Goal: Task Accomplishment & Management: Use online tool/utility

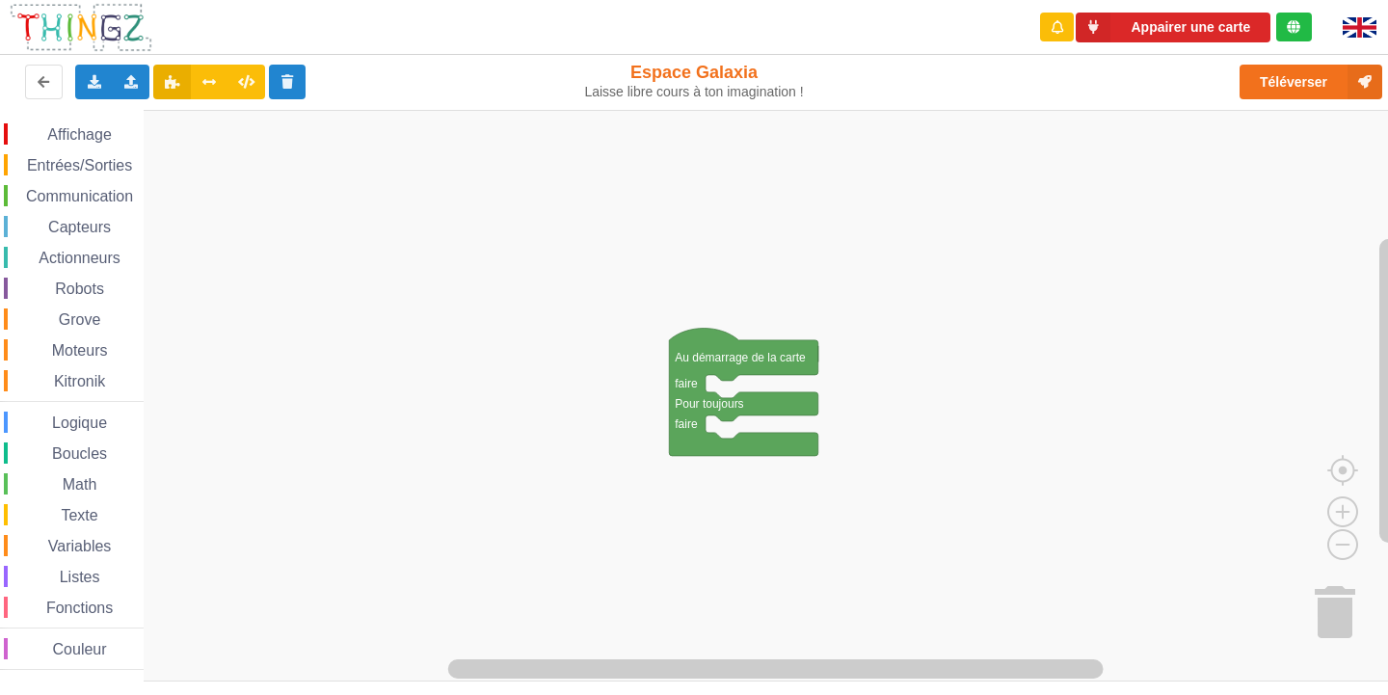
click at [88, 134] on span "Affichage" at bounding box center [78, 134] width 69 height 16
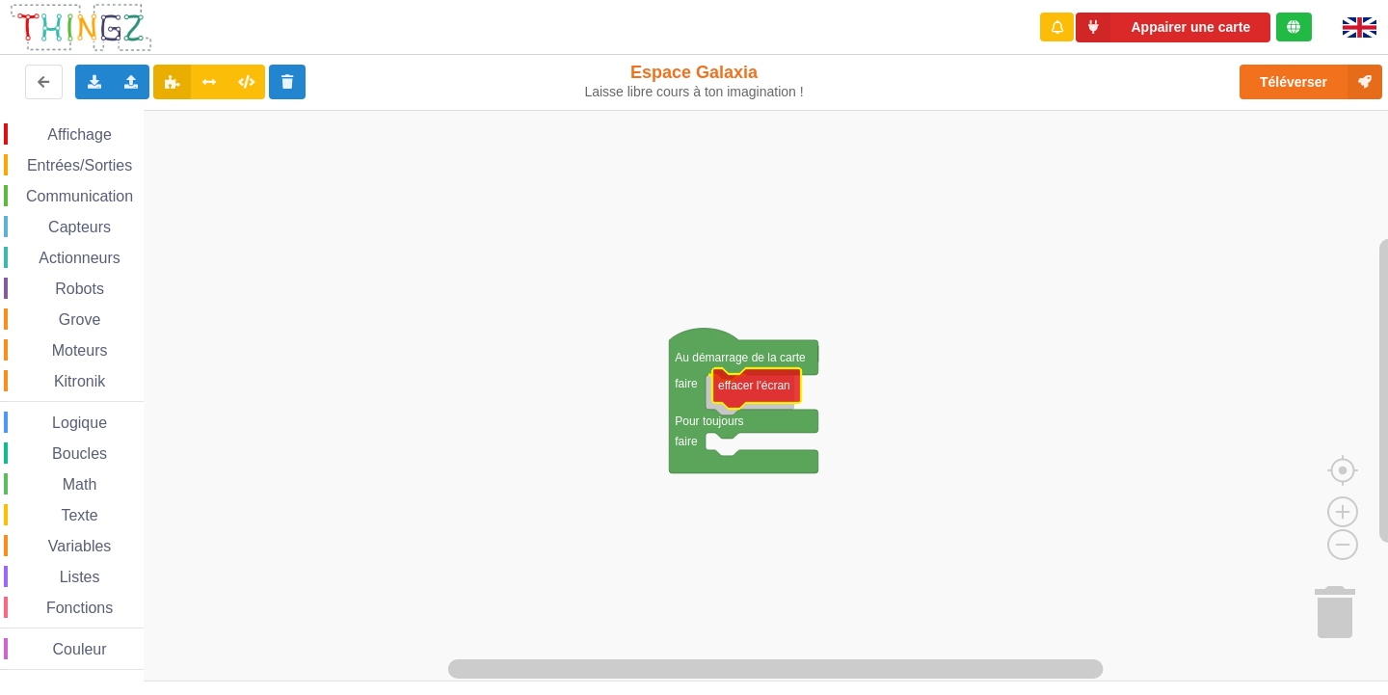
click at [774, 384] on div "Affichage Entrées/Sorties Communication Capteurs Actionneurs Robots Grove Moteu…" at bounding box center [700, 395] width 1401 height 571
click at [108, 134] on span "Affichage" at bounding box center [78, 134] width 69 height 16
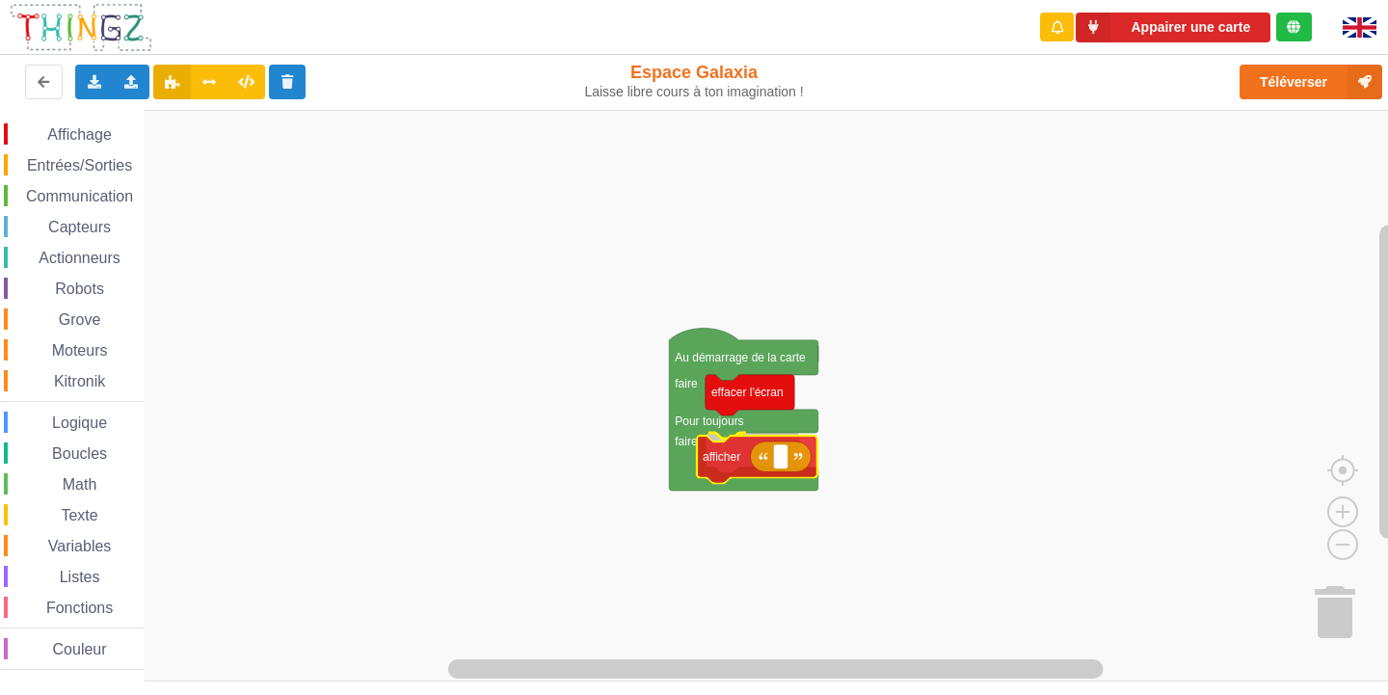
click at [749, 460] on div "Affichage Entrées/Sorties Communication Capteurs Actionneurs Robots Grove Moteu…" at bounding box center [700, 395] width 1401 height 571
click at [788, 464] on rect "Espace de travail de Blocky" at bounding box center [789, 453] width 14 height 25
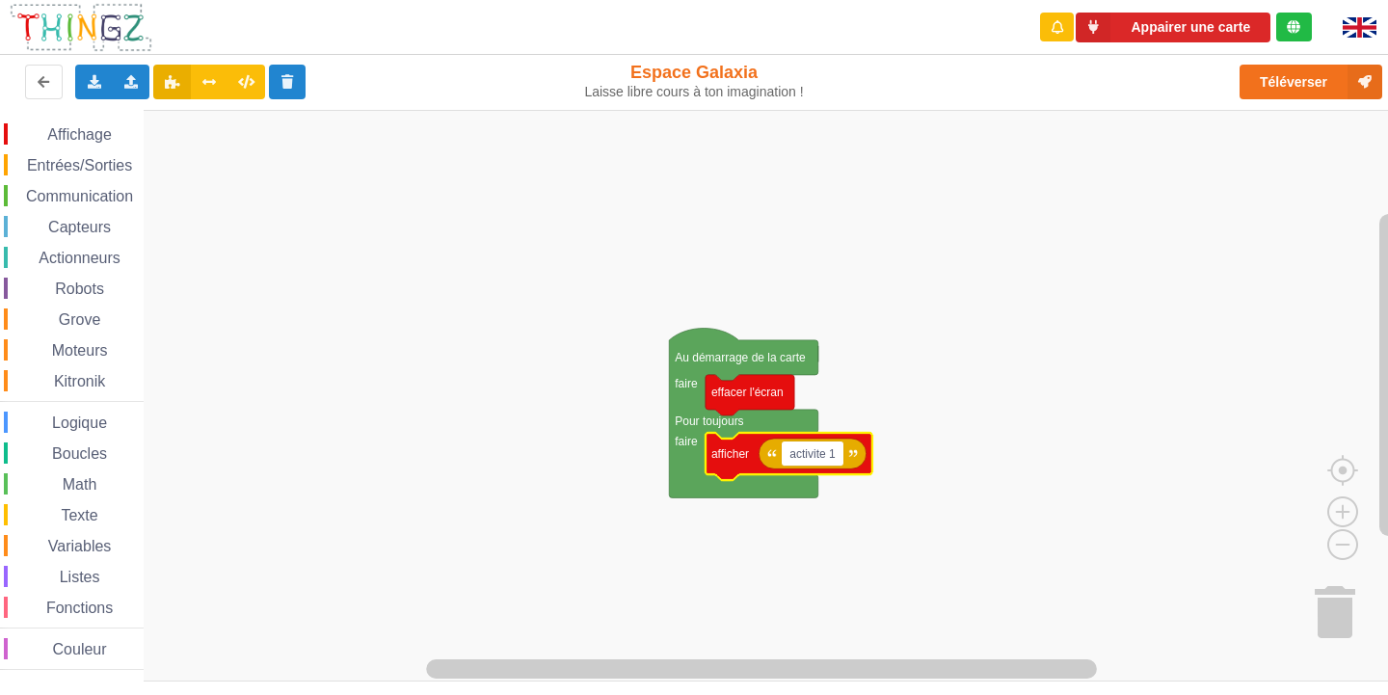
click at [794, 458] on input "activite 1" at bounding box center [813, 453] width 62 height 25
click at [830, 460] on input "Activite 1" at bounding box center [814, 453] width 64 height 25
type input "Activité 1"
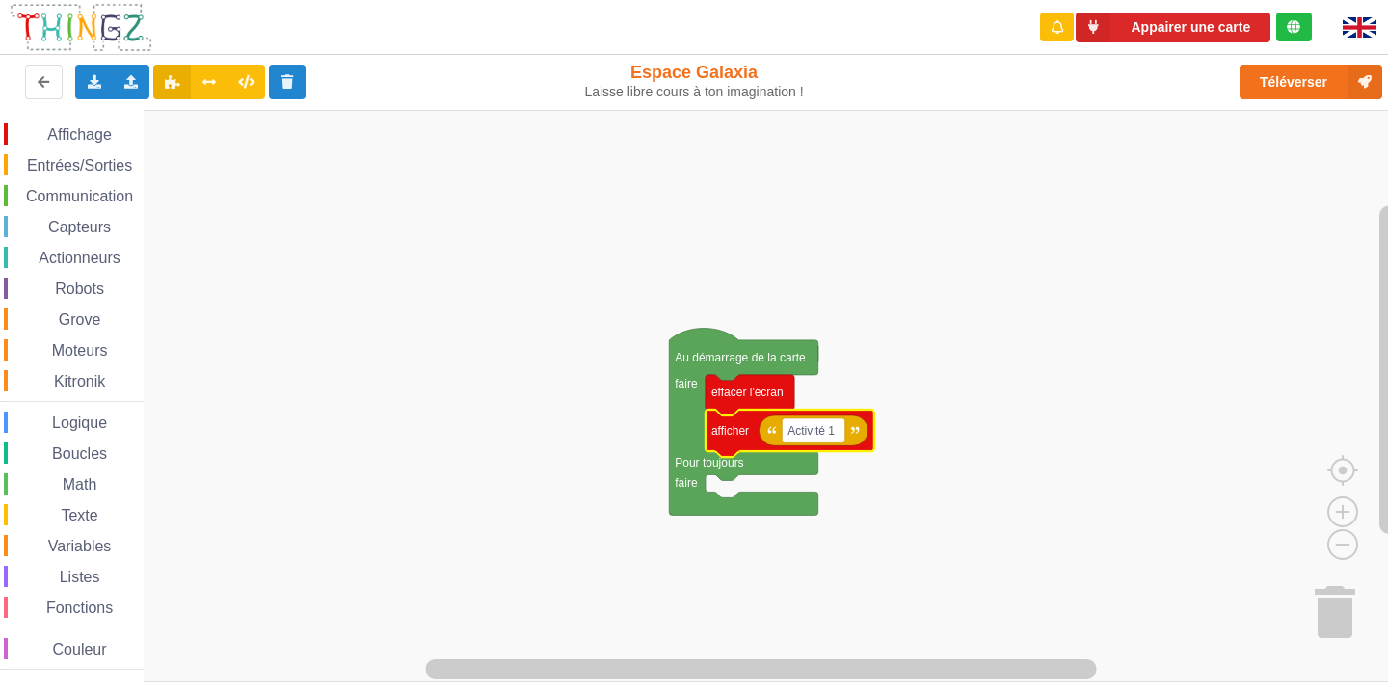
click at [58, 126] on span "Affichage" at bounding box center [78, 134] width 69 height 16
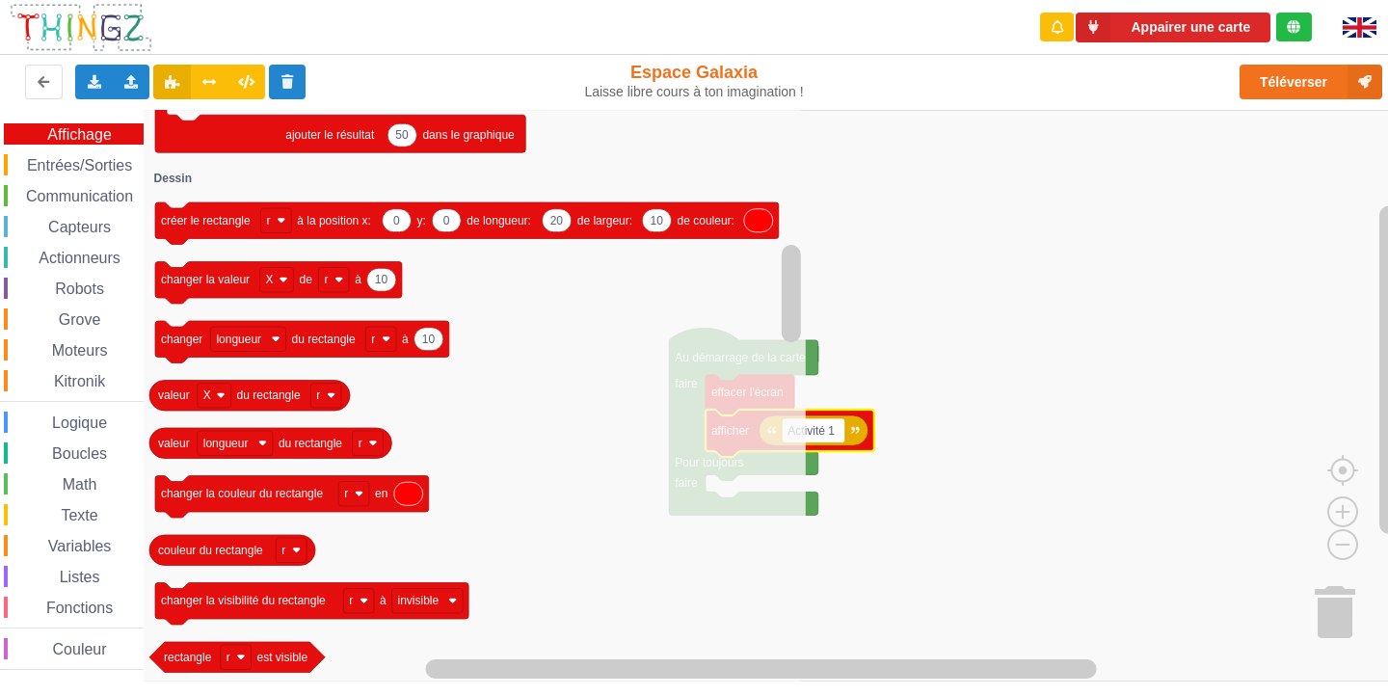
click at [87, 156] on div "Entrées/Sorties" at bounding box center [74, 164] width 140 height 21
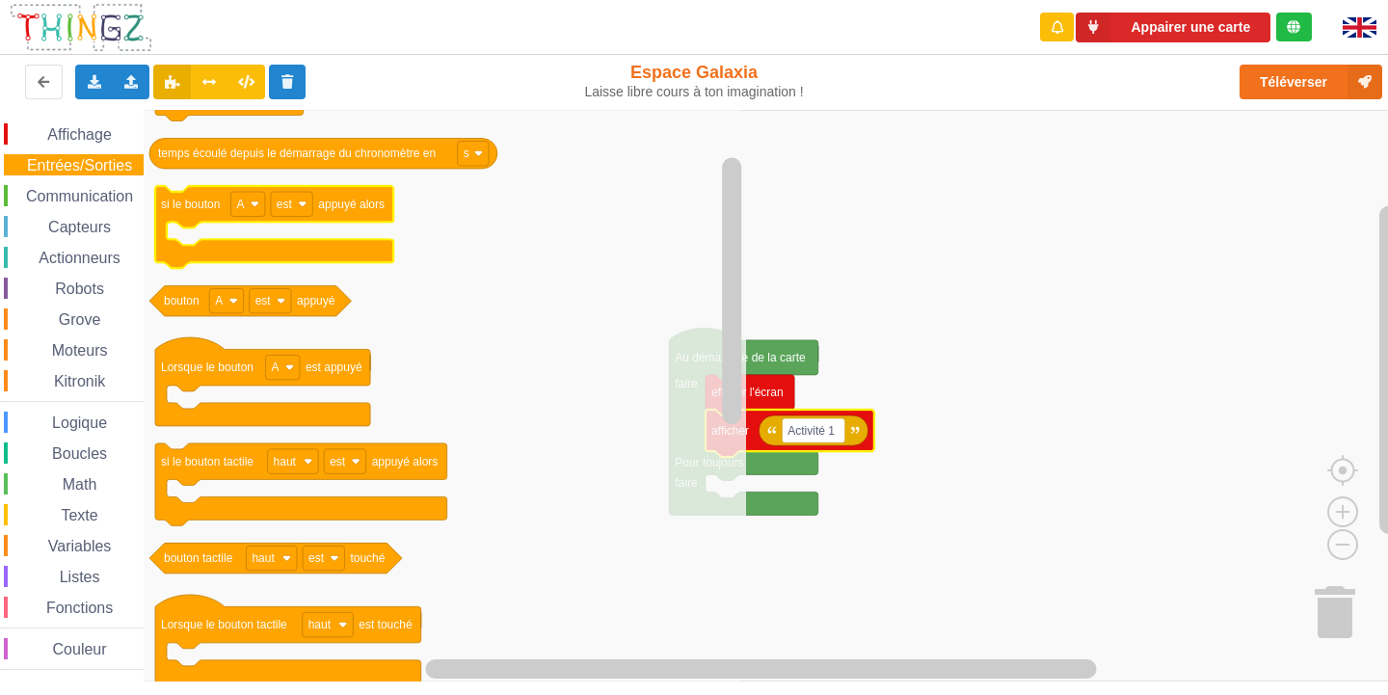
click at [378, 214] on icon "Espace de travail de Blocky" at bounding box center [274, 227] width 238 height 83
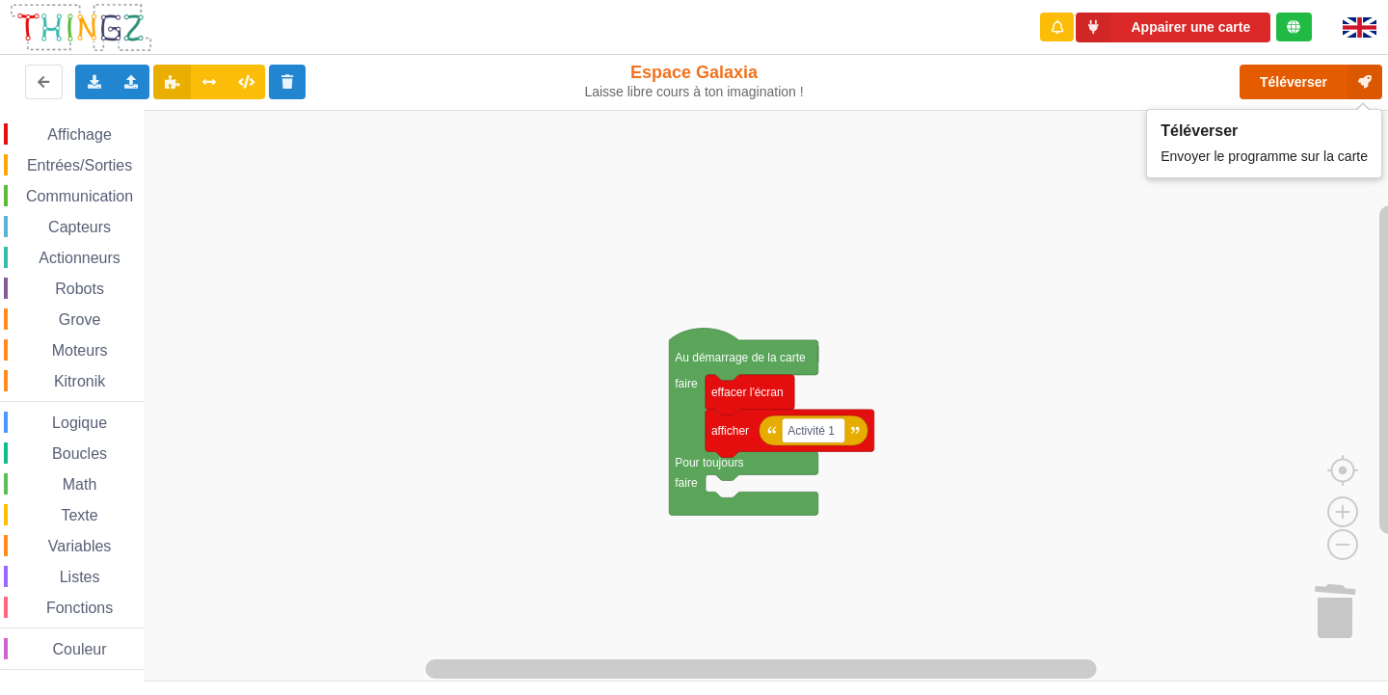
click at [1307, 88] on button "Téléverser" at bounding box center [1310, 82] width 143 height 35
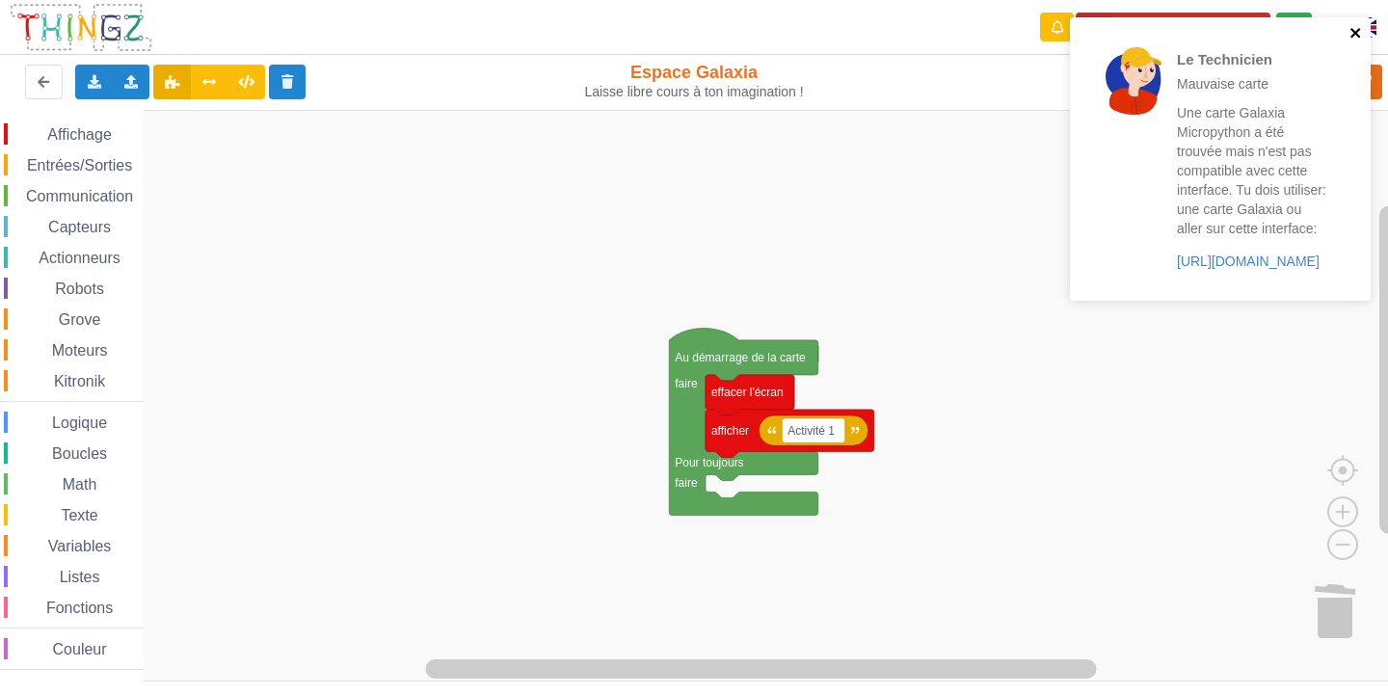
click at [1358, 34] on icon "close" at bounding box center [1355, 32] width 13 height 15
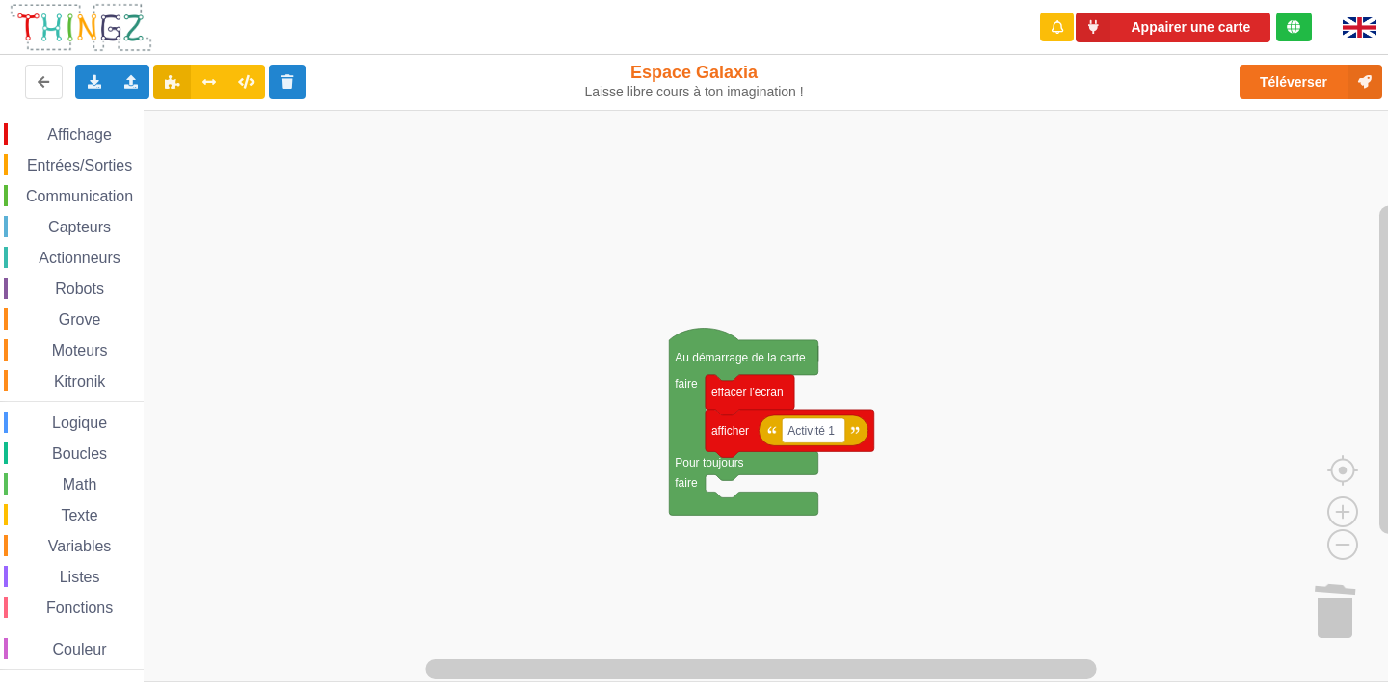
click at [1365, 86] on div "Le Technicien Mauvaise carte Une carte Galaxia Micropython a été trouvée mais n…" at bounding box center [1220, 165] width 308 height 305
click at [1307, 80] on button "Téléverser" at bounding box center [1310, 82] width 143 height 35
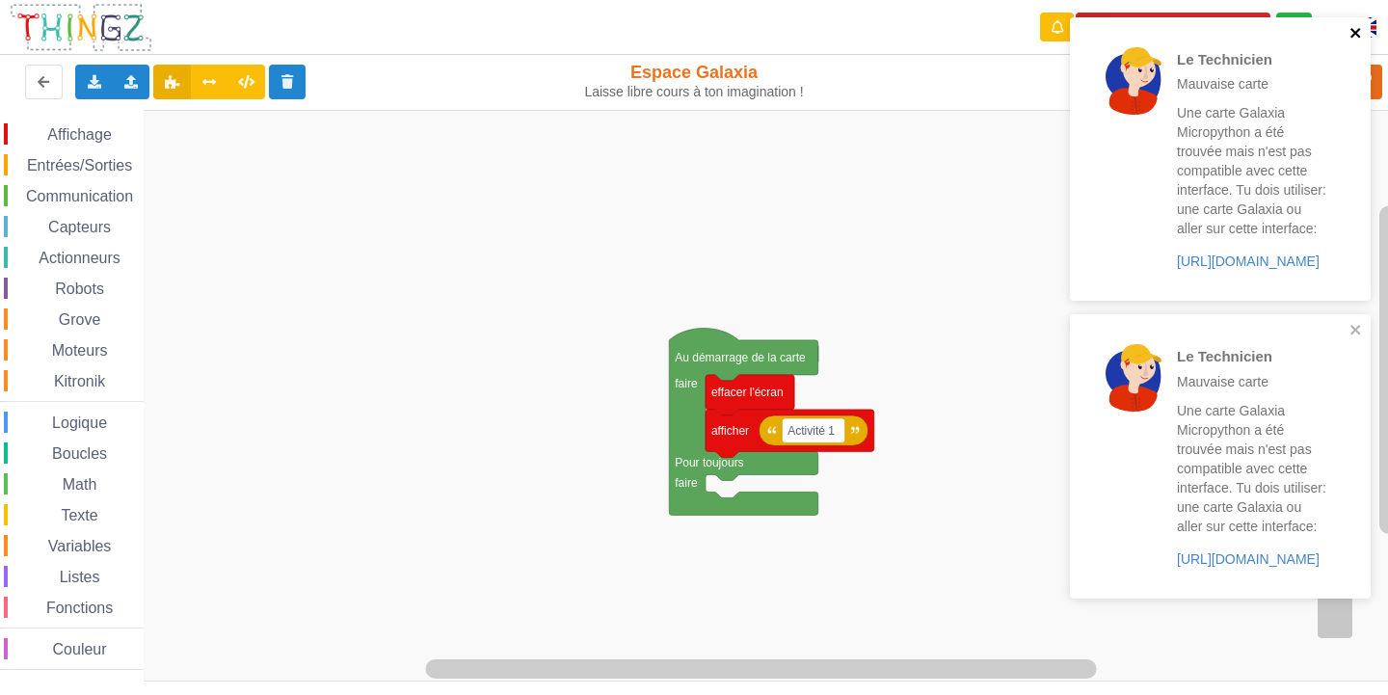
click at [1353, 27] on icon "close" at bounding box center [1355, 32] width 13 height 15
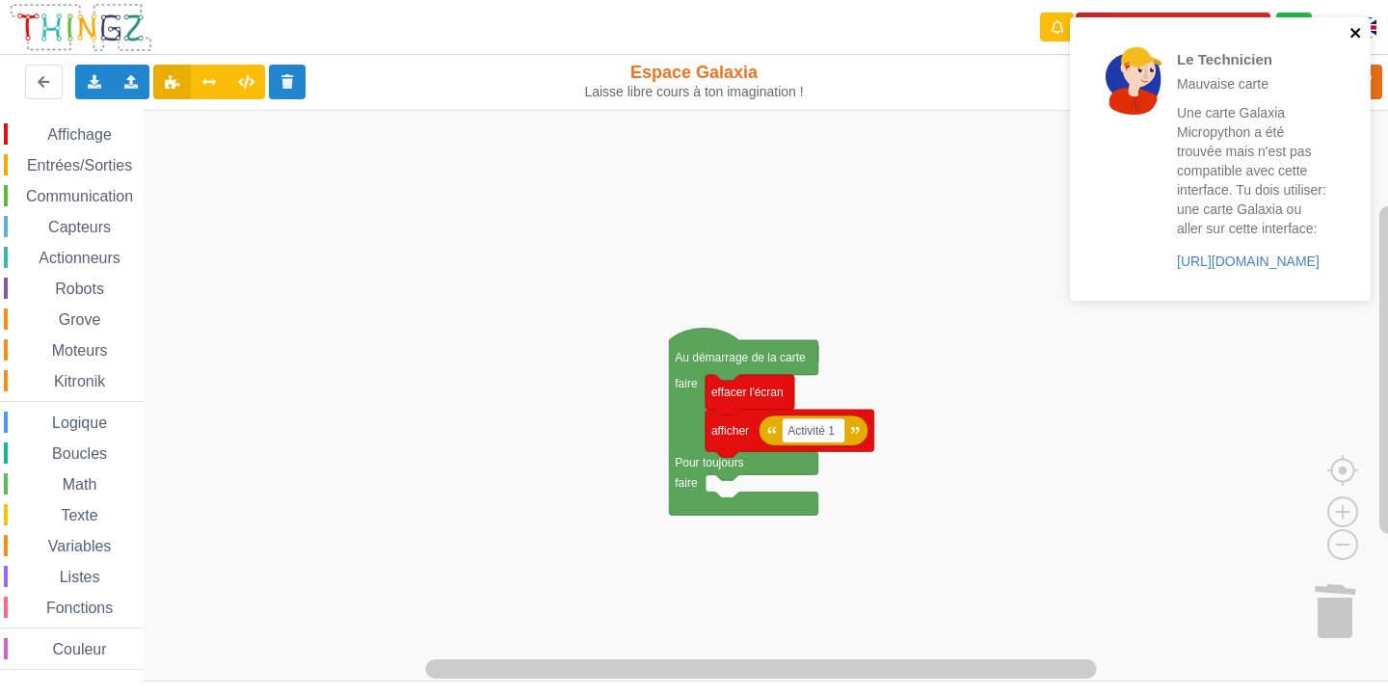
click at [1357, 31] on icon "close" at bounding box center [1355, 33] width 10 height 10
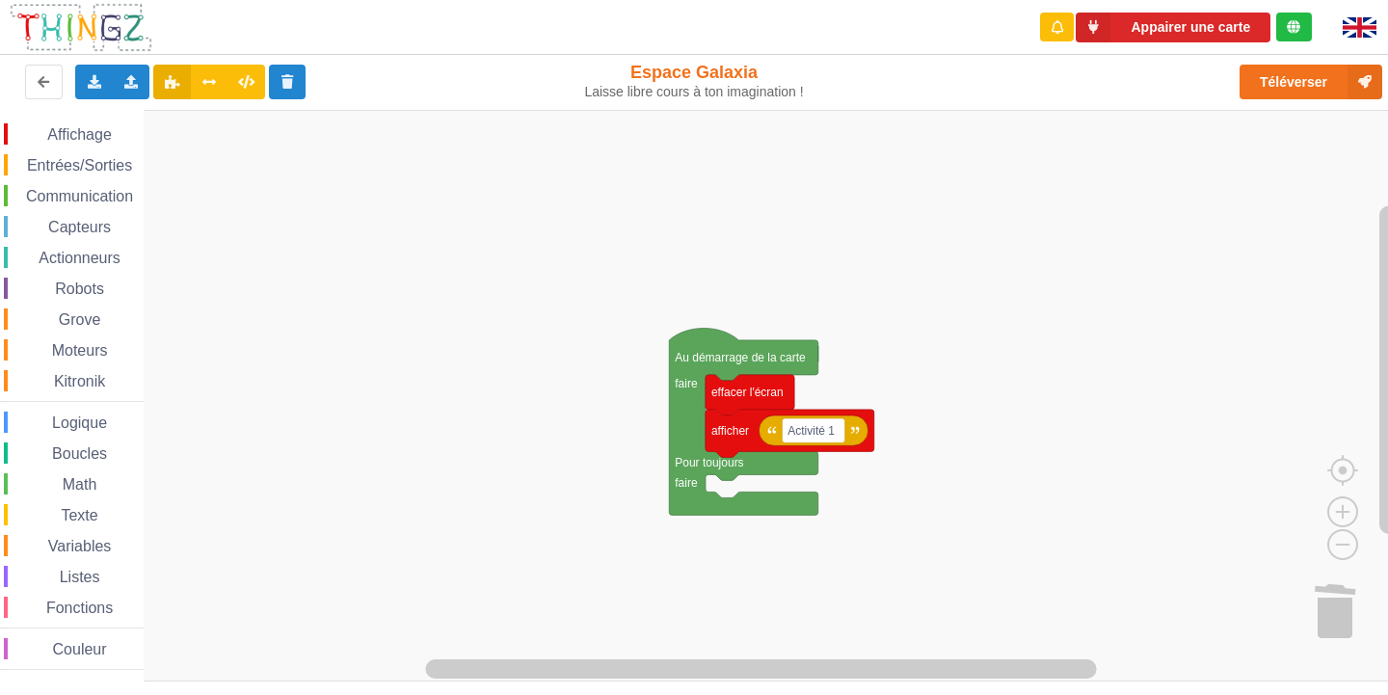
click at [1311, 64] on div "Le Technicien Mauvaise carte Une carte Galaxia Micropython a été trouvée mais n…" at bounding box center [1220, 165] width 308 height 305
click at [1308, 73] on button "Téléverser" at bounding box center [1310, 82] width 143 height 35
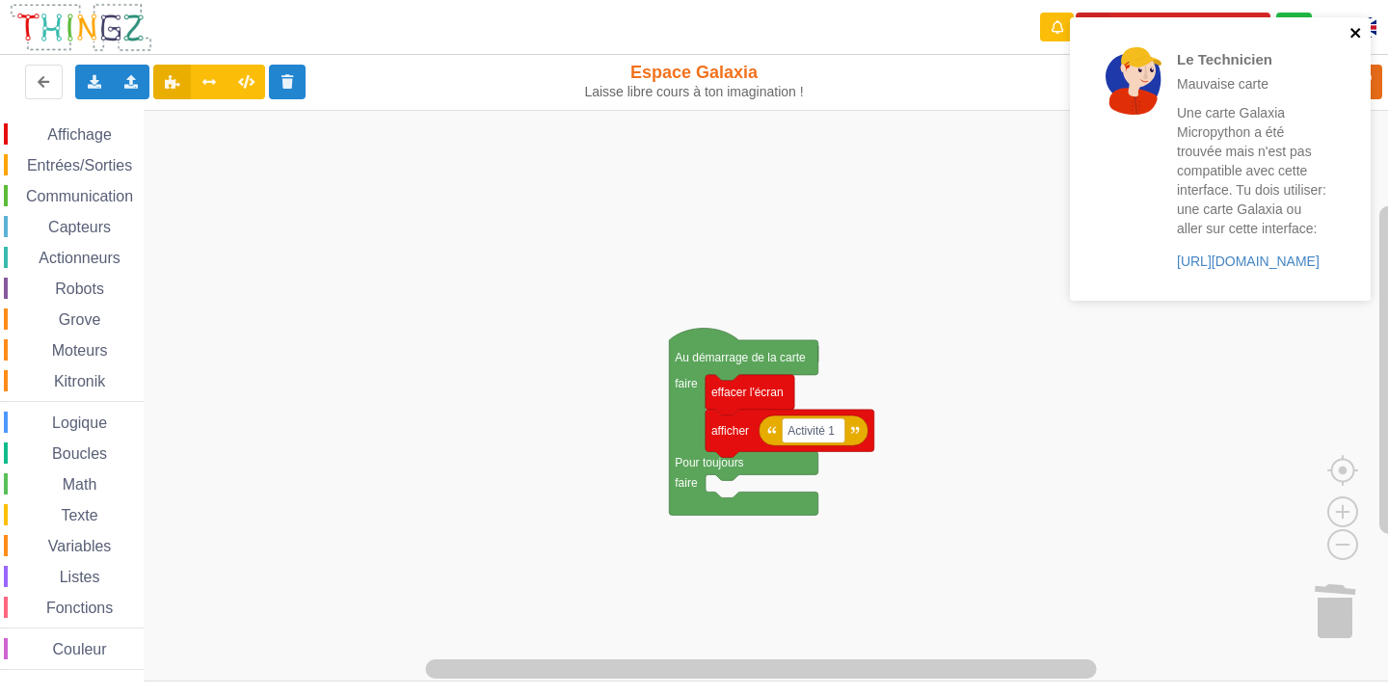
click at [1358, 29] on icon "close" at bounding box center [1355, 33] width 10 height 10
click at [1353, 28] on icon "close" at bounding box center [1355, 32] width 13 height 15
click at [1348, 25] on div "Le Technicien Mauvaise carte Une carte Galaxia Micropython a été trouvée mais n…" at bounding box center [1213, 159] width 272 height 268
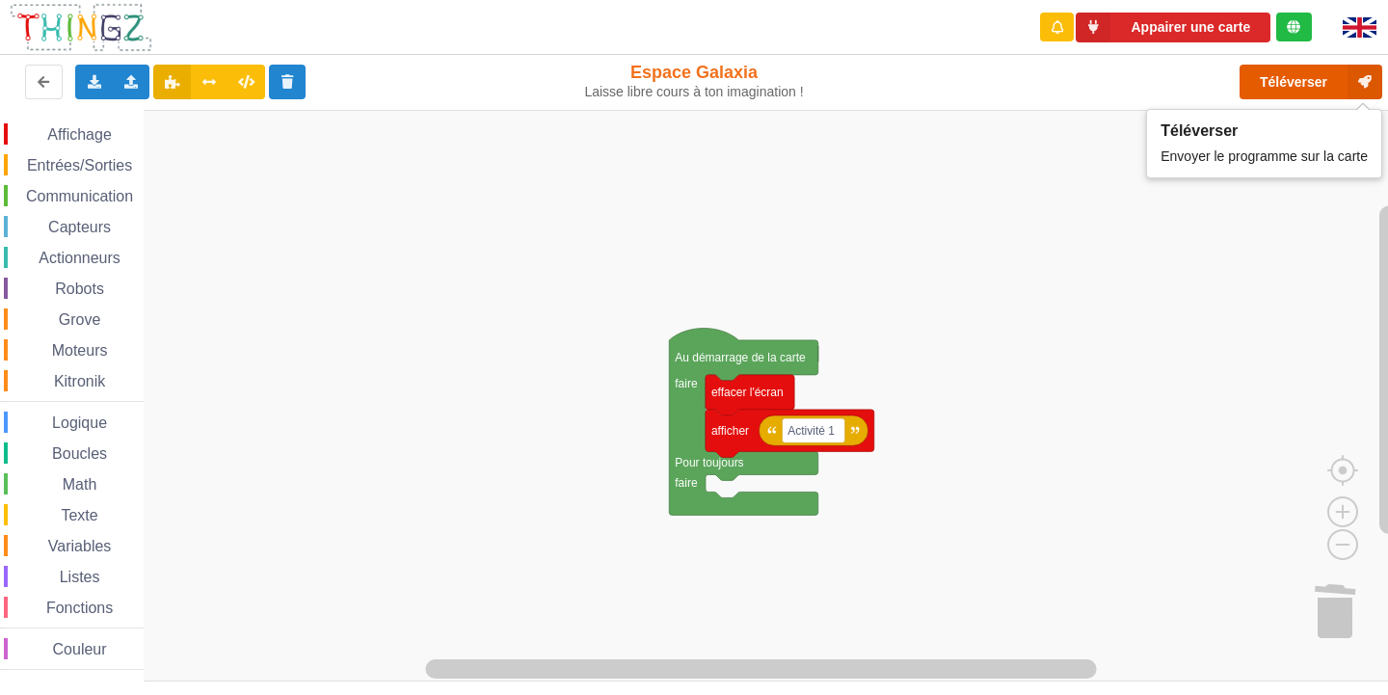
click at [1285, 81] on button "Téléverser" at bounding box center [1310, 82] width 143 height 35
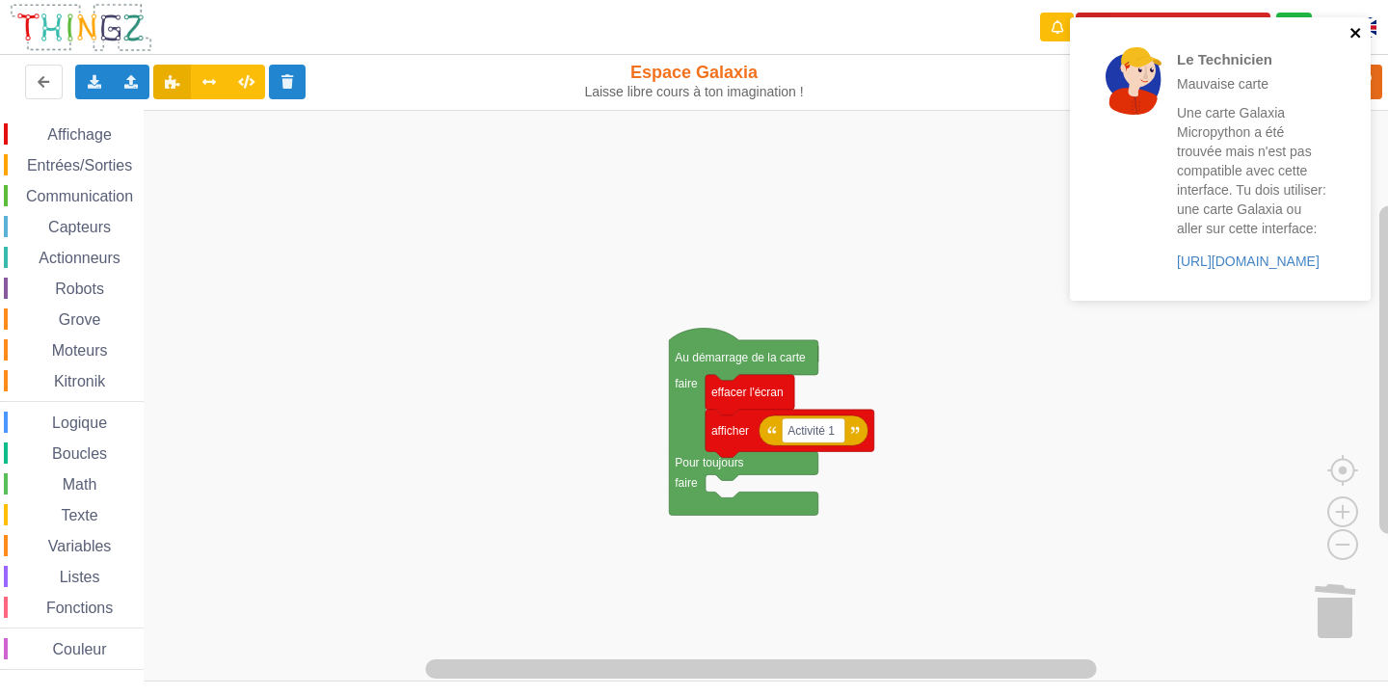
click at [1354, 27] on icon "close" at bounding box center [1355, 32] width 13 height 15
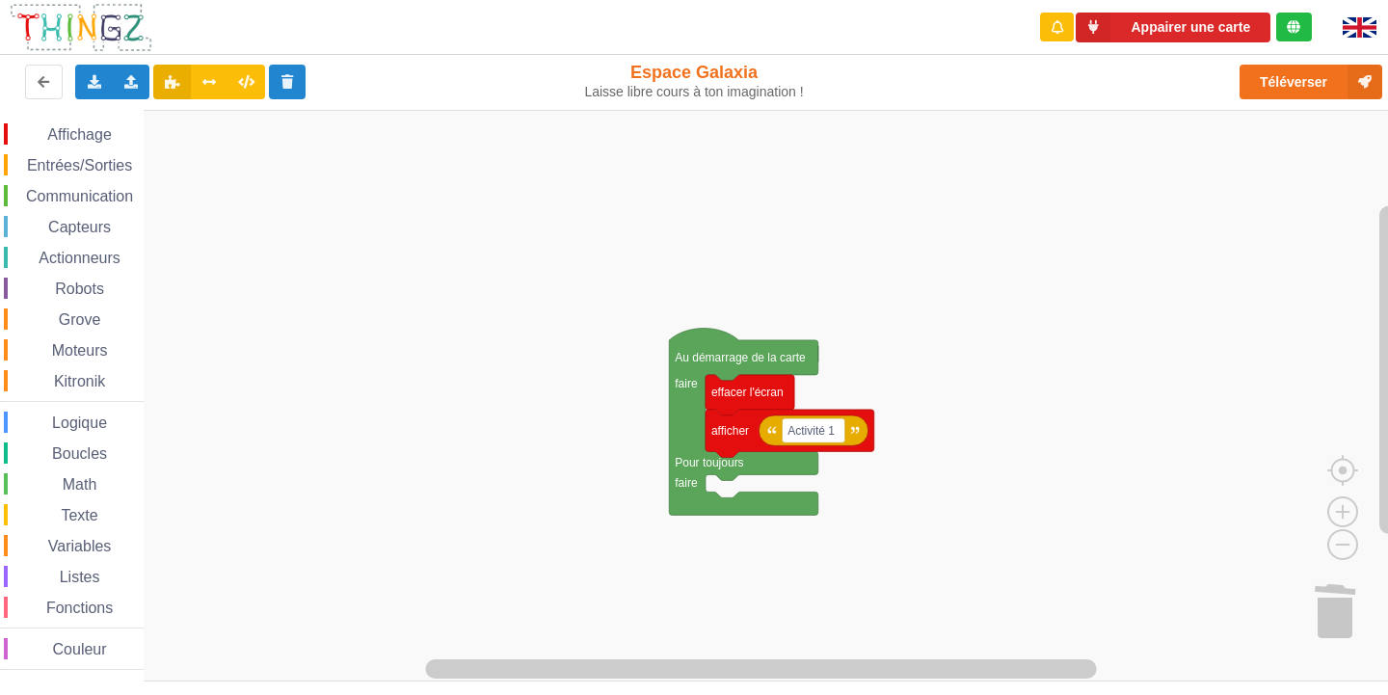
click at [1302, 84] on div "Le Technicien Mauvaise carte Une carte Galaxia Micropython a été trouvée mais n…" at bounding box center [694, 334] width 1415 height 695
click at [1286, 76] on button "Téléverser" at bounding box center [1310, 82] width 143 height 35
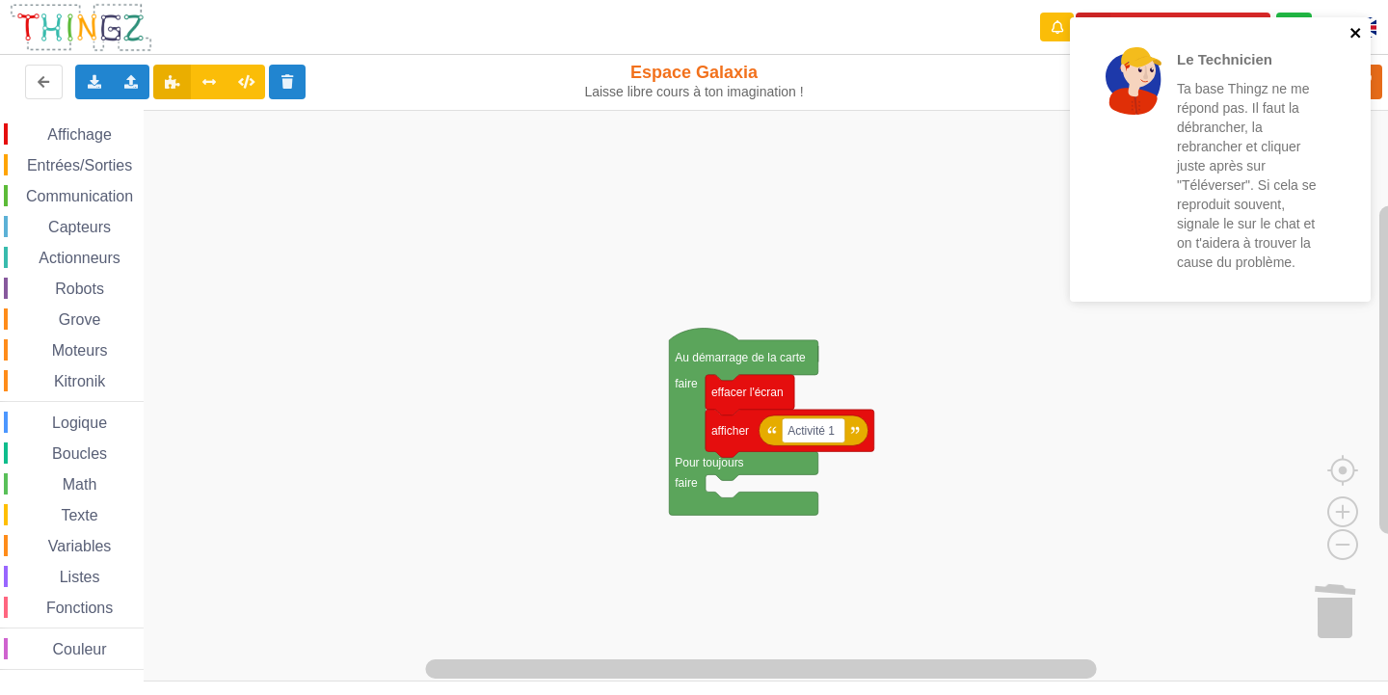
click at [1354, 26] on icon "close" at bounding box center [1355, 32] width 13 height 15
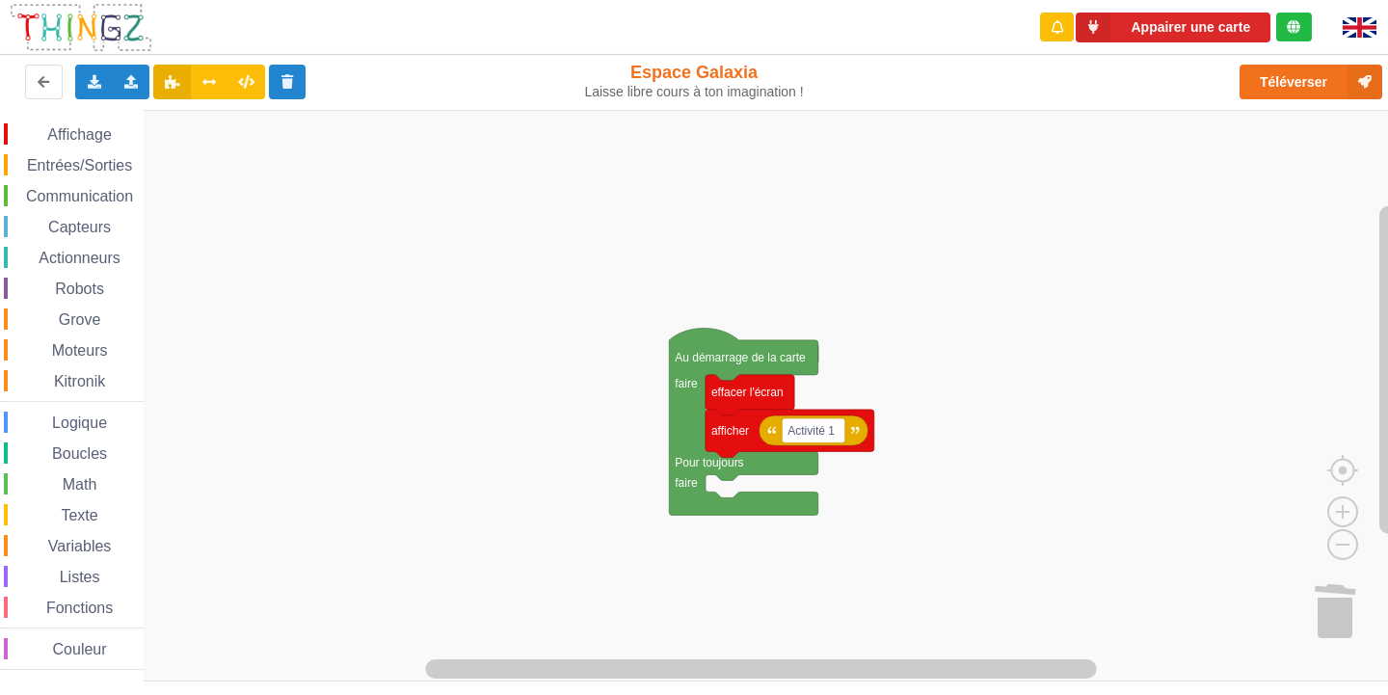
click at [1321, 81] on div "Le Technicien Ta base Thingz ne me répond pas. Il faut la débrancher, la rebran…" at bounding box center [1220, 165] width 308 height 305
click at [1321, 81] on button "Téléverser" at bounding box center [1310, 82] width 143 height 35
click at [1280, 71] on button "Téléverser" at bounding box center [1310, 82] width 143 height 35
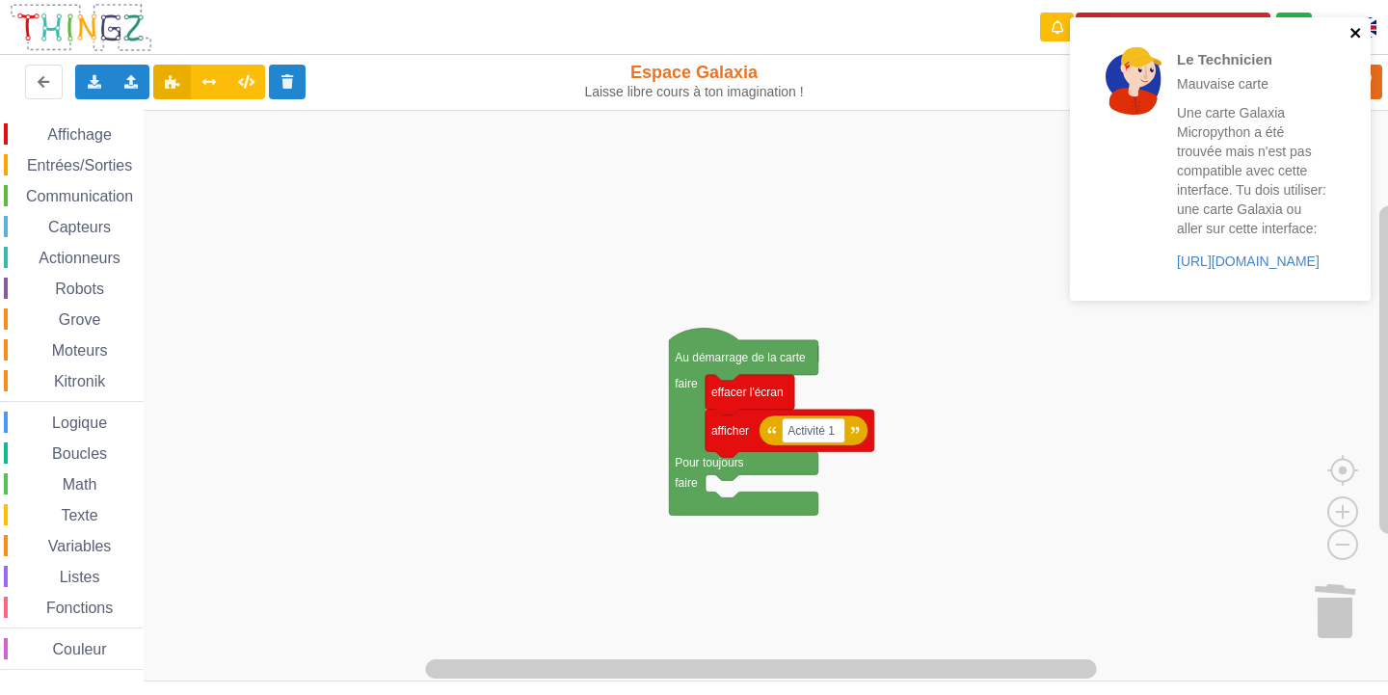
click at [1356, 31] on icon "close" at bounding box center [1355, 33] width 10 height 10
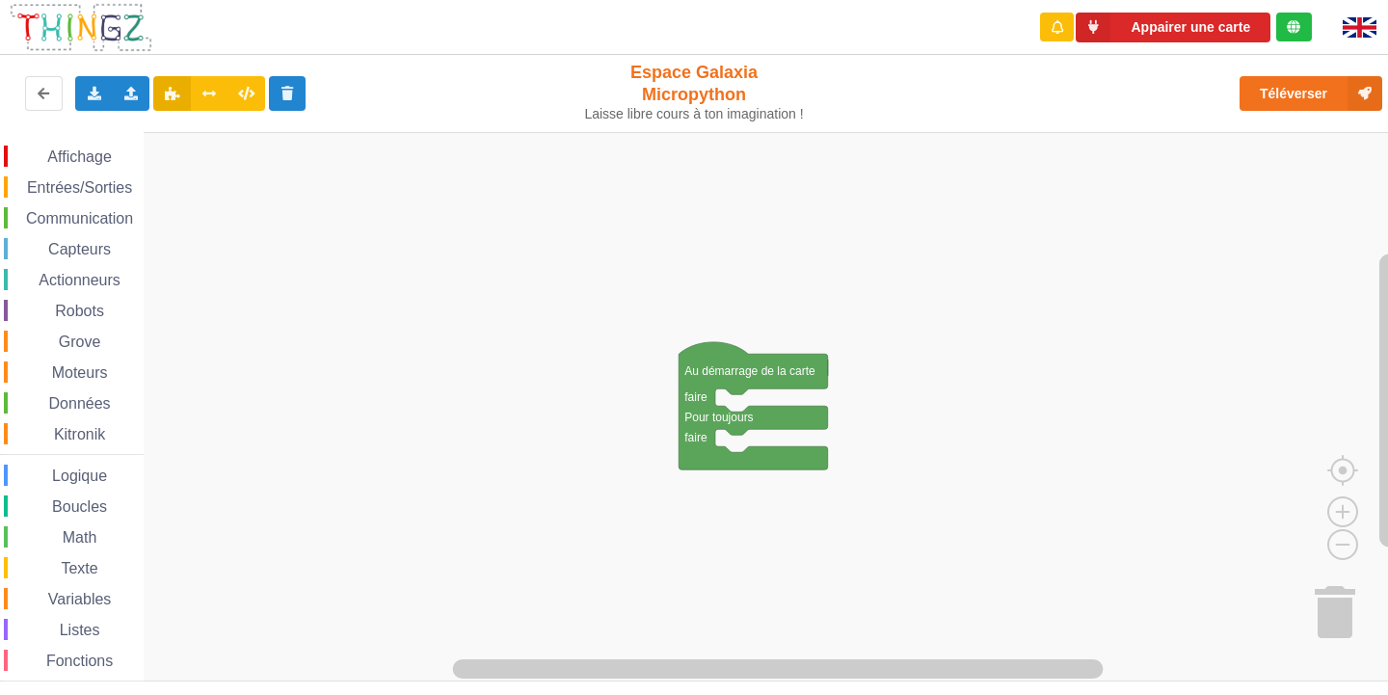
click at [127, 159] on div "Affichage" at bounding box center [74, 156] width 140 height 21
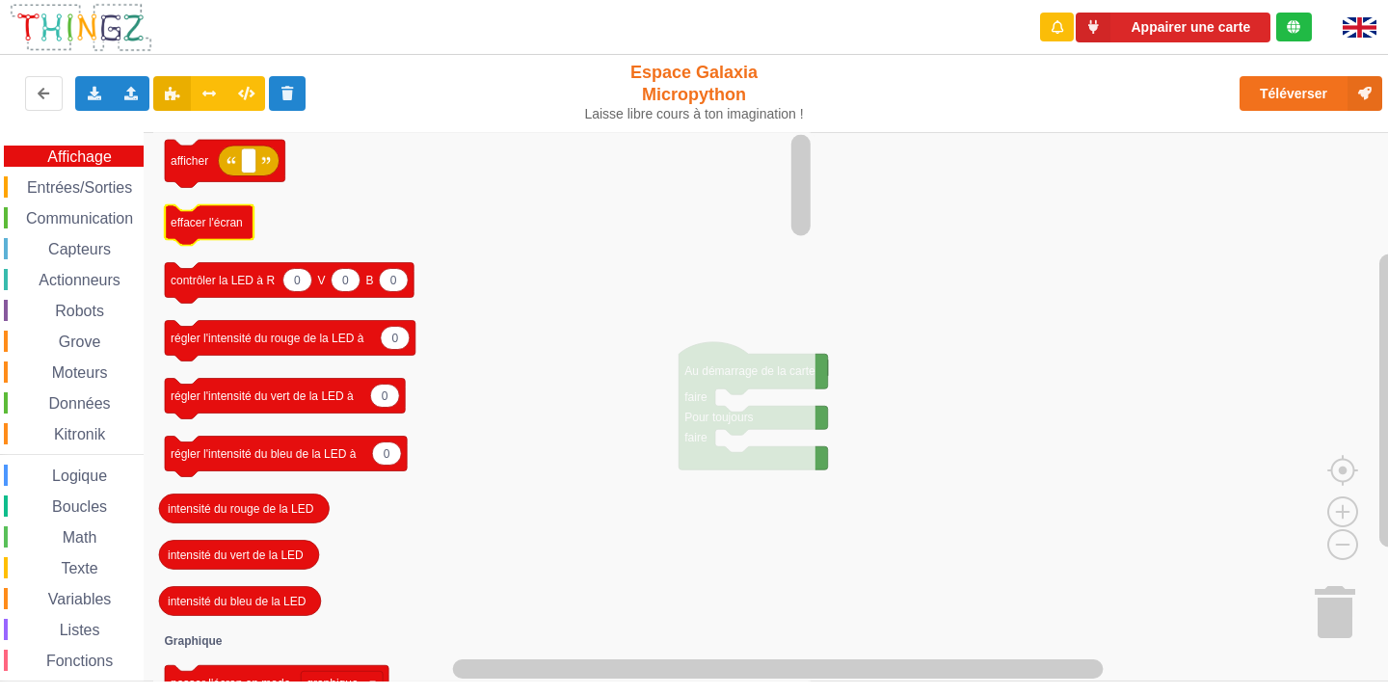
click at [210, 244] on rect "Espace de travail de Blocky" at bounding box center [209, 225] width 89 height 40
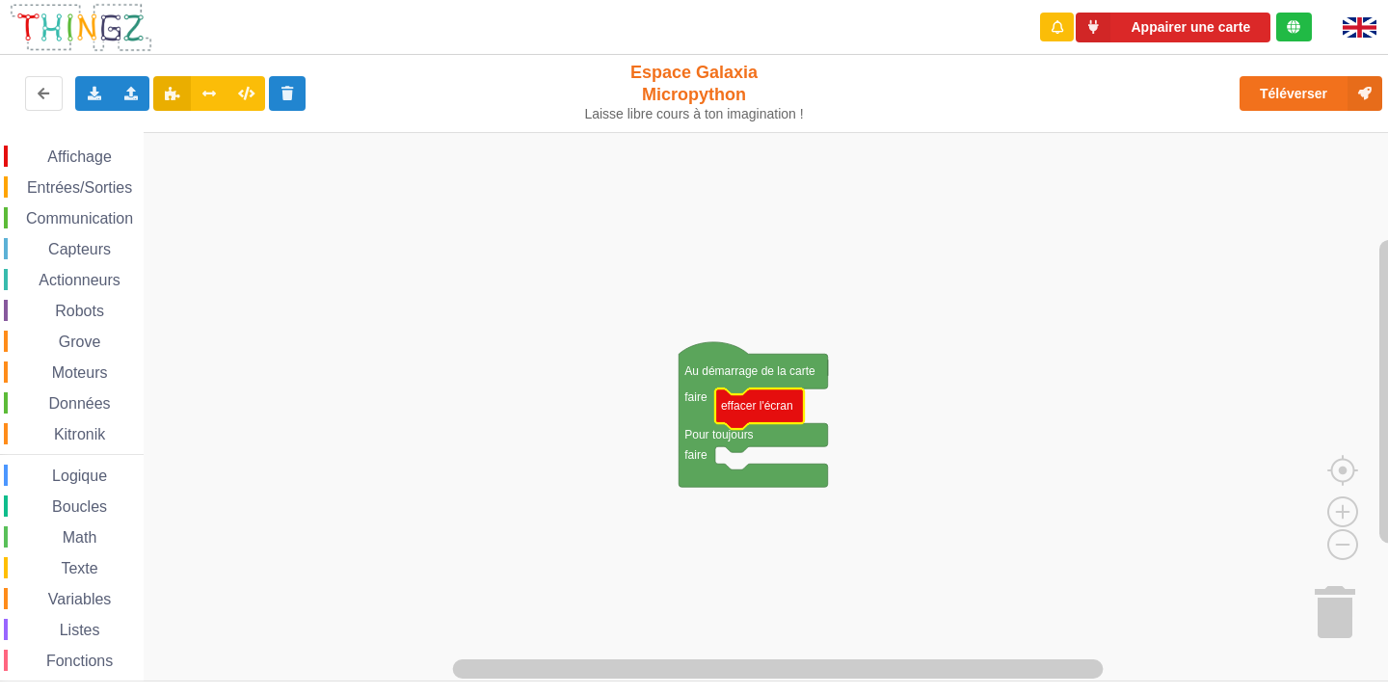
click at [82, 155] on span "Affichage" at bounding box center [78, 156] width 69 height 16
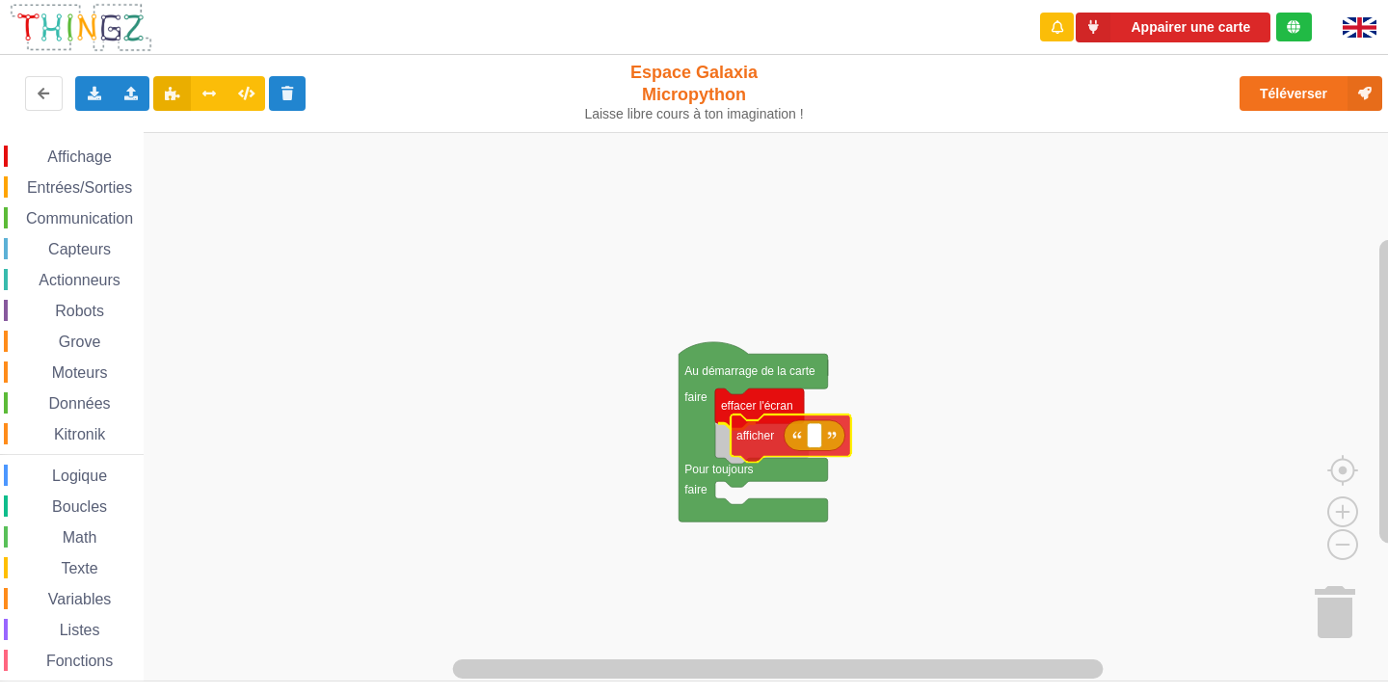
click at [765, 431] on div "Affichage Entrées/Sorties Communication Capteurs Actionneurs Robots Grove Moteu…" at bounding box center [700, 406] width 1401 height 549
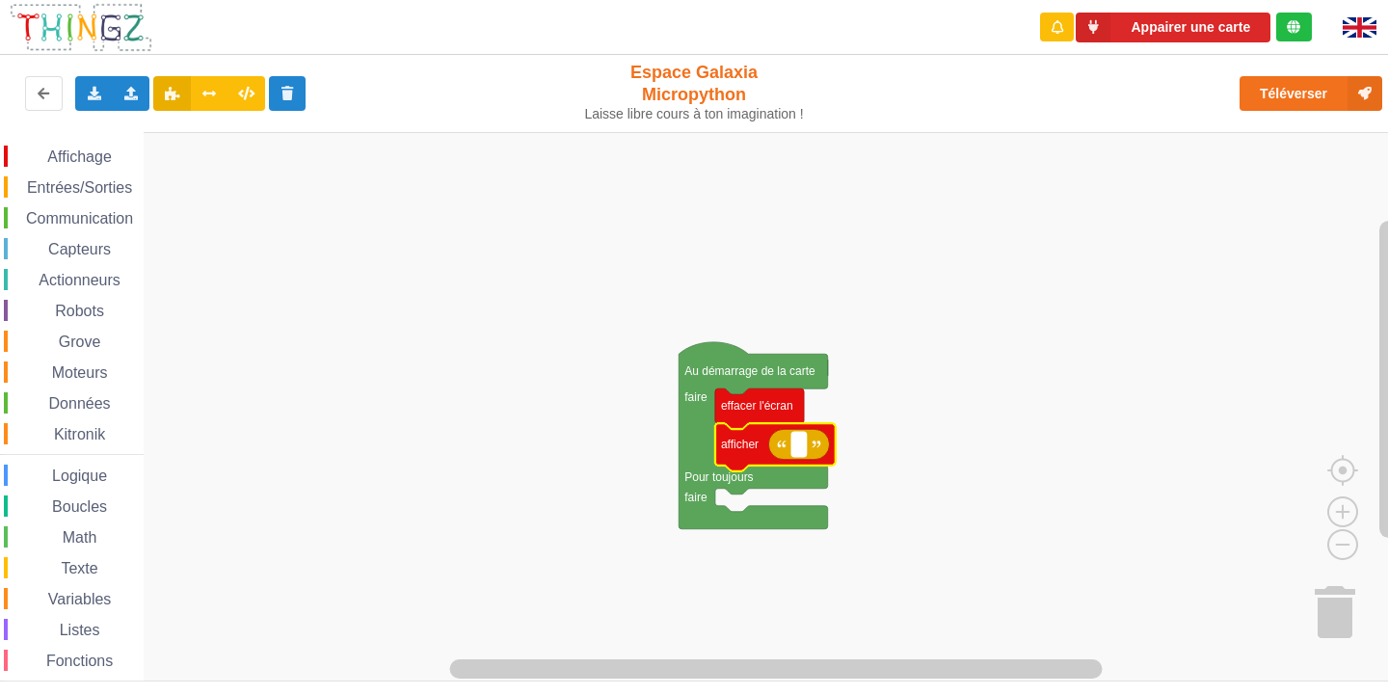
click at [804, 446] on rect "Espace de travail de Blocky" at bounding box center [798, 444] width 14 height 25
type input "Activité 1"
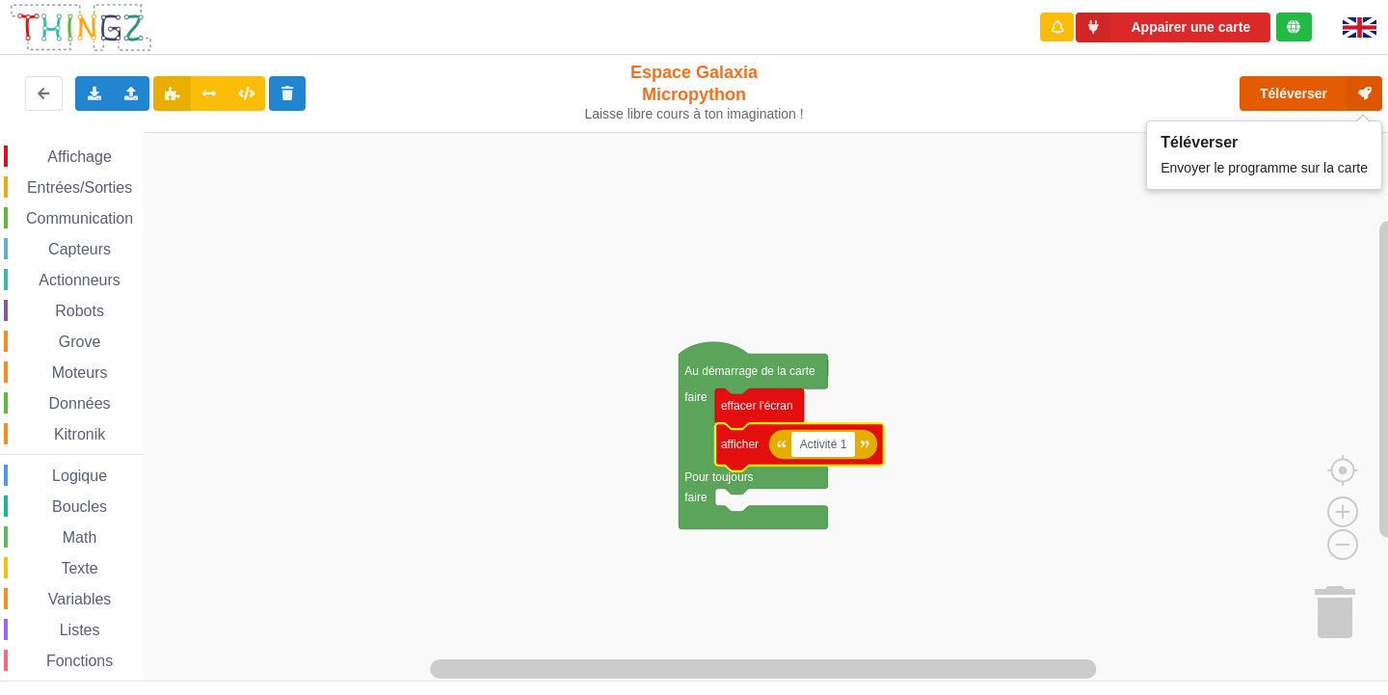
click at [1287, 86] on button "Téléverser" at bounding box center [1310, 93] width 143 height 35
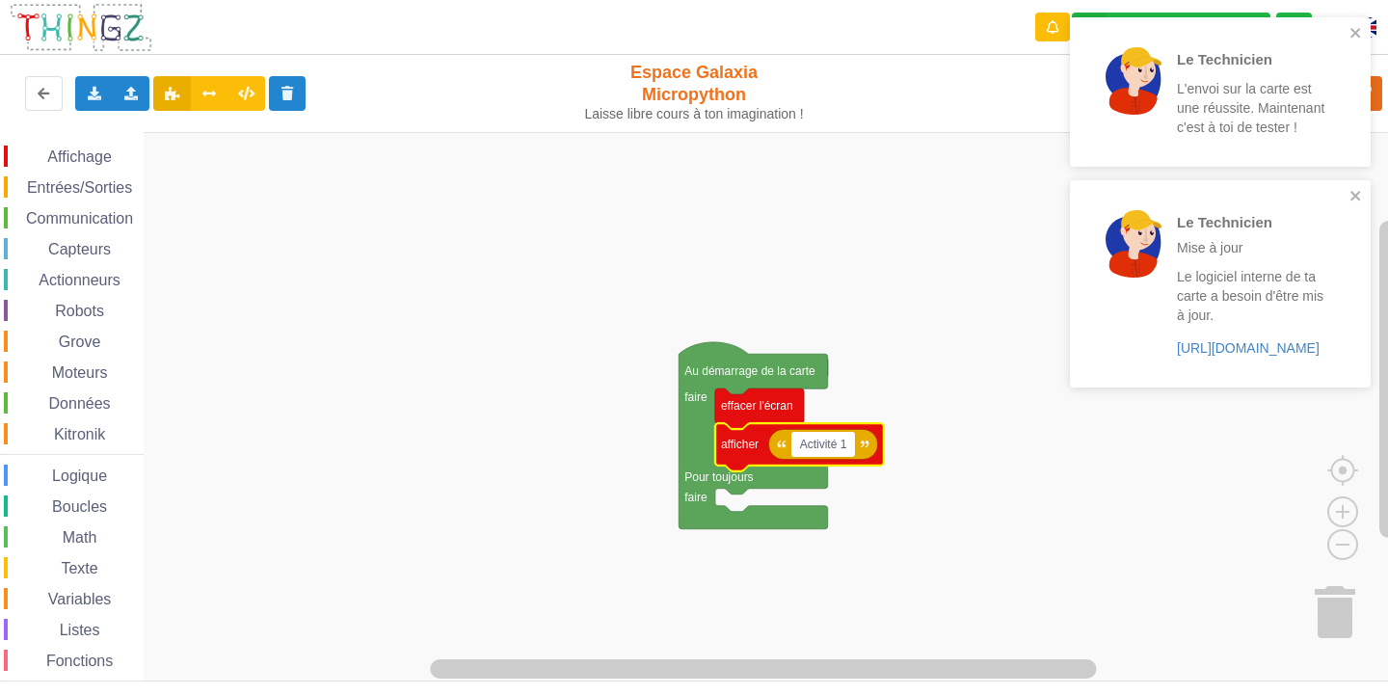
click at [1355, 21] on div "Le Technicien L'envoi sur la carte est une réussite. Maintenant c'est à toi de …" at bounding box center [1220, 91] width 301 height 149
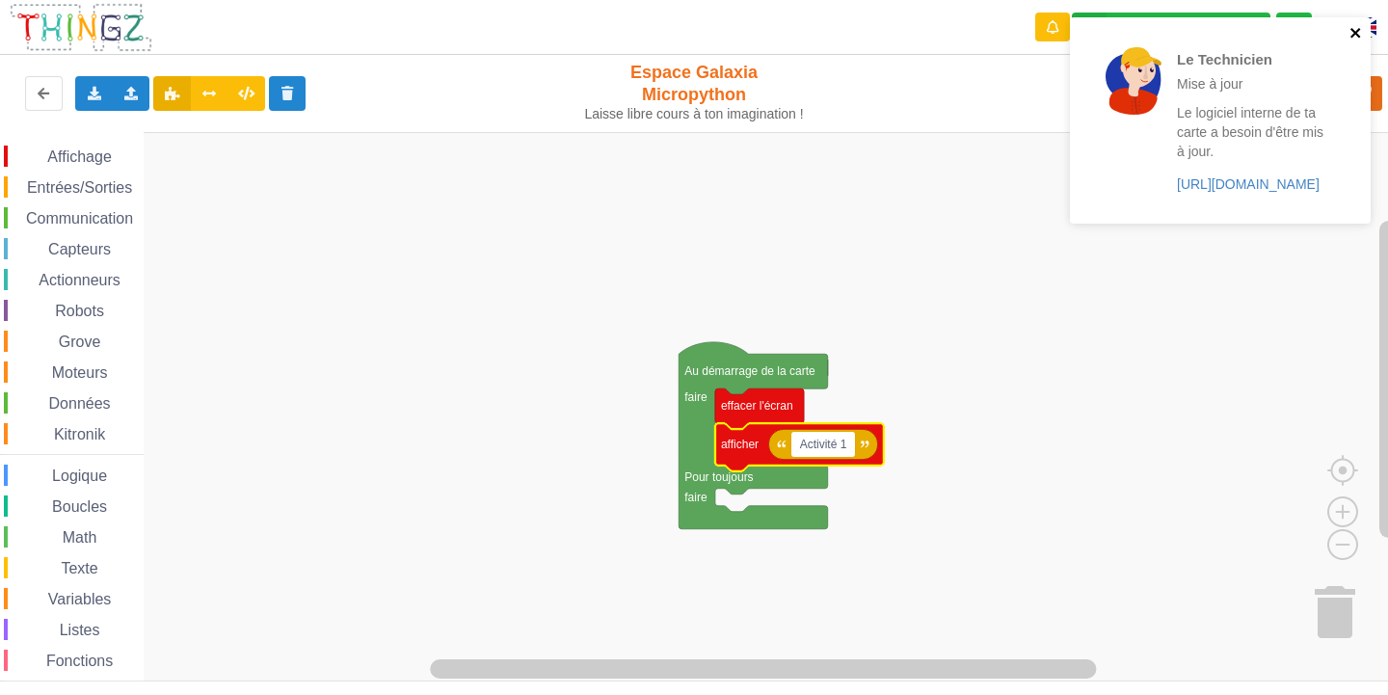
click at [1350, 29] on icon "close" at bounding box center [1355, 32] width 13 height 15
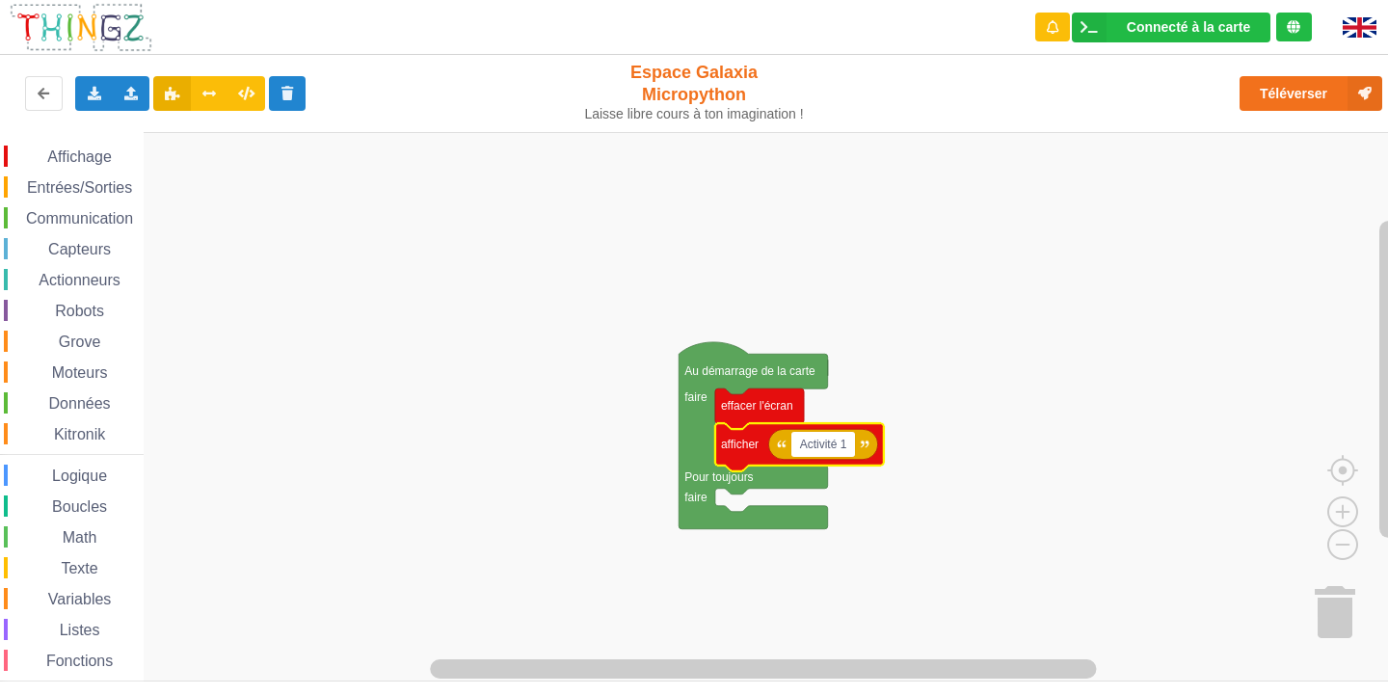
click at [1318, 98] on div "Le Technicien Mise à jour Le logiciel interne de ta carte a besoin d'être mis à…" at bounding box center [1220, 126] width 308 height 227
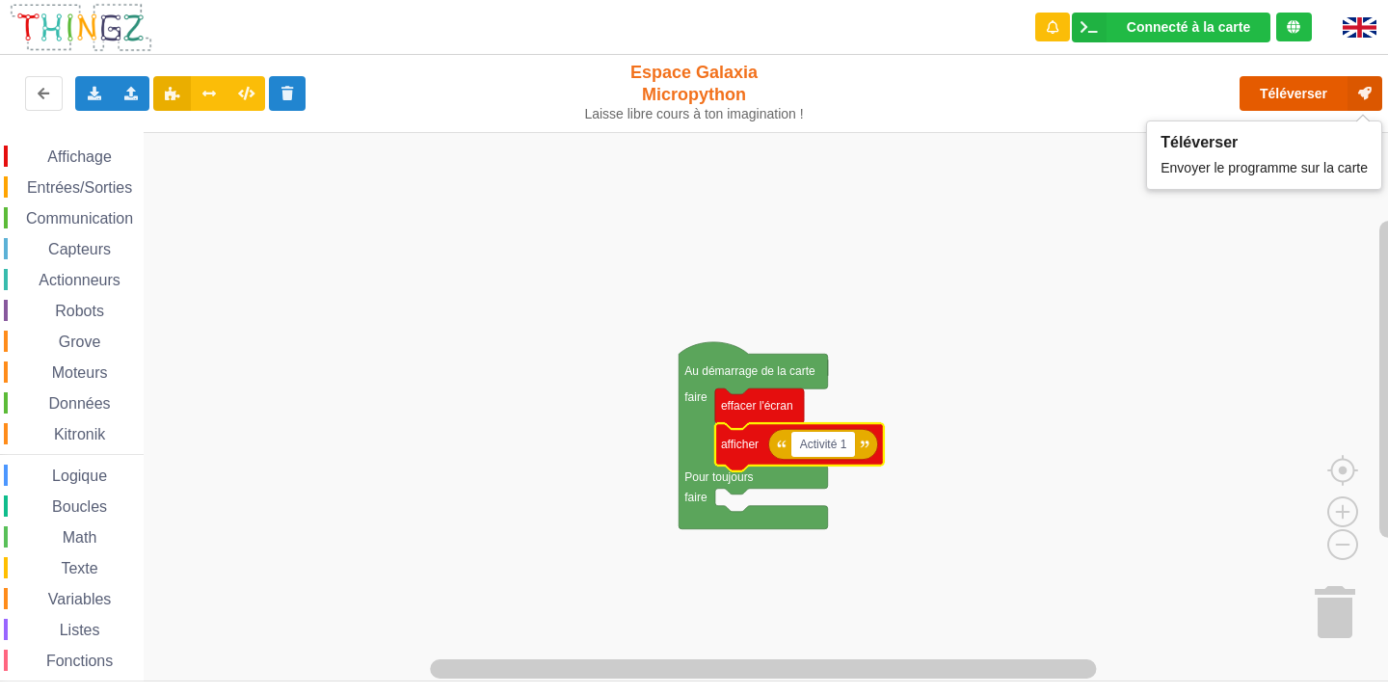
click at [1313, 80] on button "Téléverser" at bounding box center [1310, 93] width 143 height 35
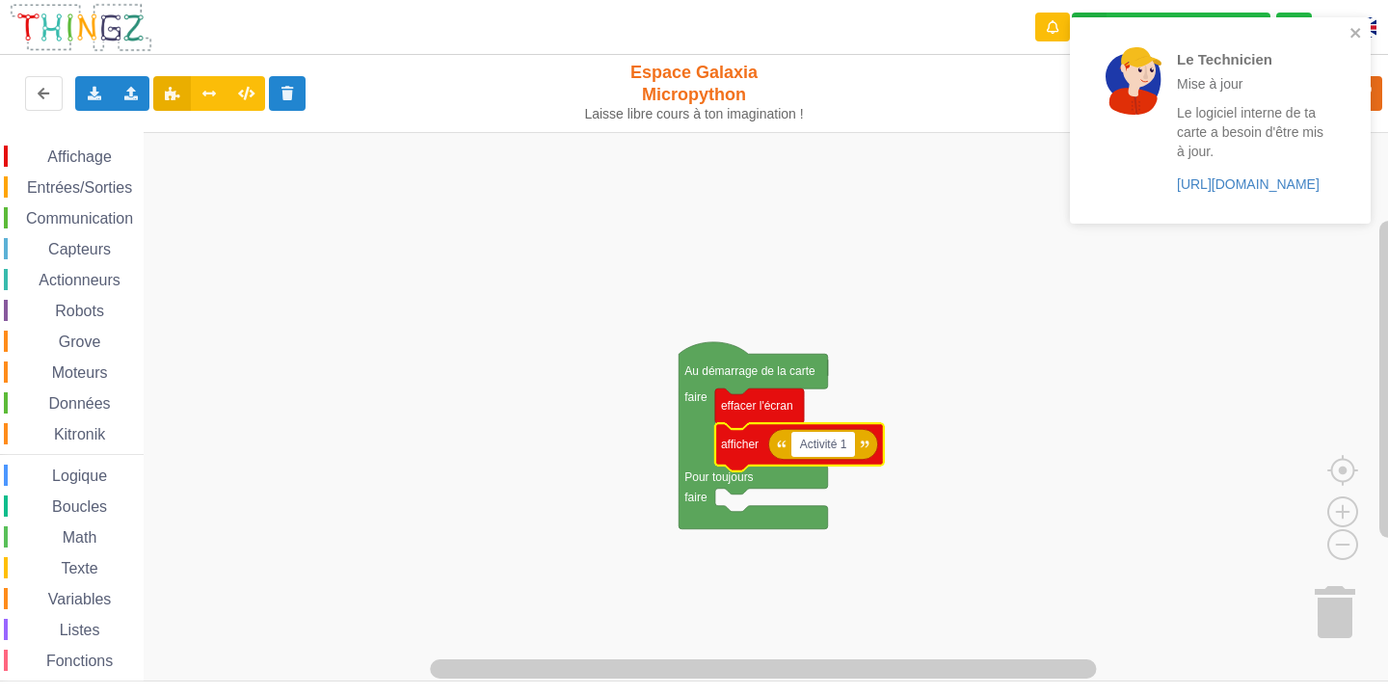
click at [1348, 30] on div "Le Technicien Mise à jour Le logiciel interne de ta carte a besoin d'être mis à…" at bounding box center [1213, 120] width 272 height 191
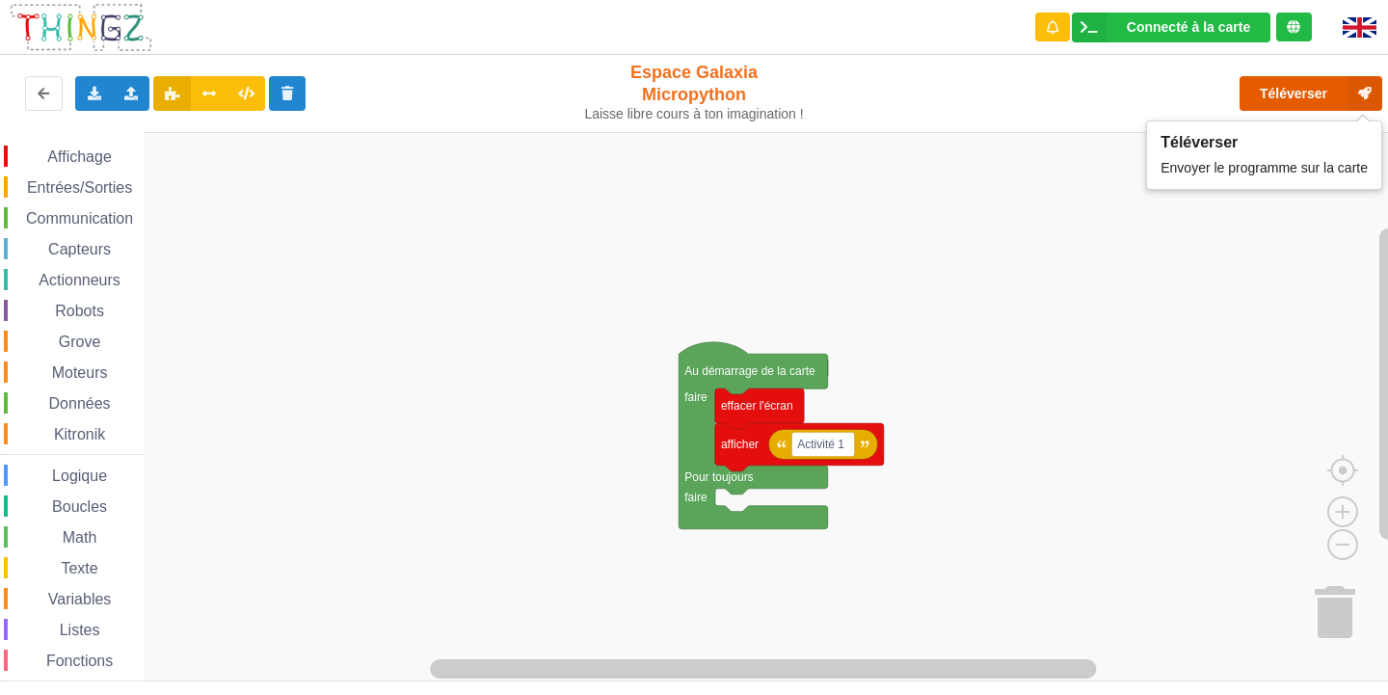
click at [1264, 96] on button "Téléverser" at bounding box center [1310, 93] width 143 height 35
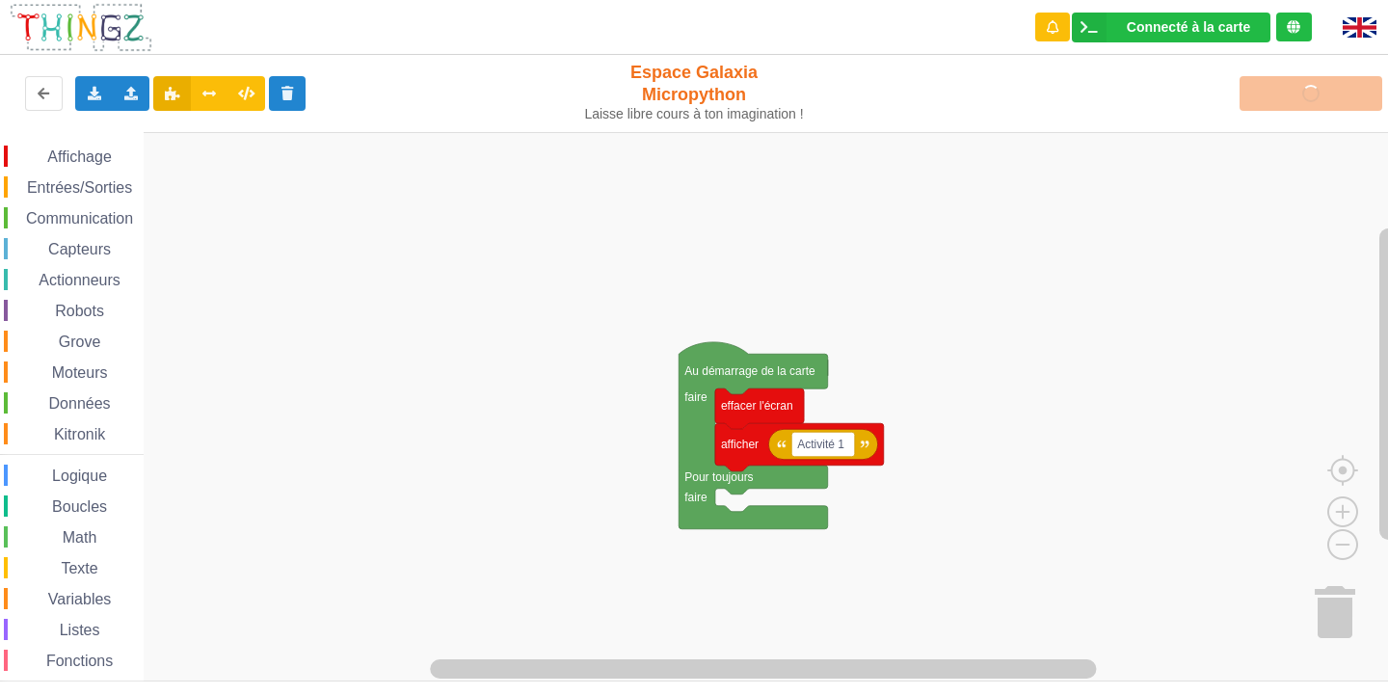
click at [1251, 109] on div "Téléverser" at bounding box center [1111, 94] width 570 height 62
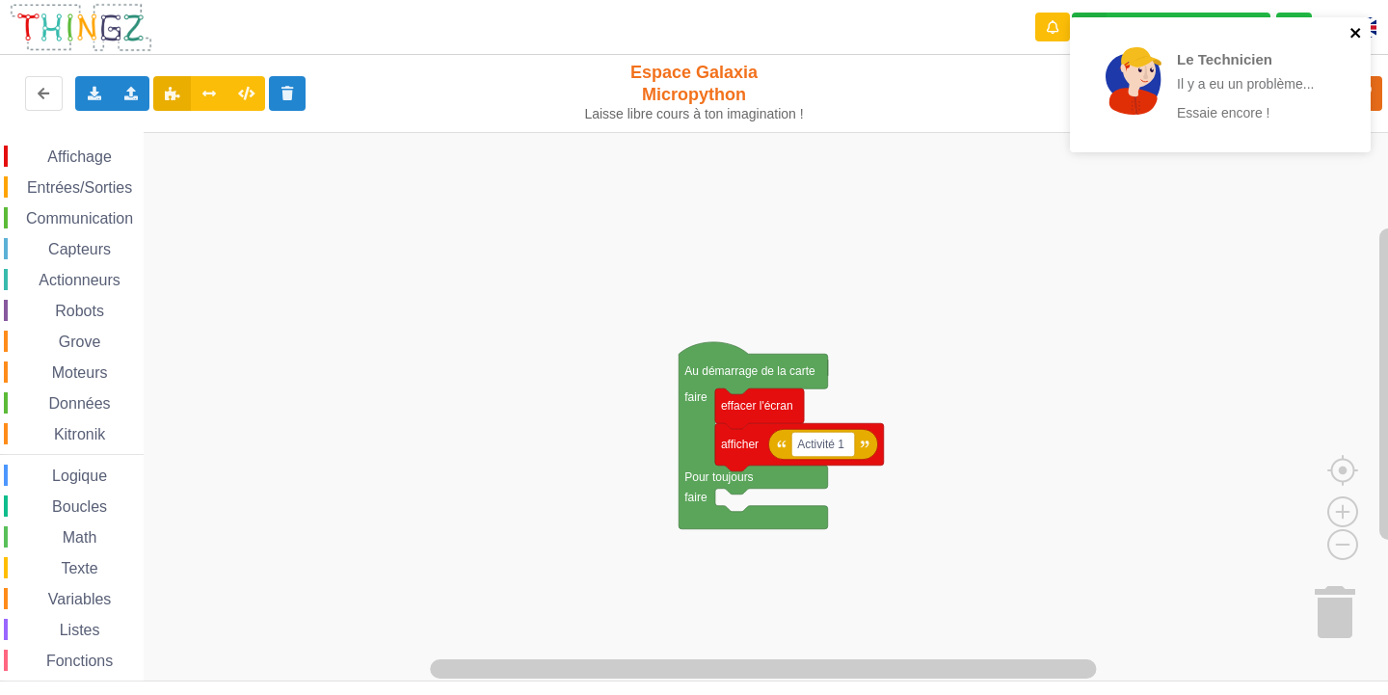
click at [1358, 31] on icon "close" at bounding box center [1355, 33] width 10 height 10
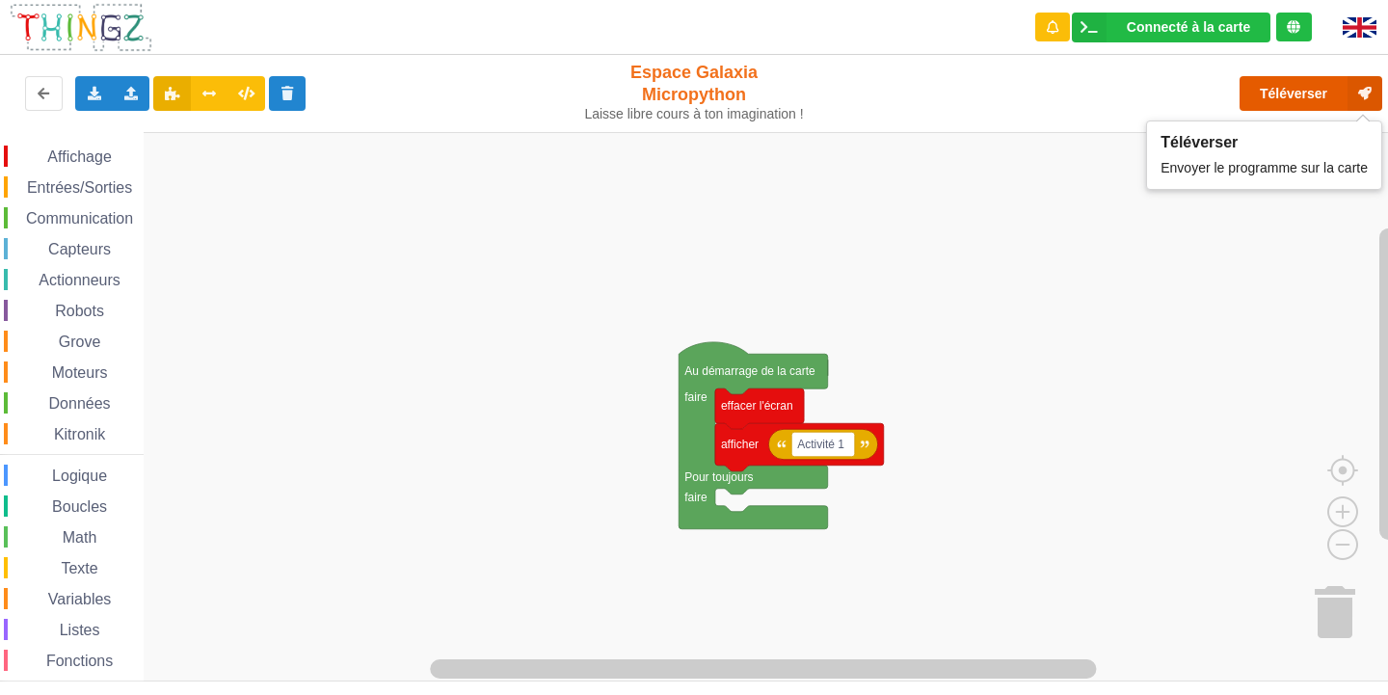
click at [1276, 90] on button "Téléverser" at bounding box center [1310, 93] width 143 height 35
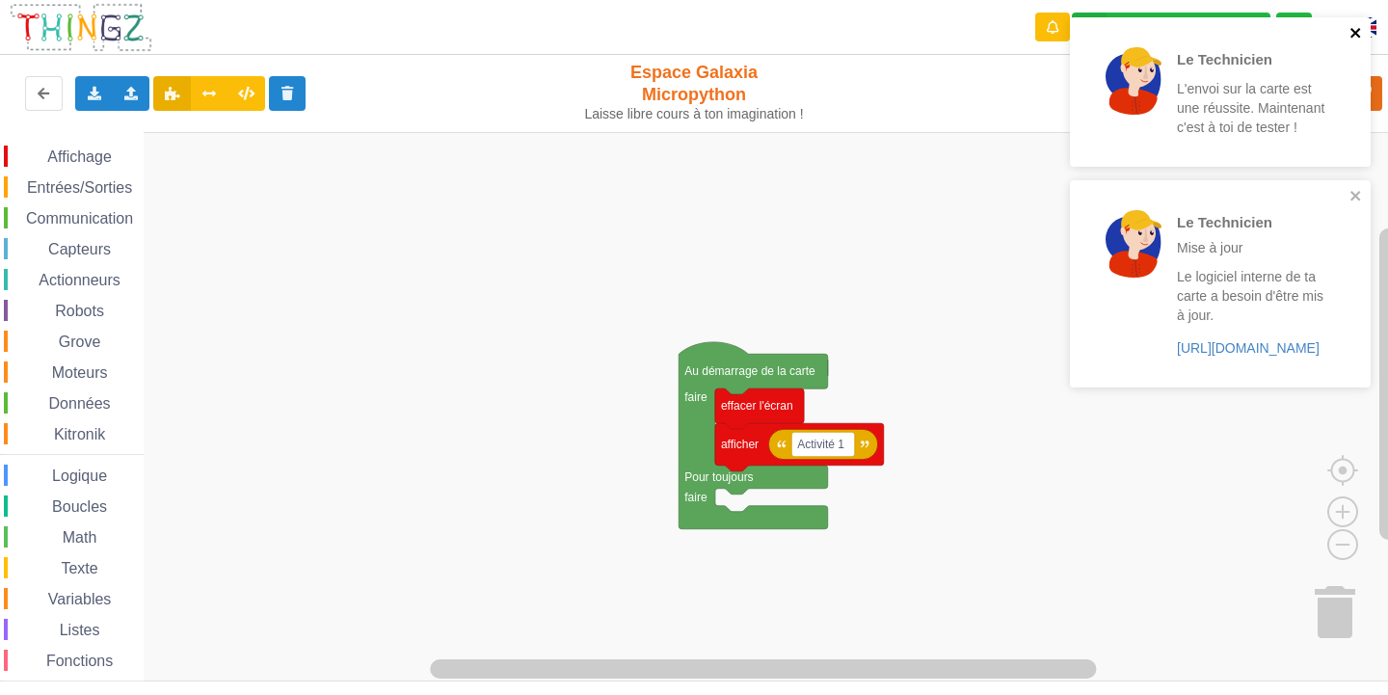
click at [1358, 33] on icon "close" at bounding box center [1355, 32] width 13 height 15
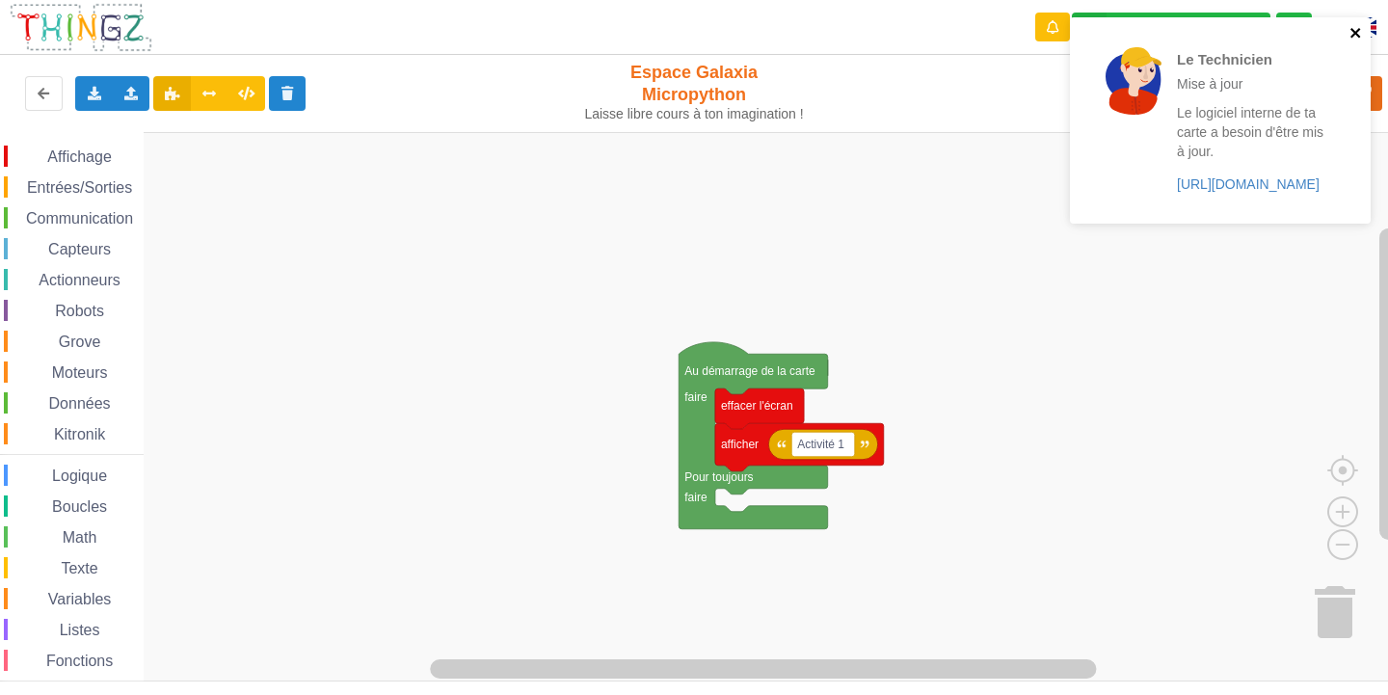
click at [1353, 28] on icon "close" at bounding box center [1355, 32] width 13 height 15
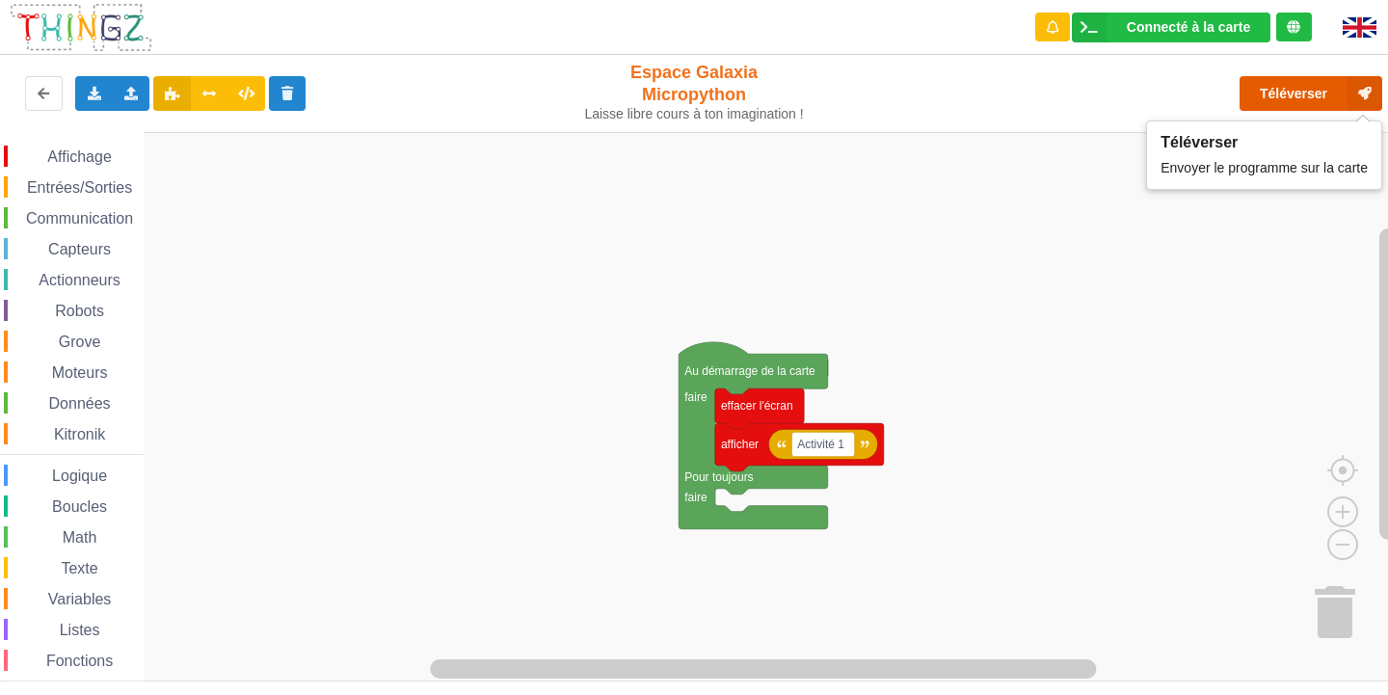
click at [1298, 92] on button "Téléverser" at bounding box center [1310, 93] width 143 height 35
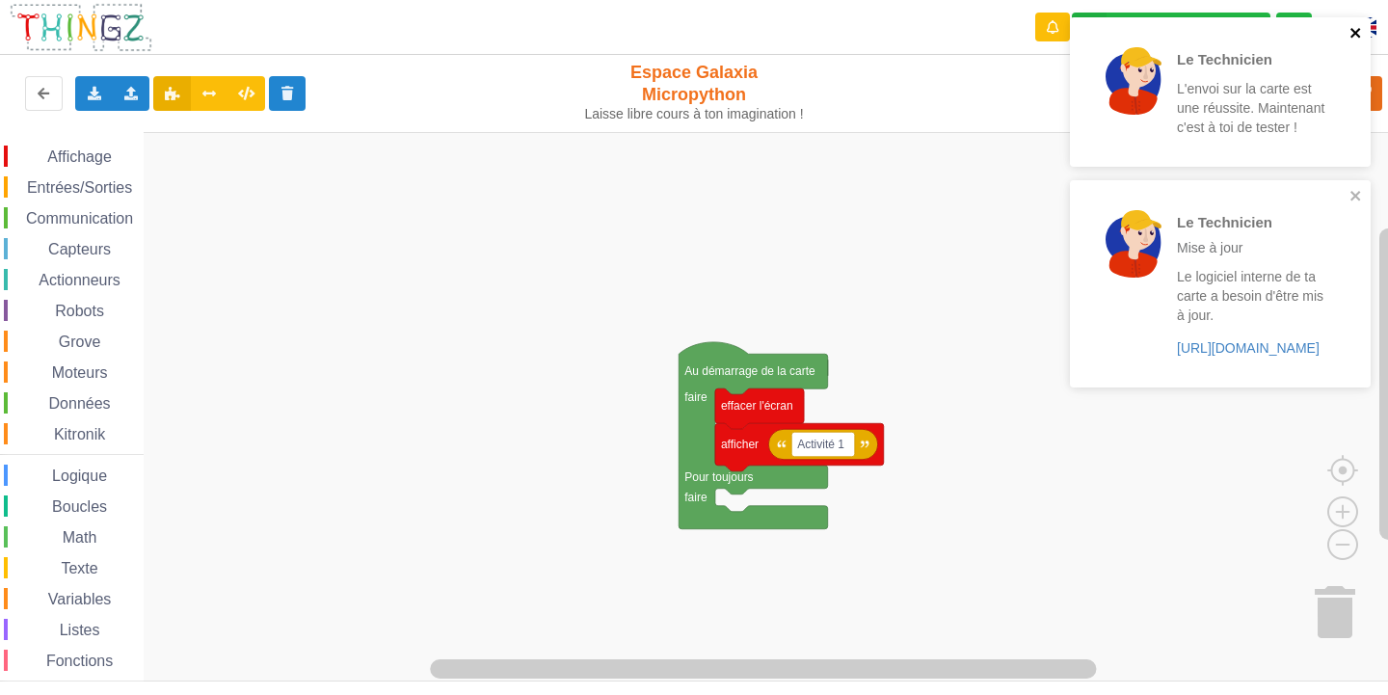
click at [1354, 31] on icon "close" at bounding box center [1355, 33] width 10 height 10
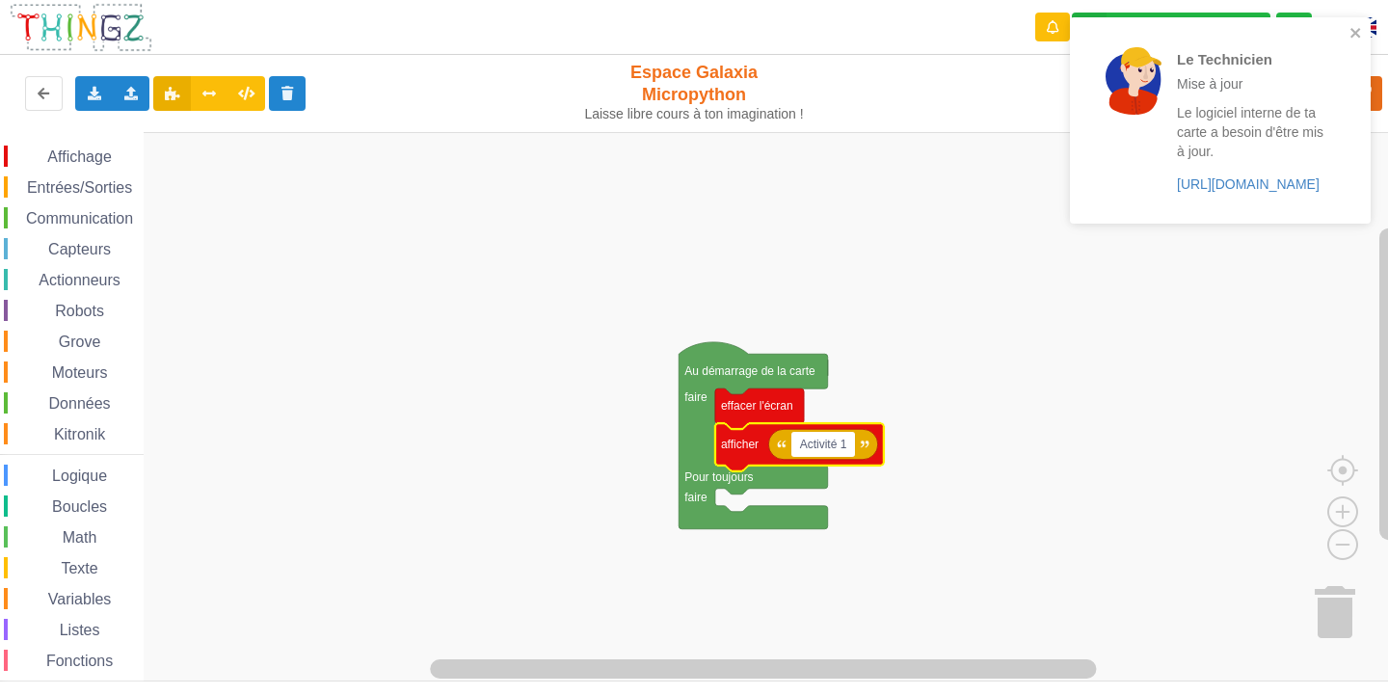
click at [844, 444] on input "Activité 1" at bounding box center [823, 444] width 64 height 25
click at [806, 439] on input "Activité 1" at bounding box center [823, 444] width 64 height 25
click at [924, 420] on rect "Espace de travail de Blocky" at bounding box center [700, 406] width 1401 height 549
click at [1355, 26] on icon "close" at bounding box center [1355, 32] width 13 height 15
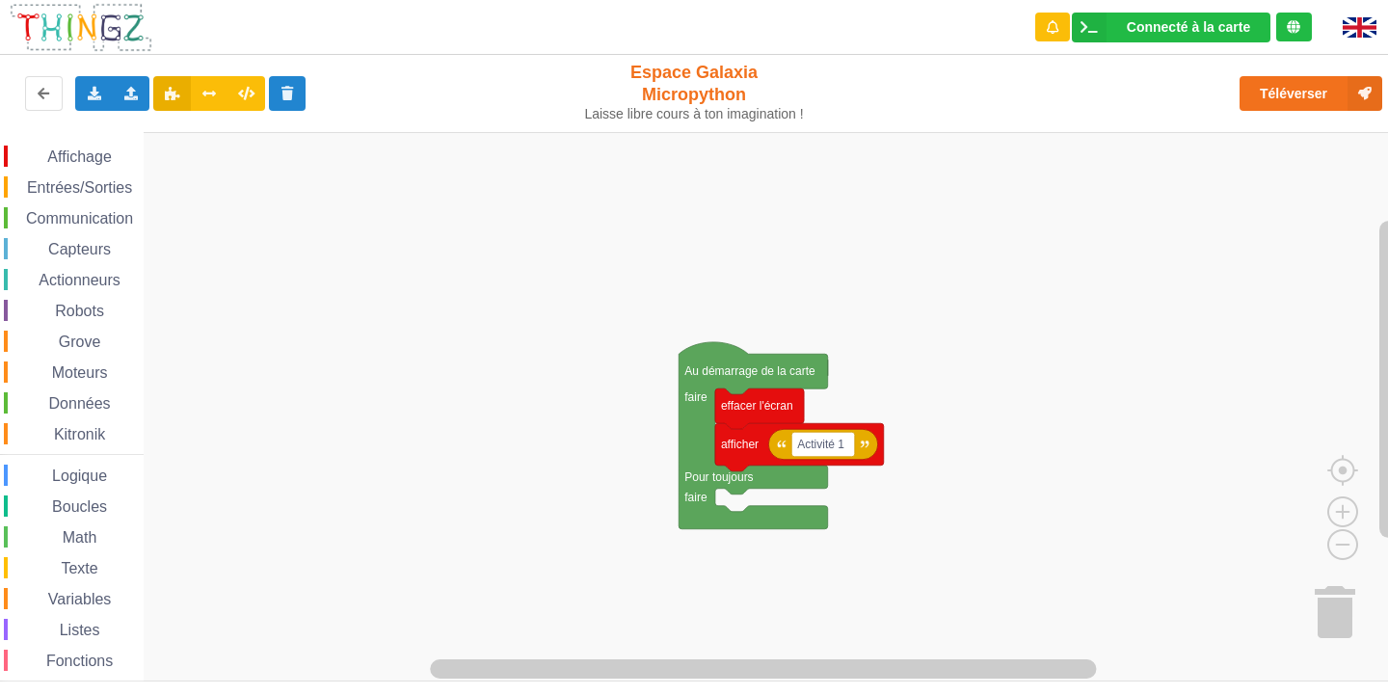
click at [1312, 92] on div "Le Technicien Mise à jour Le logiciel interne de ta carte a besoin d'être mis à…" at bounding box center [1220, 126] width 308 height 227
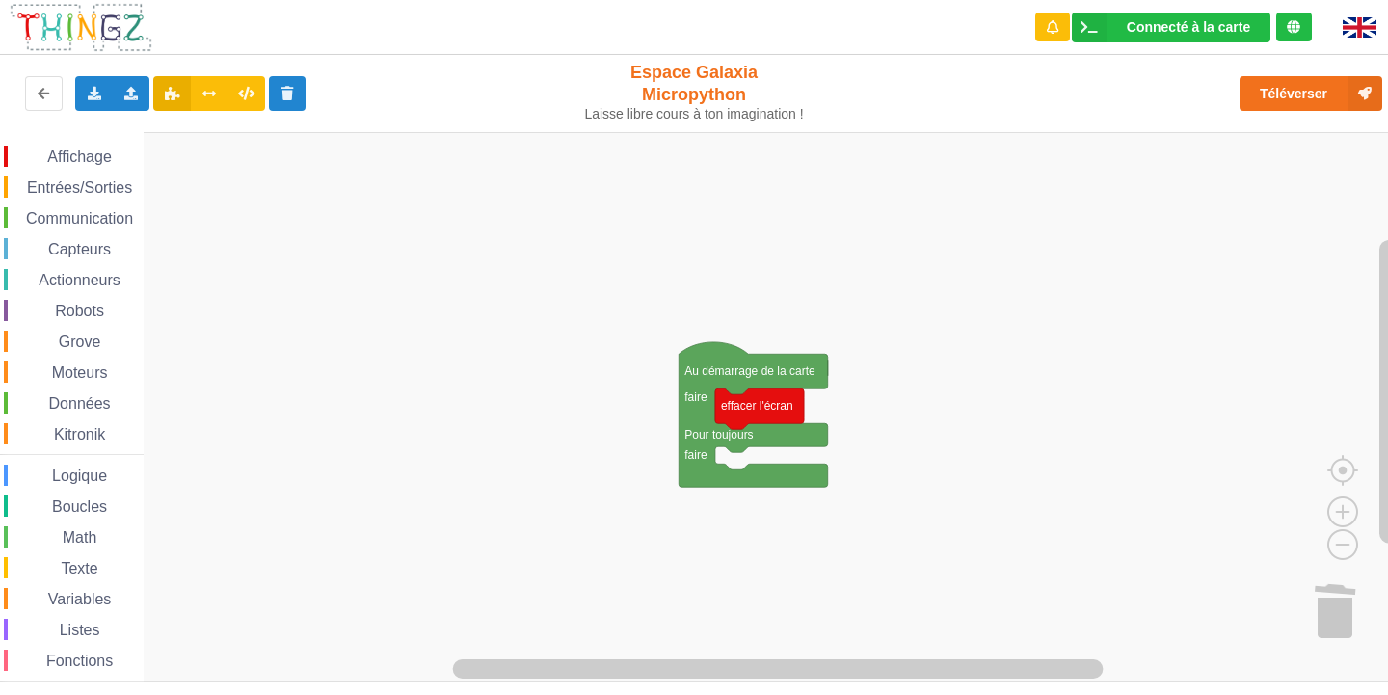
click at [69, 161] on span "Affichage" at bounding box center [78, 156] width 69 height 16
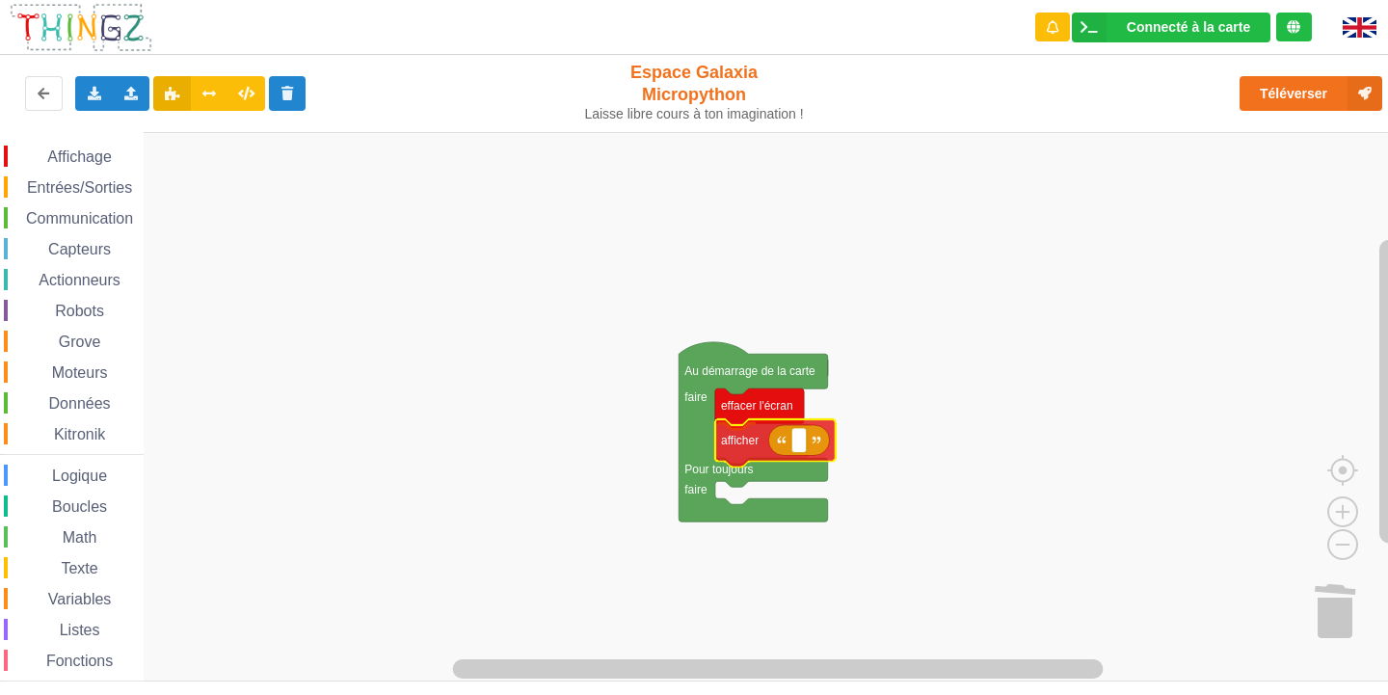
click at [722, 432] on div "Affichage Entrées/Sorties Communication Capteurs Actionneurs Robots Grove Moteu…" at bounding box center [700, 406] width 1401 height 549
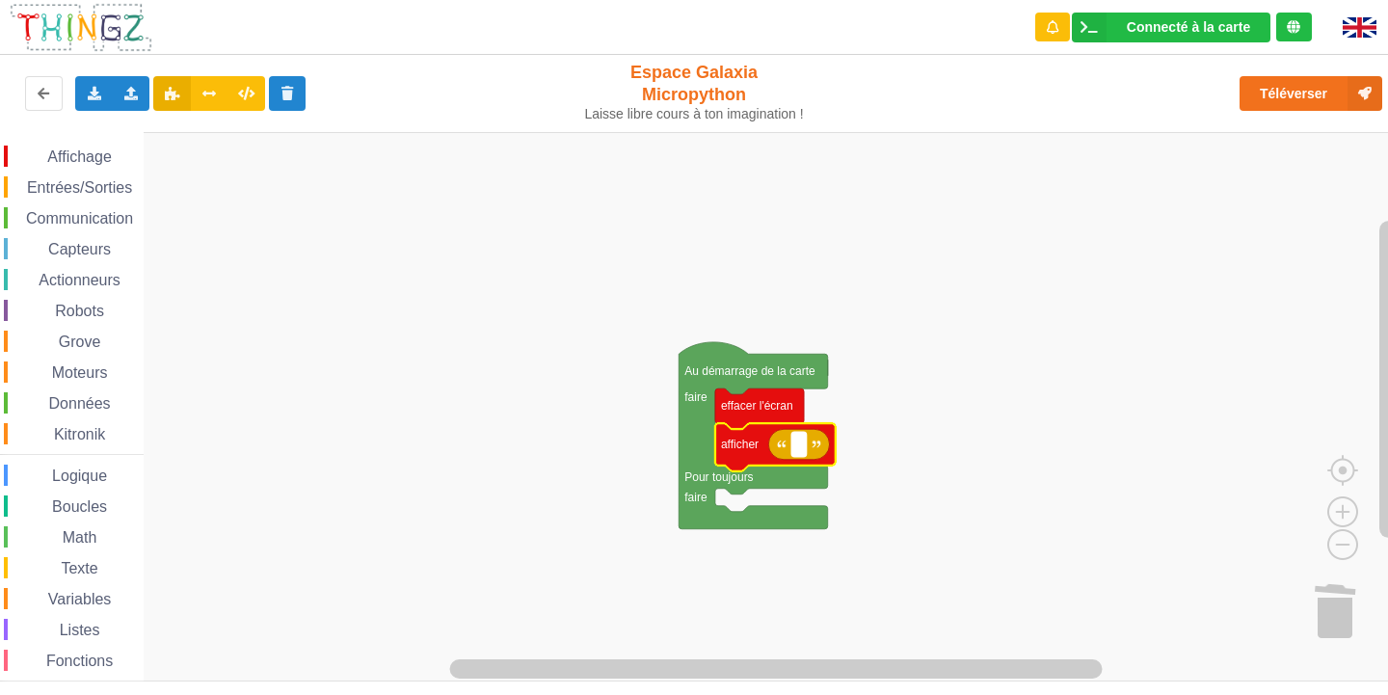
click at [797, 449] on text "Espace de travail de Blocky" at bounding box center [798, 443] width 3 height 13
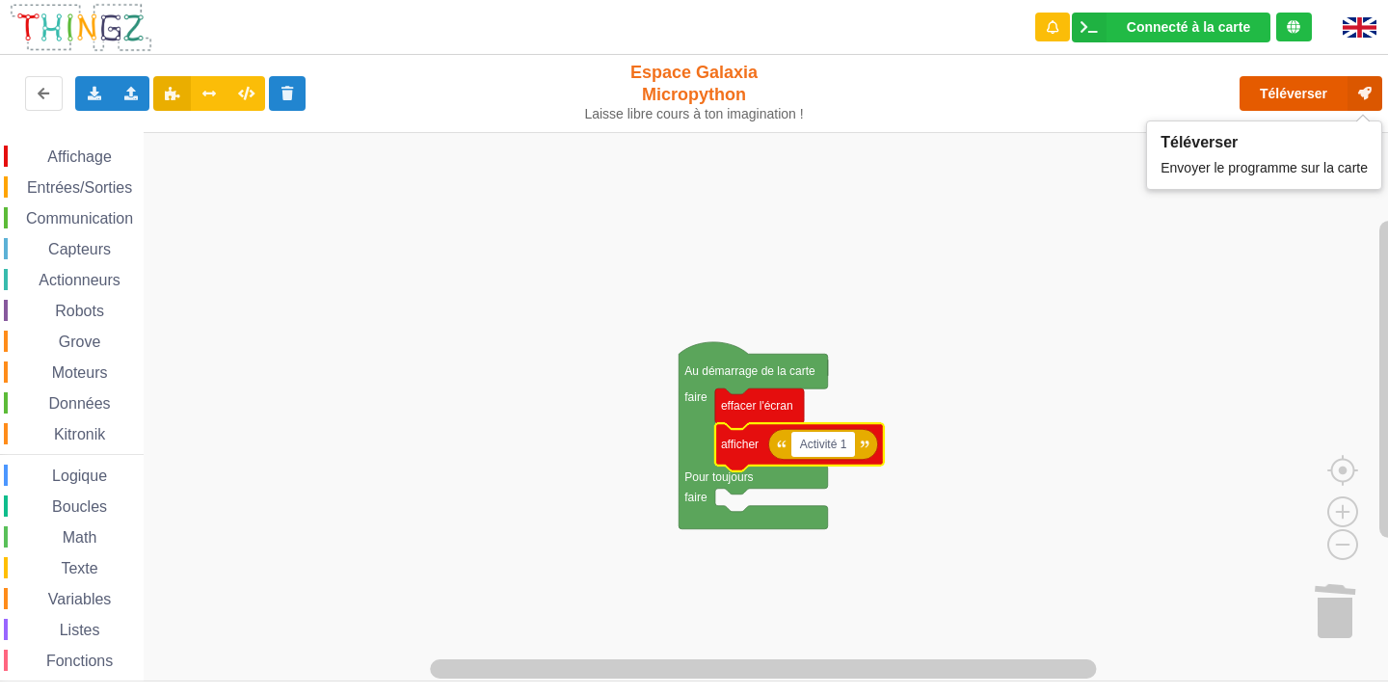
click at [1279, 93] on button "Téléverser" at bounding box center [1310, 93] width 143 height 35
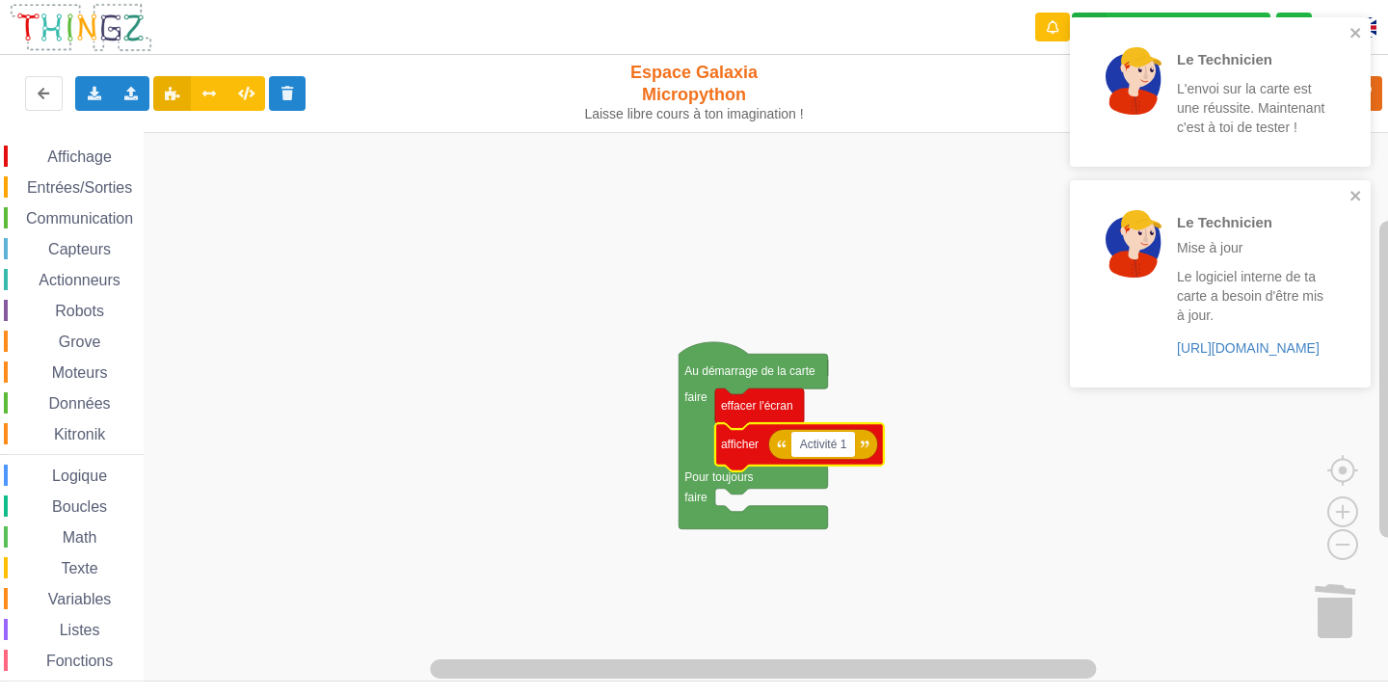
click at [1346, 28] on div "Le Technicien L'envoi sur la carte est une réussite. Maintenant c'est à toi de …" at bounding box center [1213, 92] width 272 height 134
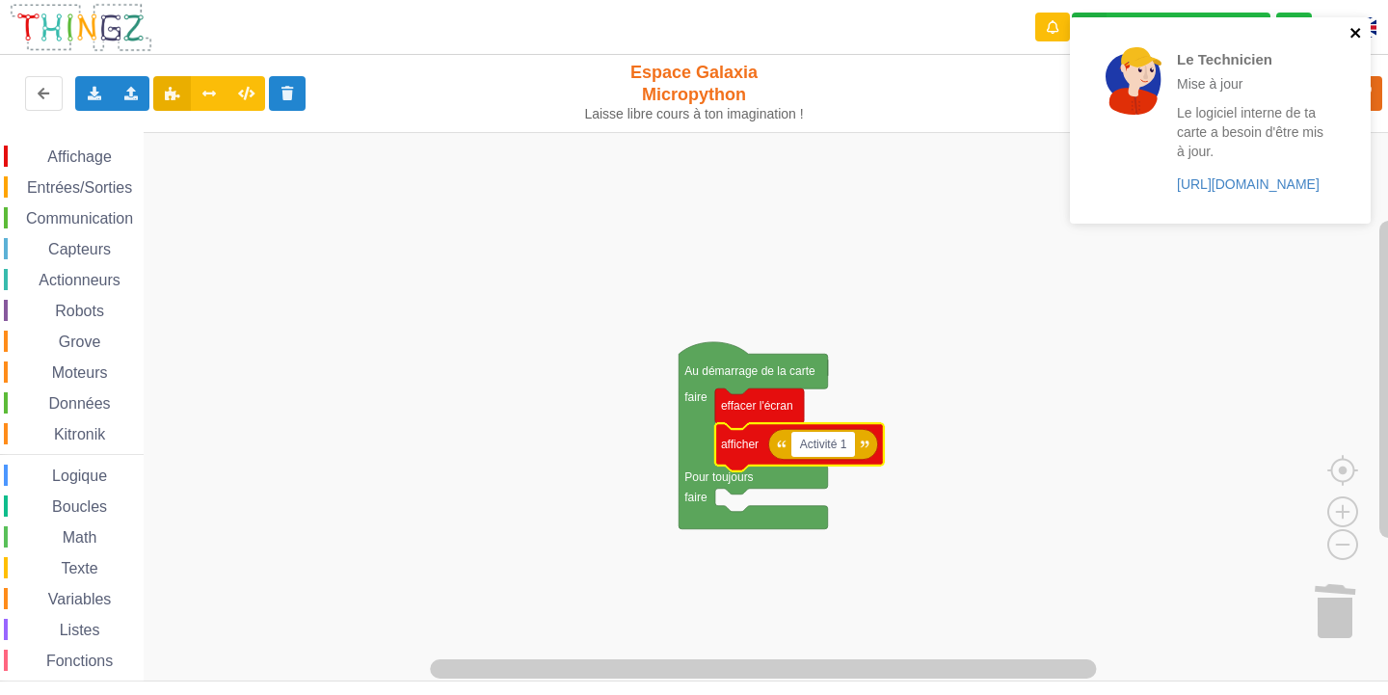
click at [1353, 32] on icon "close" at bounding box center [1355, 33] width 10 height 10
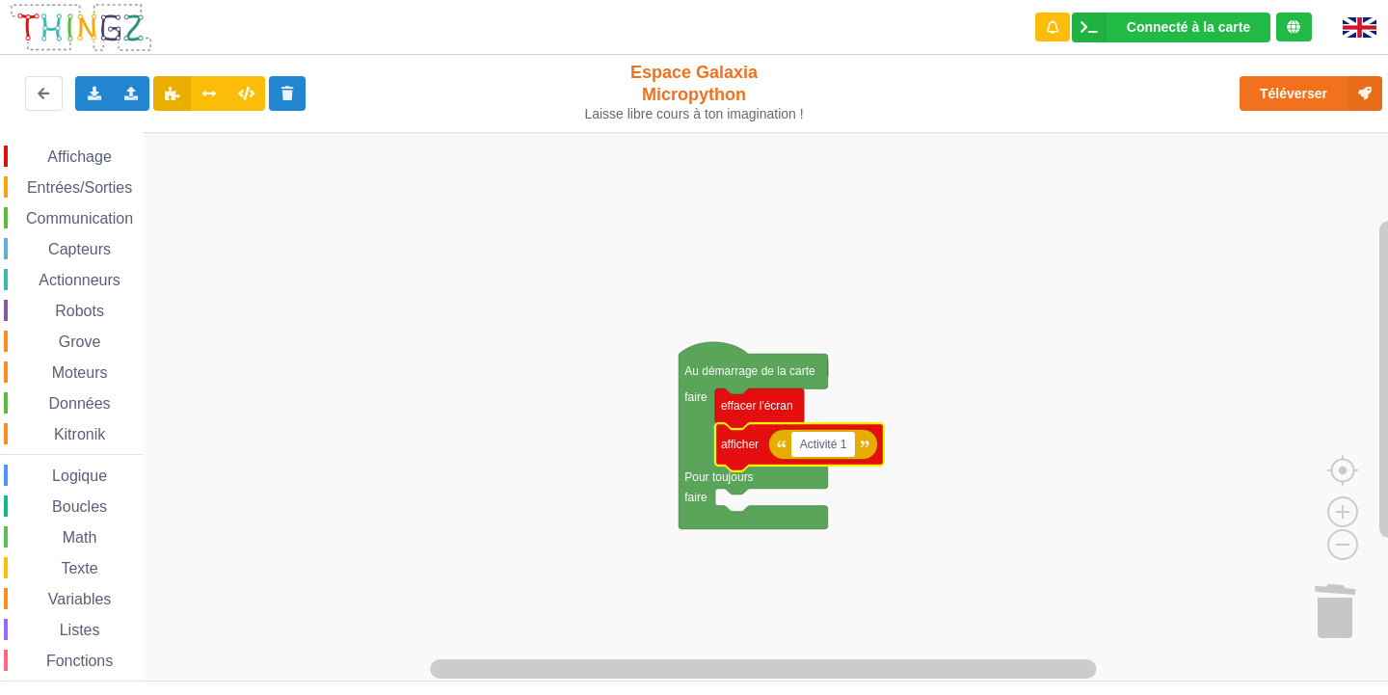
click at [835, 444] on input "Activité 1" at bounding box center [823, 444] width 64 height 25
click at [837, 444] on input "Activité 1" at bounding box center [823, 444] width 64 height 25
type input "Activite 1"
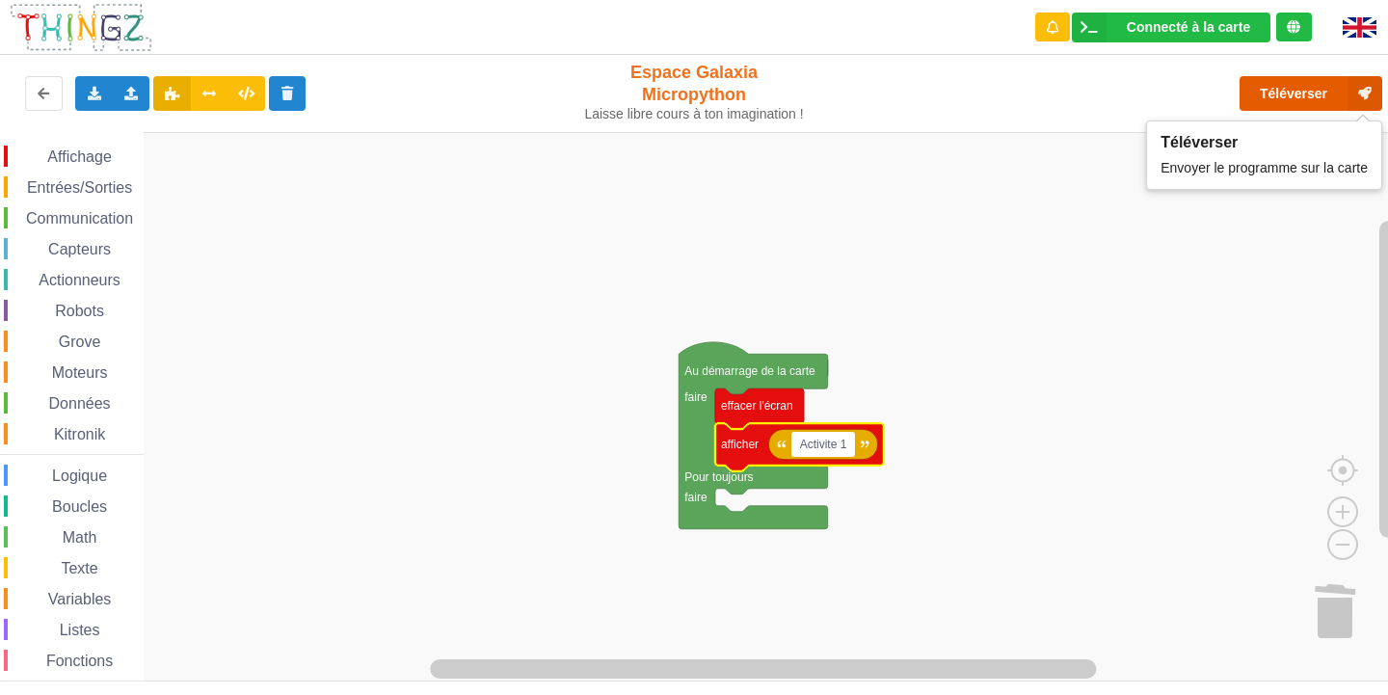
click at [1288, 93] on button "Téléverser" at bounding box center [1310, 93] width 143 height 35
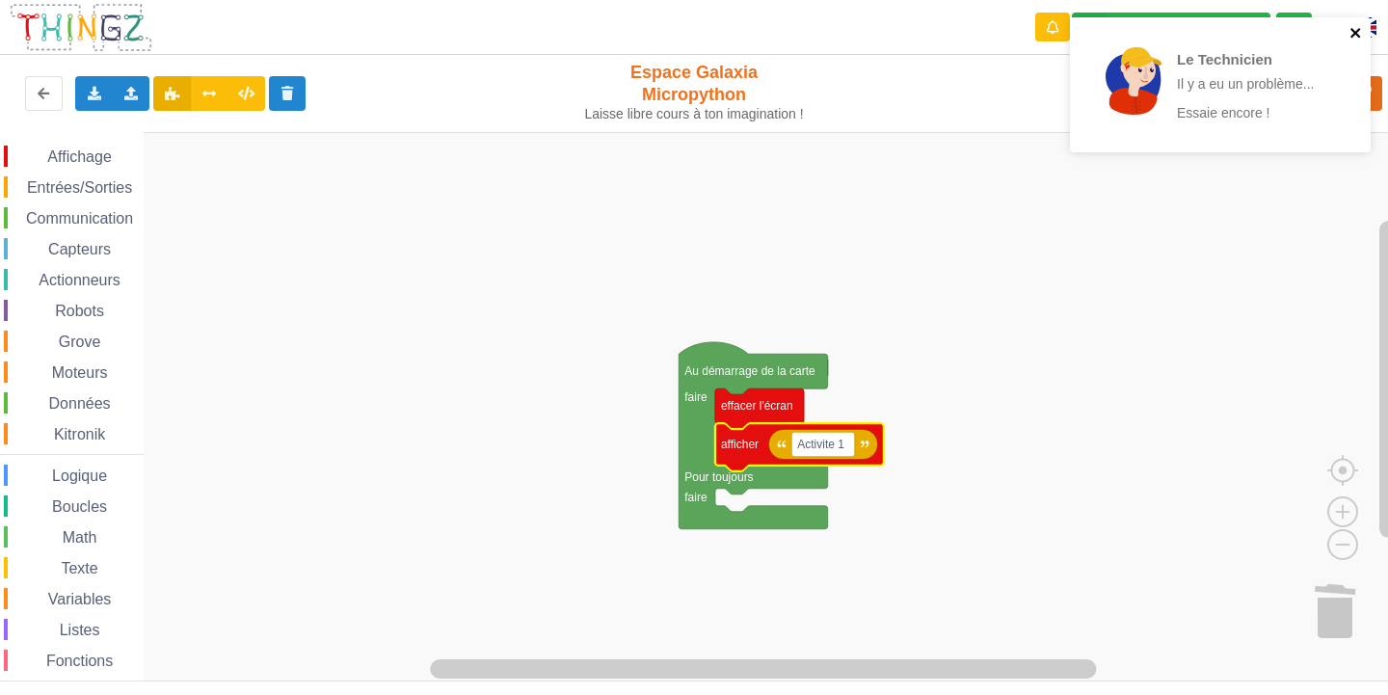
click at [1356, 25] on icon "close" at bounding box center [1355, 32] width 13 height 15
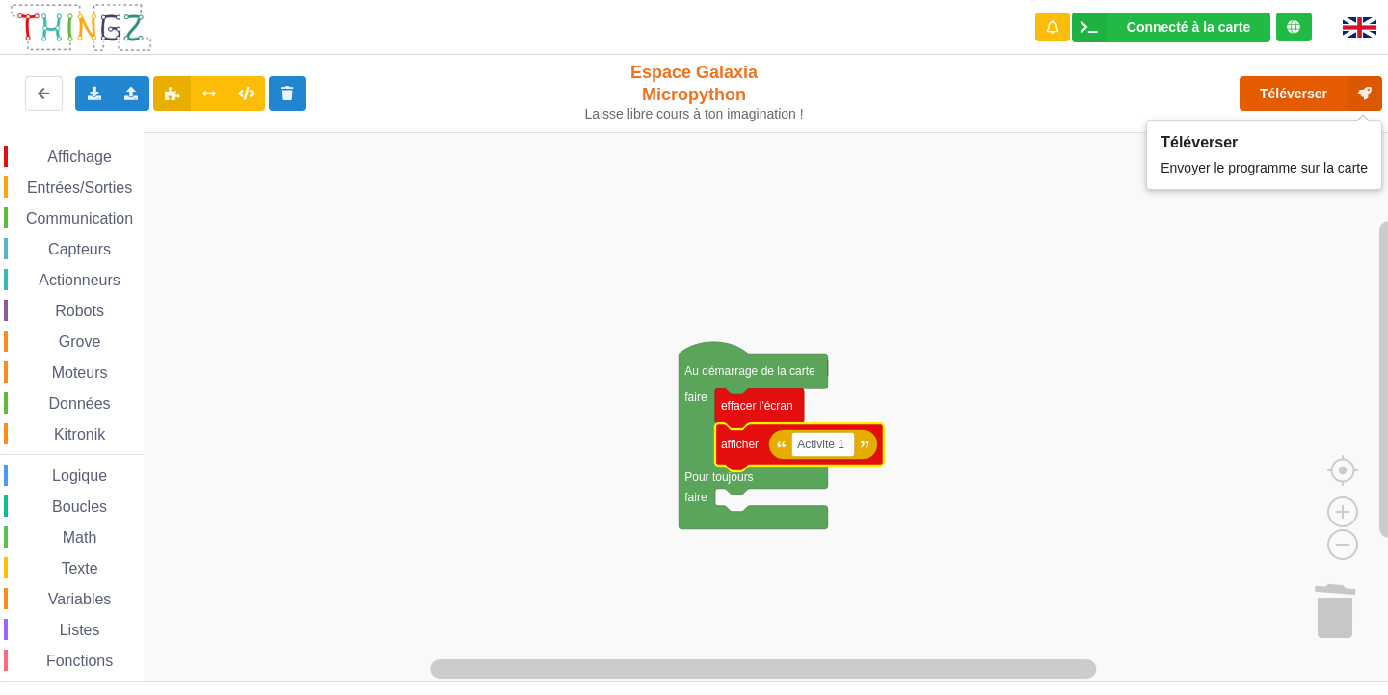
click at [1292, 95] on button "Téléverser" at bounding box center [1310, 93] width 143 height 35
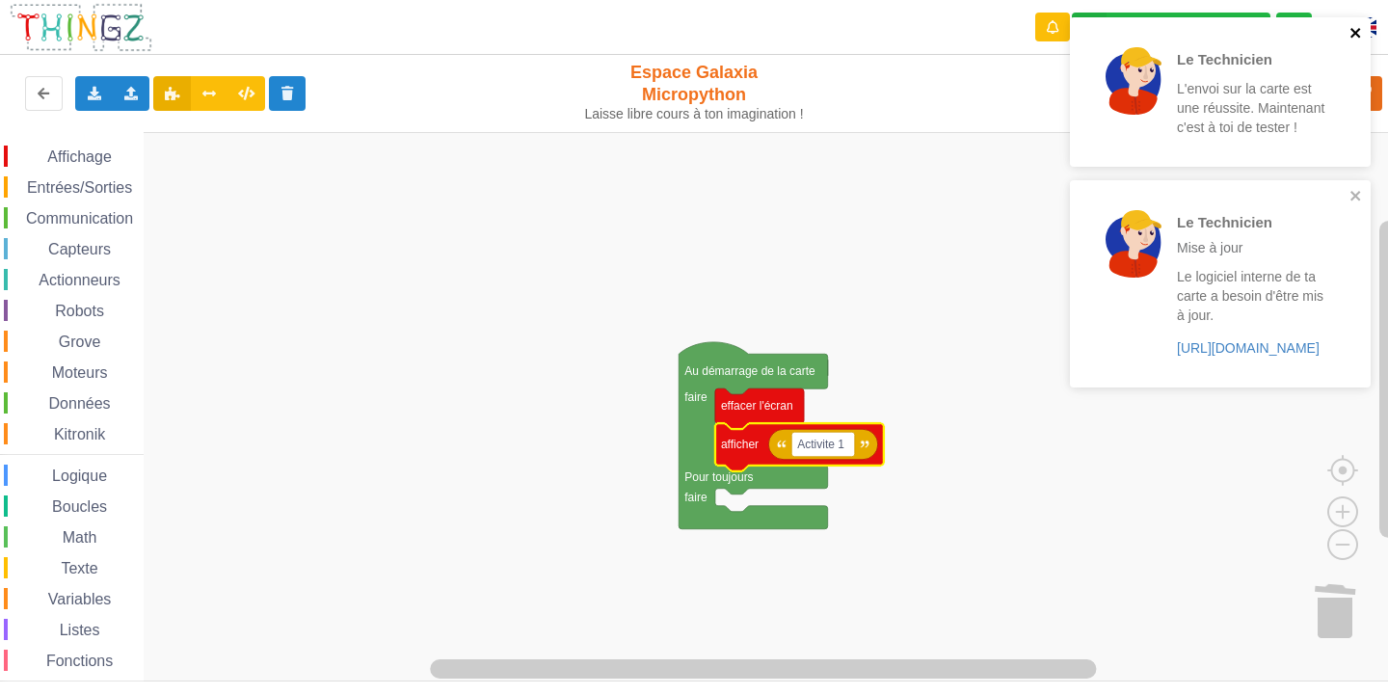
click at [1359, 27] on icon "close" at bounding box center [1355, 32] width 13 height 15
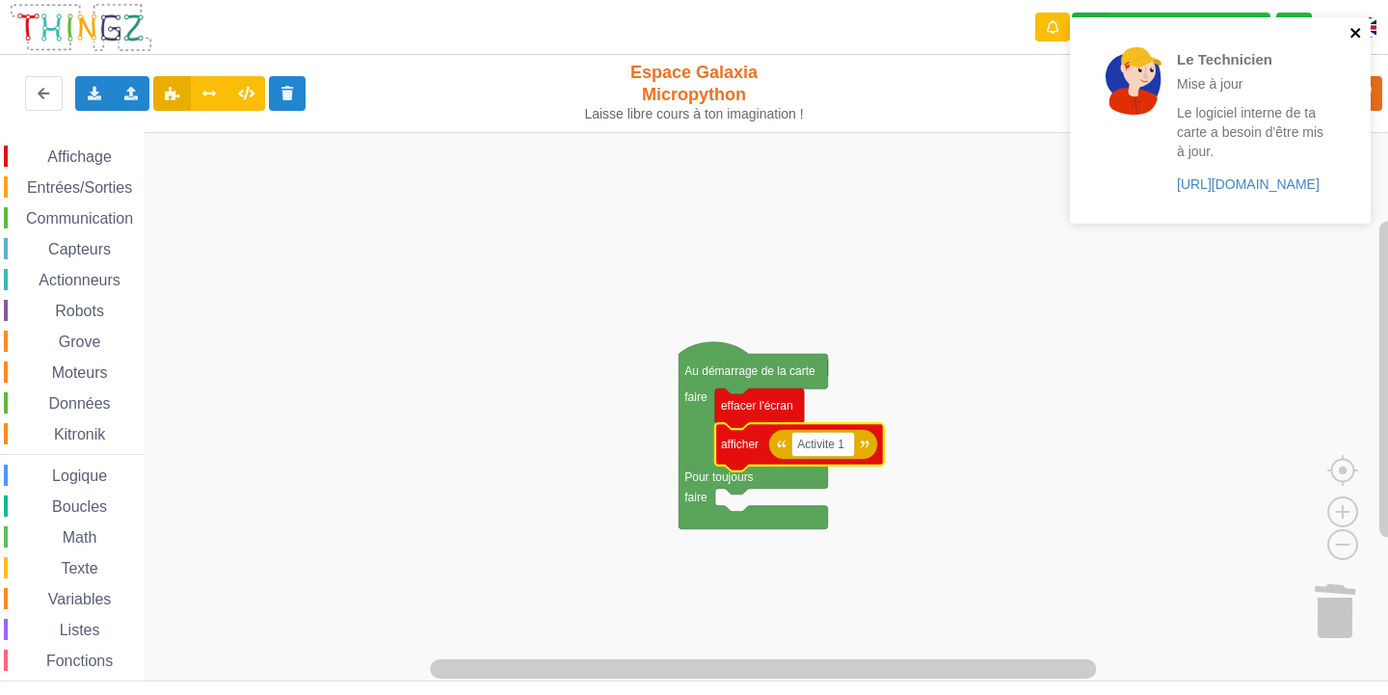
click at [1359, 28] on icon "close" at bounding box center [1355, 32] width 13 height 15
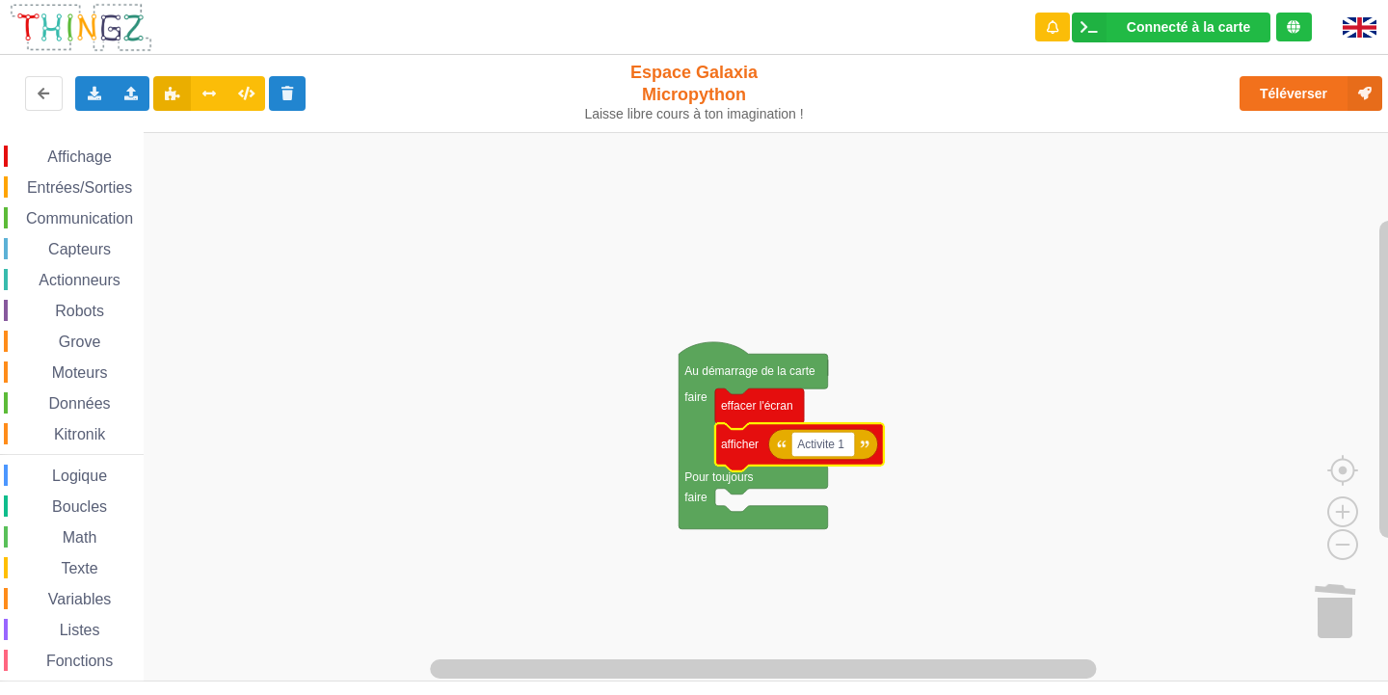
click at [95, 196] on div "Entrées/Sorties" at bounding box center [74, 186] width 140 height 21
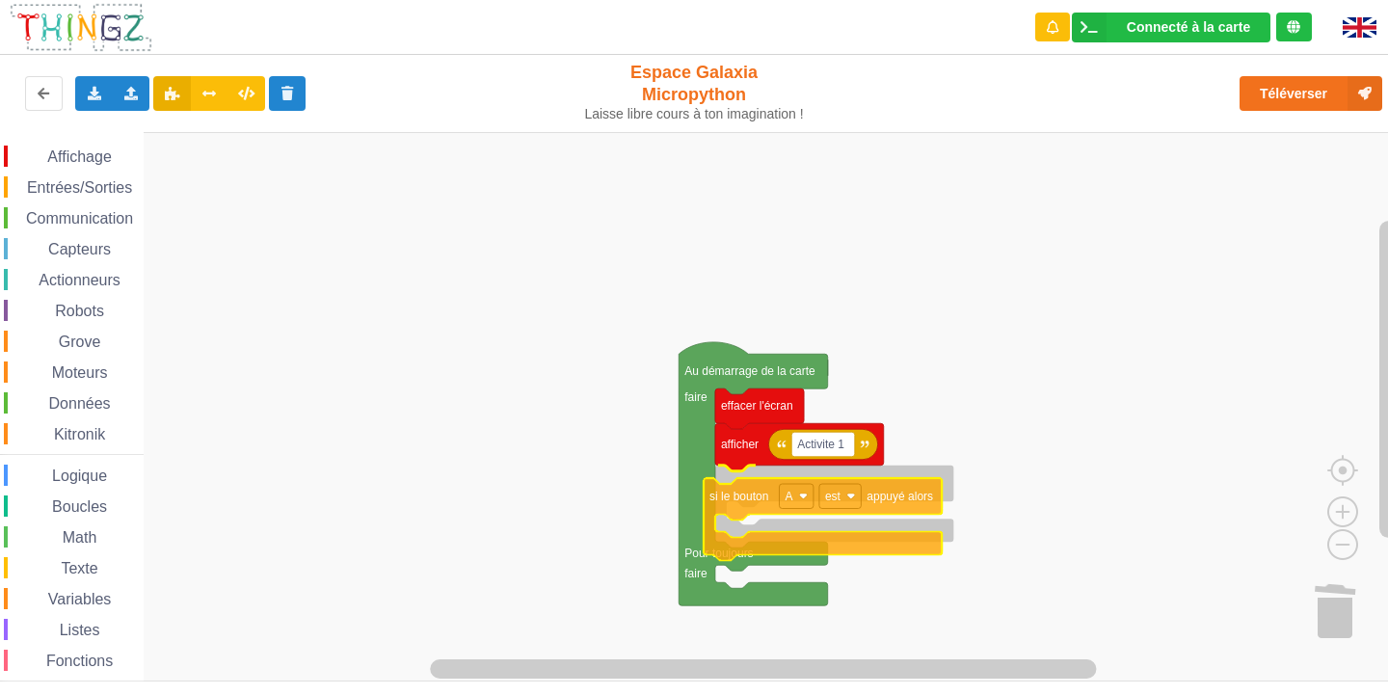
click at [831, 491] on div "Affichage Entrées/Sorties Communication Capteurs Actionneurs Robots Grove Moteu…" at bounding box center [700, 406] width 1401 height 549
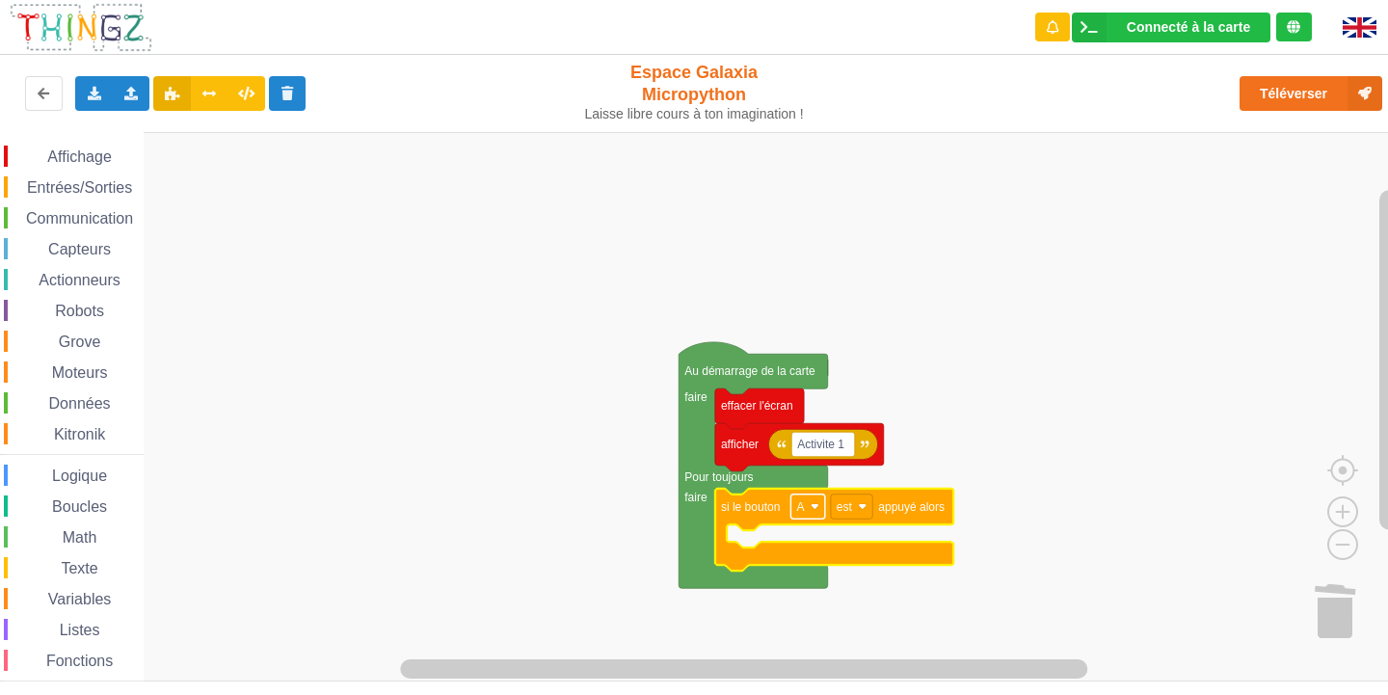
click at [800, 511] on text "A" at bounding box center [800, 506] width 8 height 13
click at [810, 545] on div "A" at bounding box center [813, 551] width 46 height 14
click at [79, 238] on div "Capteurs" at bounding box center [74, 248] width 140 height 21
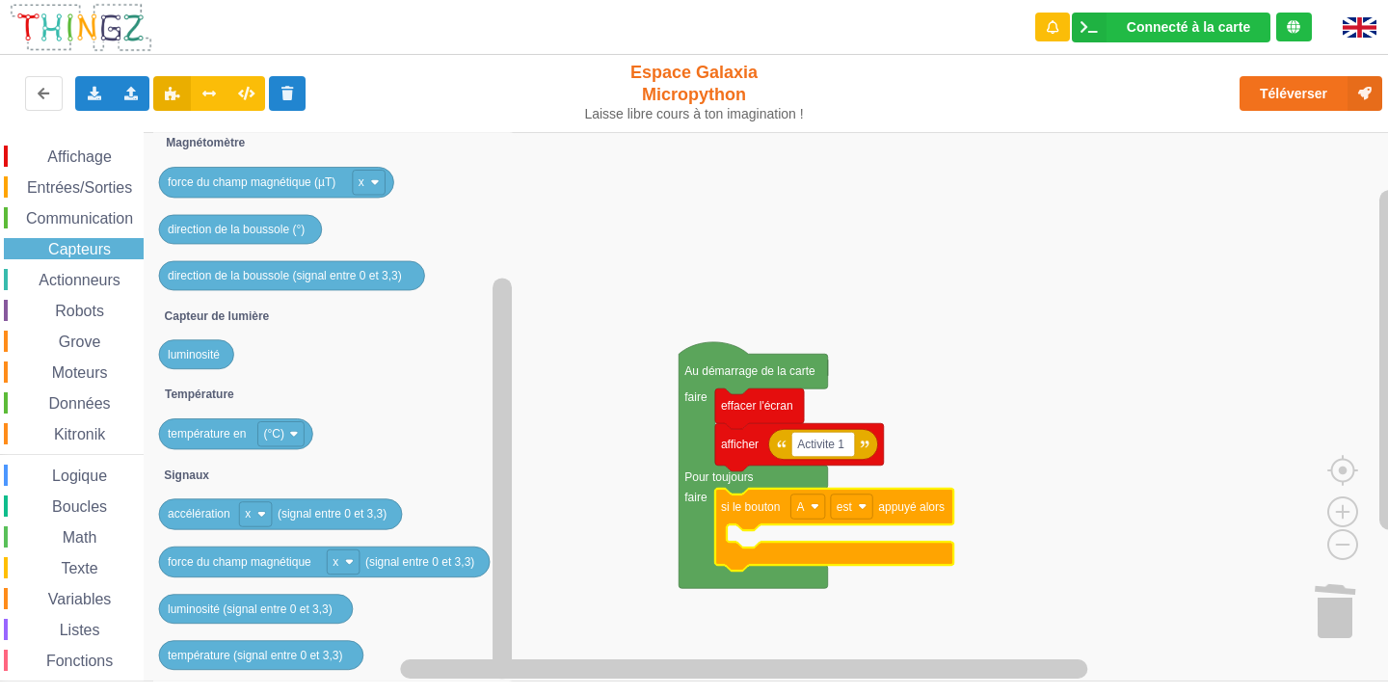
click at [34, 225] on span "Communication" at bounding box center [79, 218] width 113 height 16
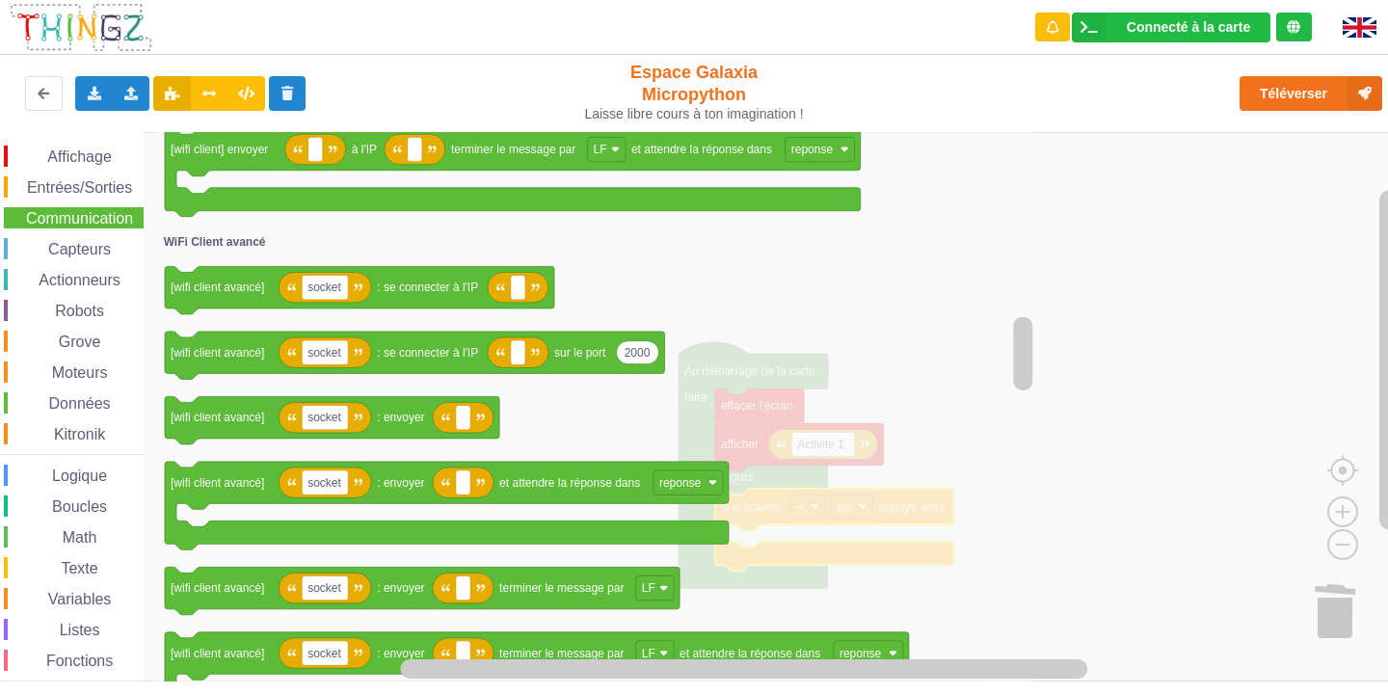
click at [63, 152] on span "Affichage" at bounding box center [78, 156] width 69 height 16
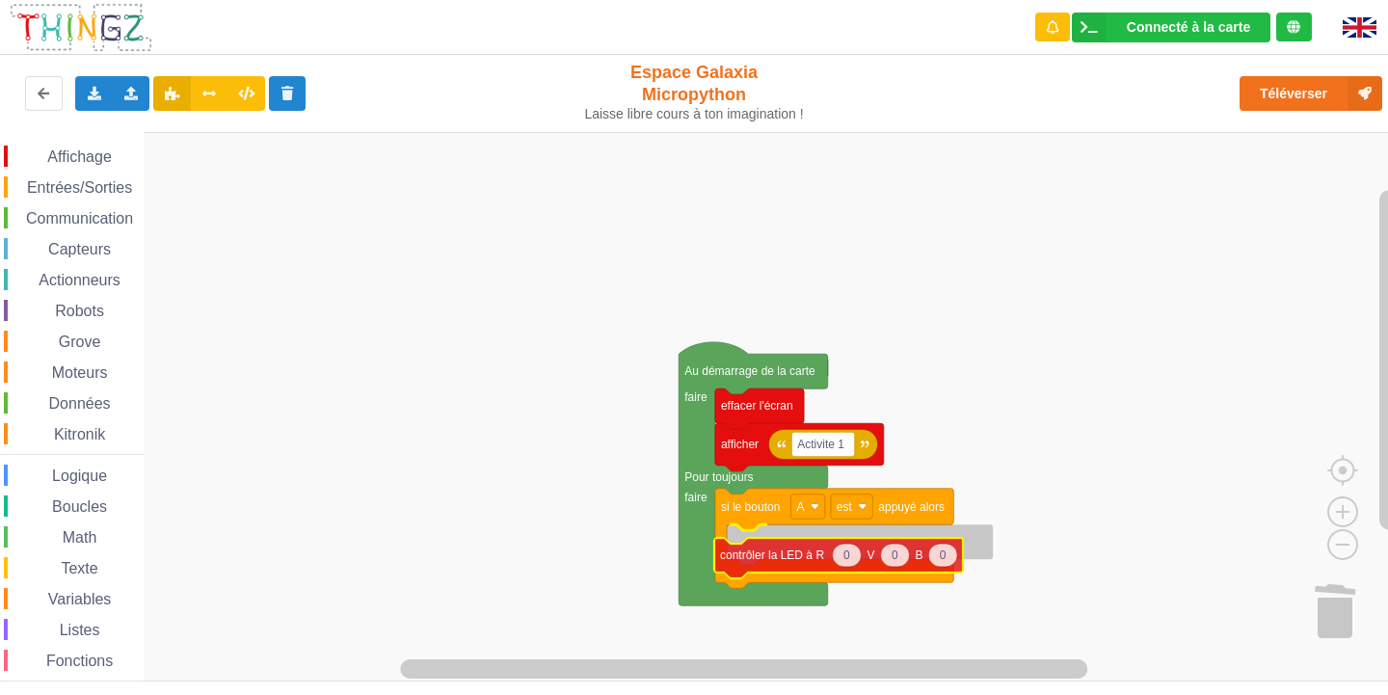
click at [764, 545] on div "Affichage Entrées/Sorties Communication Capteurs Actionneurs Robots Grove Moteu…" at bounding box center [700, 406] width 1401 height 549
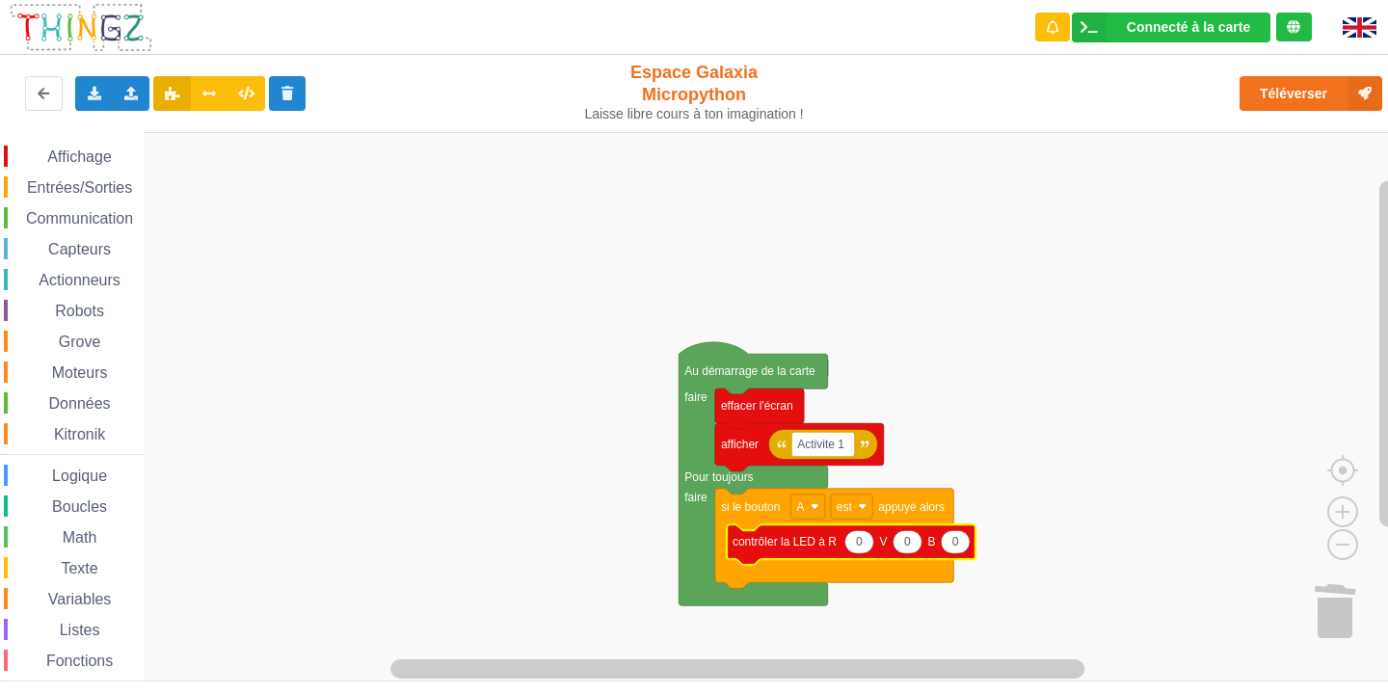
click at [961, 541] on icon "Espace de travail de Blocky" at bounding box center [955, 541] width 29 height 23
type input "100"
click at [64, 187] on span "Entrées/Sorties" at bounding box center [79, 187] width 111 height 16
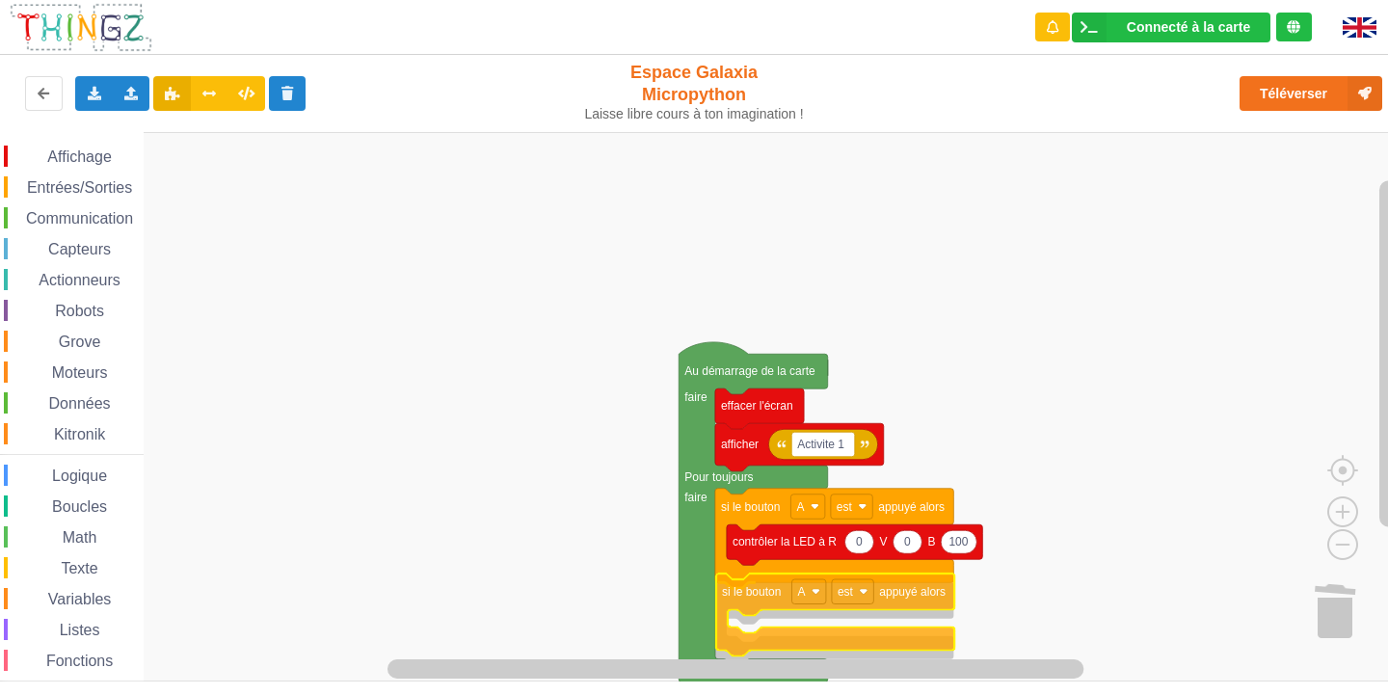
click at [860, 594] on div "Affichage Entrées/Sorties Communication Capteurs Actionneurs Robots Grove Moteu…" at bounding box center [700, 406] width 1401 height 549
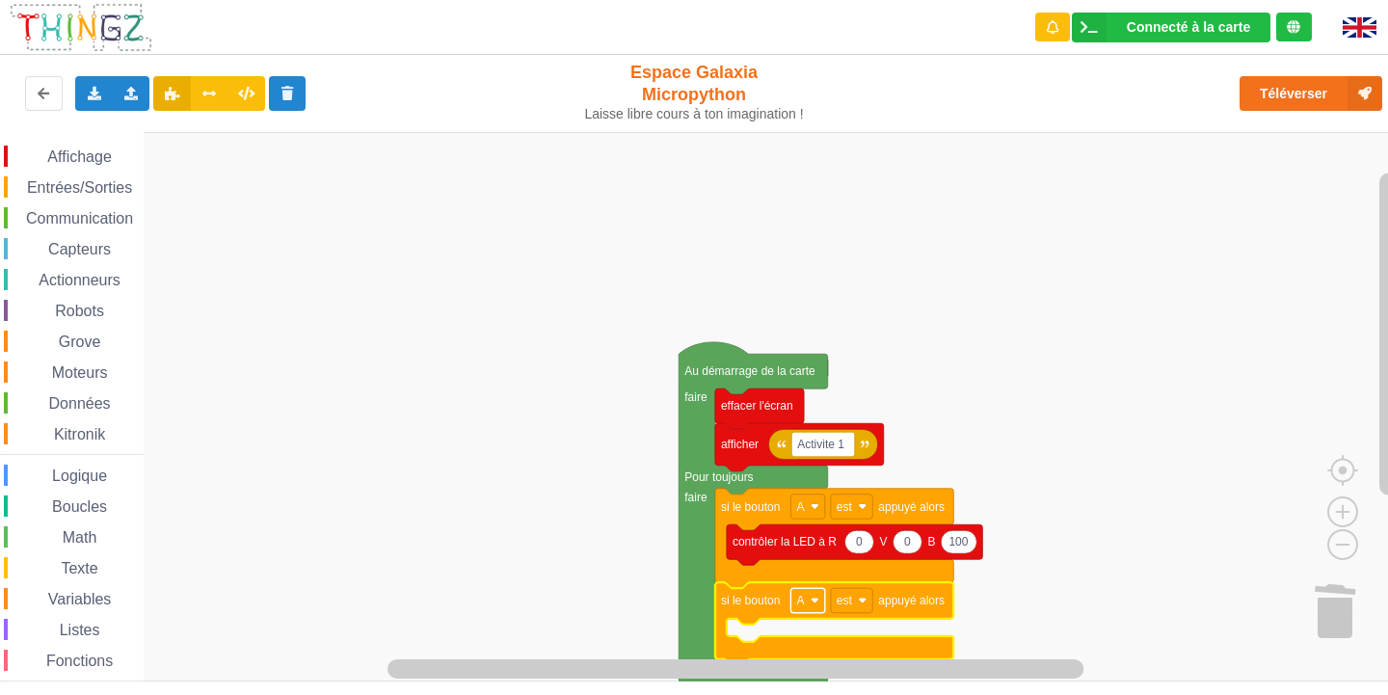
click at [806, 607] on rect "Espace de travail de Blocky" at bounding box center [807, 600] width 34 height 25
drag, startPoint x: 806, startPoint y: 658, endPoint x: 807, endPoint y: 632, distance: 26.0
click at [807, 657] on div "A B" at bounding box center [807, 658] width 88 height 52
click at [801, 683] on div "B" at bounding box center [807, 671] width 88 height 26
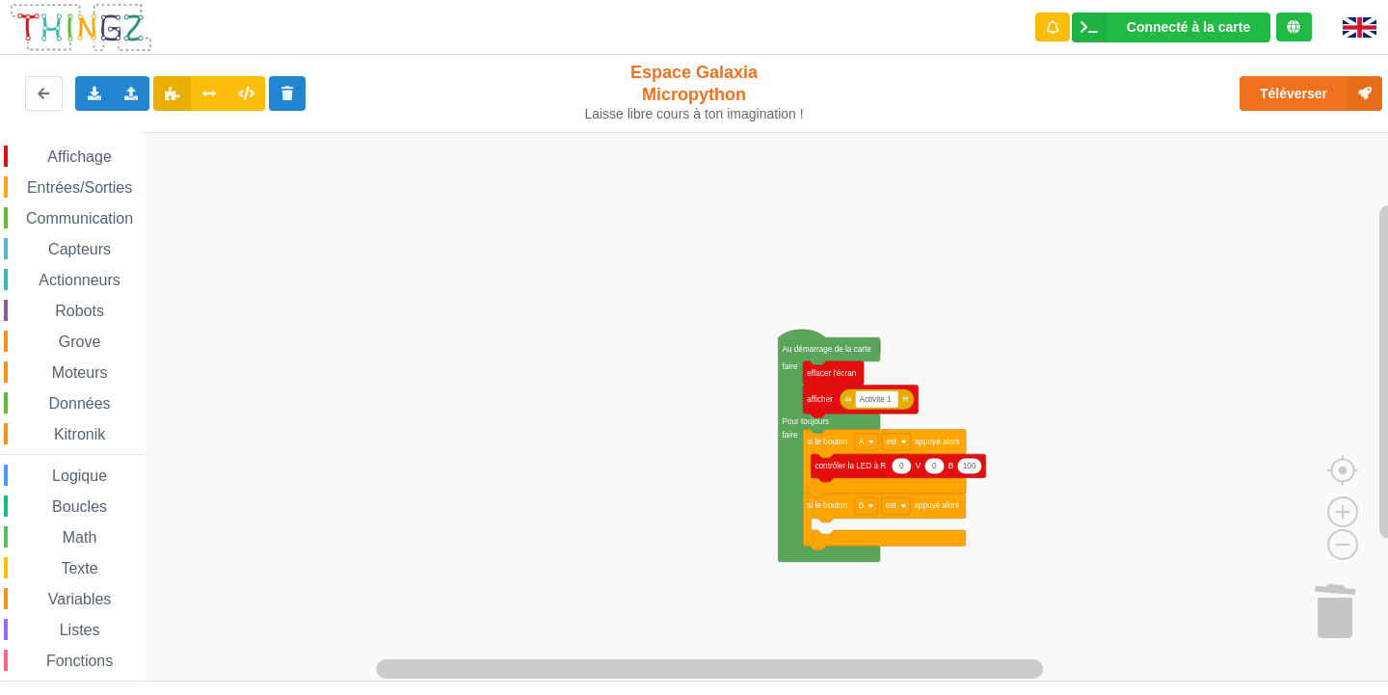
click at [1052, 514] on div "Affichage Entrées/Sorties Communication Capteurs Actionneurs Robots Grove Moteu…" at bounding box center [700, 406] width 1401 height 549
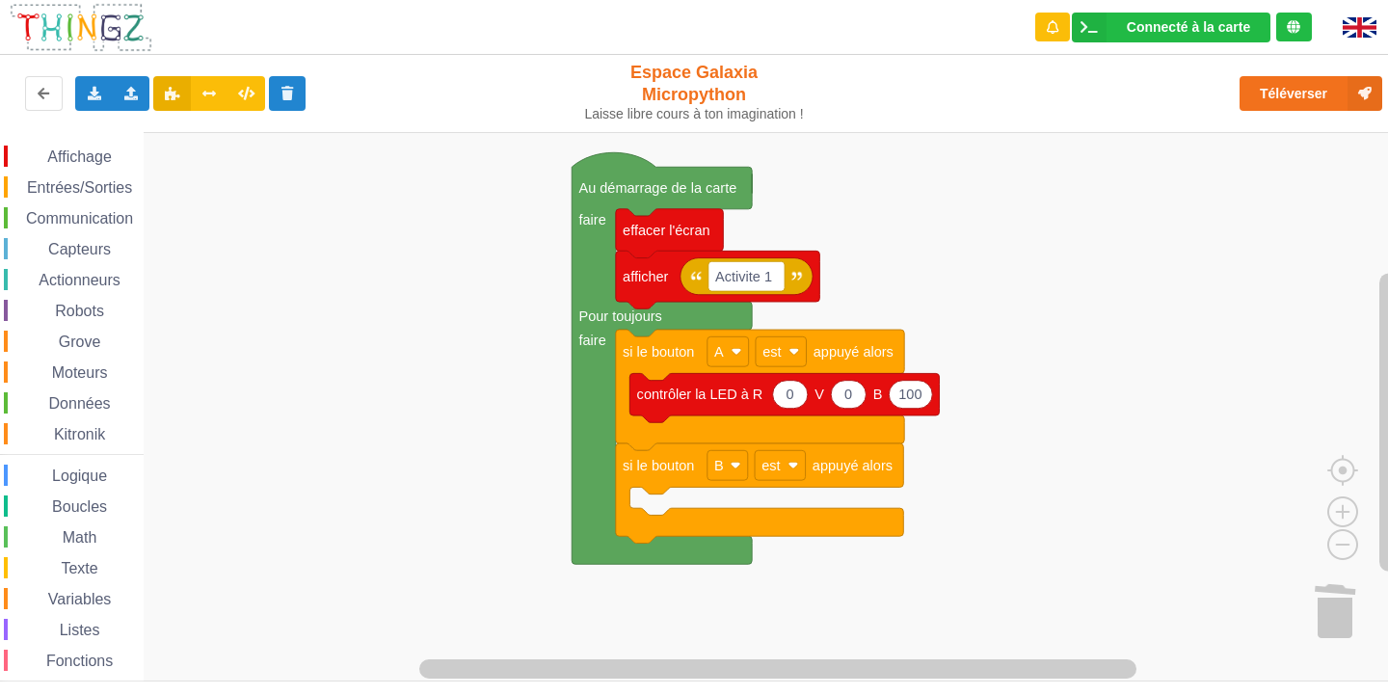
click at [54, 155] on span "Affichage" at bounding box center [78, 156] width 69 height 16
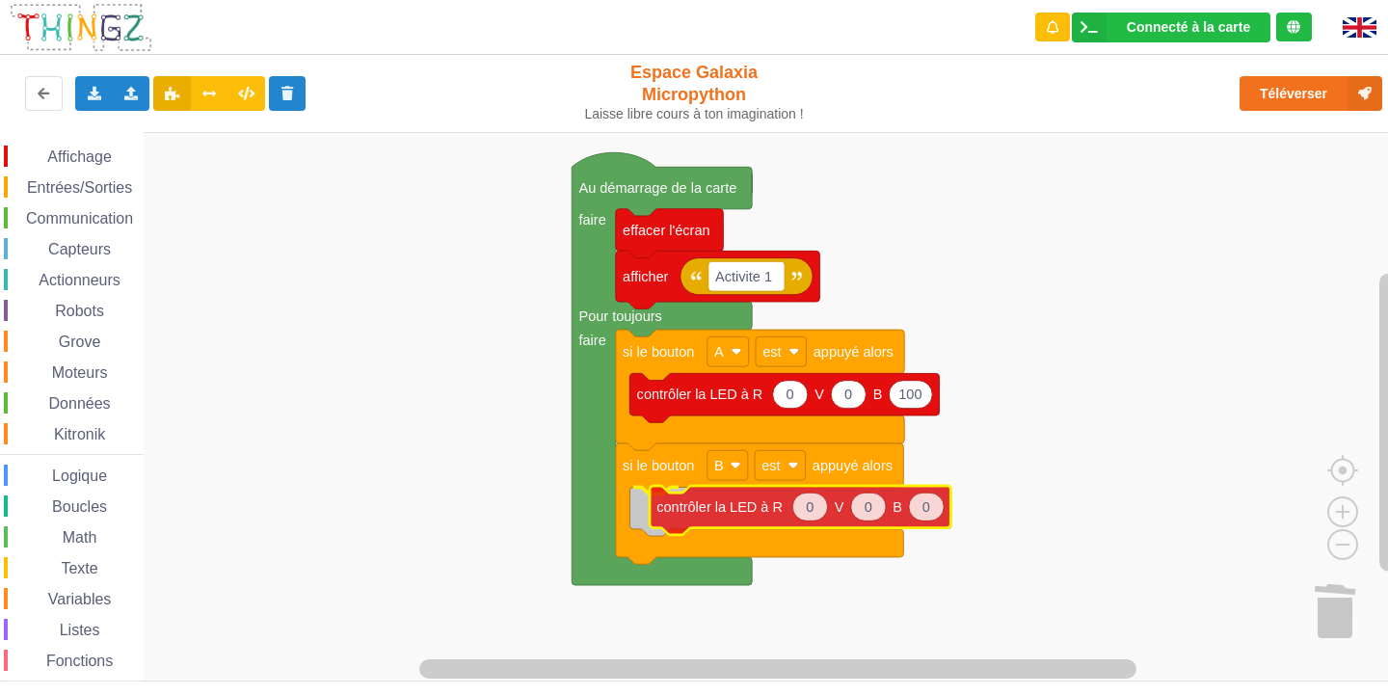
click at [696, 494] on div "Affichage Entrées/Sorties Communication Capteurs Actionneurs Robots Grove Moteu…" at bounding box center [700, 406] width 1401 height 549
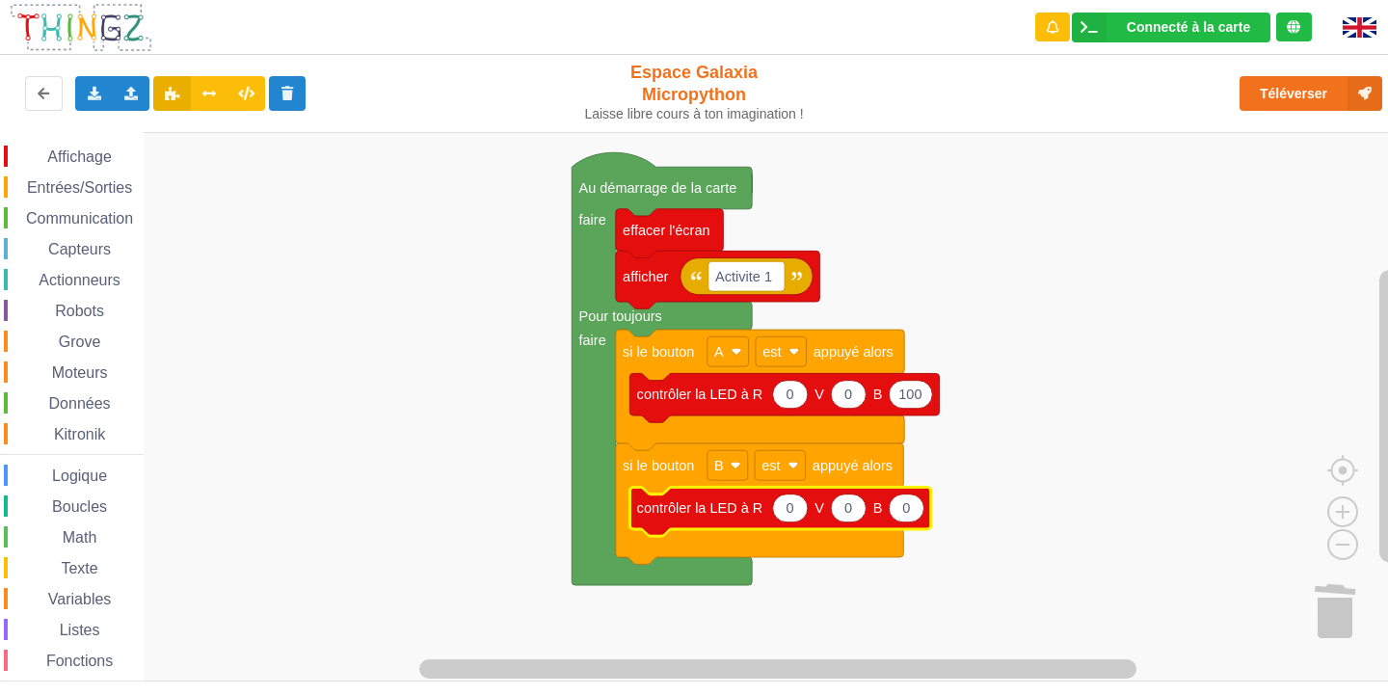
click at [782, 513] on icon "Espace de travail de Blocky" at bounding box center [790, 508] width 35 height 28
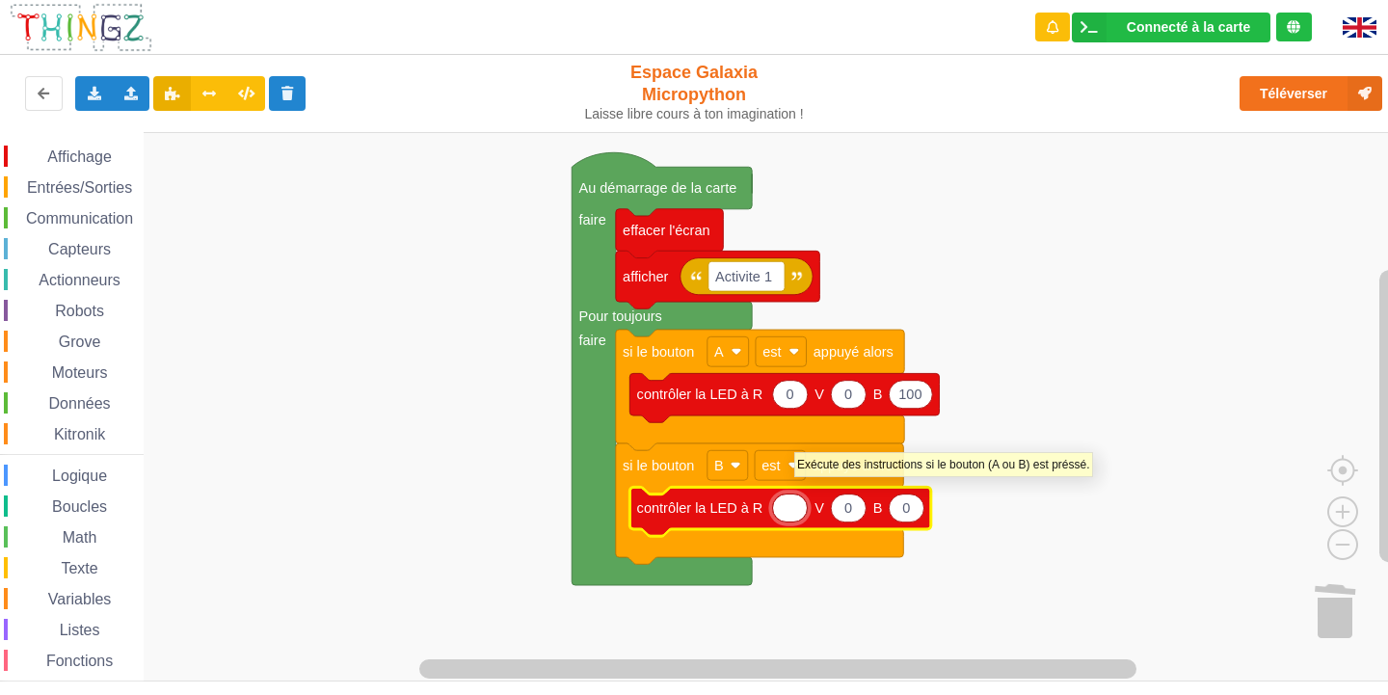
type input "1"
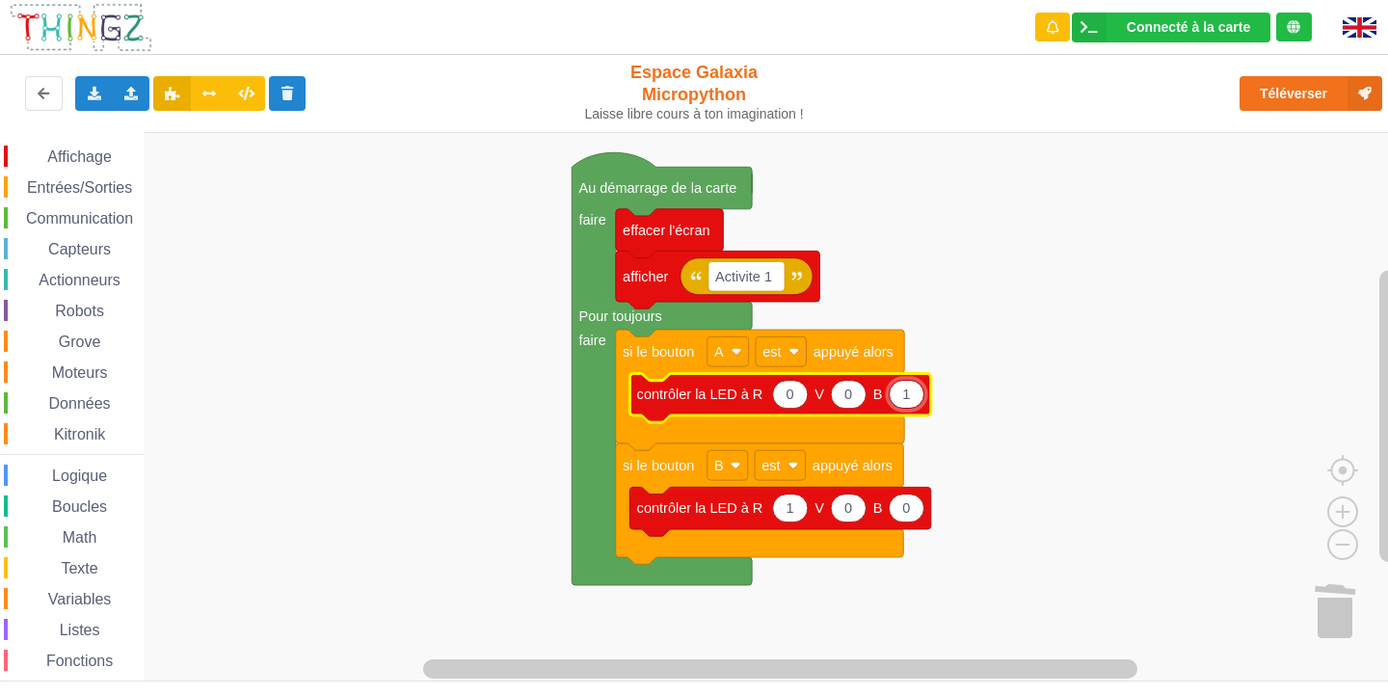
type input "1"
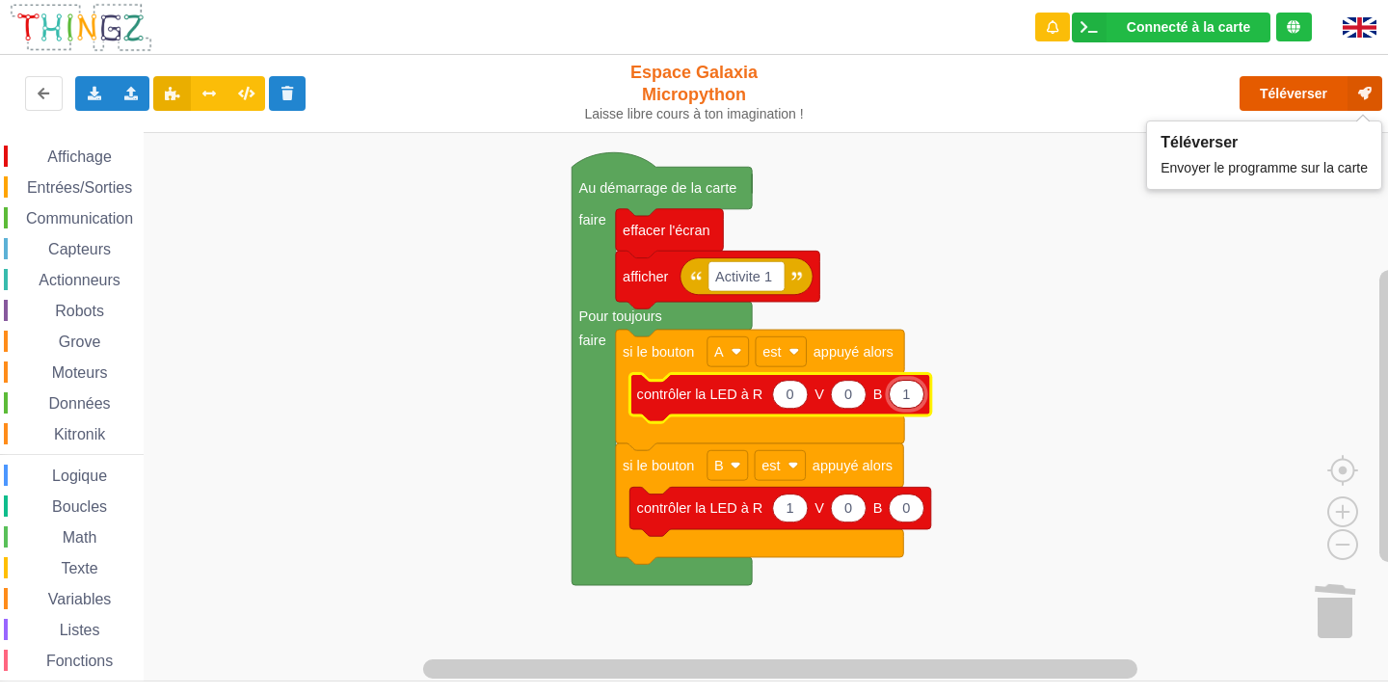
click at [1287, 95] on button "Téléverser" at bounding box center [1310, 93] width 143 height 35
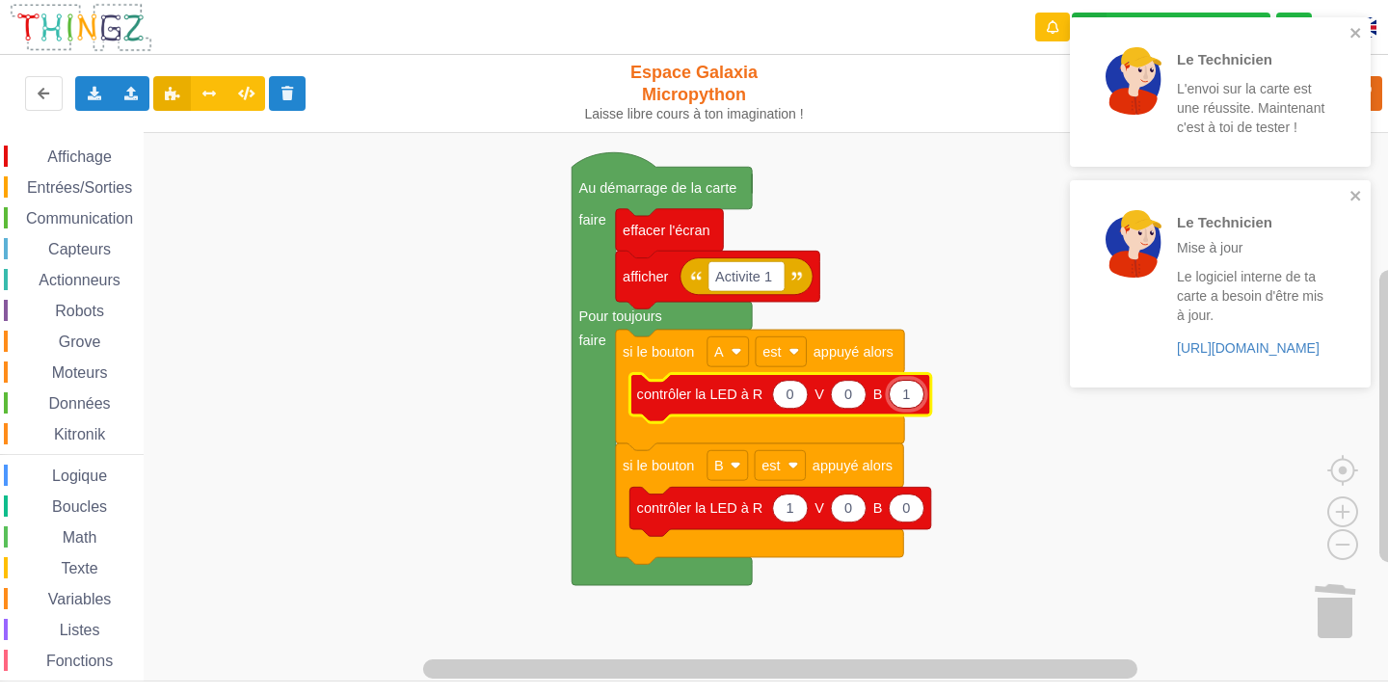
click at [1354, 23] on div "Le Technicien L'envoi sur la carte est une réussite. Maintenant c'est à toi de …" at bounding box center [1220, 91] width 301 height 149
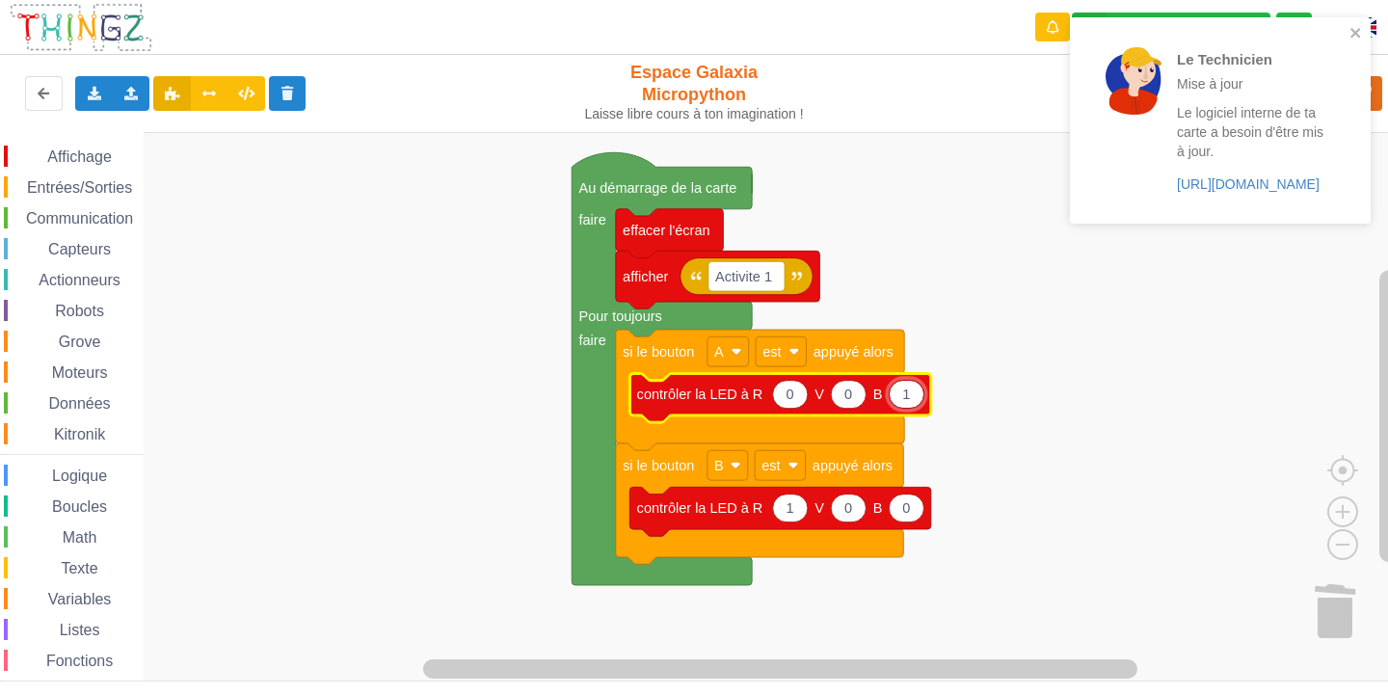
click at [1359, 23] on div "Le Technicien Mise à jour Le logiciel interne de ta carte a besoin d'être mis à…" at bounding box center [1220, 120] width 301 height 206
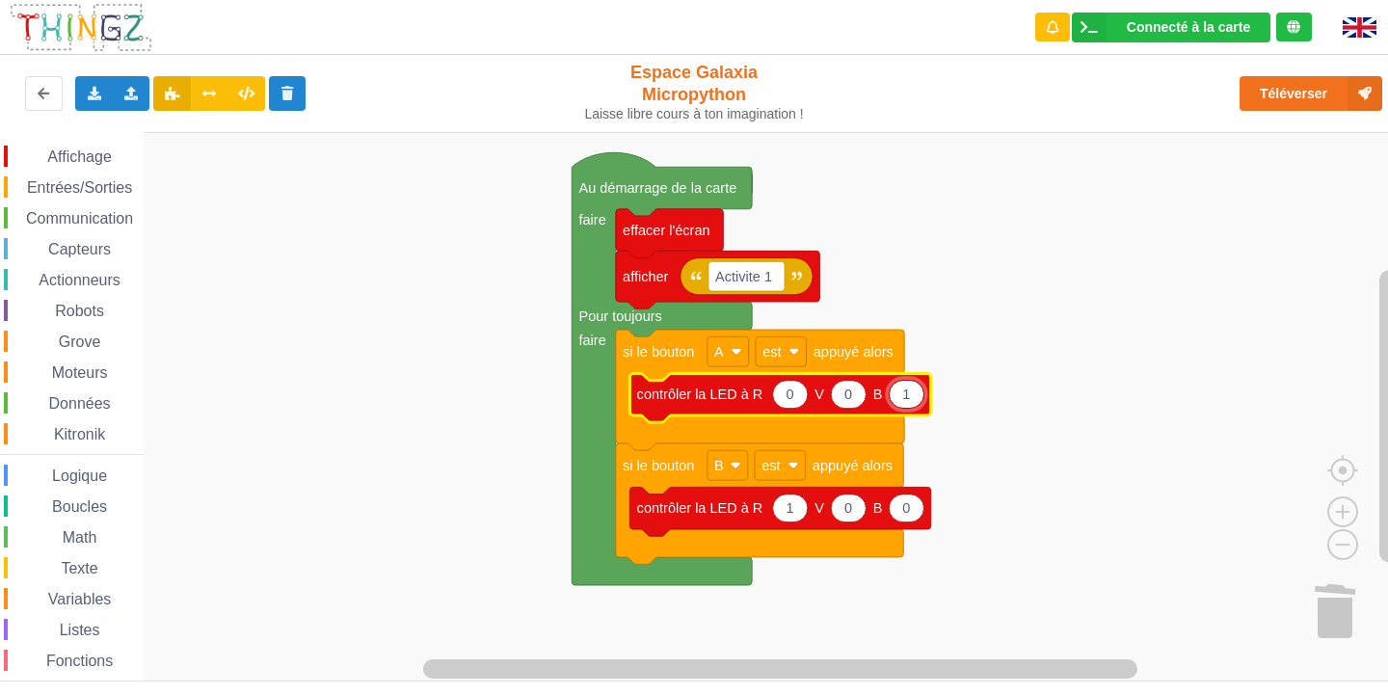
click at [914, 389] on input "1" at bounding box center [906, 394] width 36 height 29
type input "100"
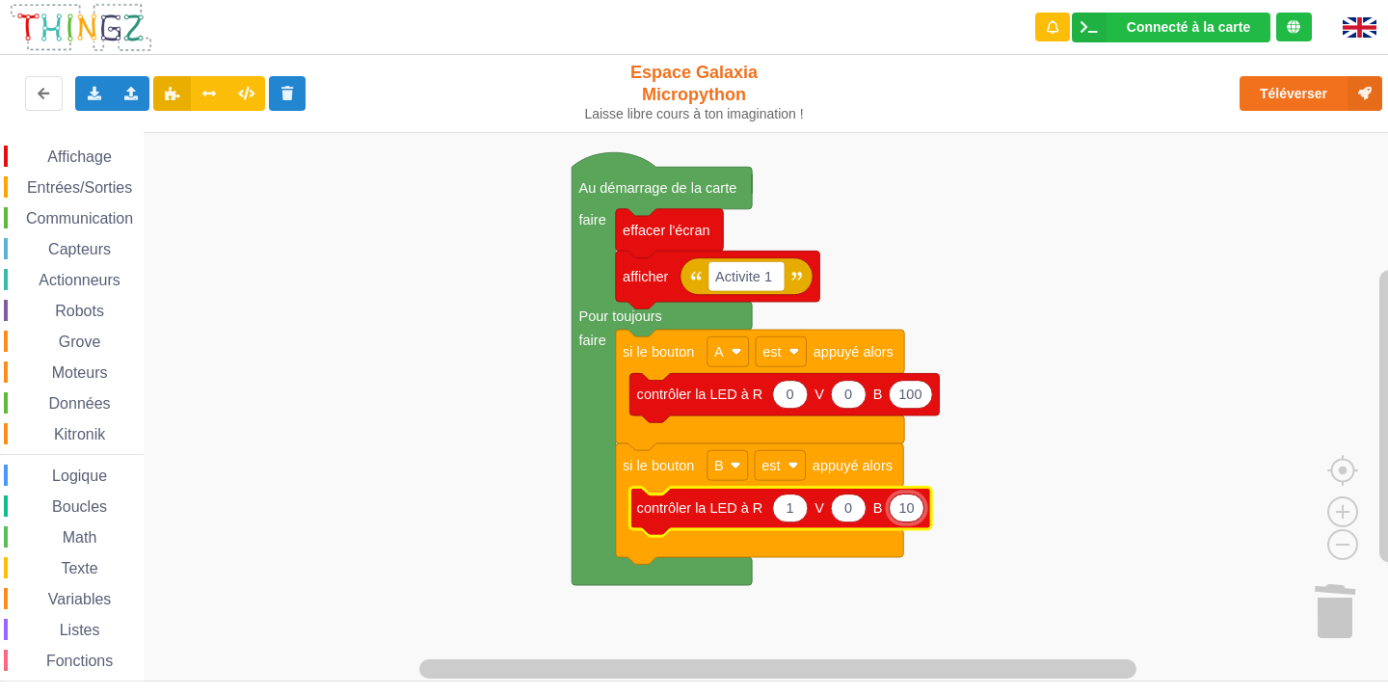
type input "1"
type input "0"
click at [792, 508] on icon "Espace de travail de Blocky" at bounding box center [790, 508] width 35 height 28
type input "100"
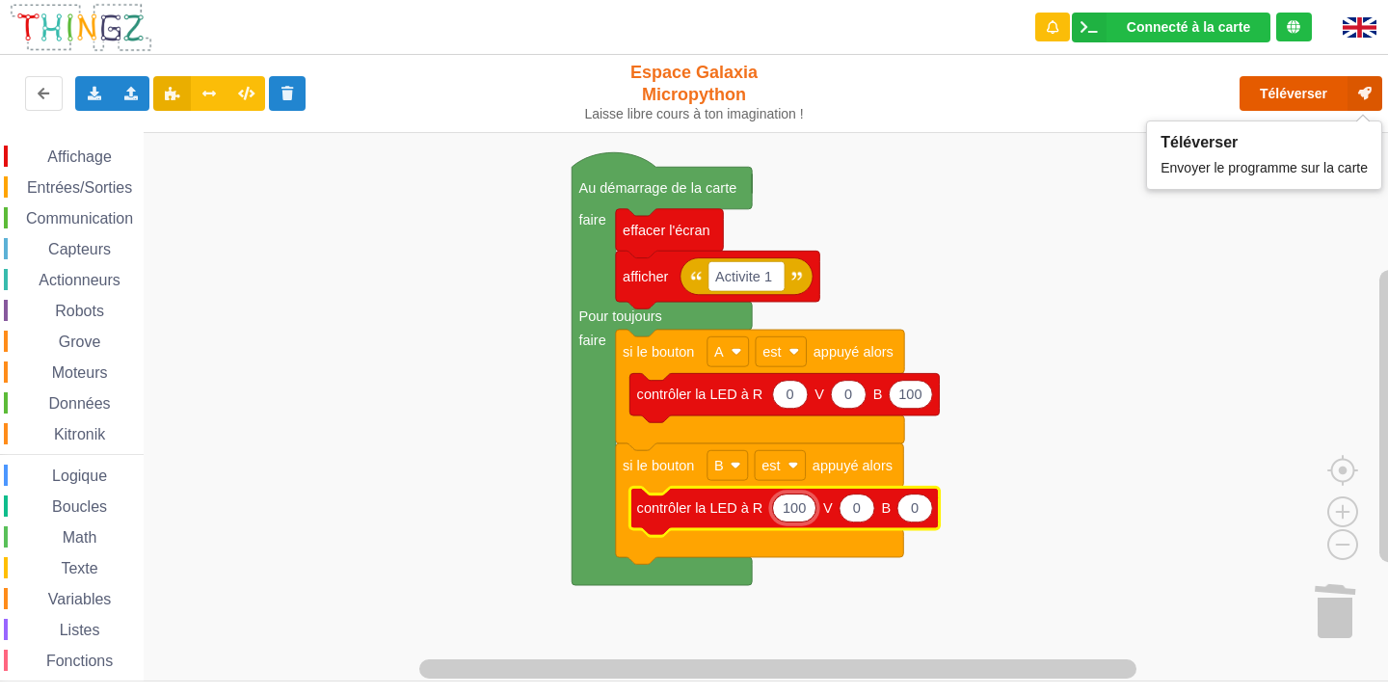
click at [1294, 93] on button "Téléverser" at bounding box center [1310, 93] width 143 height 35
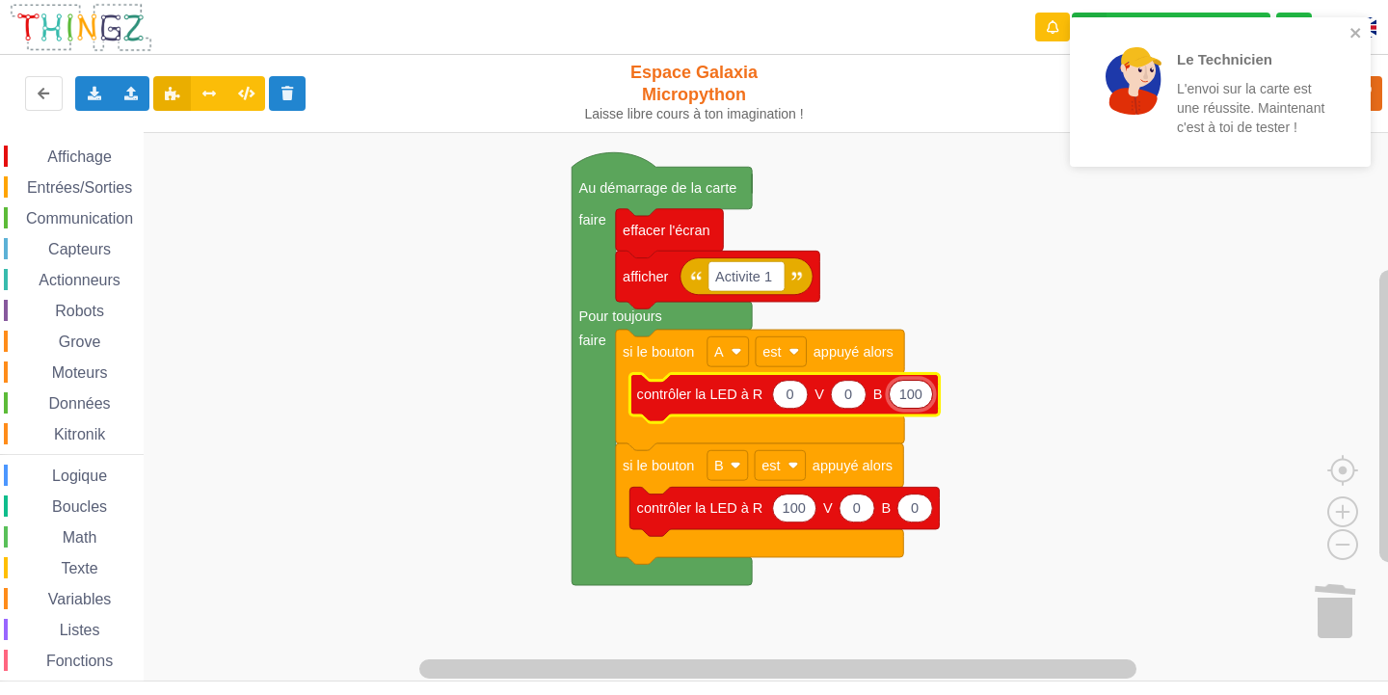
click at [924, 398] on input "100" at bounding box center [910, 394] width 44 height 29
type input "1000"
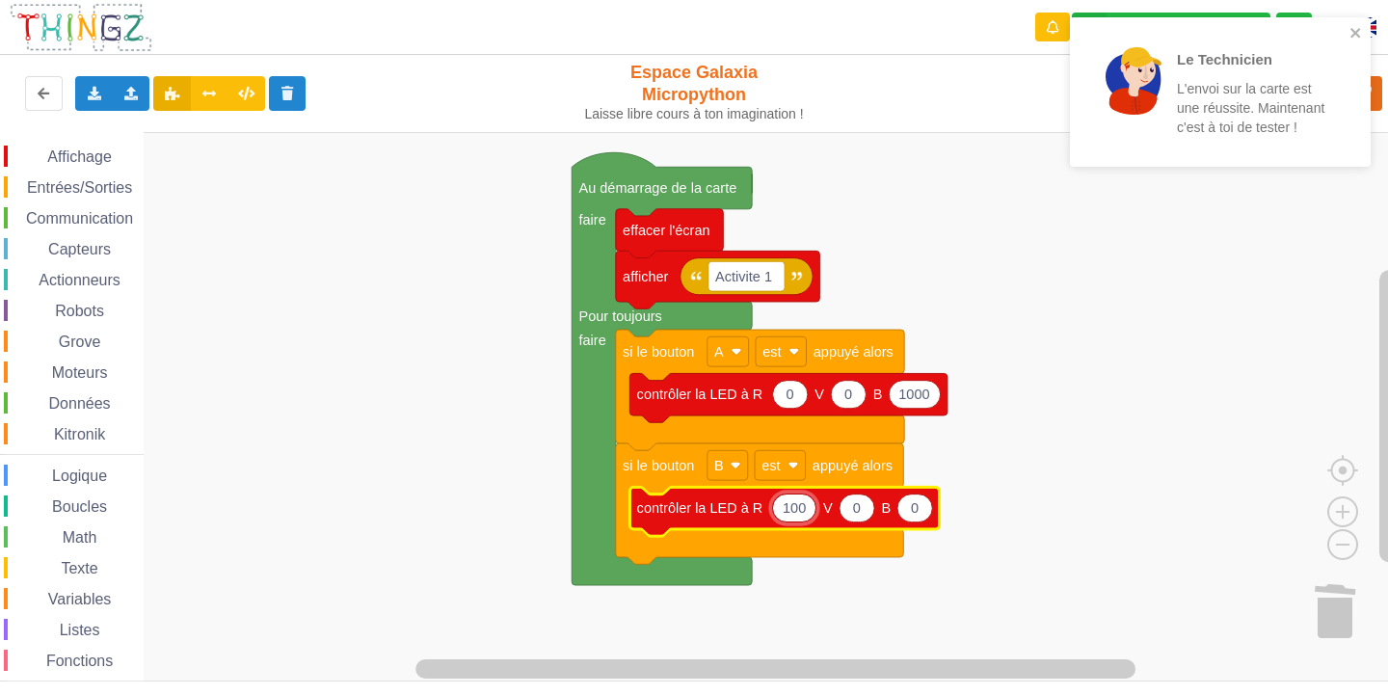
click at [805, 515] on input "100" at bounding box center [794, 507] width 44 height 29
type input "1000"
click at [1352, 32] on icon "close" at bounding box center [1355, 32] width 13 height 15
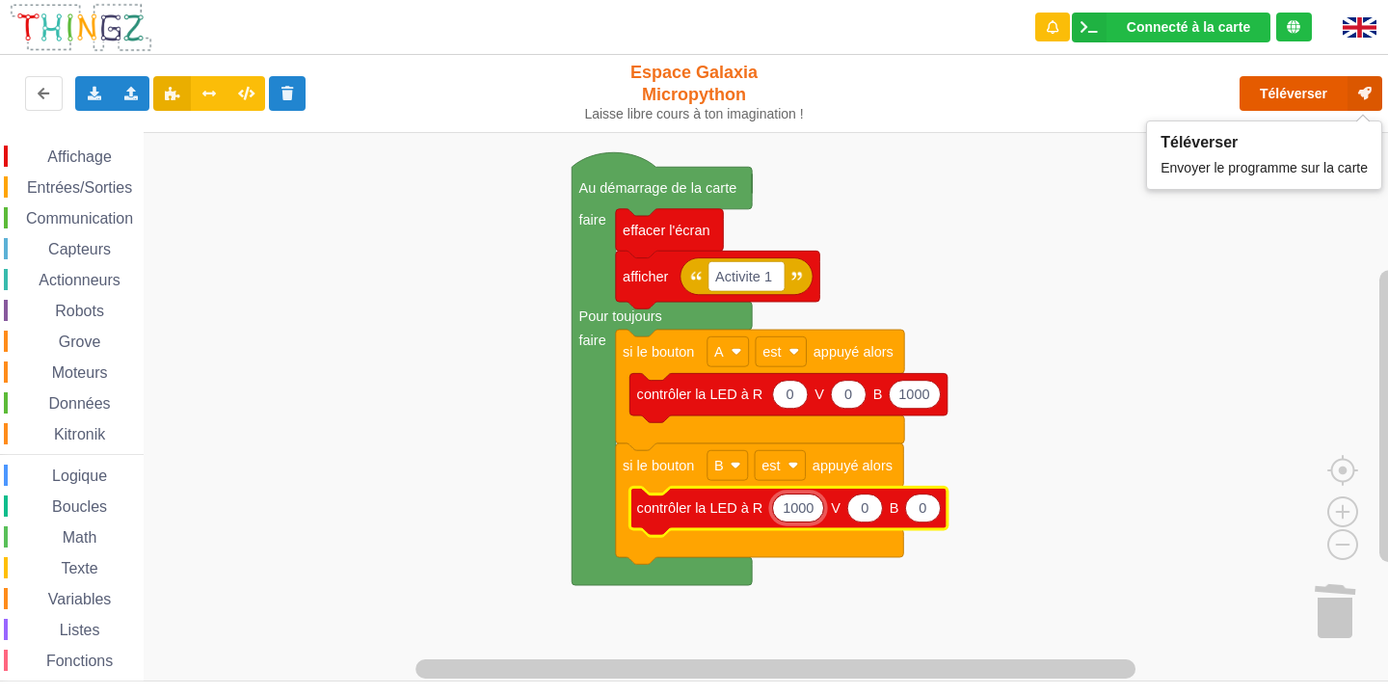
click at [1328, 92] on button "Téléverser" at bounding box center [1310, 93] width 143 height 35
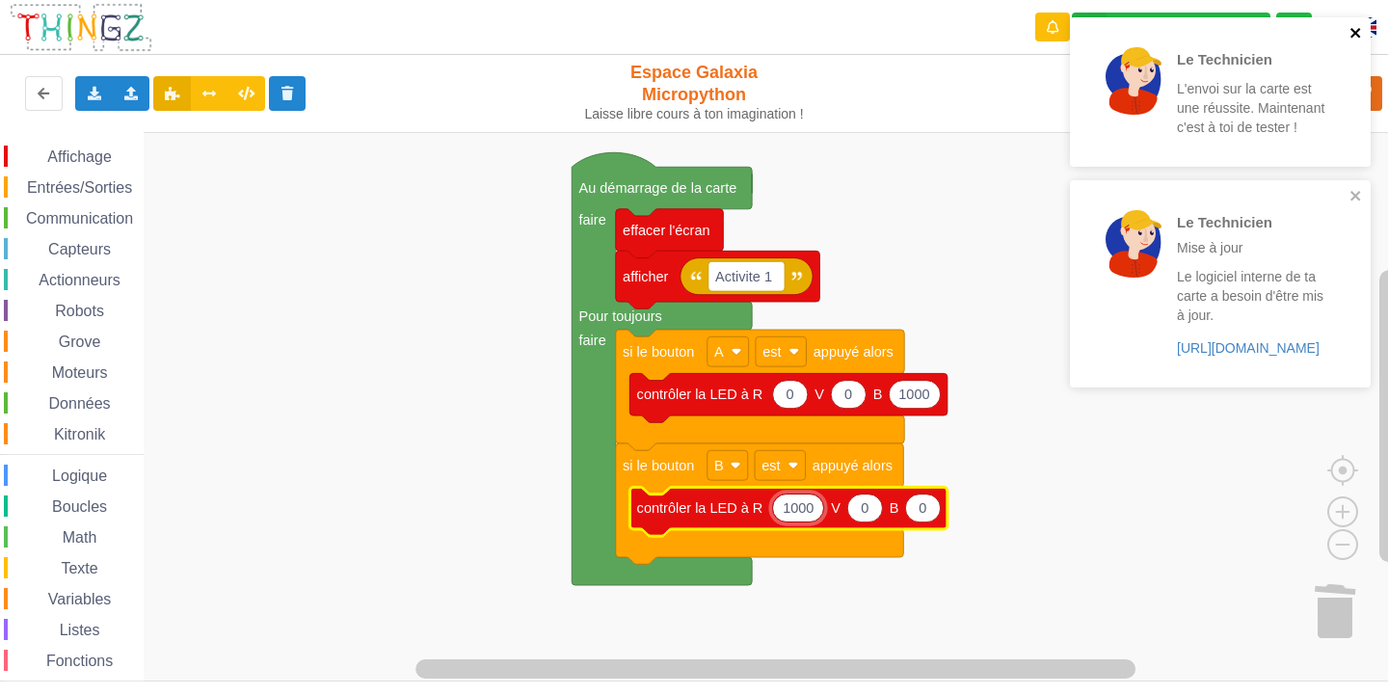
click at [1352, 29] on icon "close" at bounding box center [1355, 33] width 10 height 10
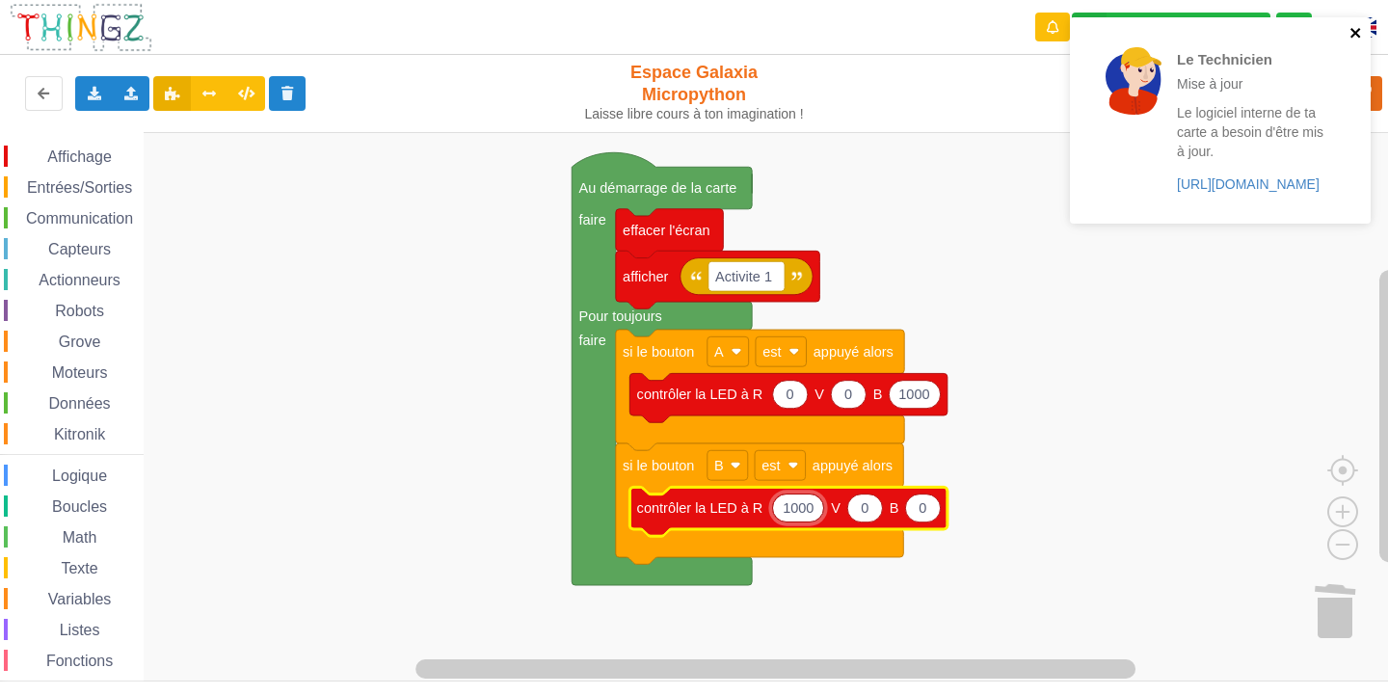
click at [1353, 28] on icon "close" at bounding box center [1355, 32] width 13 height 15
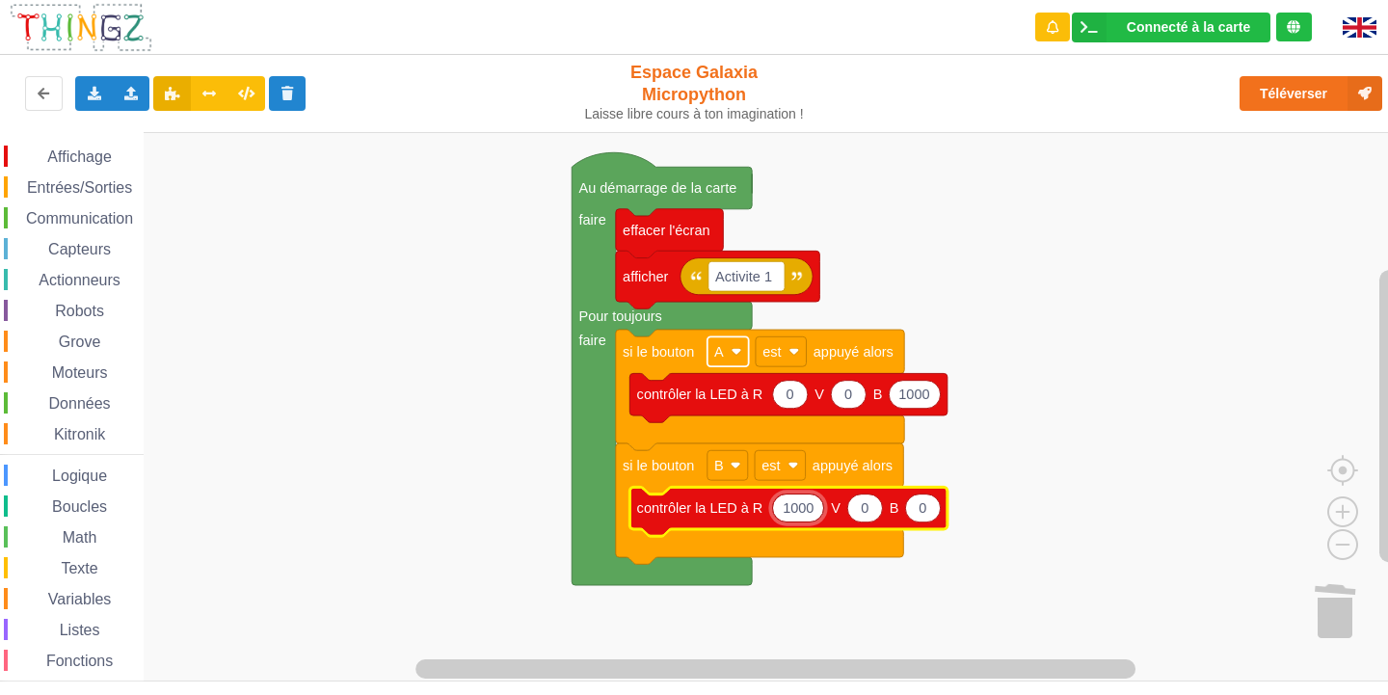
click at [720, 352] on text "A" at bounding box center [719, 351] width 10 height 15
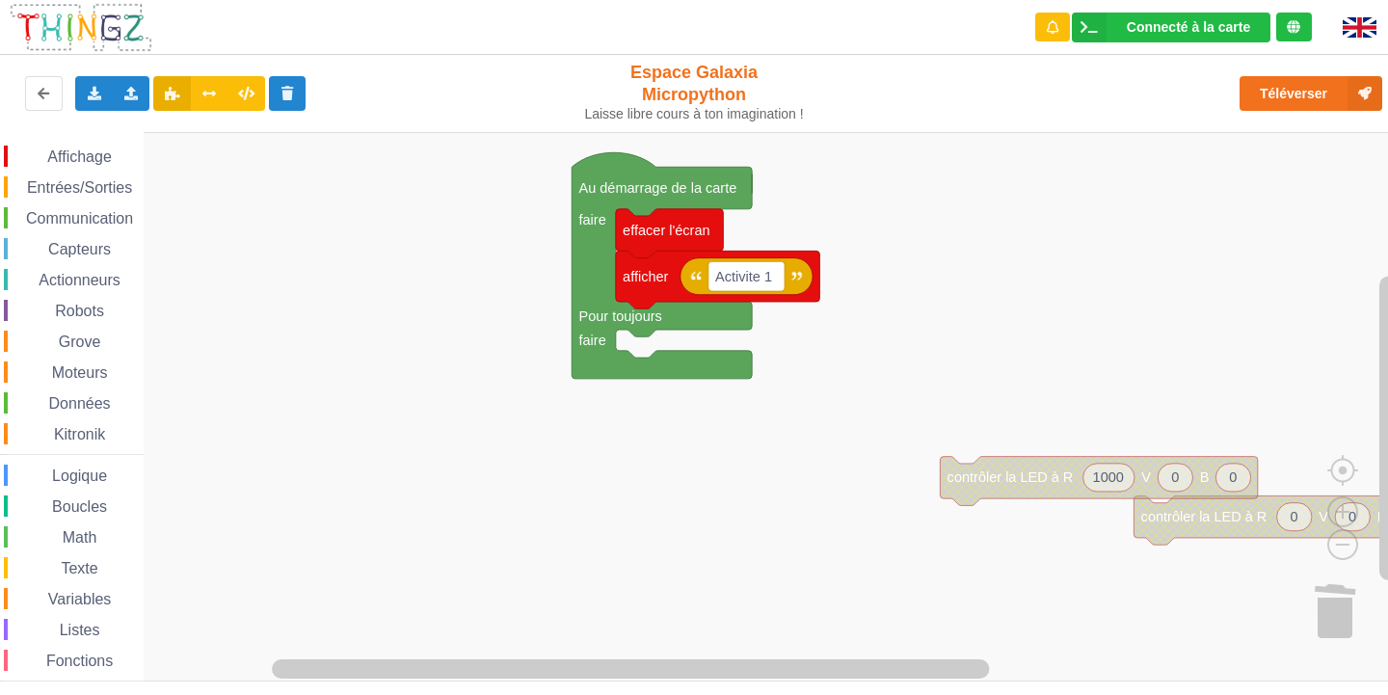
click at [63, 178] on div "Entrées/Sorties" at bounding box center [74, 186] width 140 height 21
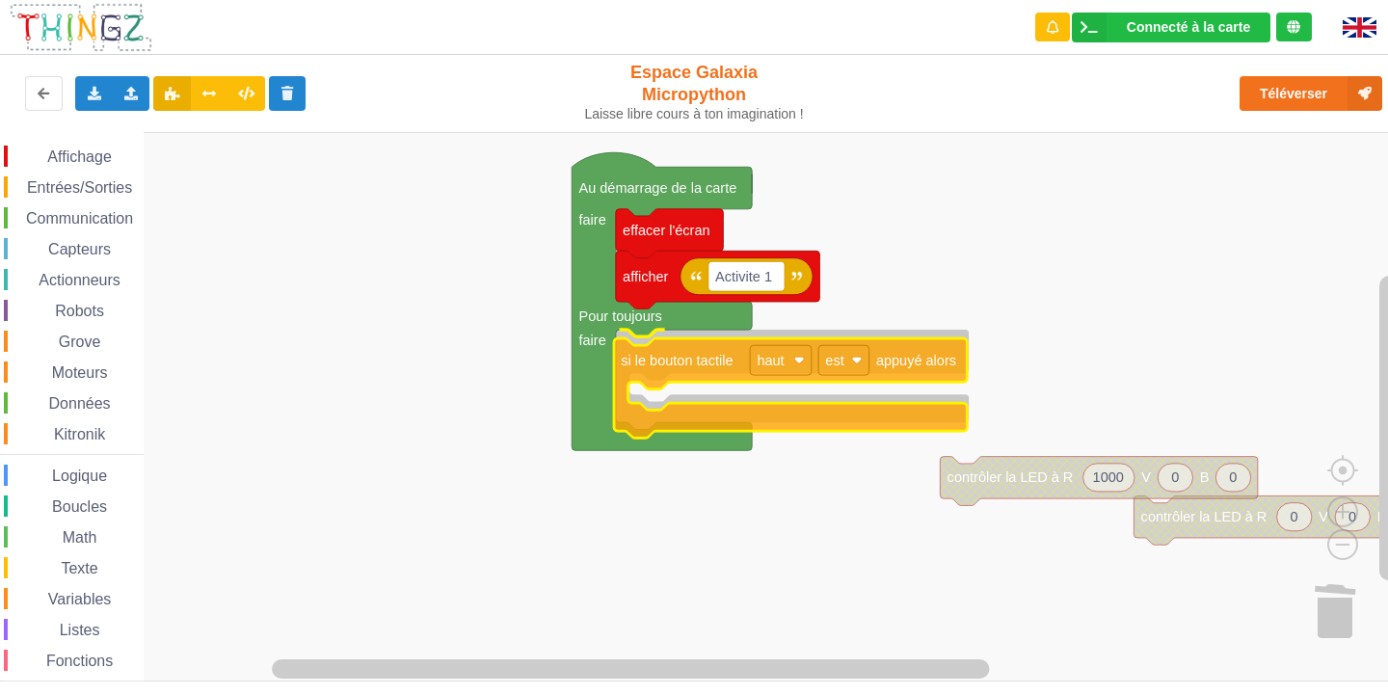
click at [700, 376] on div "Affichage Entrées/Sorties Communication Capteurs Actionneurs Robots Grove Moteu…" at bounding box center [700, 406] width 1401 height 549
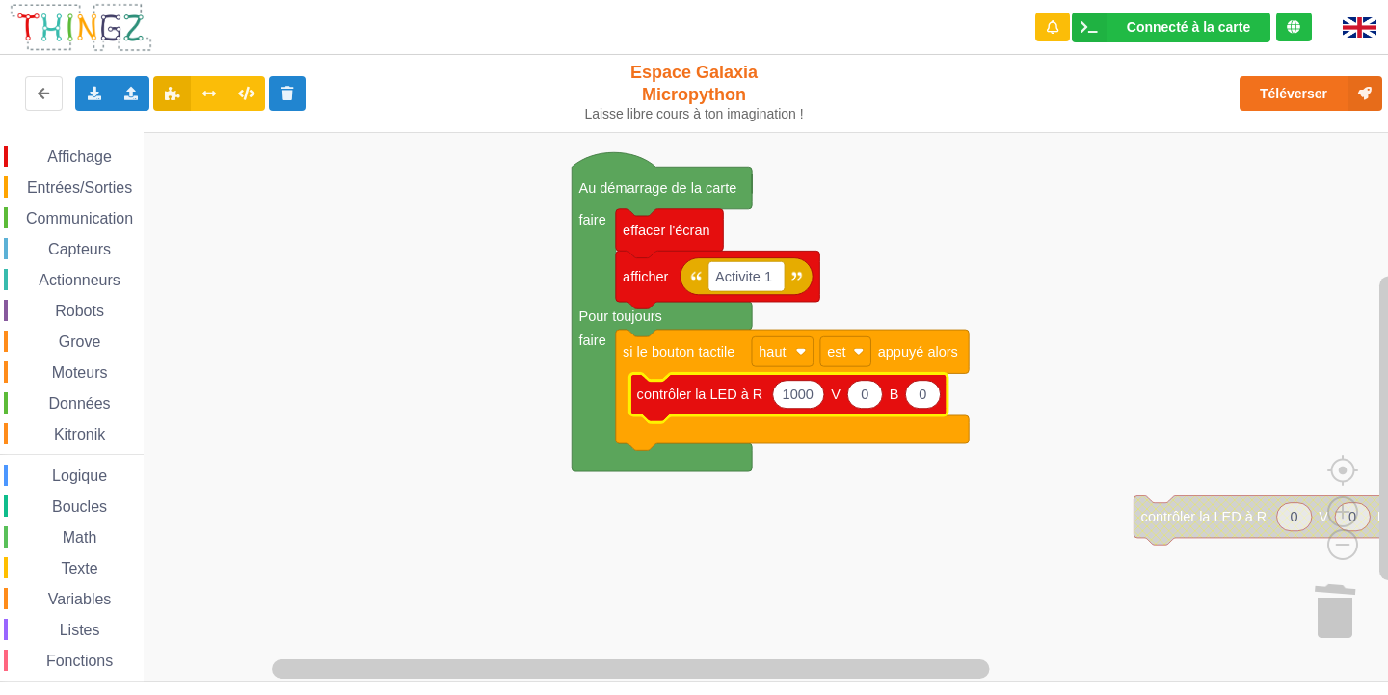
click at [798, 368] on icon "Espace de travail de Blocky" at bounding box center [792, 390] width 353 height 120
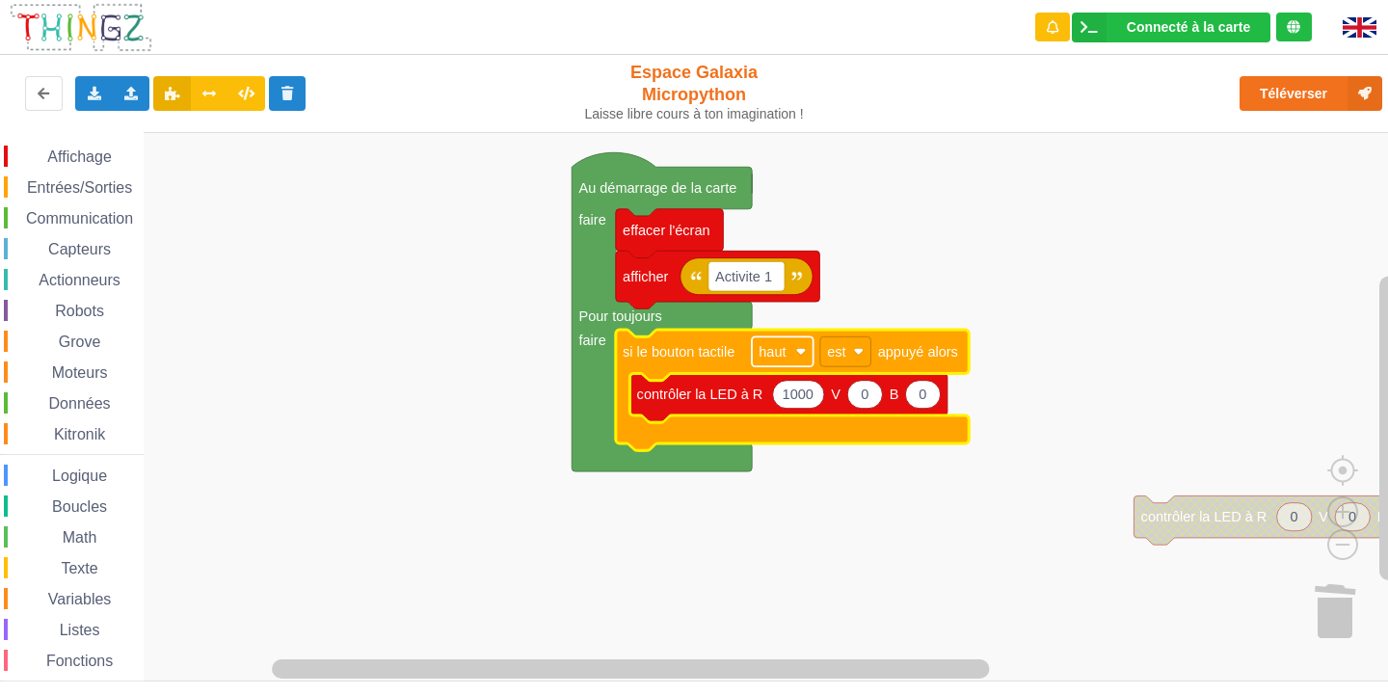
click at [799, 366] on rect "Espace de travail de Blocky" at bounding box center [783, 351] width 62 height 30
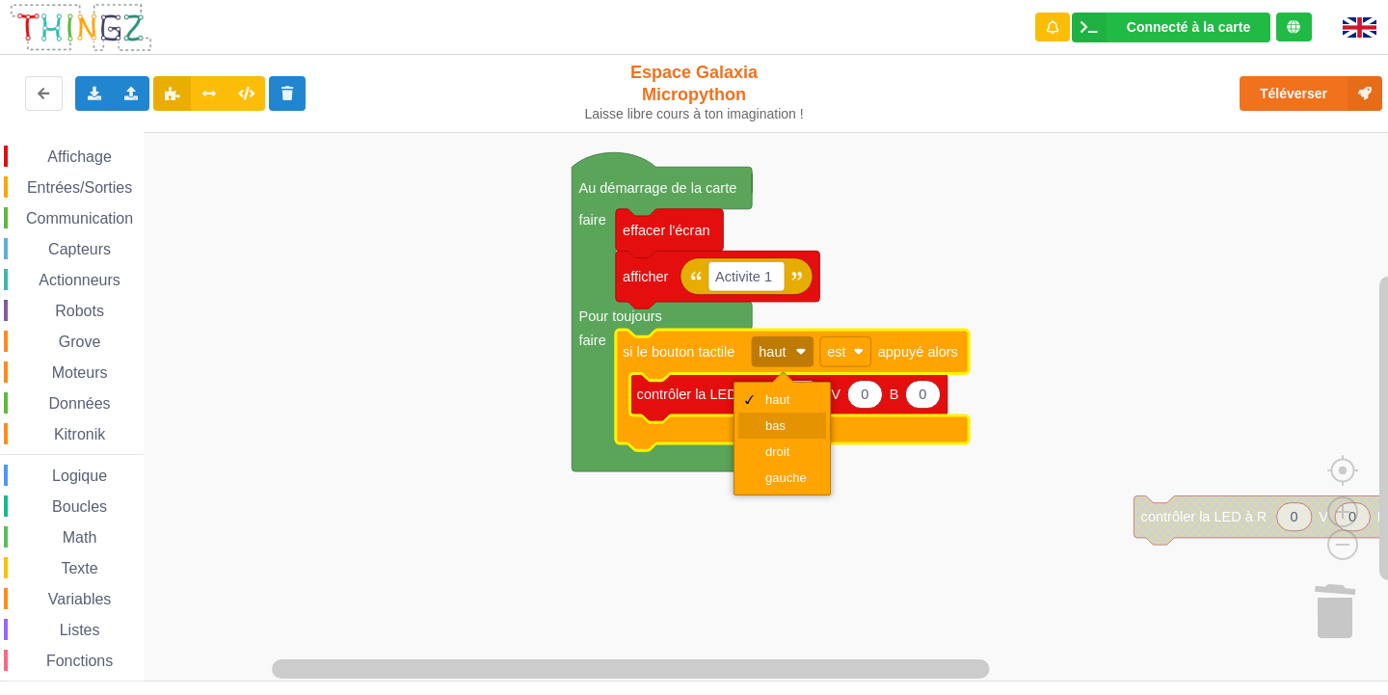
click at [773, 422] on div "bas" at bounding box center [788, 425] width 46 height 14
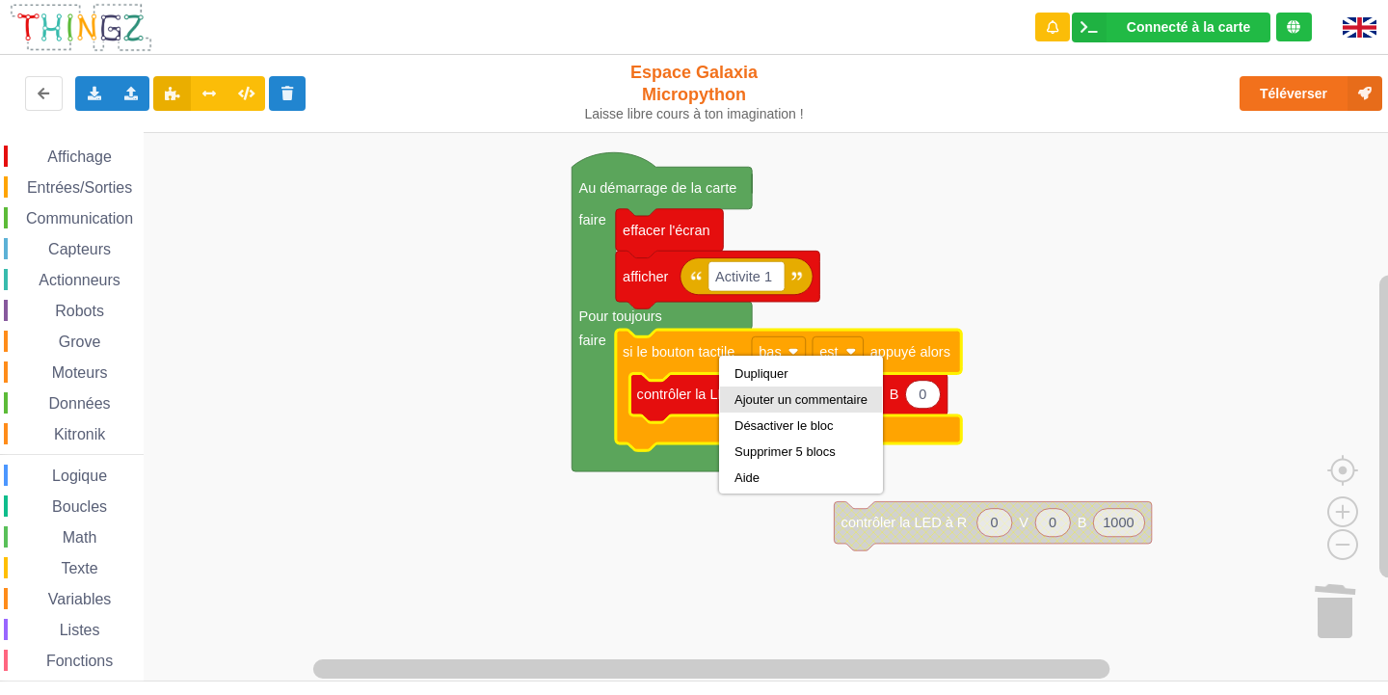
click at [784, 386] on div "Ajouter un commentaire" at bounding box center [801, 399] width 162 height 26
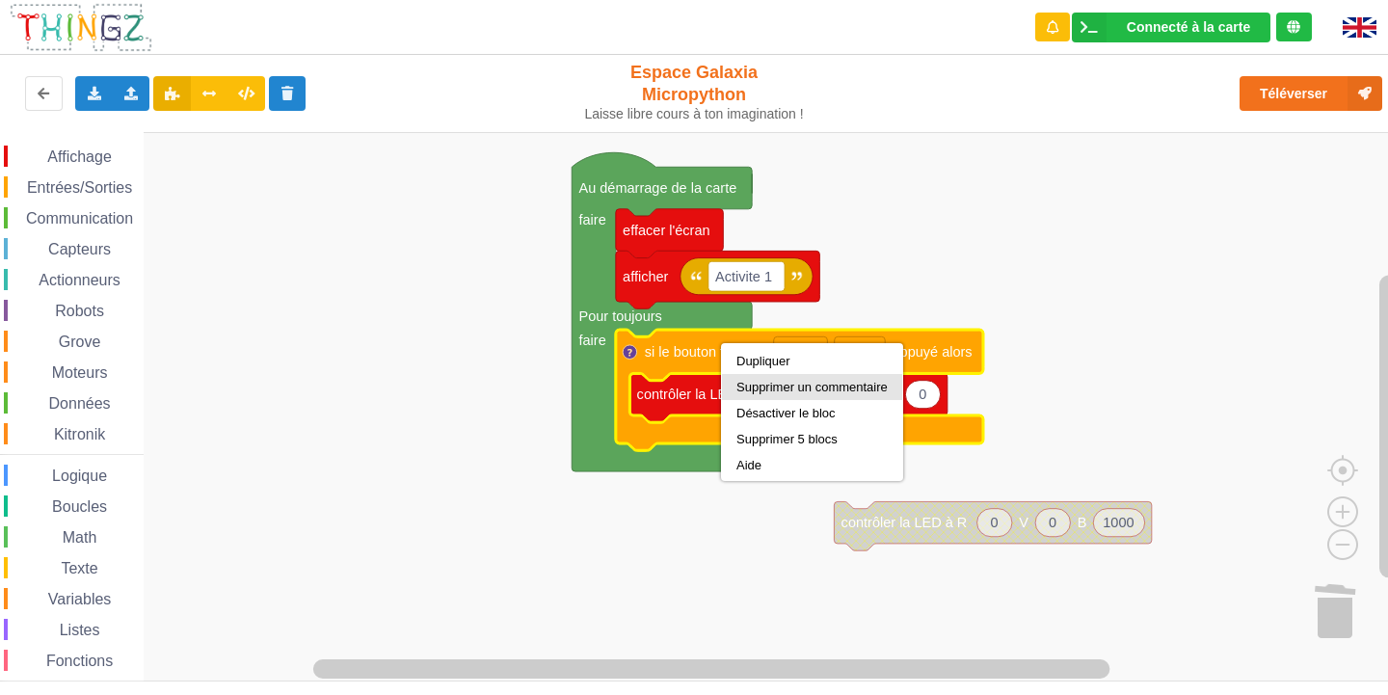
click at [781, 382] on div "Supprimer un commentaire" at bounding box center [811, 387] width 151 height 14
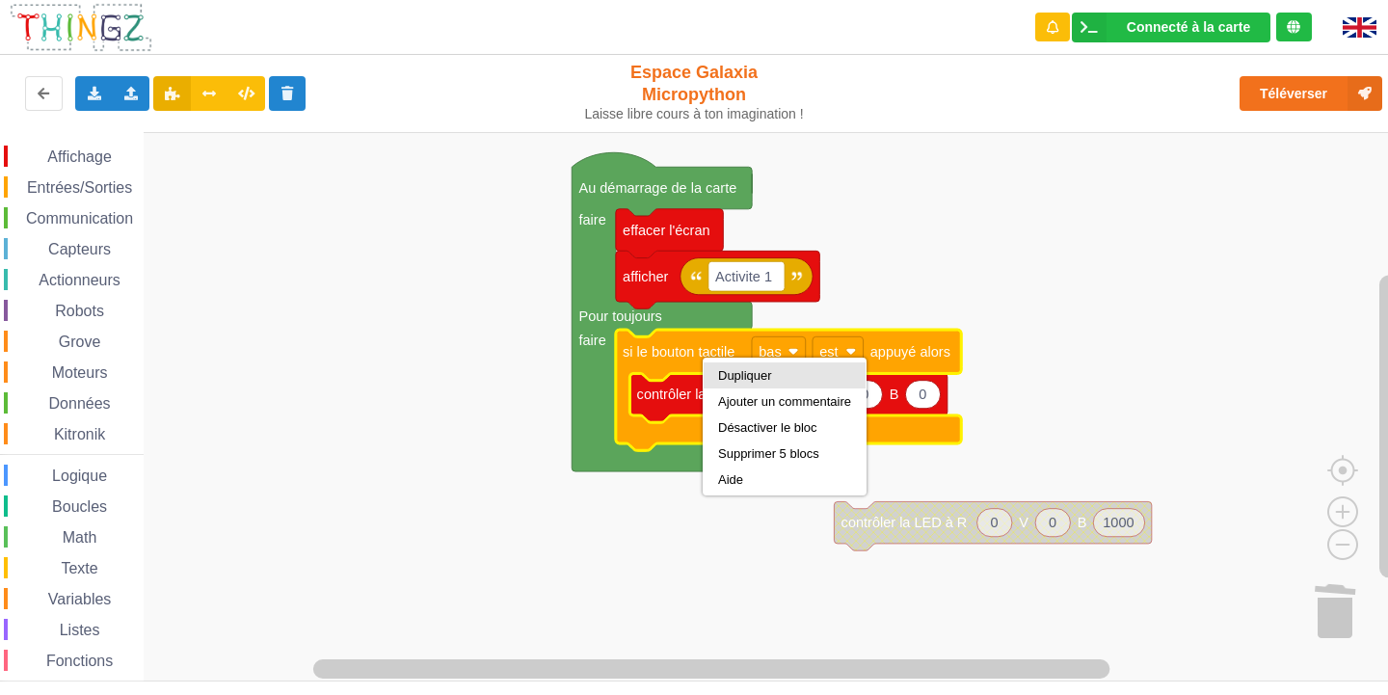
click at [751, 375] on div "Dupliquer" at bounding box center [784, 375] width 133 height 14
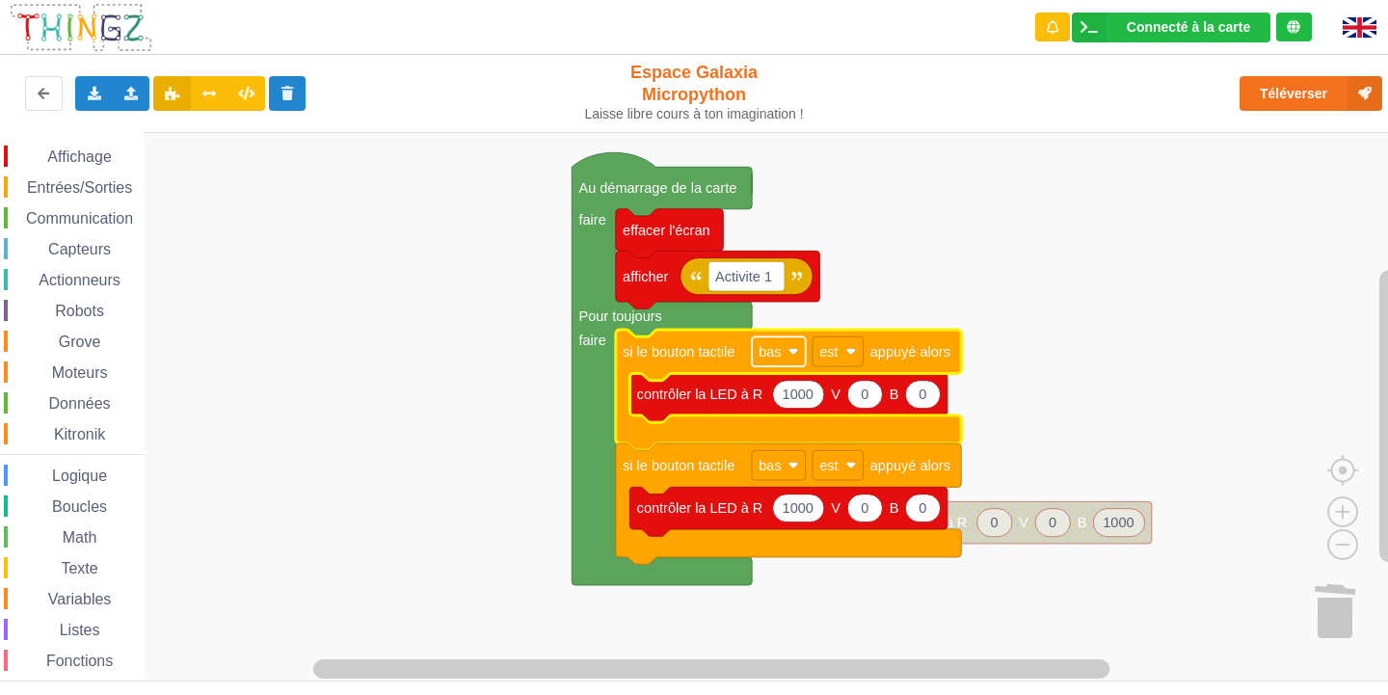
click at [790, 359] on rect "Espace de travail de Blocky" at bounding box center [779, 351] width 54 height 30
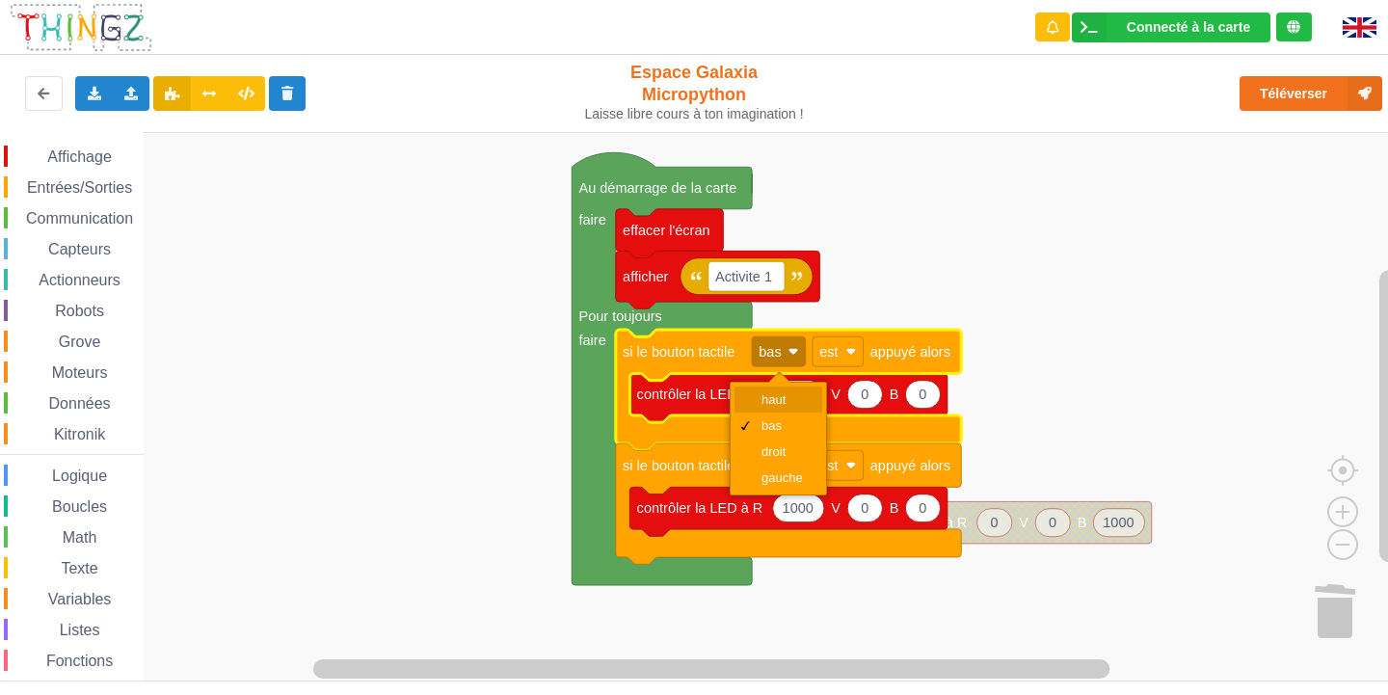
click at [779, 398] on div "haut" at bounding box center [784, 399] width 46 height 14
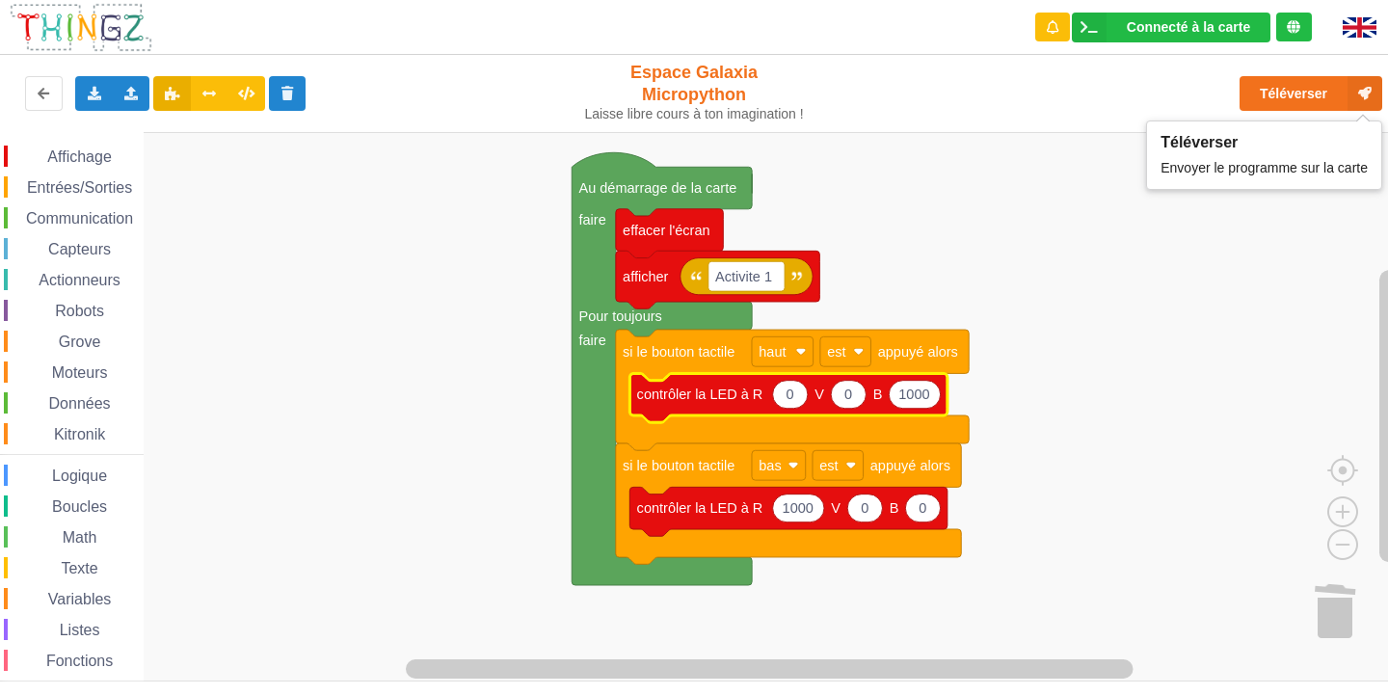
click at [1298, 71] on div "Téléverser" at bounding box center [1111, 94] width 570 height 62
click at [1294, 112] on body "Connecté à la carte Réglages Ouvrir le moniteur automatiquement Connexion autom…" at bounding box center [694, 347] width 1388 height 695
click at [1295, 100] on button "Téléverser" at bounding box center [1310, 93] width 143 height 35
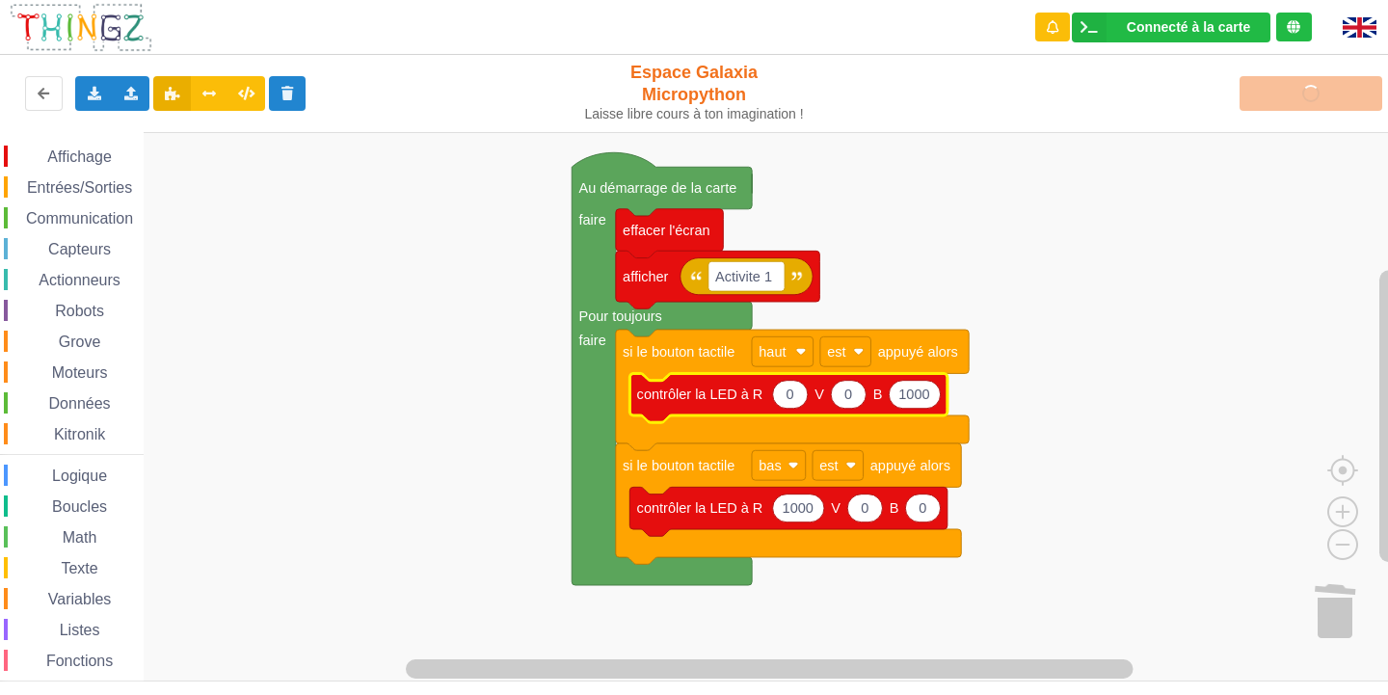
click at [1331, 102] on div "Téléverser" at bounding box center [1111, 94] width 570 height 62
click at [1327, 102] on div "Téléverser" at bounding box center [1111, 94] width 570 height 62
drag, startPoint x: 1327, startPoint y: 102, endPoint x: 1309, endPoint y: 95, distance: 19.5
click at [1326, 102] on div "Téléverser" at bounding box center [1111, 94] width 570 height 62
click at [1309, 95] on div "Téléverser" at bounding box center [1111, 94] width 570 height 62
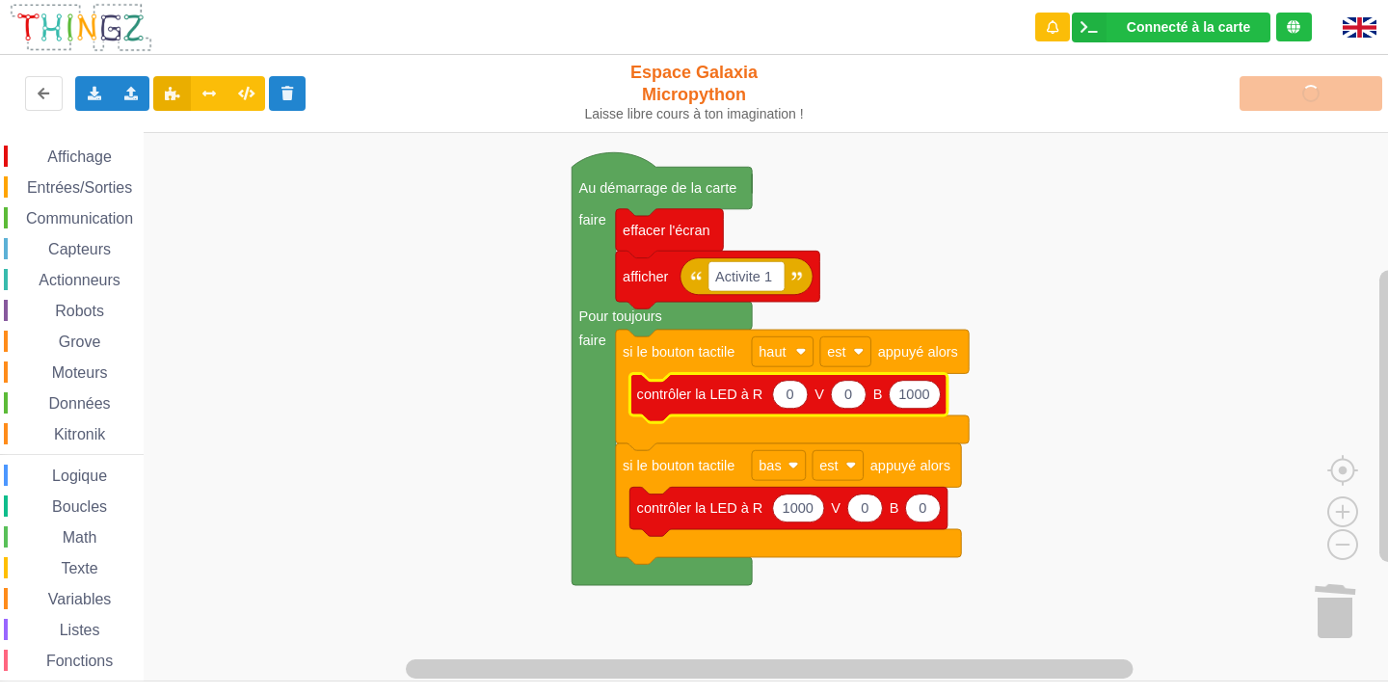
click at [1305, 94] on div "Téléverser" at bounding box center [1111, 94] width 570 height 62
click at [1287, 88] on div "Téléverser" at bounding box center [1111, 94] width 570 height 62
drag, startPoint x: 1276, startPoint y: 86, endPoint x: 1297, endPoint y: 99, distance: 25.1
click at [1289, 96] on div "Téléverser" at bounding box center [1111, 94] width 570 height 62
click at [1299, 100] on div "Téléverser" at bounding box center [1111, 94] width 570 height 62
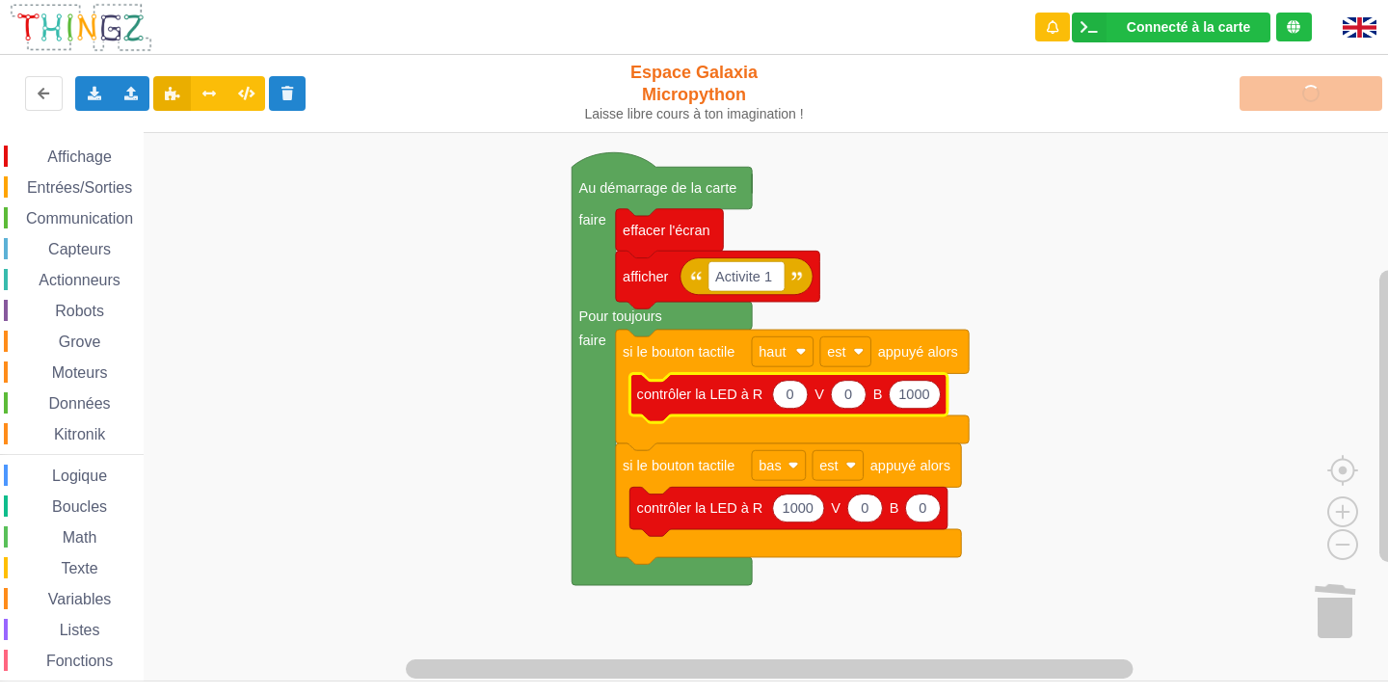
click at [1299, 100] on div "Téléverser" at bounding box center [1111, 94] width 570 height 62
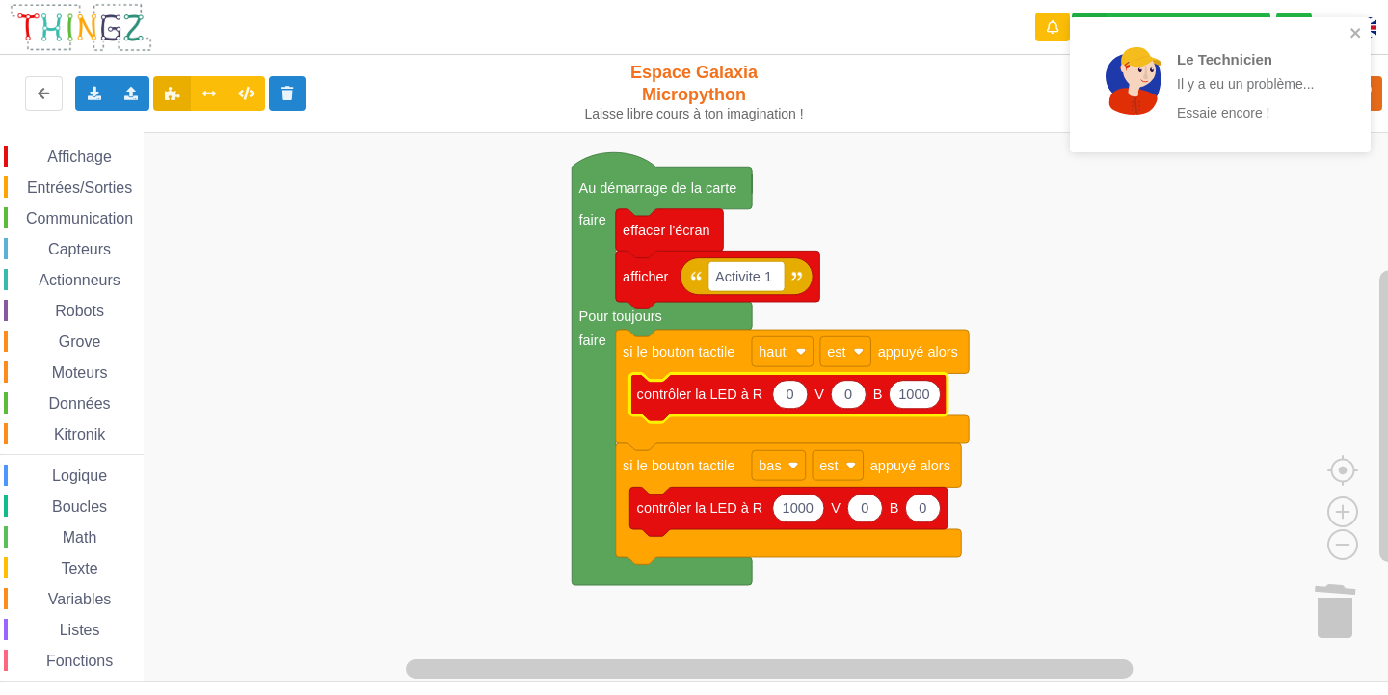
click at [1348, 32] on div "Le Technicien Il y a eu un problème... Essaie encore !" at bounding box center [1213, 84] width 272 height 119
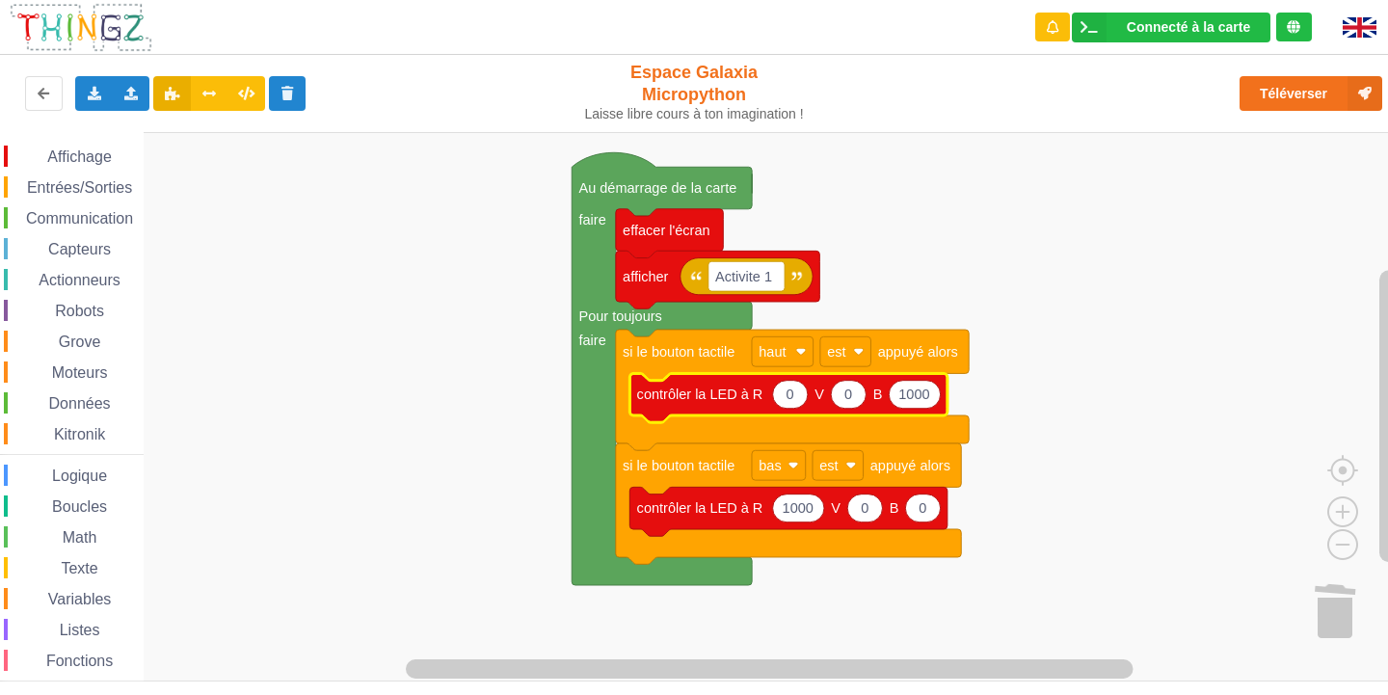
click at [987, 246] on div "Affichage Entrées/Sorties Communication Capteurs Actionneurs Robots Grove Moteu…" at bounding box center [700, 406] width 1401 height 549
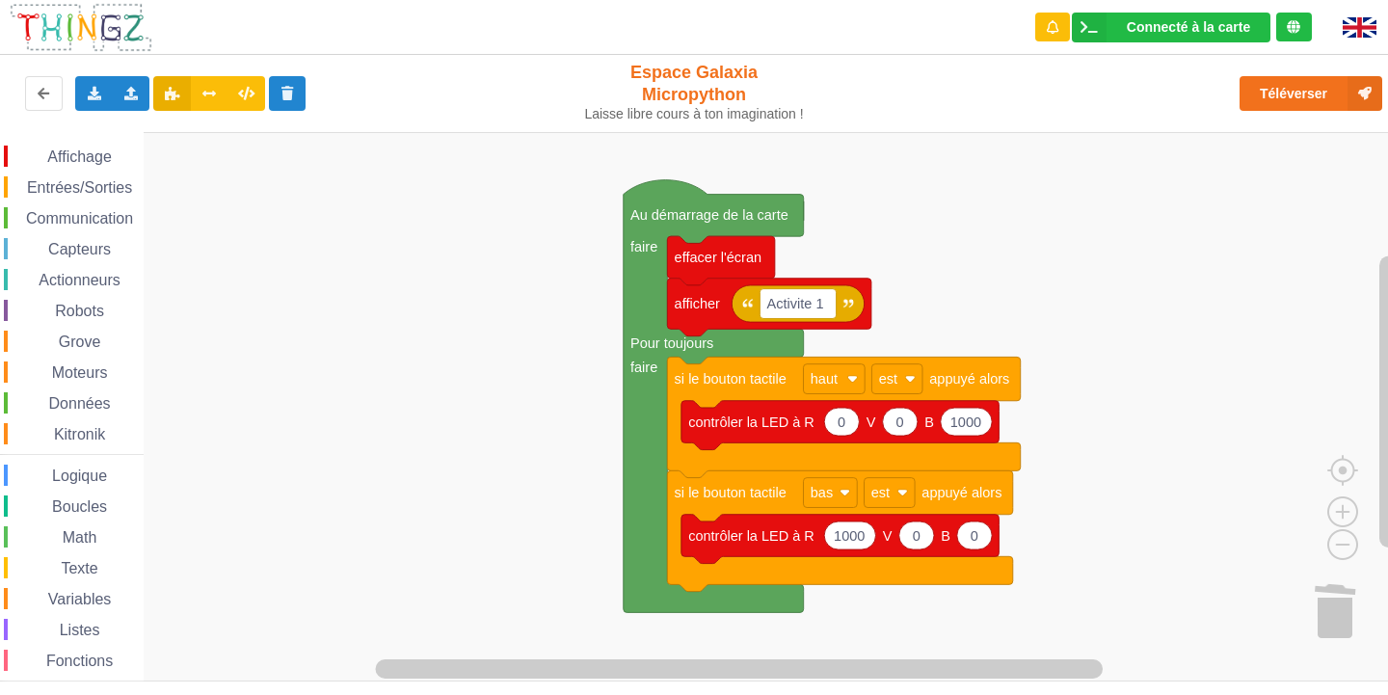
click at [958, 245] on div "Affichage Entrées/Sorties Communication Capteurs Actionneurs Robots Grove Moteu…" at bounding box center [700, 406] width 1401 height 549
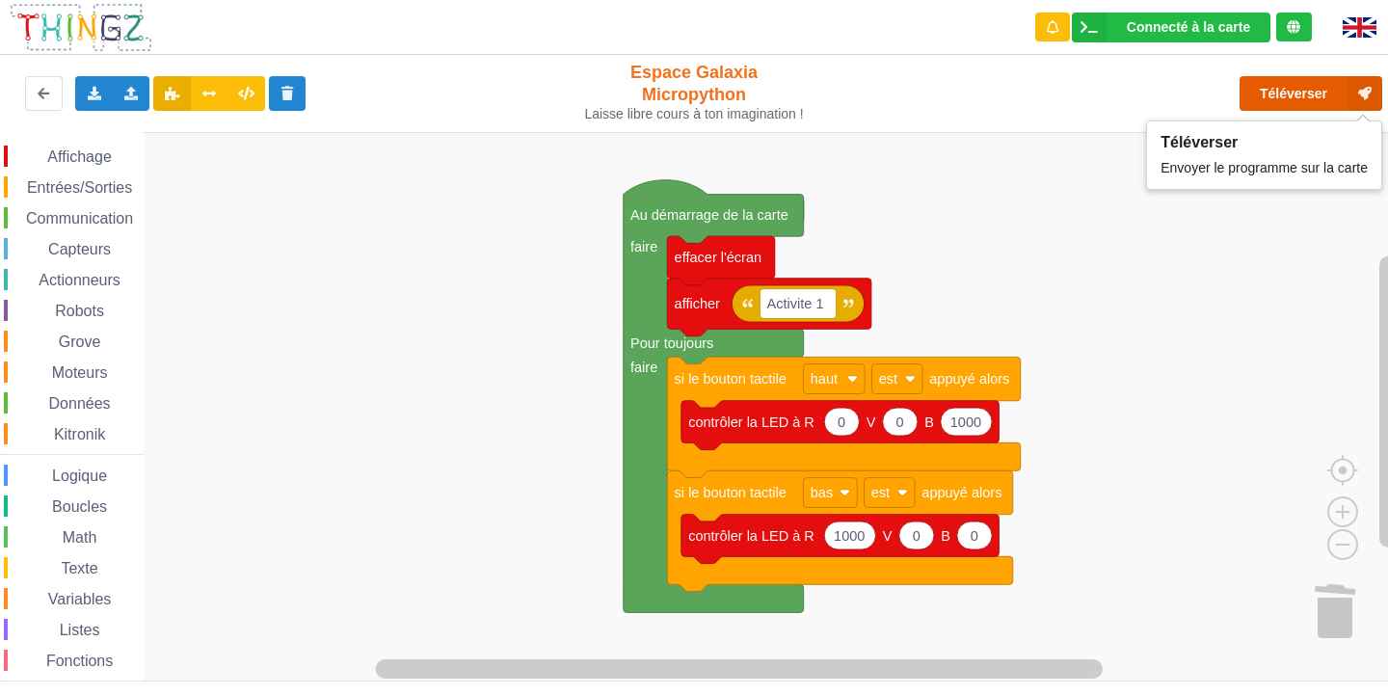
click at [1360, 94] on icon at bounding box center [1364, 93] width 35 height 35
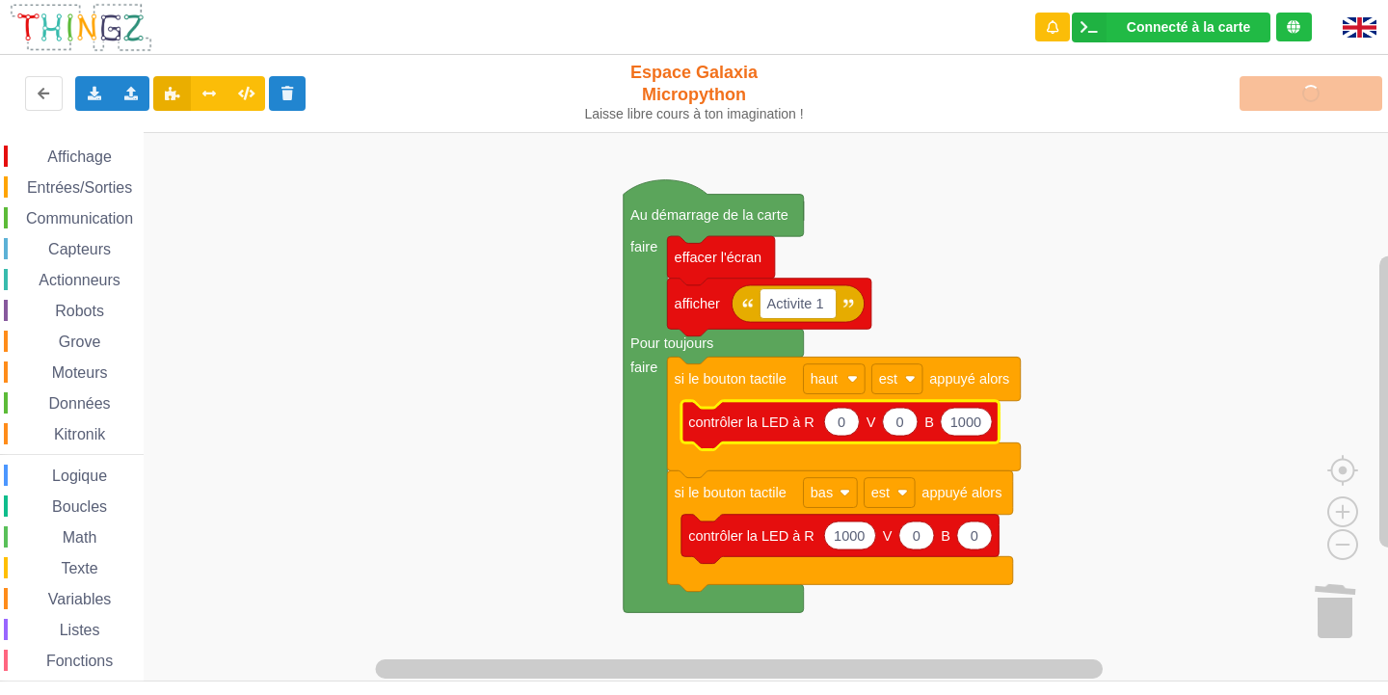
click at [976, 421] on text "1000" at bounding box center [965, 421] width 31 height 15
type input "100"
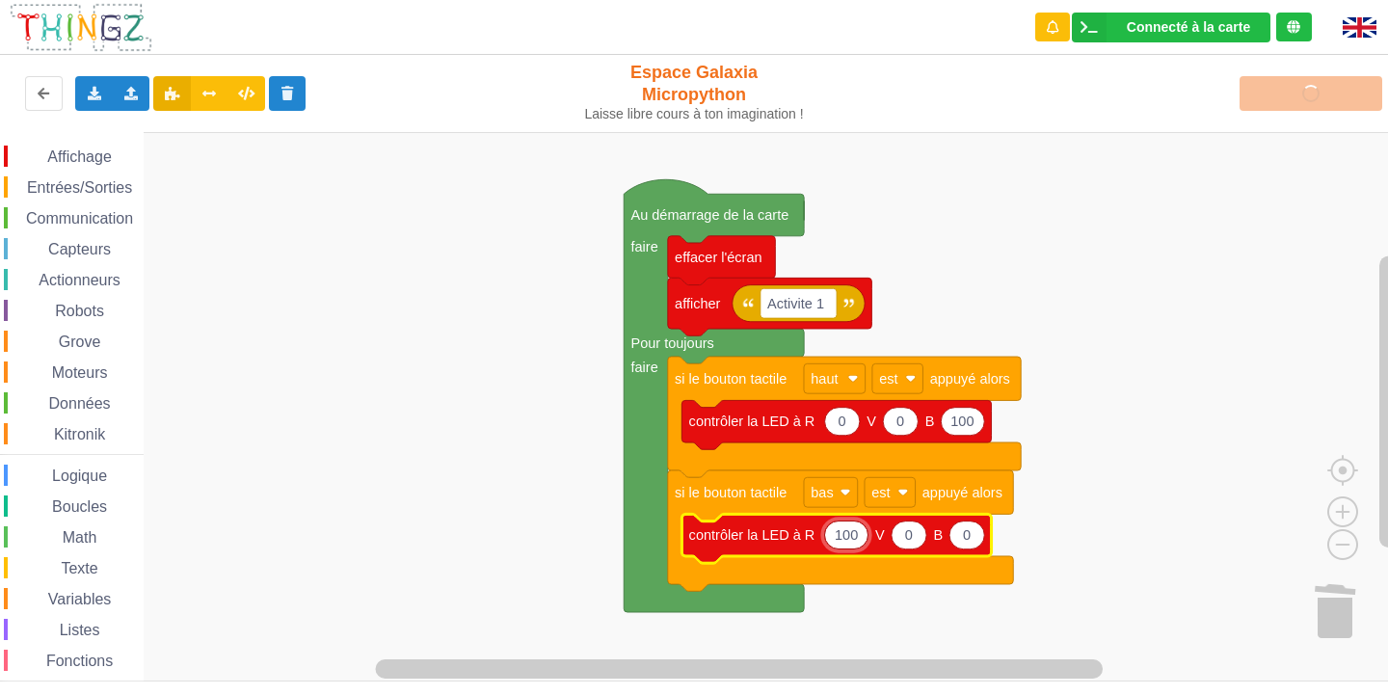
type input "100"
click at [1302, 85] on div "Téléverser" at bounding box center [1111, 94] width 570 height 62
click at [1304, 76] on div "Téléverser" at bounding box center [1111, 94] width 570 height 62
click at [1315, 74] on div "Téléverser" at bounding box center [1111, 94] width 570 height 62
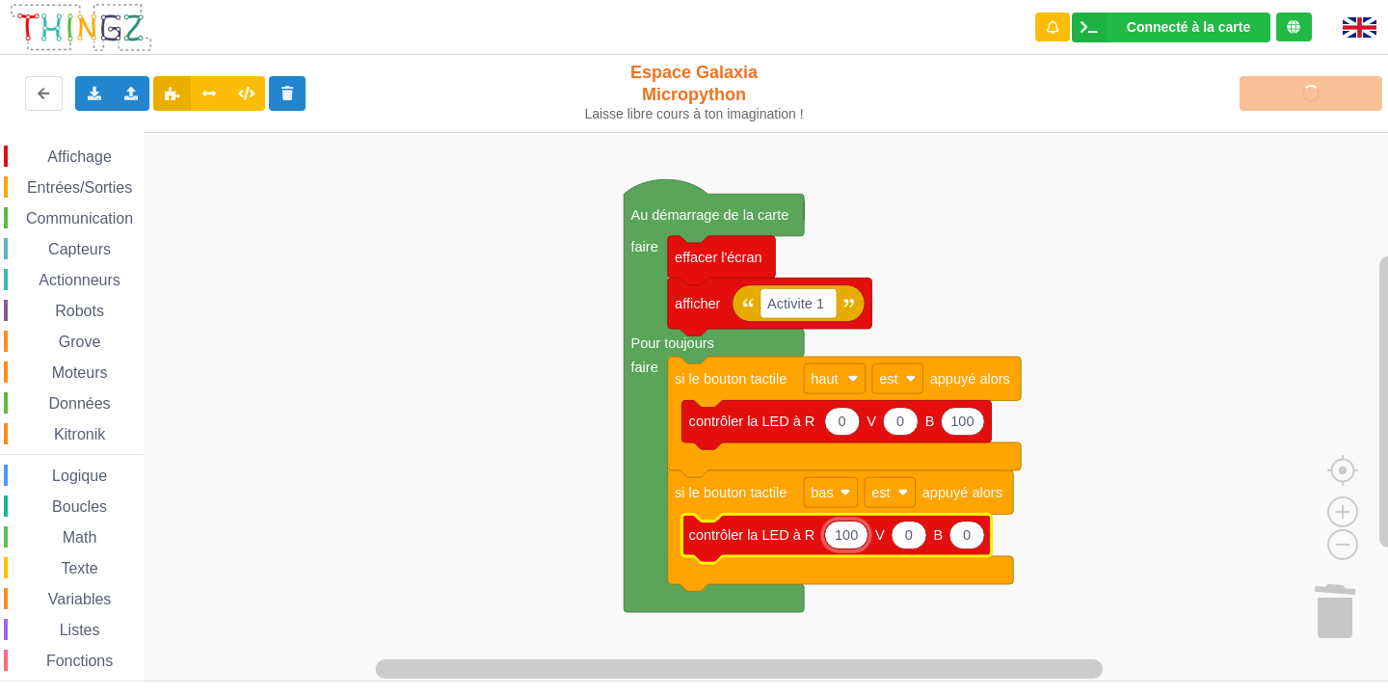
click at [1317, 85] on div "Téléverser" at bounding box center [1111, 94] width 570 height 62
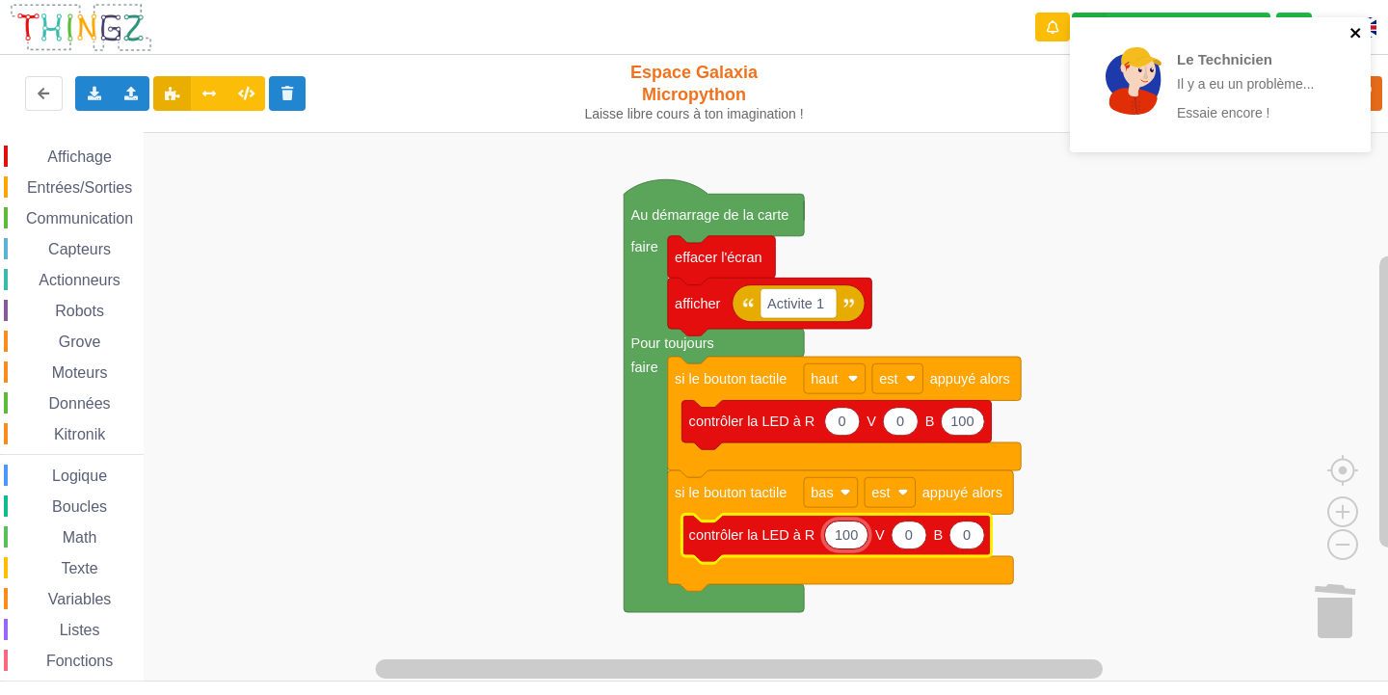
click at [1360, 27] on icon "close" at bounding box center [1355, 32] width 13 height 15
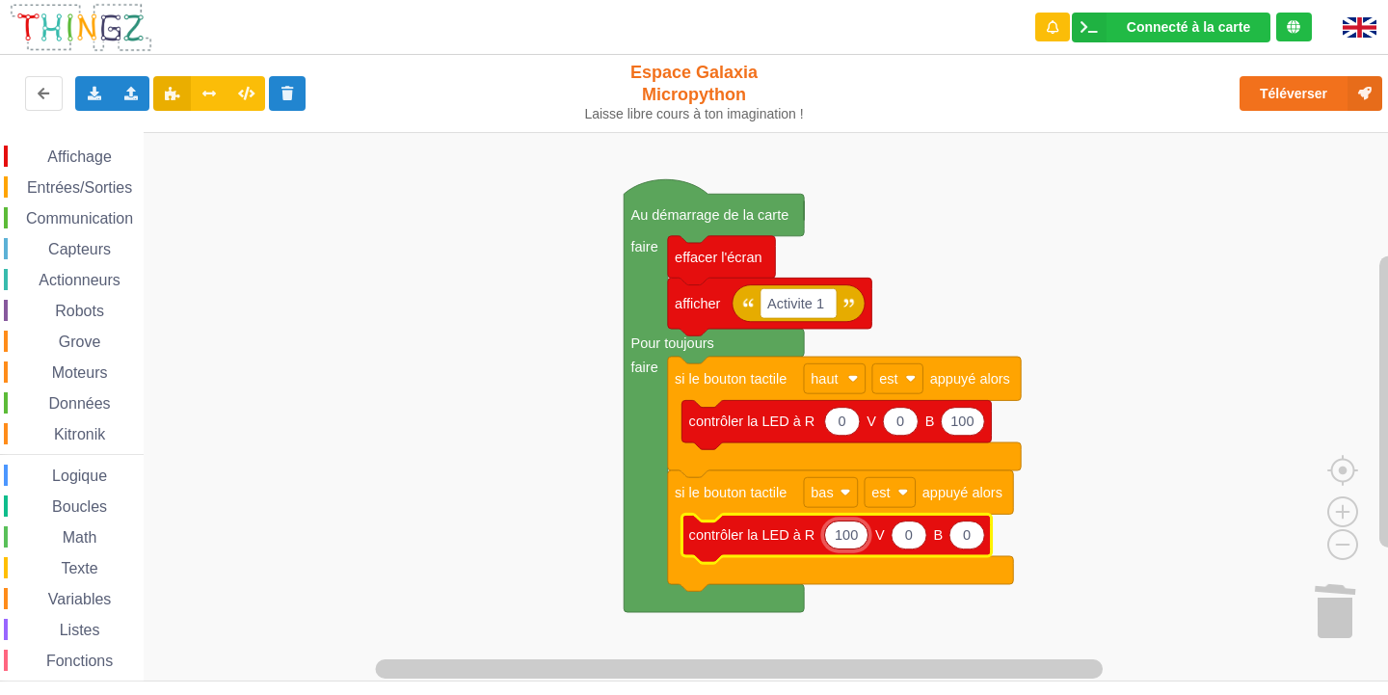
click at [1300, 89] on div "Le Technicien Il y a eu un problème... Essaie encore !" at bounding box center [1220, 91] width 308 height 156
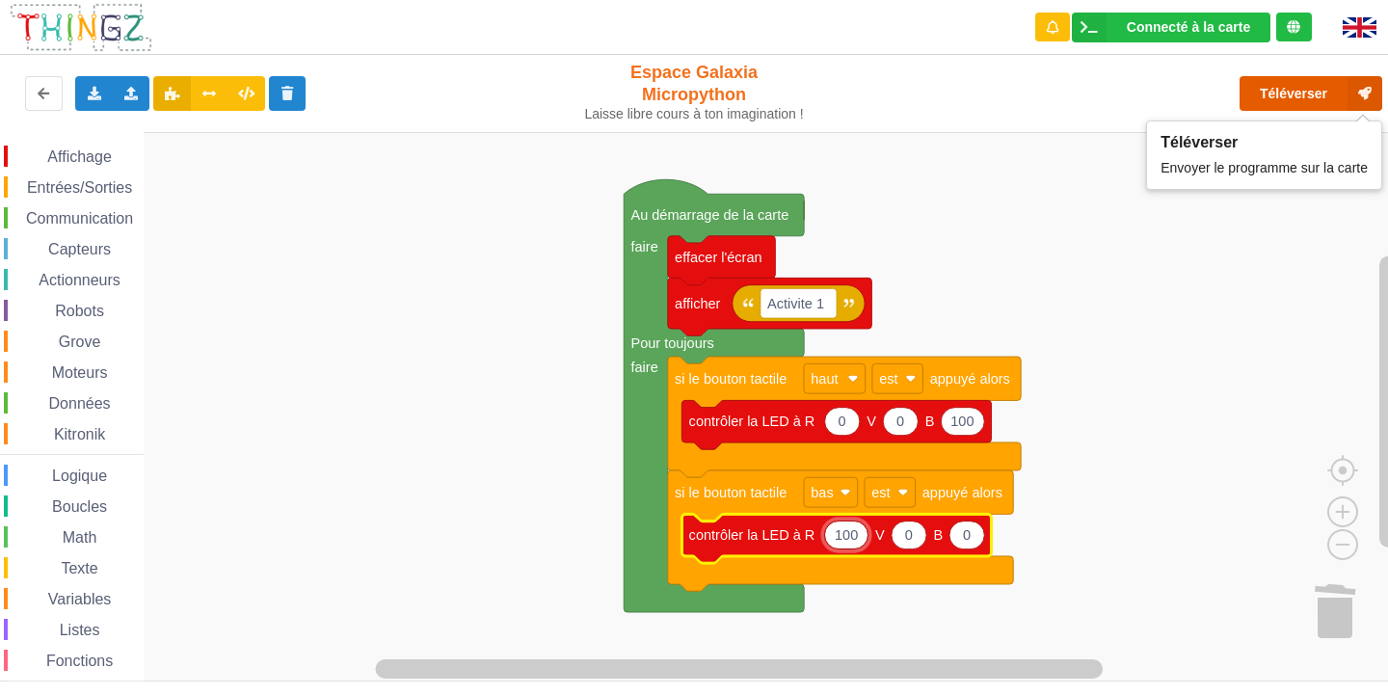
click at [1302, 88] on button "Téléverser" at bounding box center [1310, 93] width 143 height 35
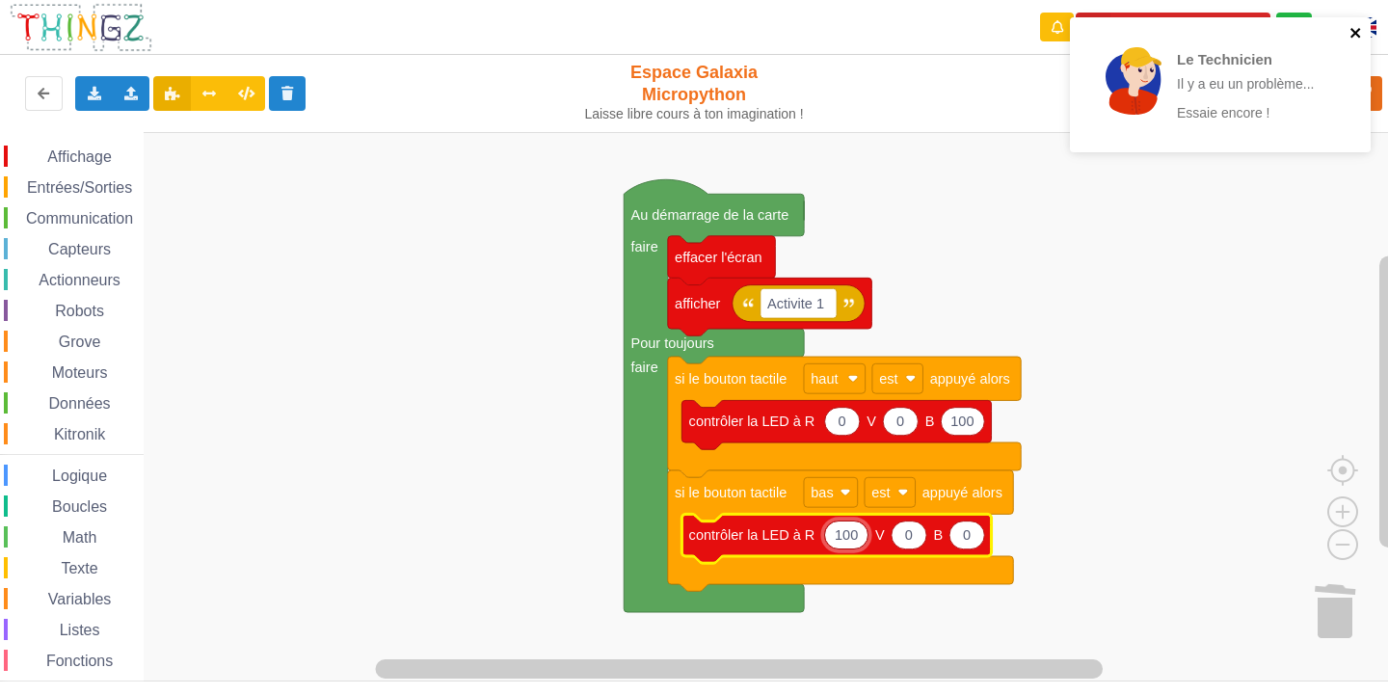
click at [1359, 35] on icon "close" at bounding box center [1355, 32] width 13 height 15
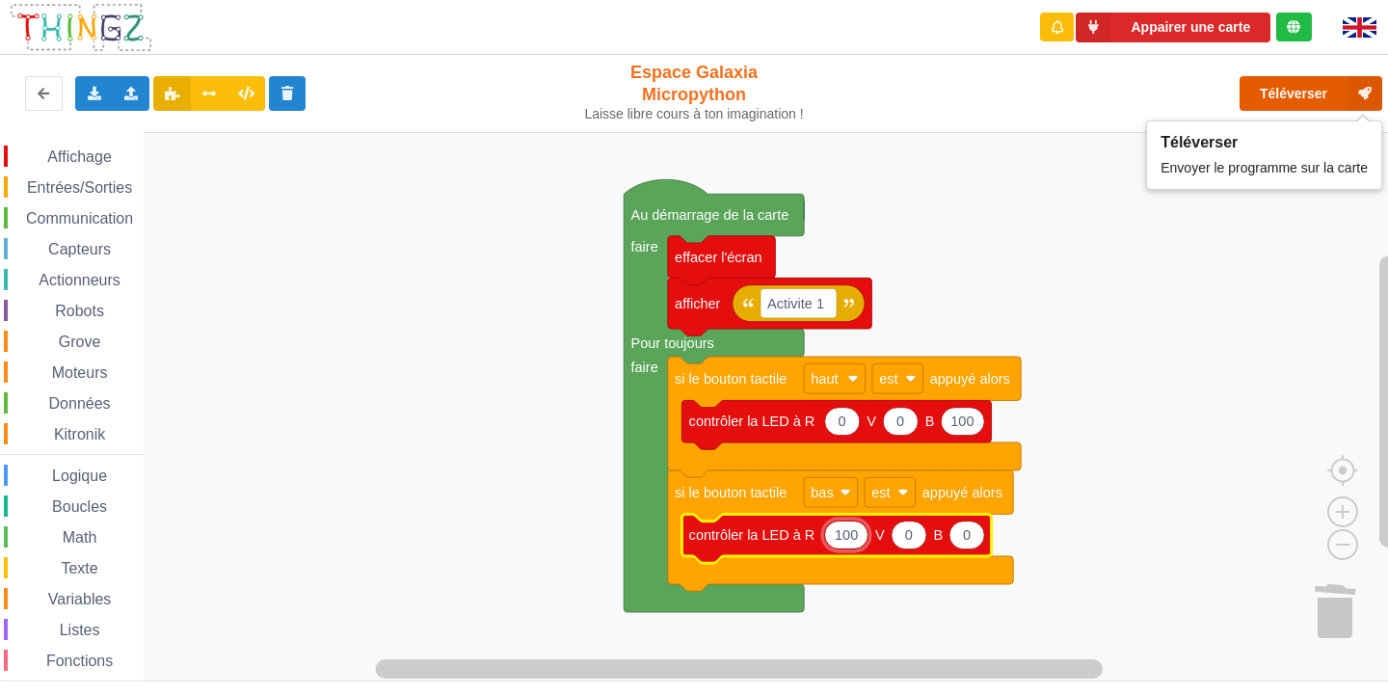
click at [1284, 87] on button "Téléverser" at bounding box center [1310, 93] width 143 height 35
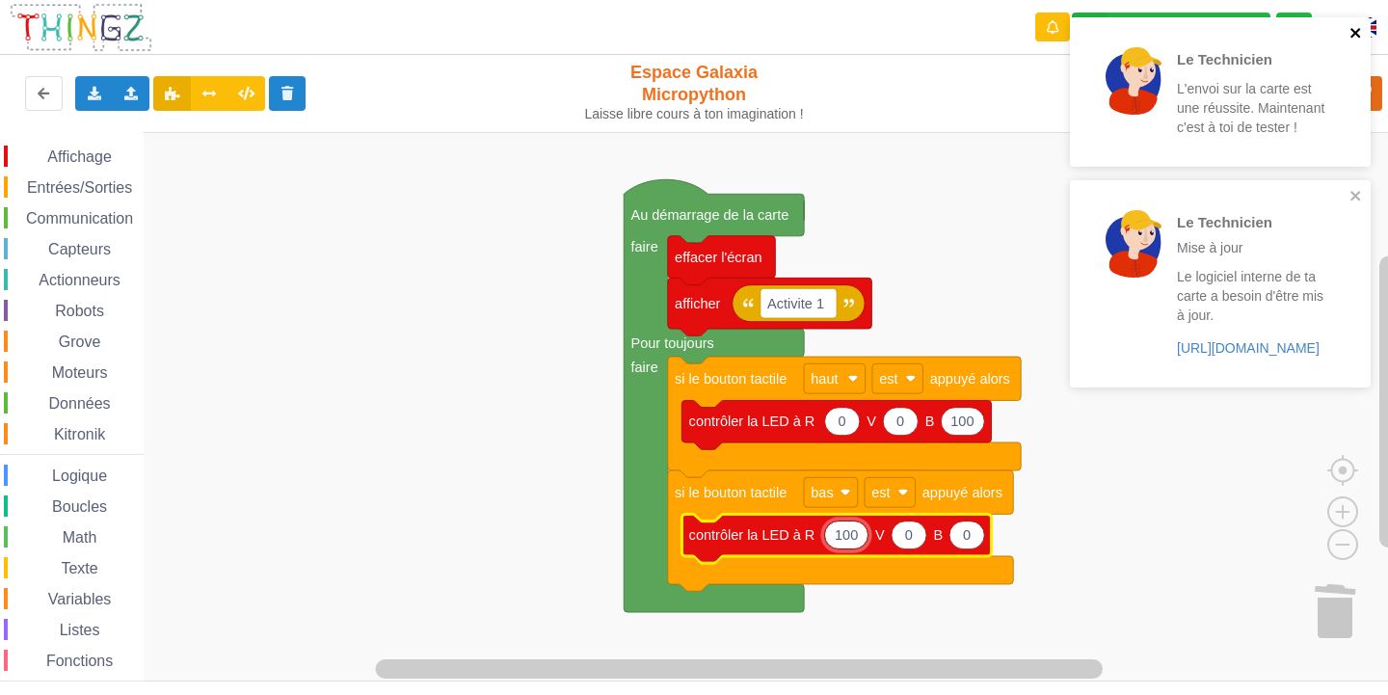
click at [1358, 30] on icon "close" at bounding box center [1355, 33] width 10 height 10
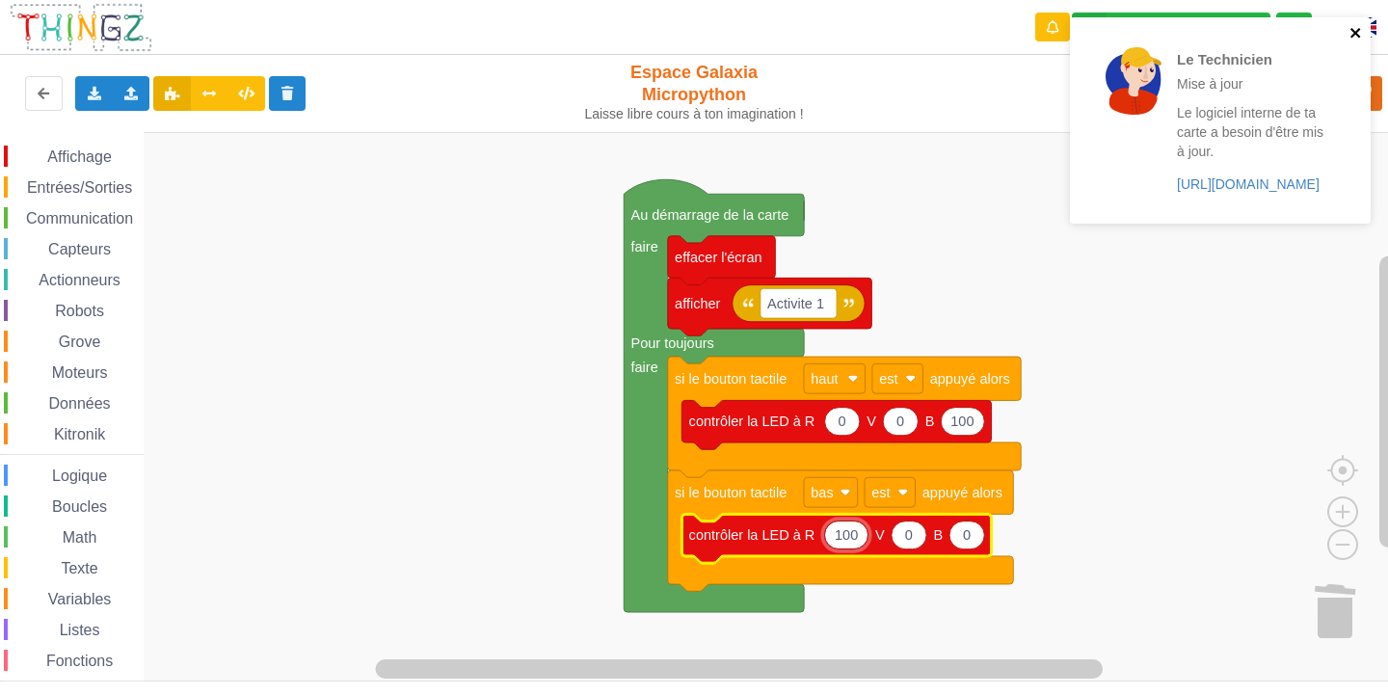
click at [1356, 37] on icon "close" at bounding box center [1355, 32] width 13 height 15
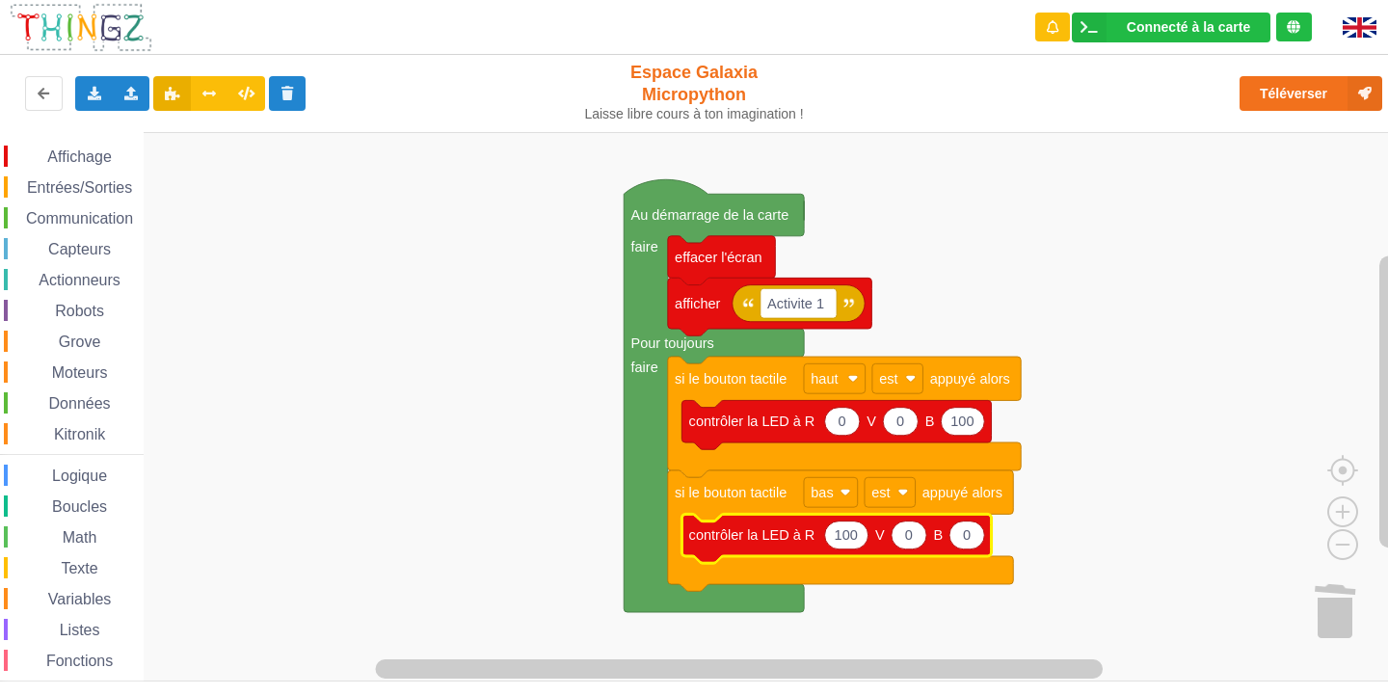
click at [91, 237] on div "Affichage Entrées/Sorties Communication Capteurs Actionneurs Robots Grove Moteu…" at bounding box center [72, 434] width 144 height 577
click at [91, 250] on span "Capteurs" at bounding box center [79, 249] width 68 height 16
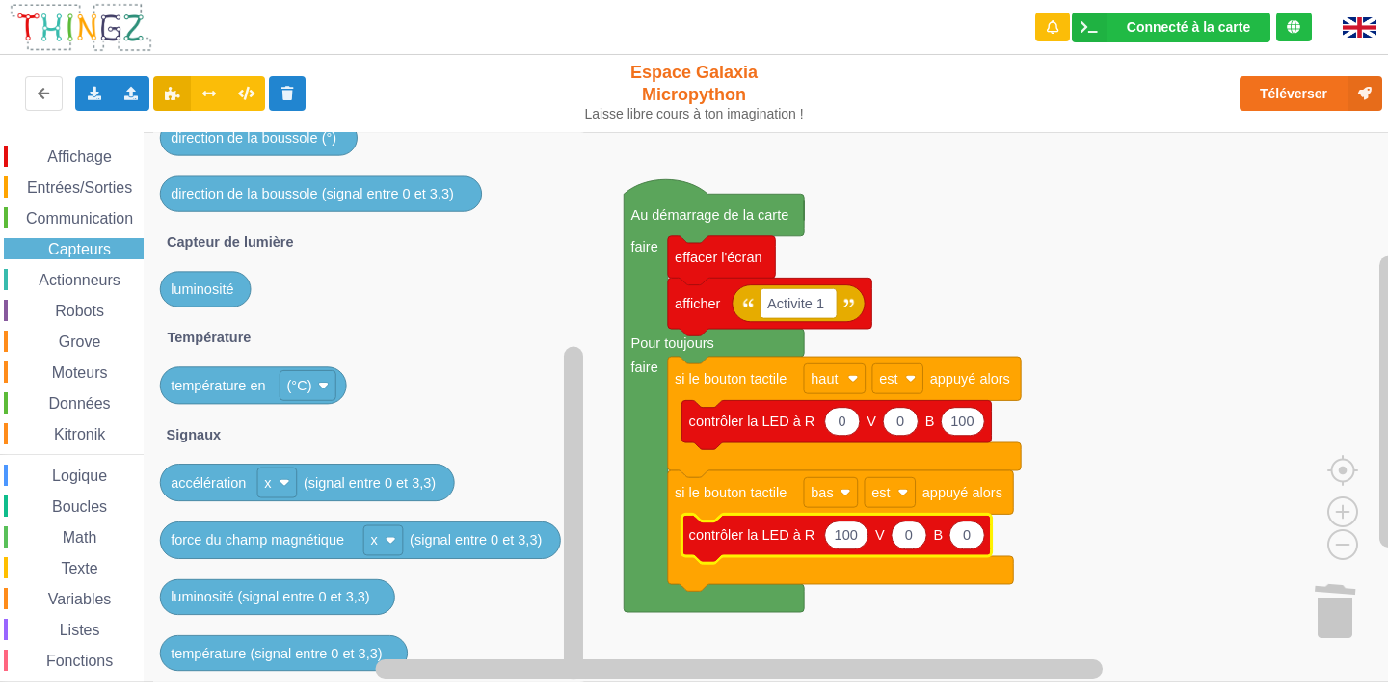
click at [61, 187] on span "Entrées/Sorties" at bounding box center [79, 187] width 111 height 16
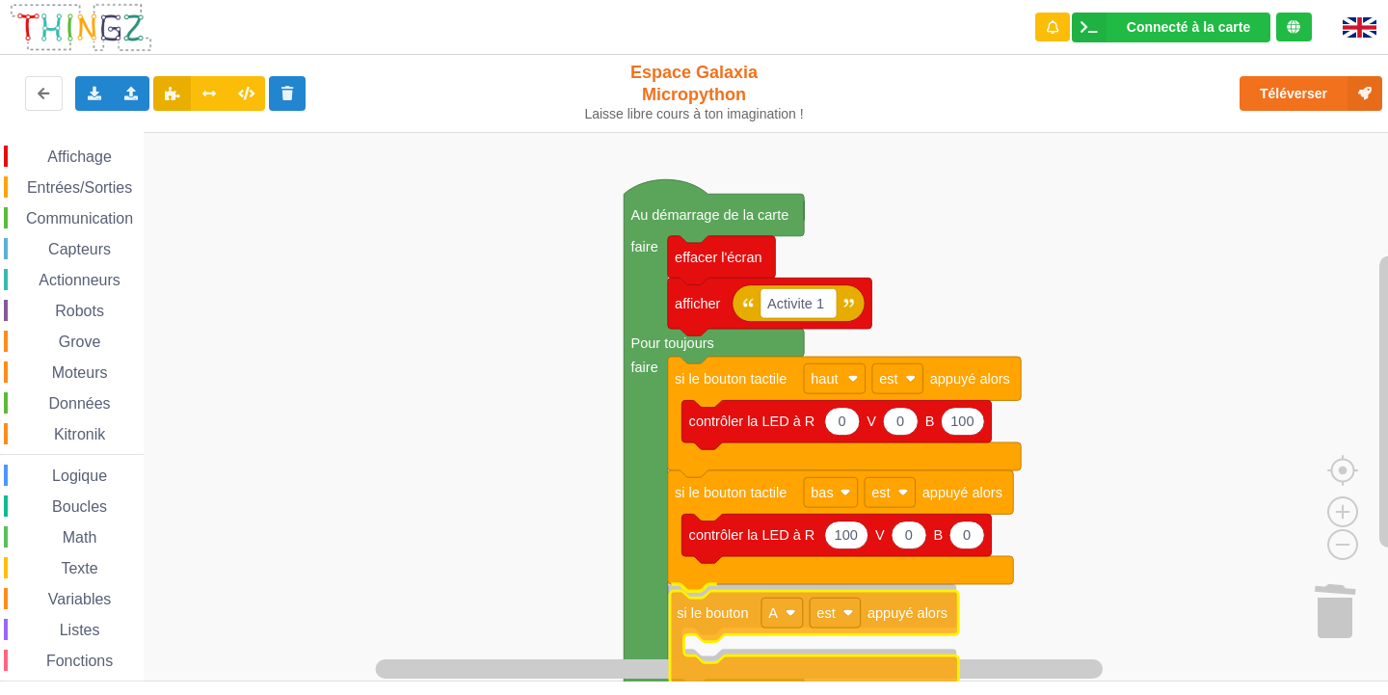
click at [717, 623] on div "Affichage Entrées/Sorties Communication Capteurs Actionneurs Robots Grove Moteu…" at bounding box center [700, 406] width 1401 height 549
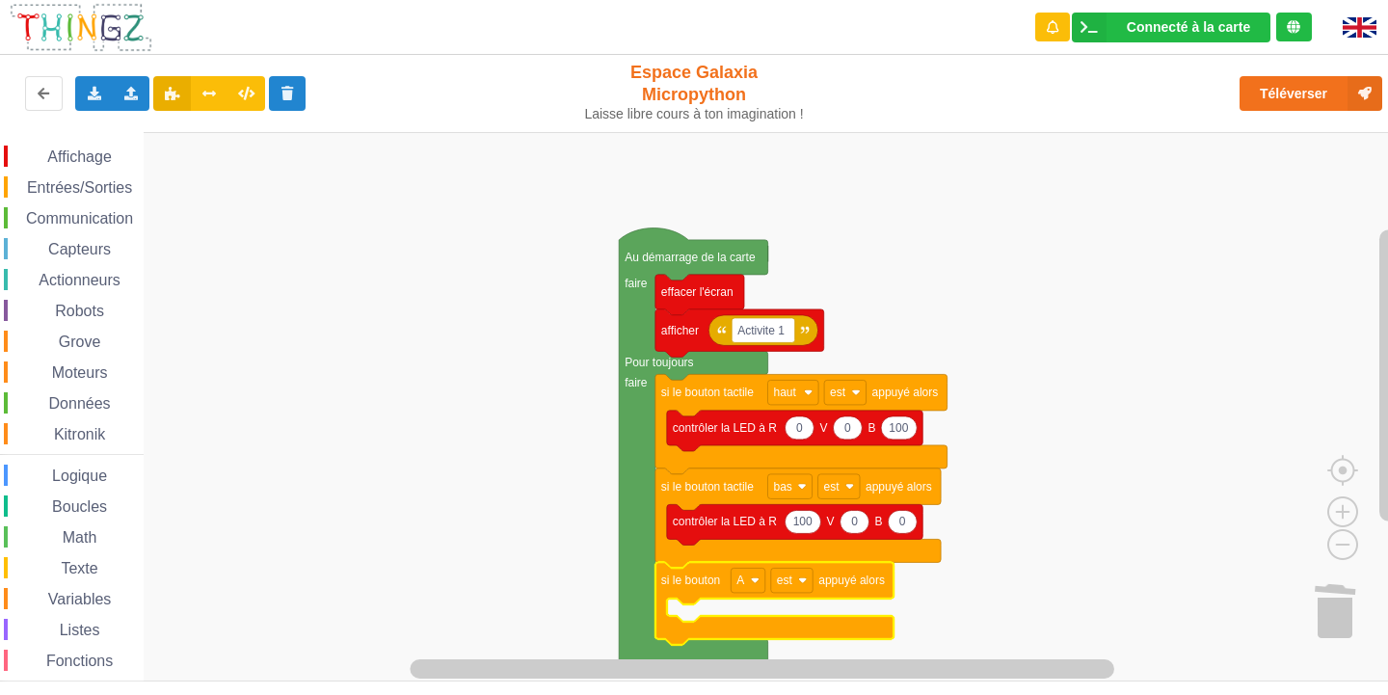
click at [119, 165] on div "Affichage" at bounding box center [74, 156] width 140 height 21
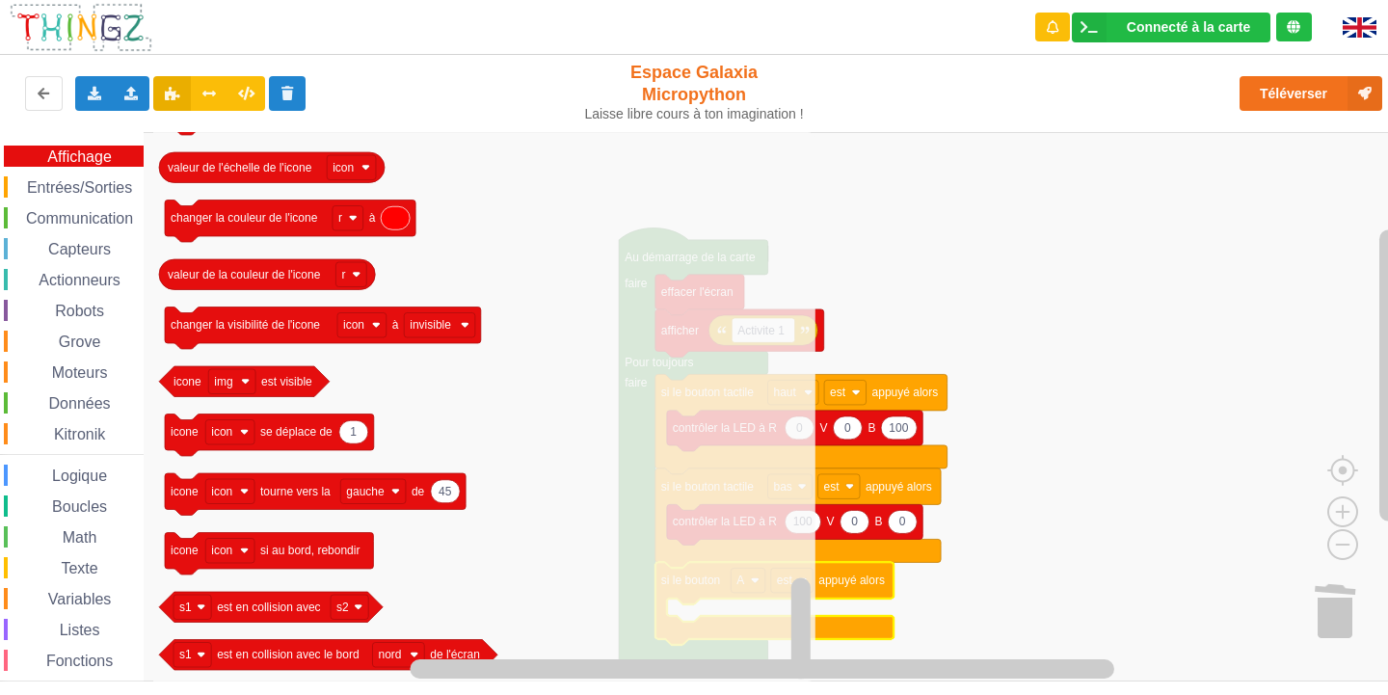
click at [59, 252] on span "Capteurs" at bounding box center [79, 249] width 68 height 16
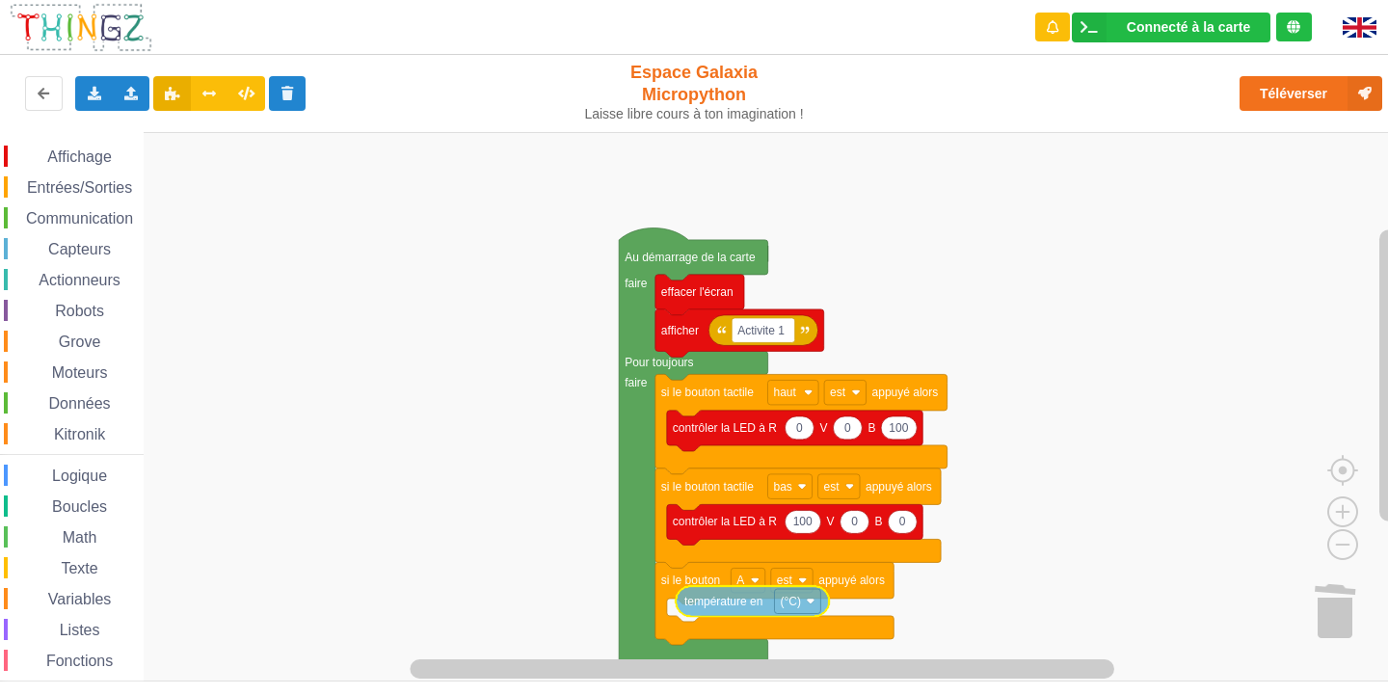
click at [702, 614] on div "Affichage Entrées/Sorties Communication Capteurs Actionneurs Robots Grove Moteu…" at bounding box center [700, 406] width 1401 height 549
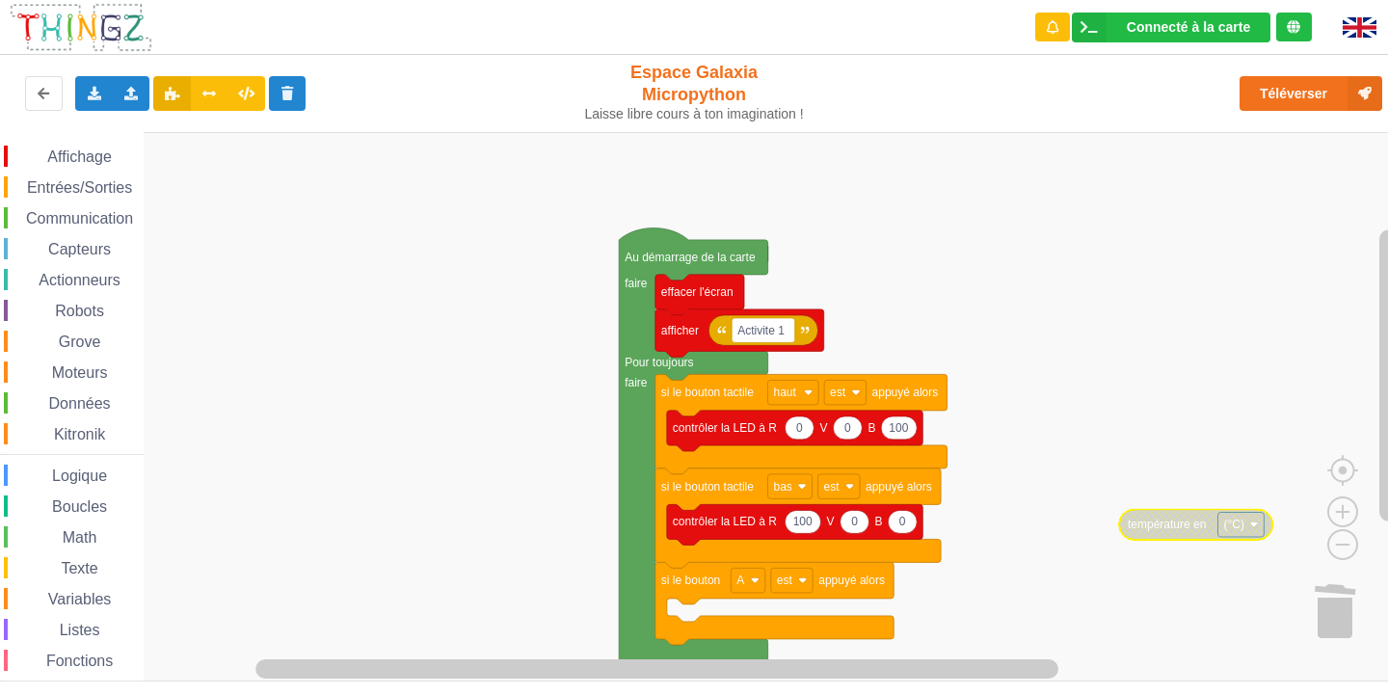
click at [1250, 517] on rect "Espace de travail de Blocky" at bounding box center [1240, 525] width 46 height 25
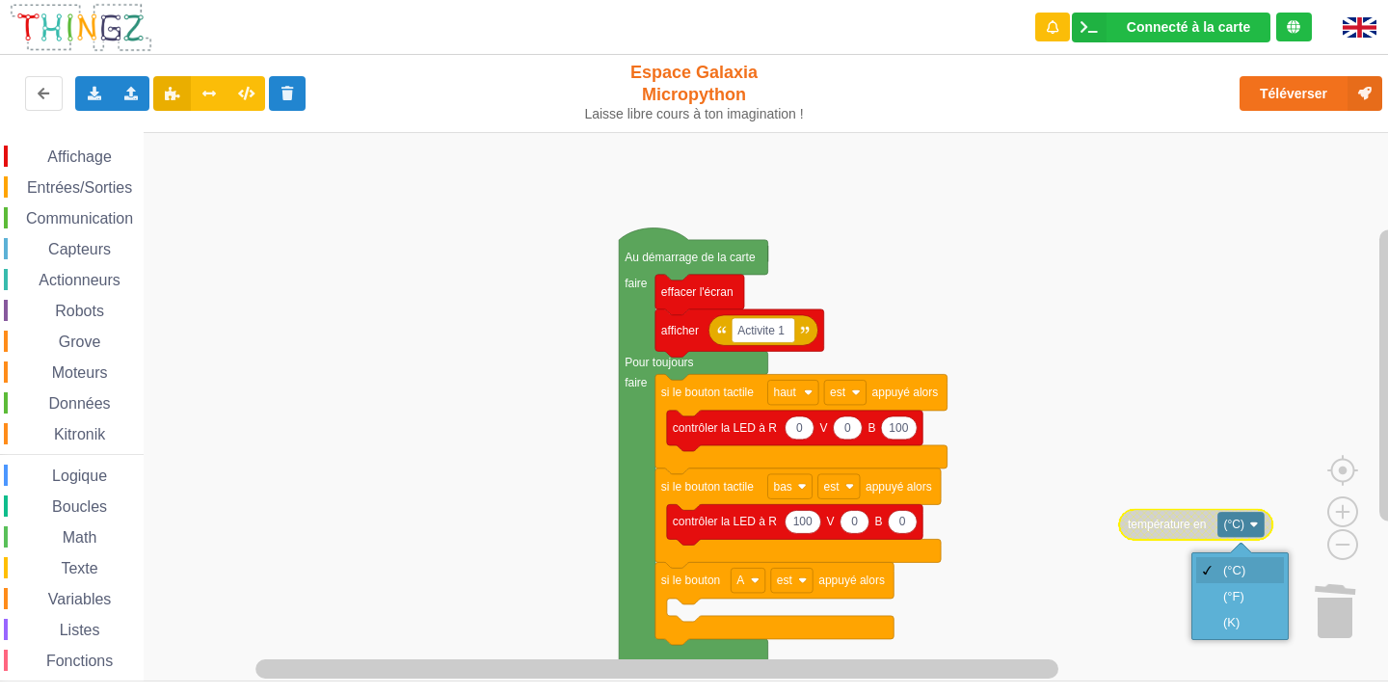
click at [1236, 561] on div "(°C)" at bounding box center [1240, 570] width 88 height 26
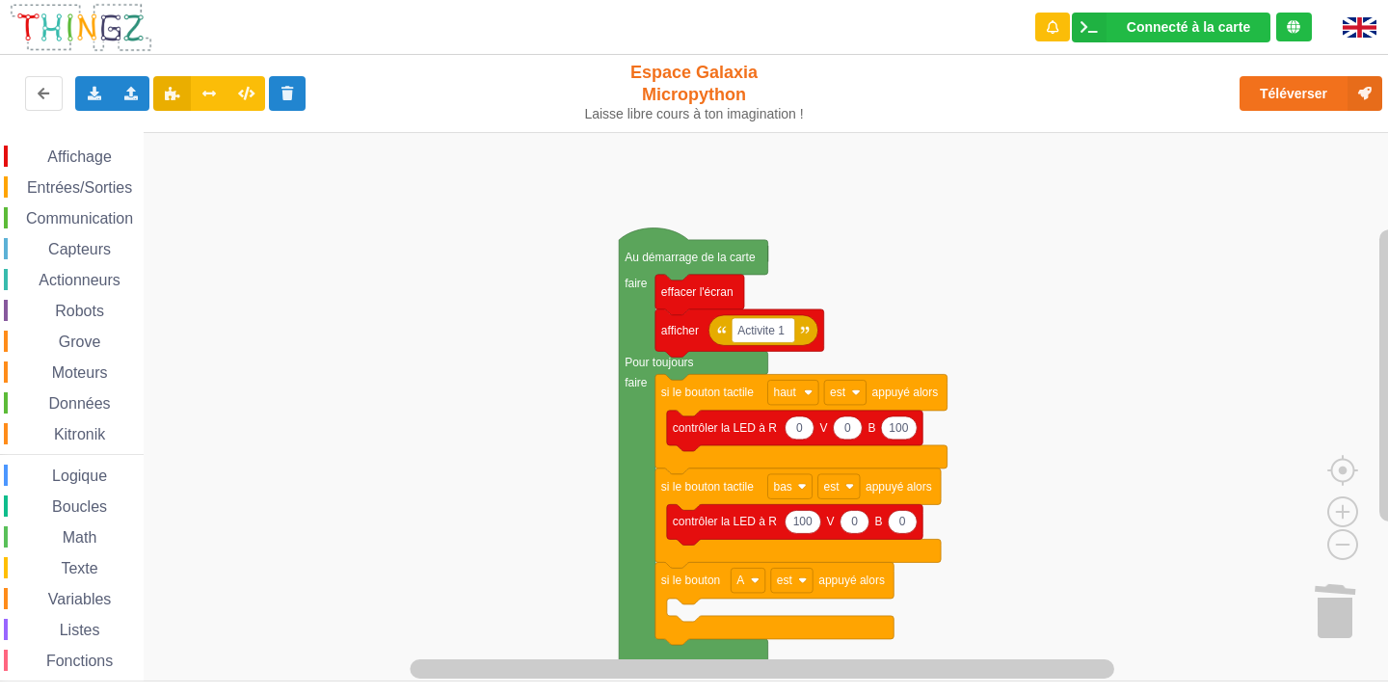
click at [74, 146] on div "Affichage" at bounding box center [74, 156] width 140 height 21
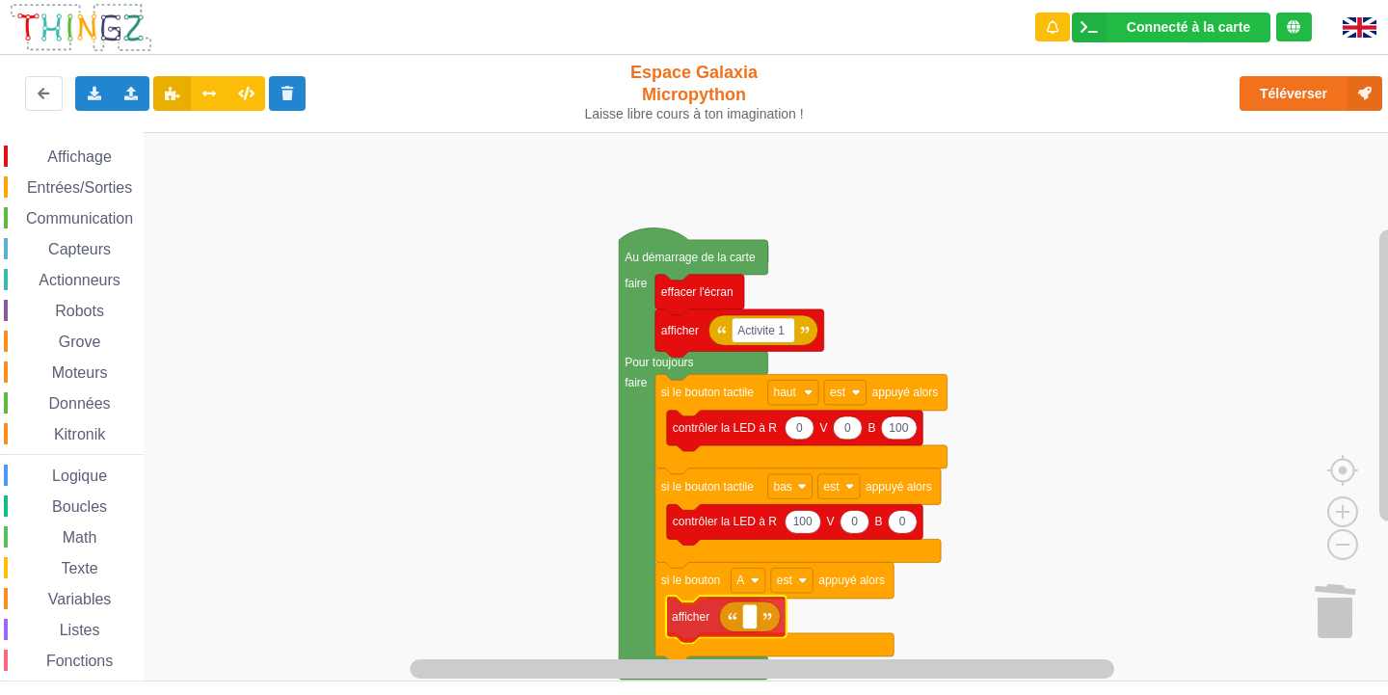
click at [687, 609] on div "Affichage Entrées/Sorties Communication Capteurs Actionneurs Robots Grove Moteu…" at bounding box center [700, 406] width 1401 height 549
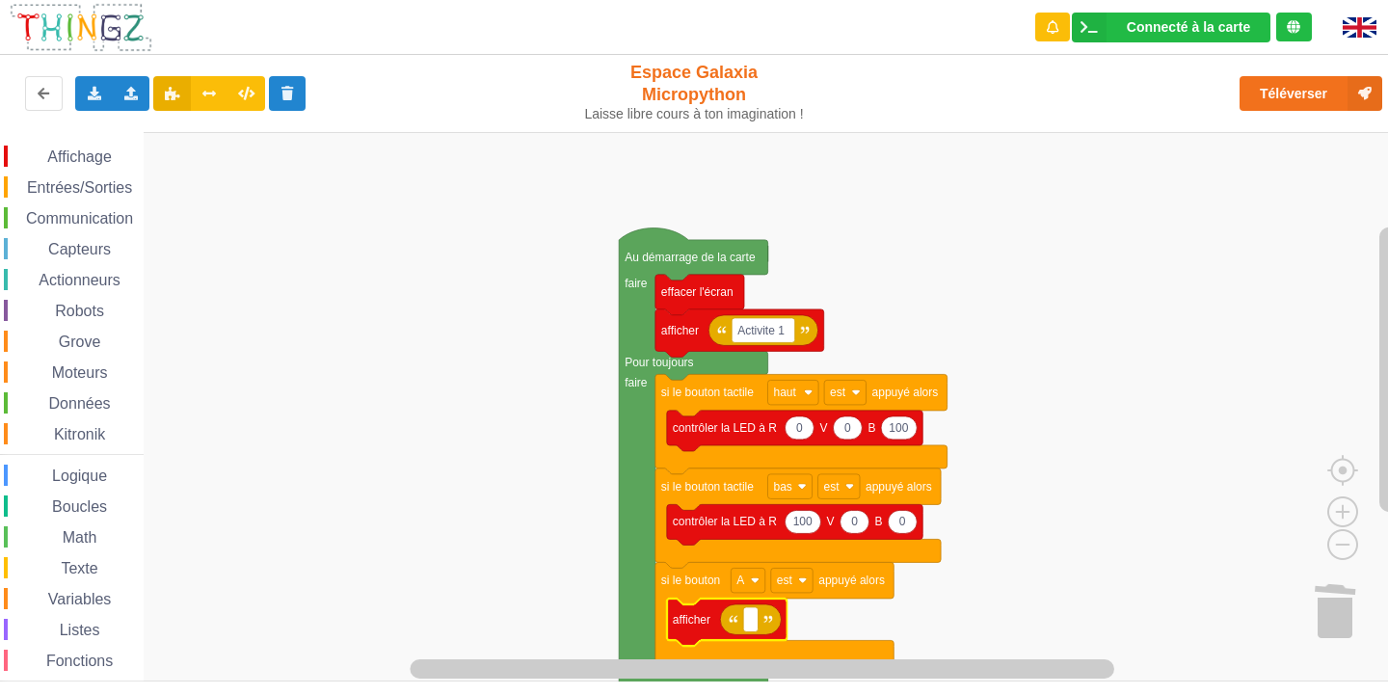
click at [40, 241] on div "Capteurs" at bounding box center [74, 248] width 140 height 21
click at [751, 617] on div "Affichage Entrées/Sorties Communication Capteurs Actionneurs Robots Grove Moteu…" at bounding box center [700, 406] width 1401 height 549
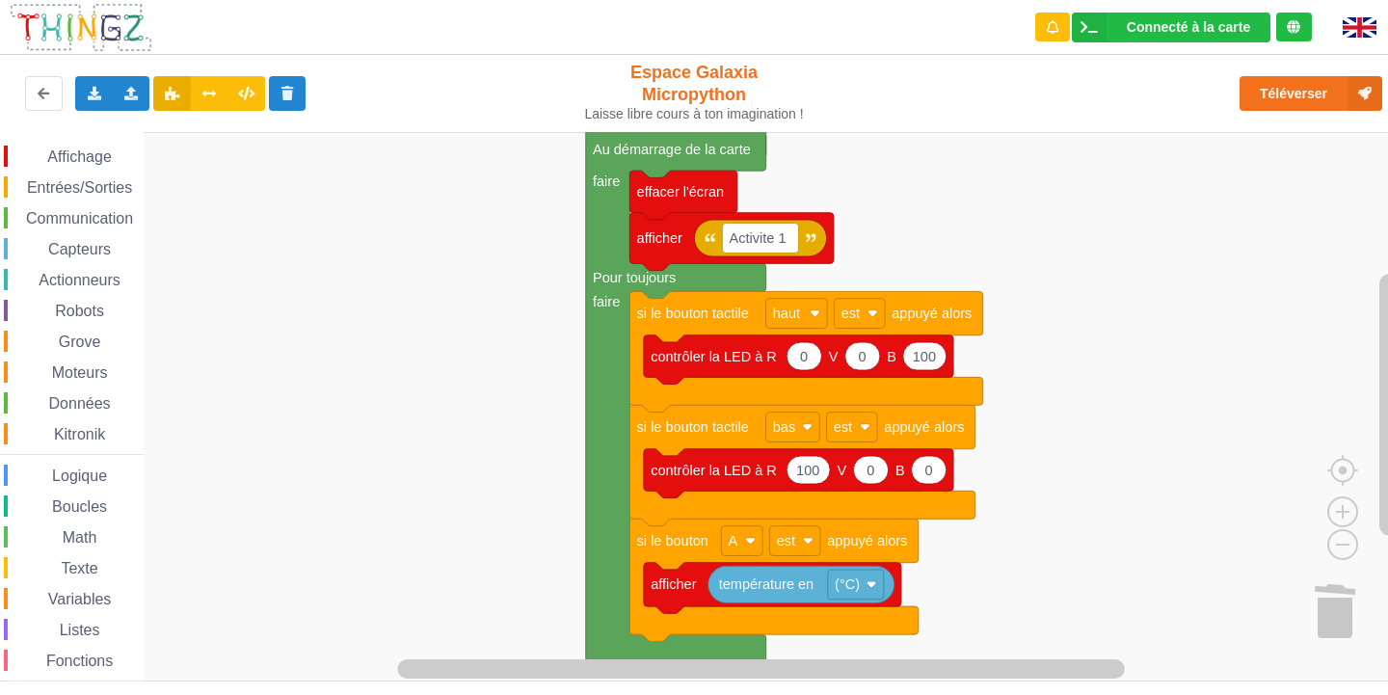
click at [1146, 461] on rect "Espace de travail de Blocky" at bounding box center [700, 406] width 1401 height 549
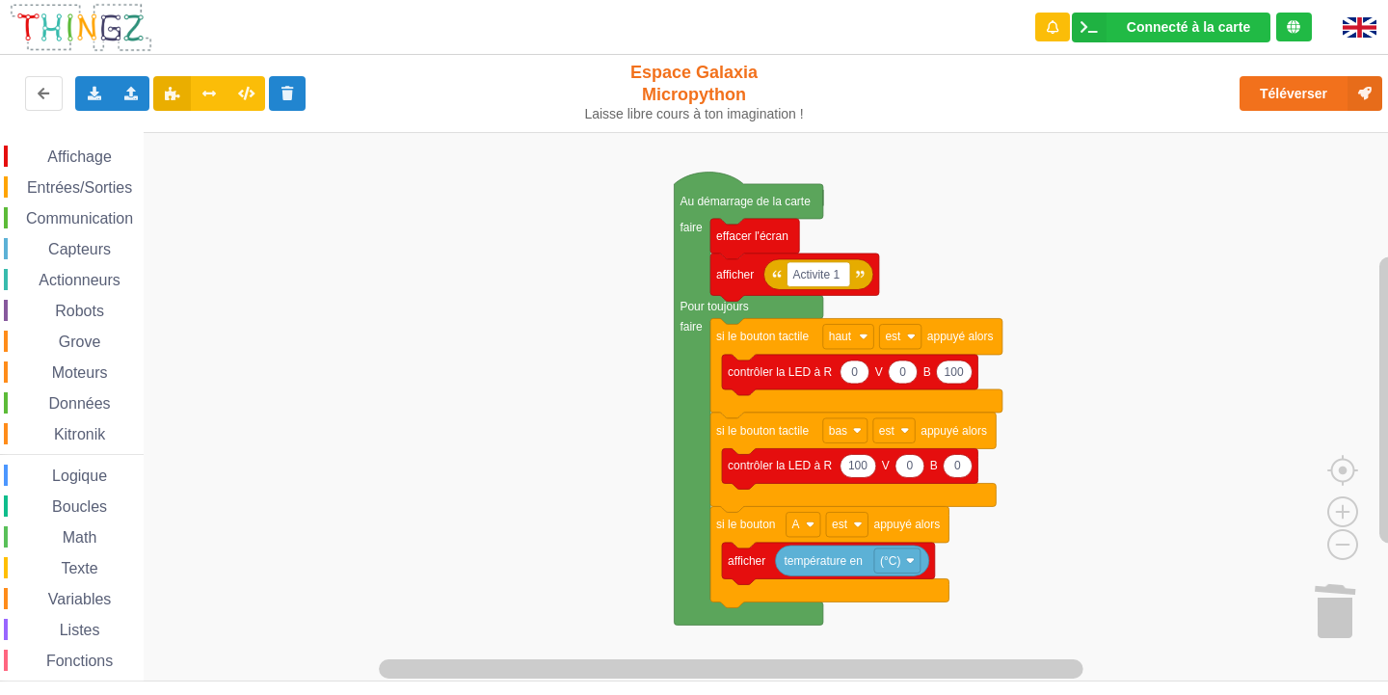
click at [66, 185] on span "Entrées/Sorties" at bounding box center [79, 187] width 111 height 16
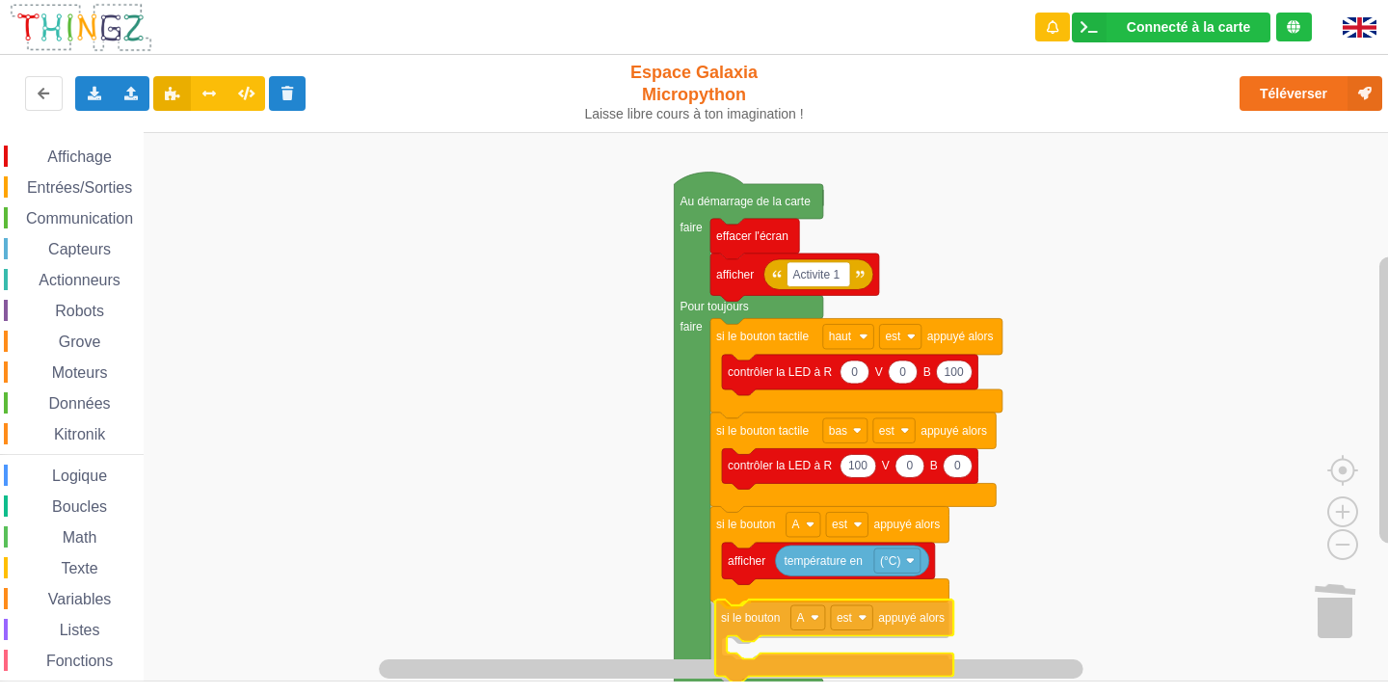
click at [765, 617] on div "Affichage Entrées/Sorties Communication Capteurs Actionneurs Robots Grove Moteu…" at bounding box center [700, 406] width 1401 height 549
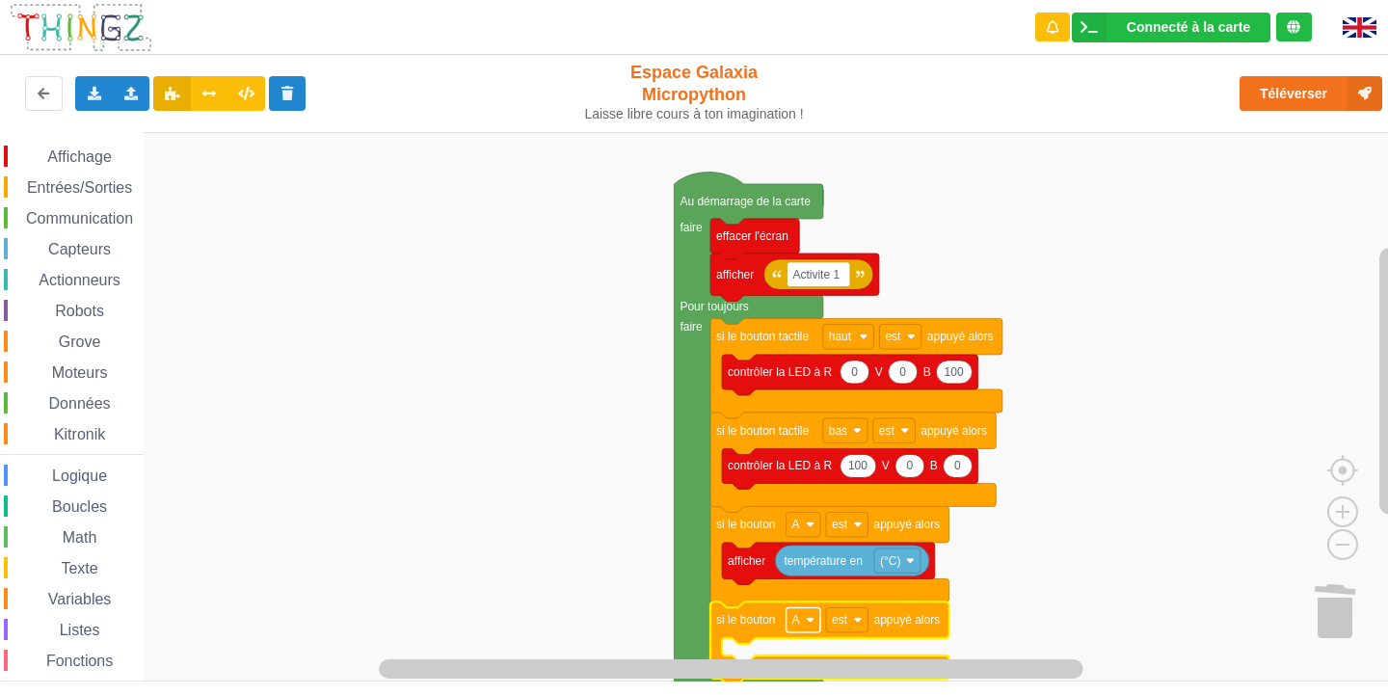
click at [803, 616] on rect "Espace de travail de Blocky" at bounding box center [803, 619] width 34 height 25
click at [813, 570] on div "B" at bounding box center [808, 574] width 46 height 14
click at [115, 149] on div "Affichage" at bounding box center [74, 156] width 140 height 21
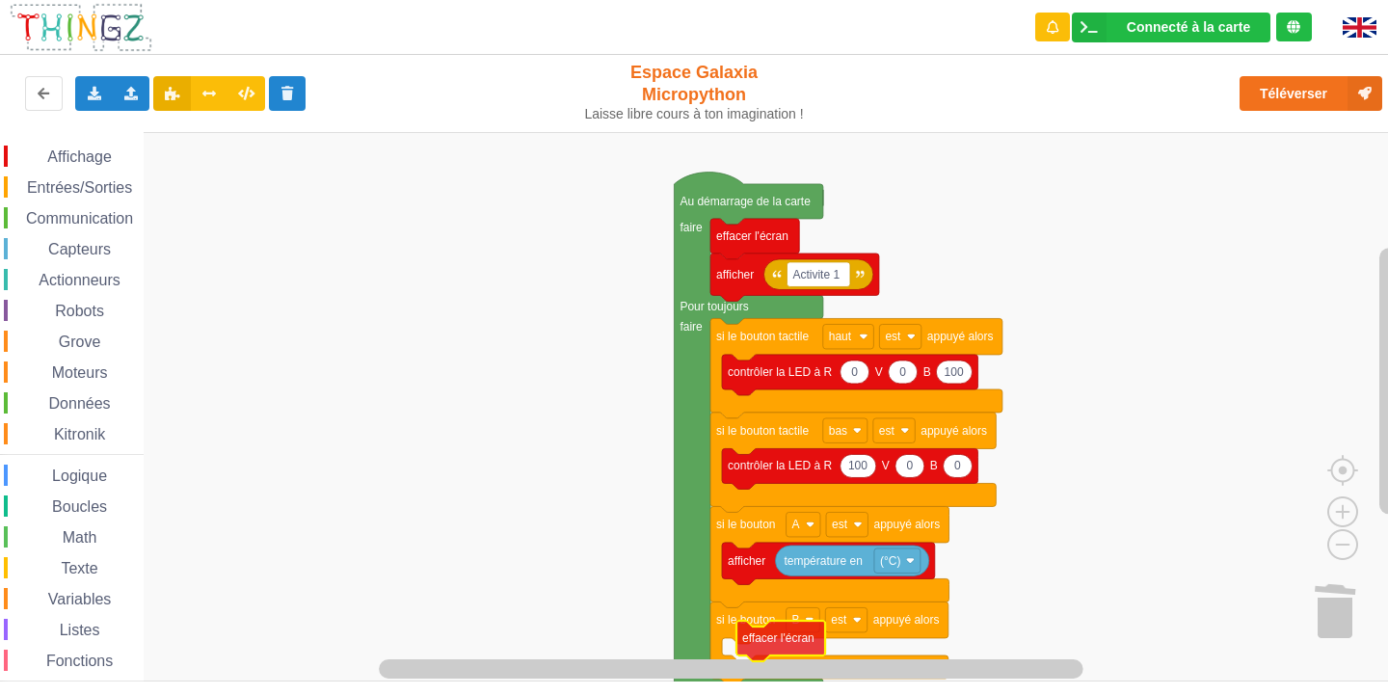
click at [802, 641] on div "Affichage Entrées/Sorties Communication Capteurs Actionneurs Robots Grove Moteu…" at bounding box center [700, 406] width 1401 height 549
click at [104, 161] on span "Affichage" at bounding box center [78, 156] width 69 height 16
click at [732, 681] on div "Connecté à la carte Réglages Ouvrir le moniteur automatiquement Connexion autom…" at bounding box center [694, 347] width 1388 height 695
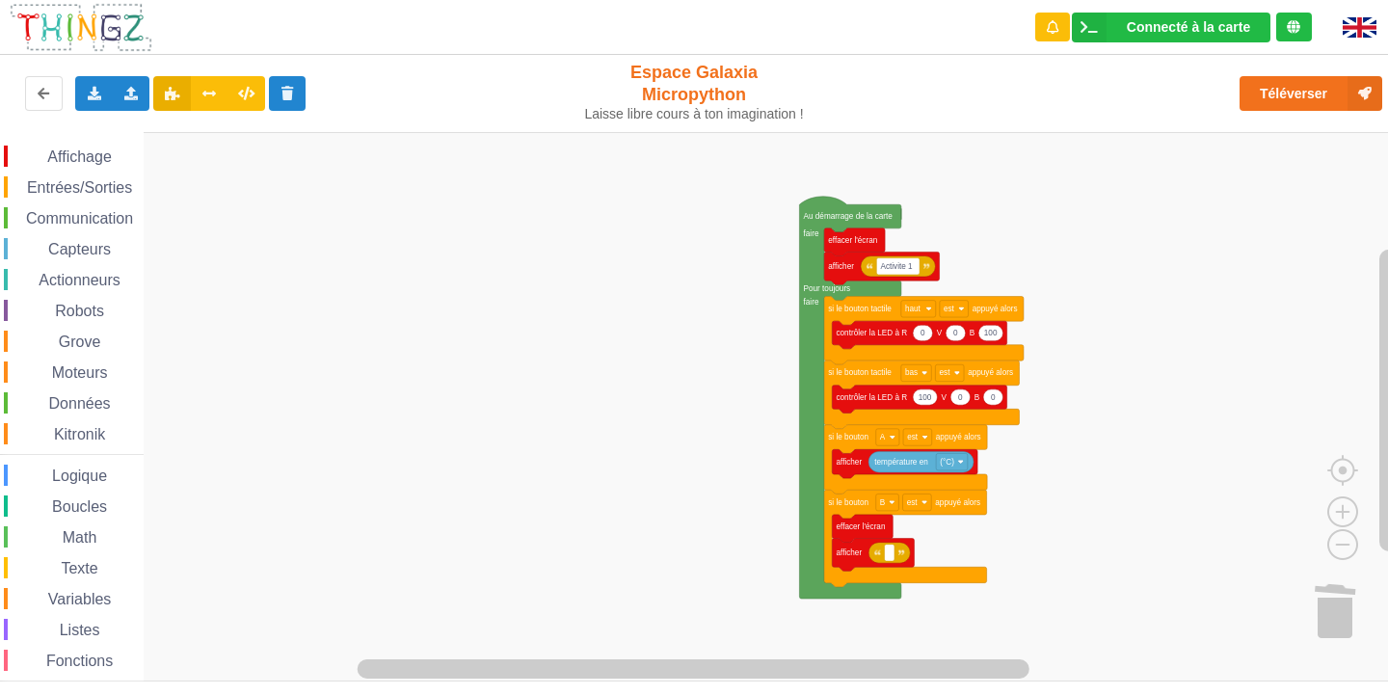
click at [1090, 385] on div "Affichage Entrées/Sorties Communication Capteurs Actionneurs Robots Grove Moteu…" at bounding box center [700, 406] width 1401 height 549
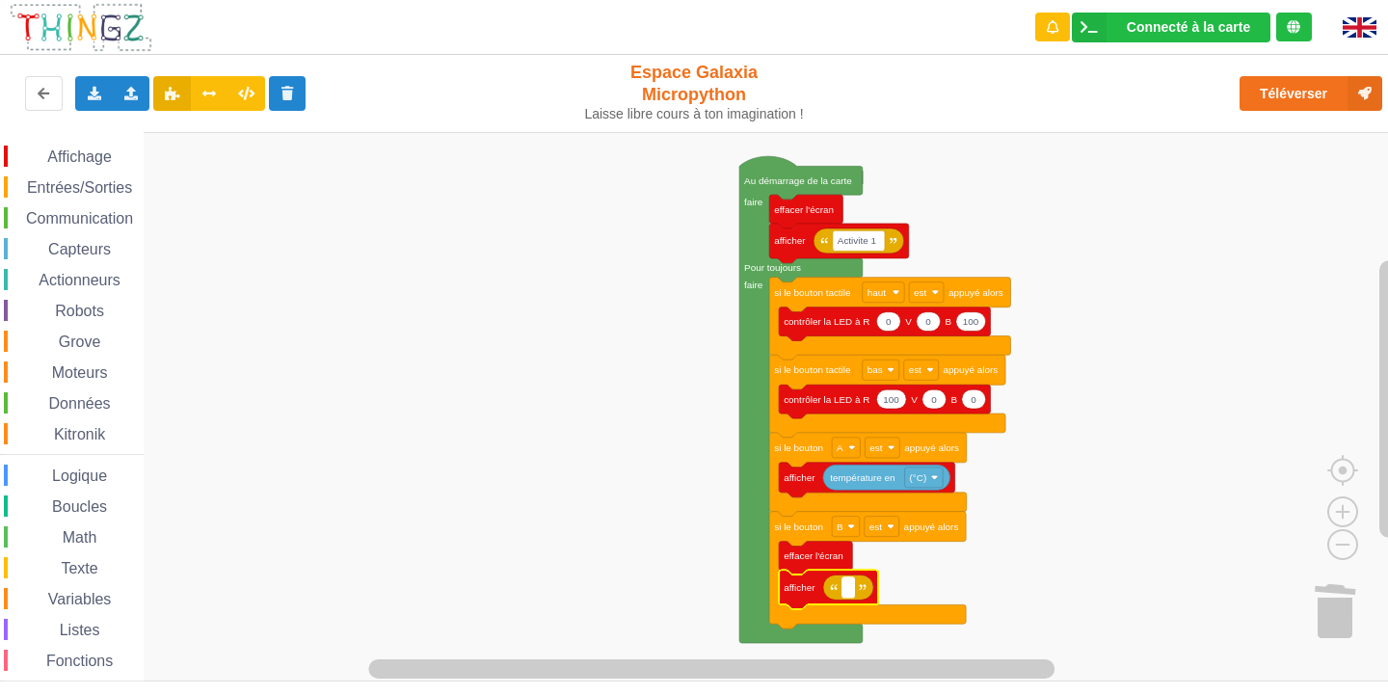
click at [849, 592] on text "Espace de travail de Blocky" at bounding box center [848, 587] width 3 height 11
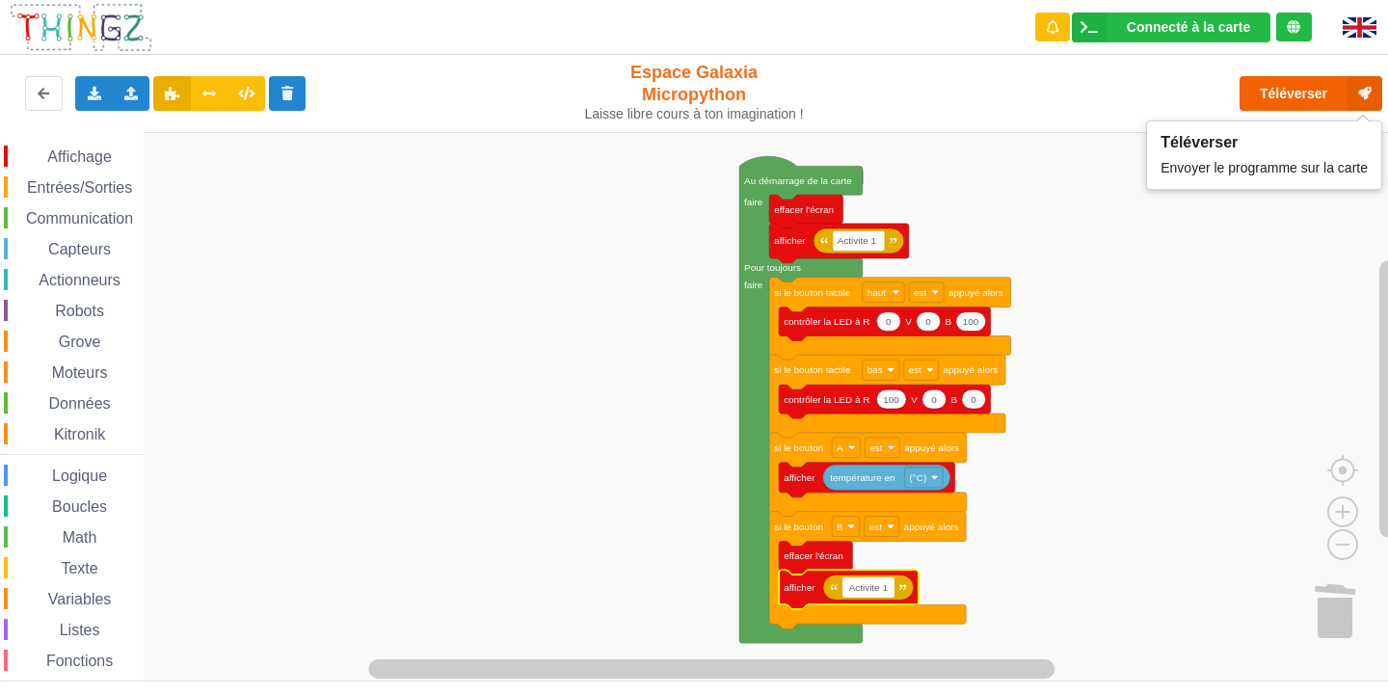
type input "Activite 1"
click at [1317, 87] on button "Téléverser" at bounding box center [1310, 93] width 143 height 35
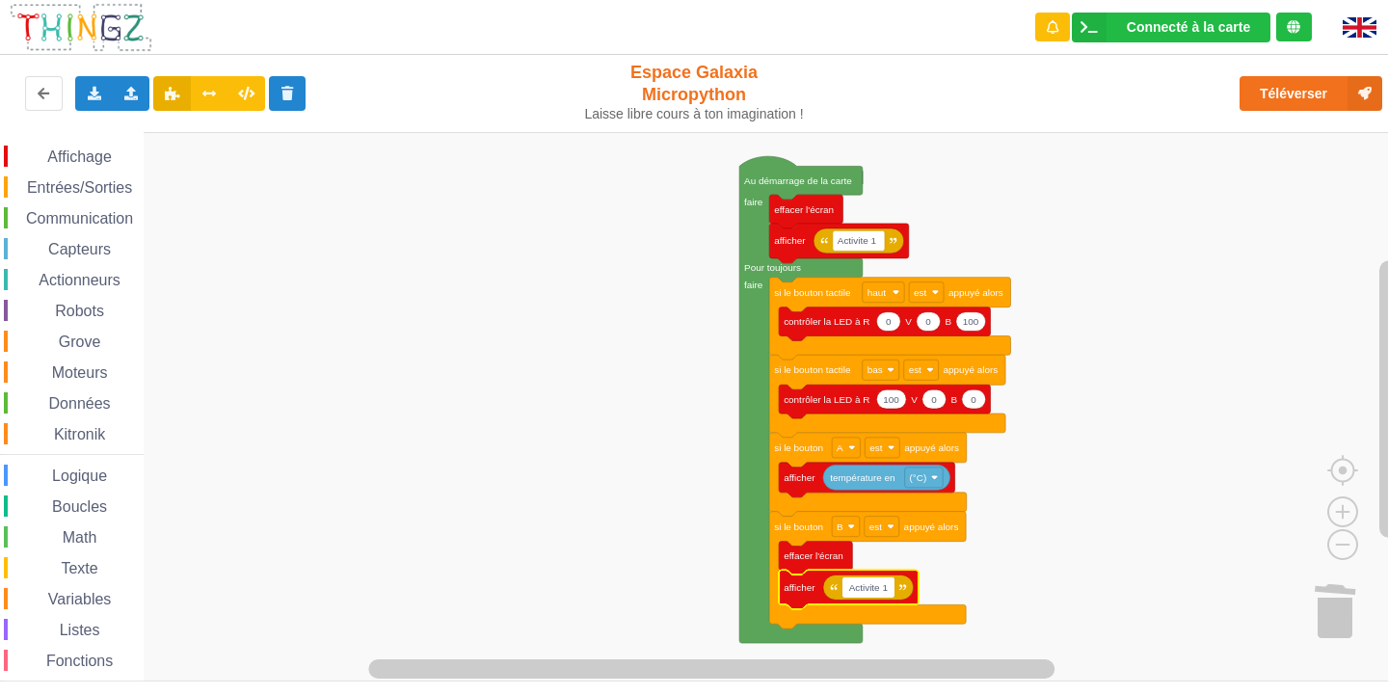
click at [111, 225] on span "Communication" at bounding box center [79, 218] width 113 height 16
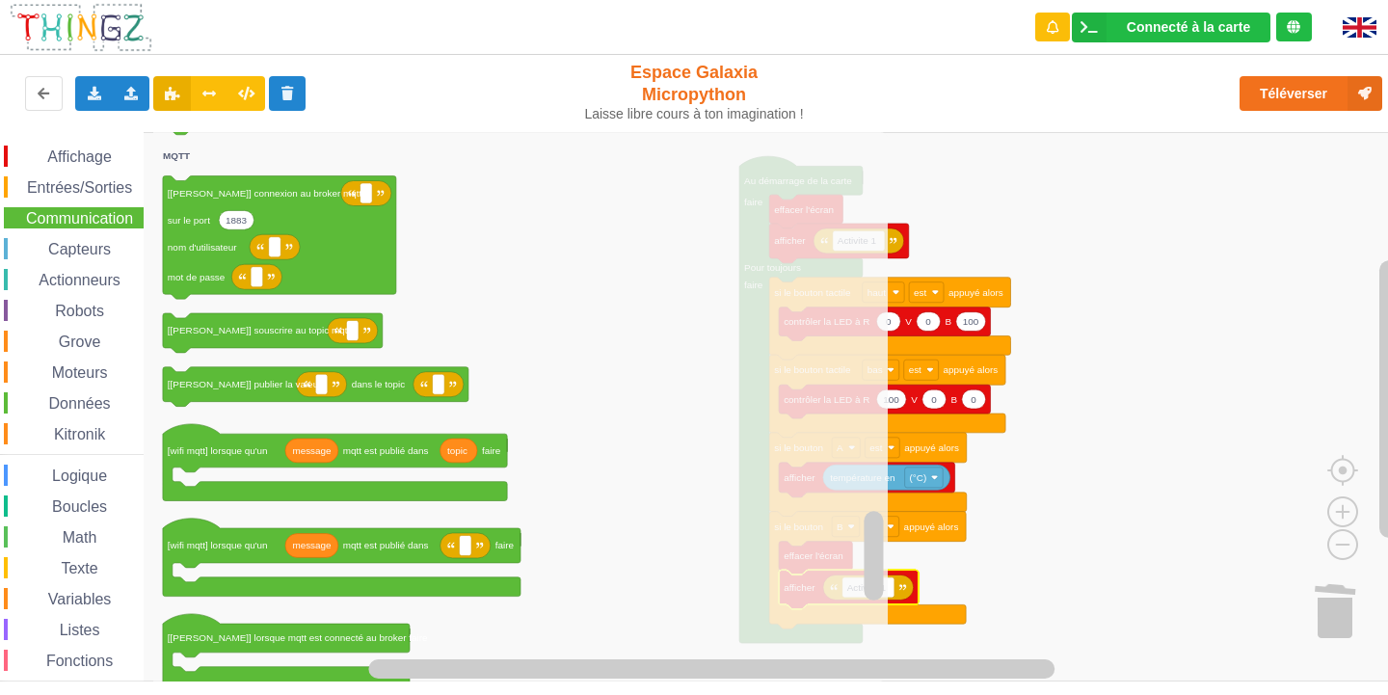
click at [54, 406] on span "Données" at bounding box center [79, 403] width 67 height 16
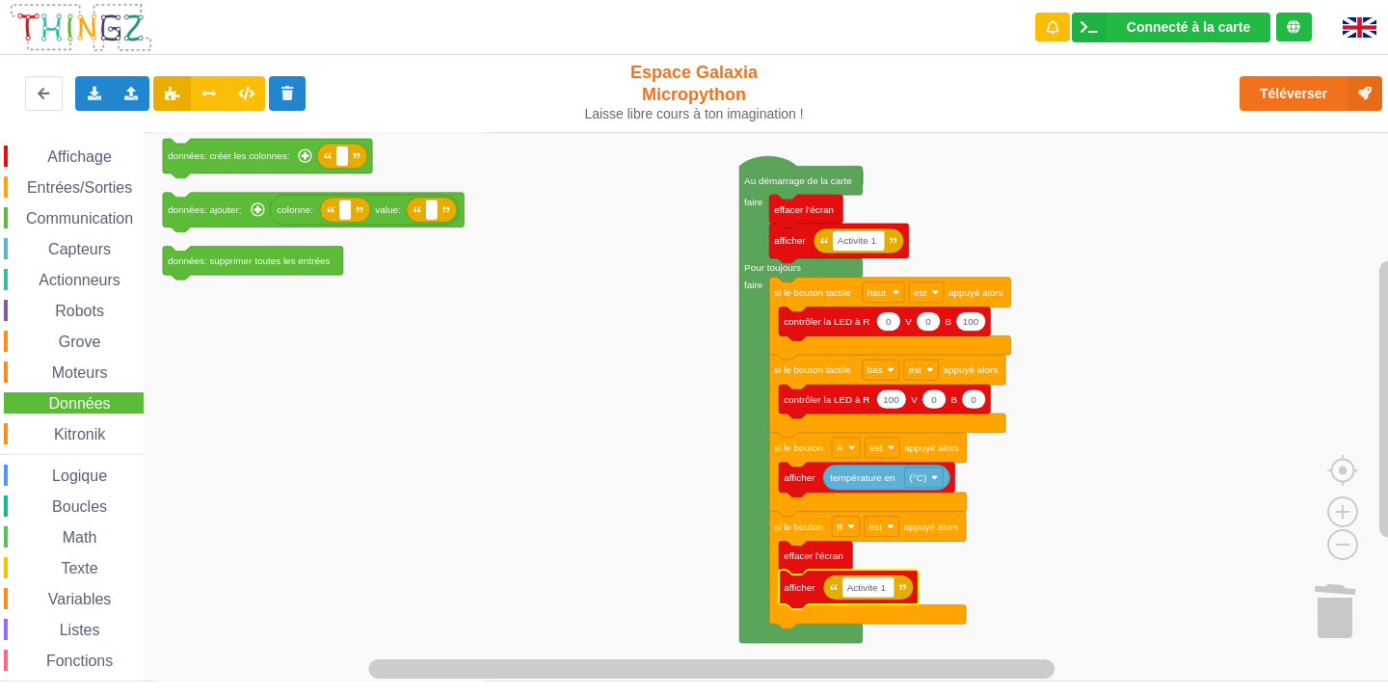
click at [83, 531] on span "Math" at bounding box center [80, 537] width 40 height 16
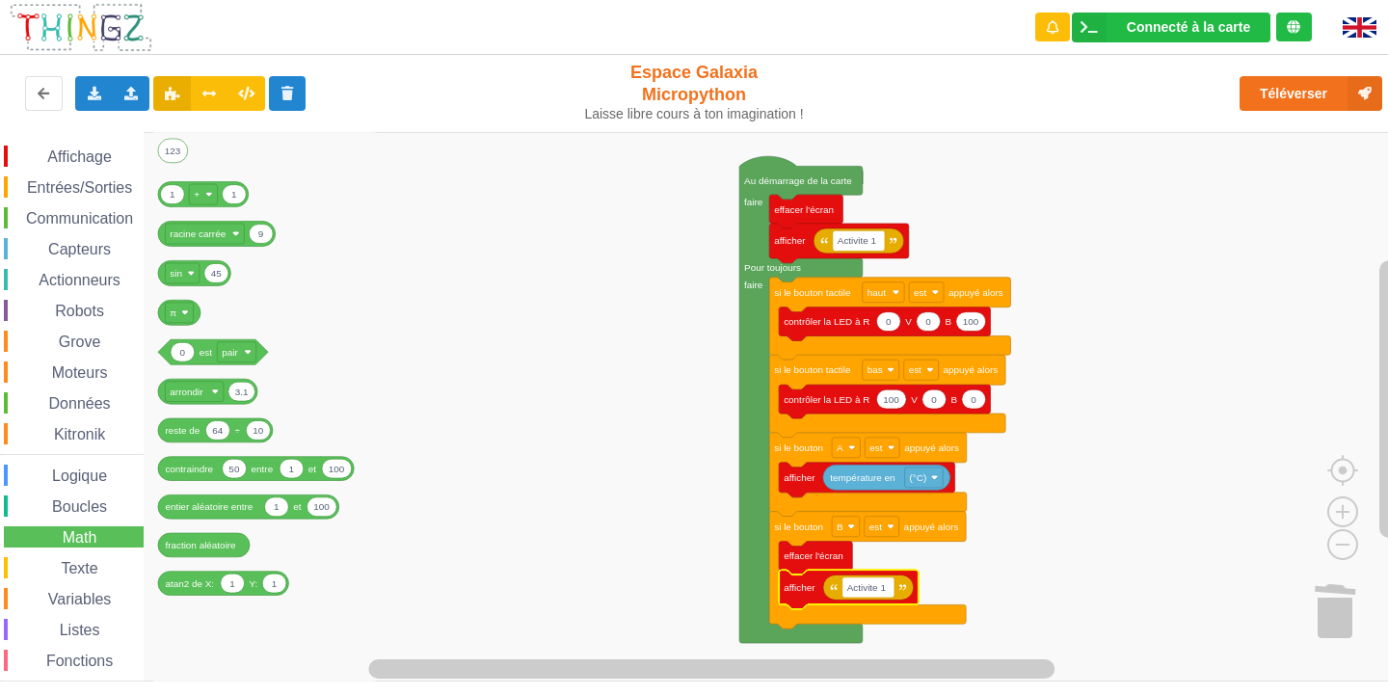
click at [47, 218] on span "Communication" at bounding box center [79, 218] width 113 height 16
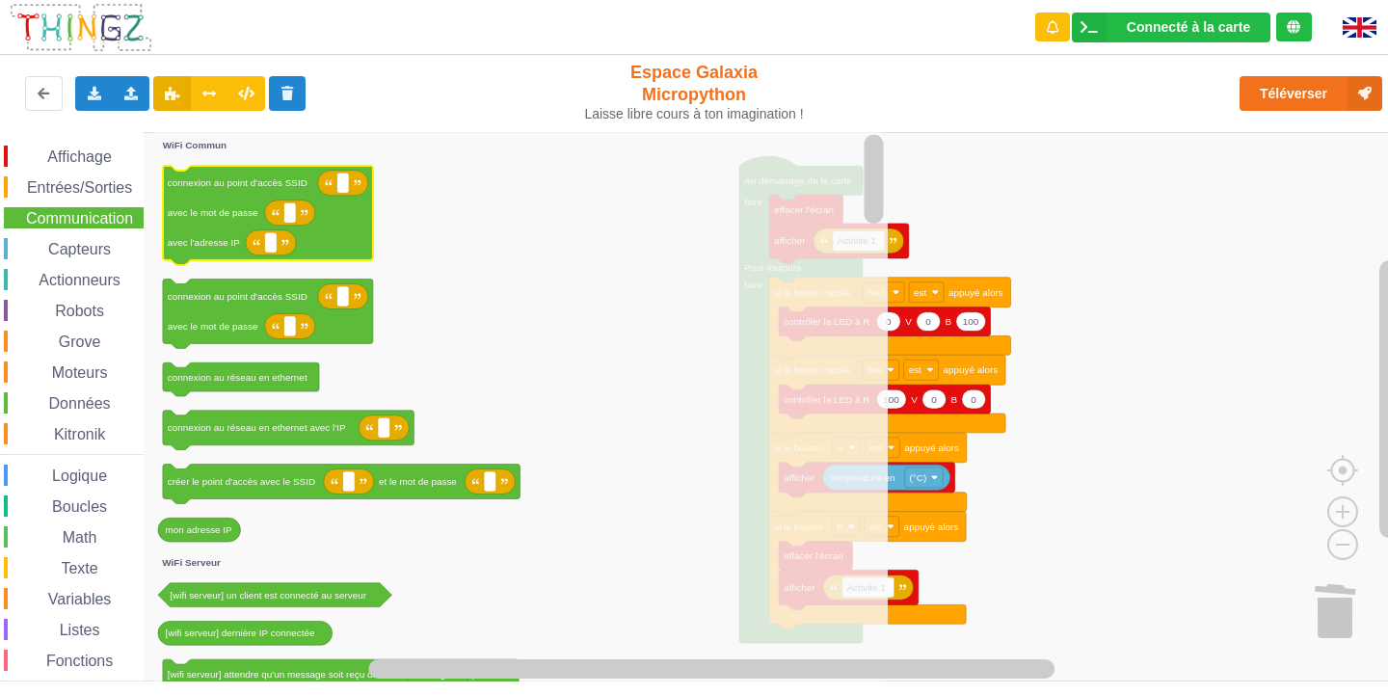
click at [243, 199] on icon "Espace de travail de Blocky" at bounding box center [268, 215] width 210 height 99
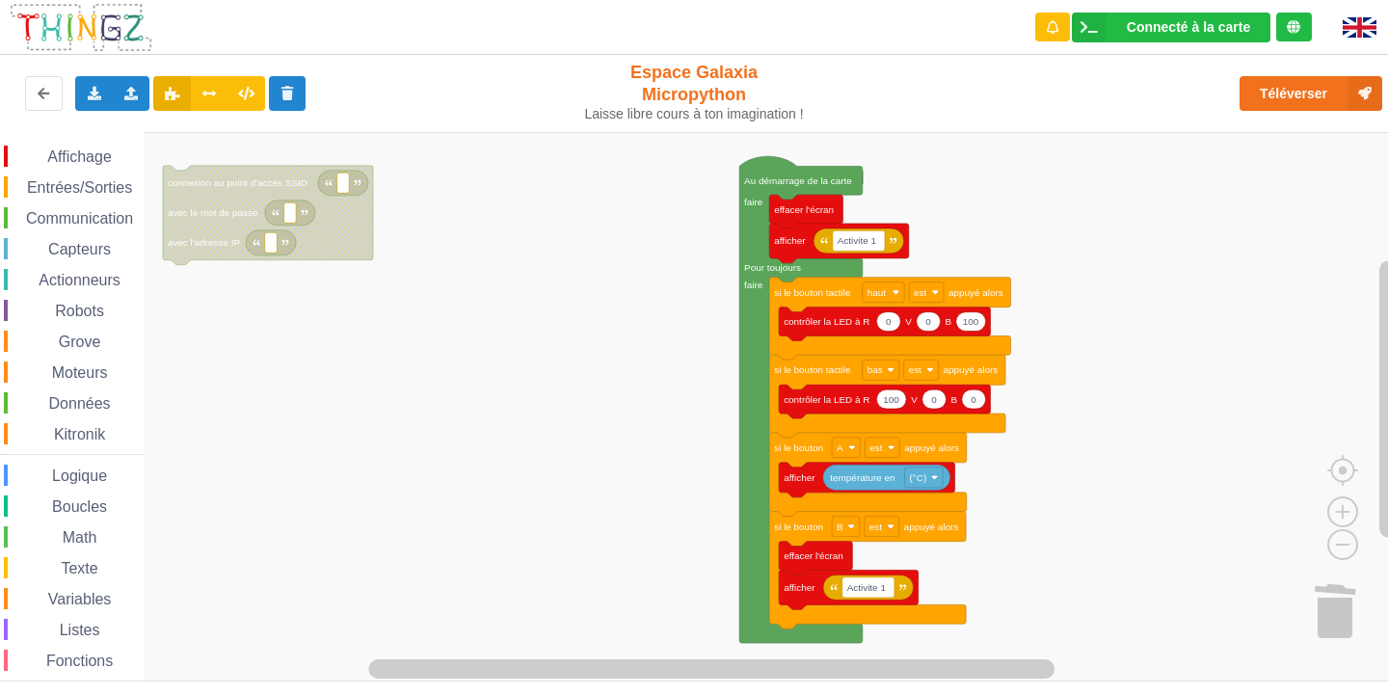
click at [261, 214] on icon "Espace de travail de Blocky" at bounding box center [268, 215] width 210 height 99
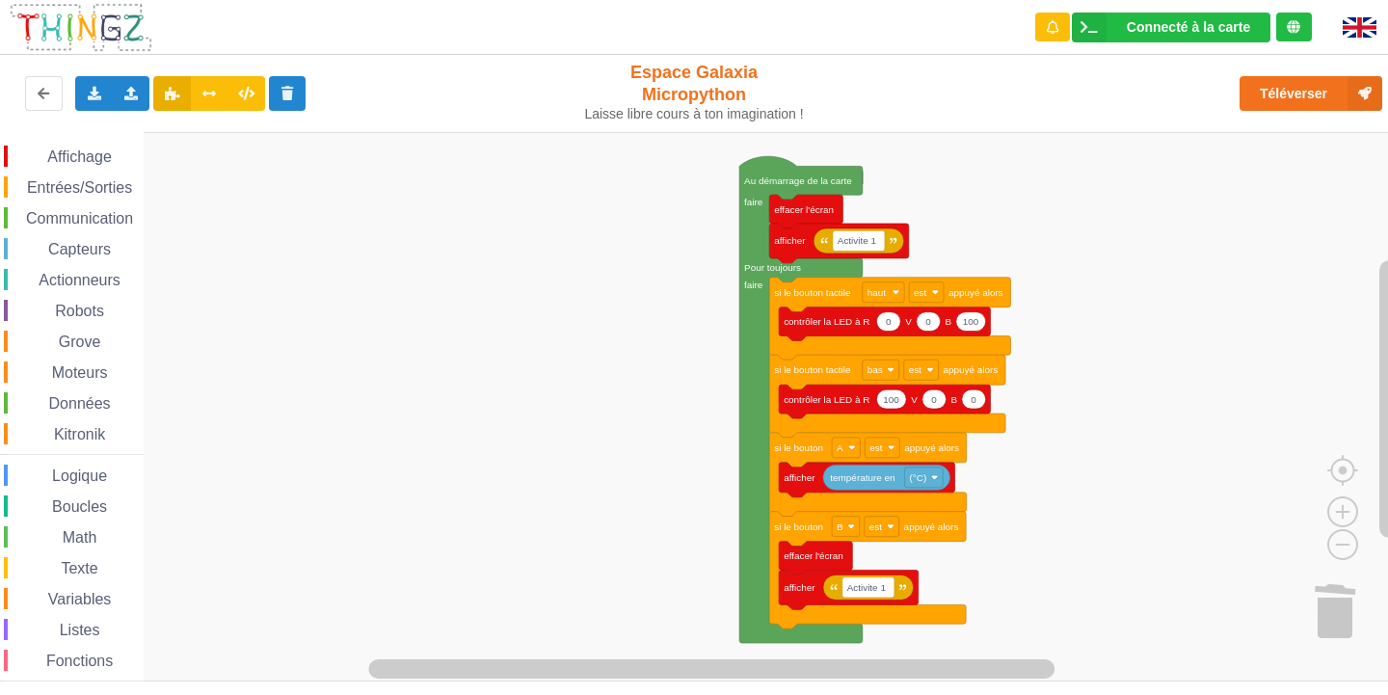
click at [82, 217] on span "Communication" at bounding box center [79, 218] width 113 height 16
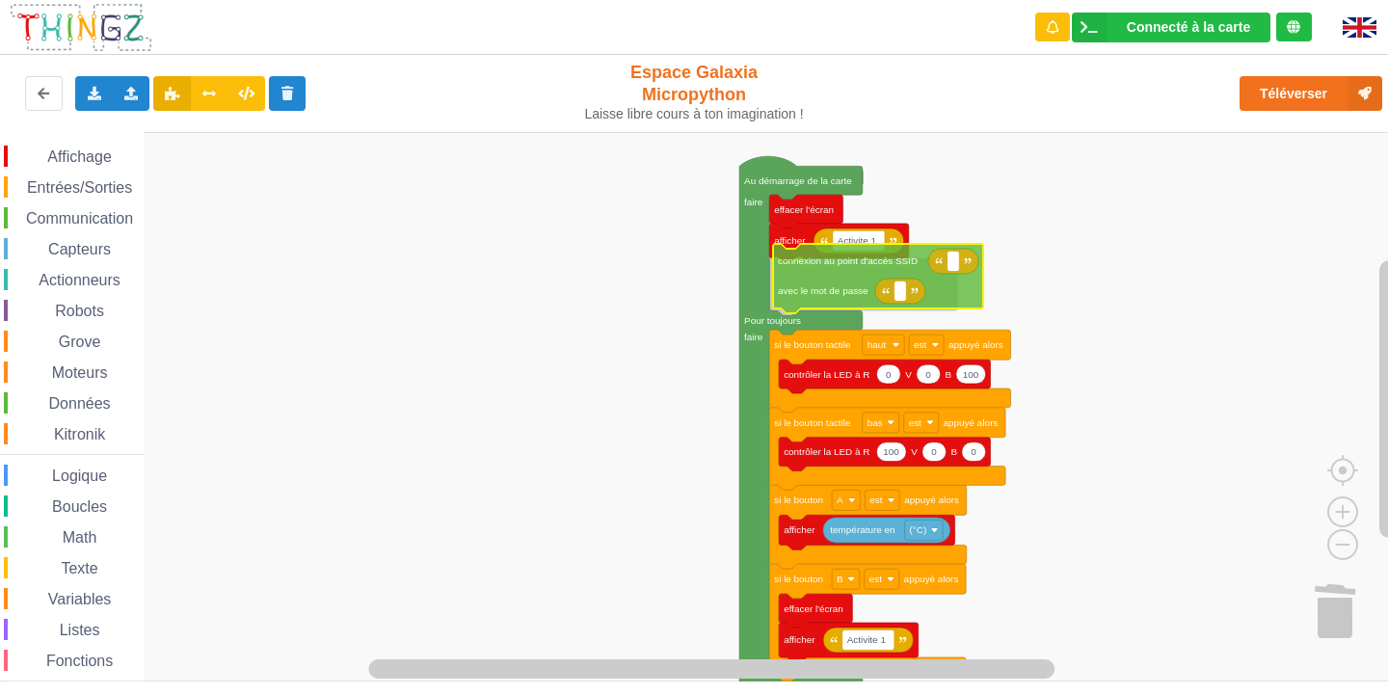
click at [818, 278] on div "Affichage Entrées/Sorties Communication Capteurs Actionneurs Robots Grove Moteu…" at bounding box center [700, 406] width 1401 height 549
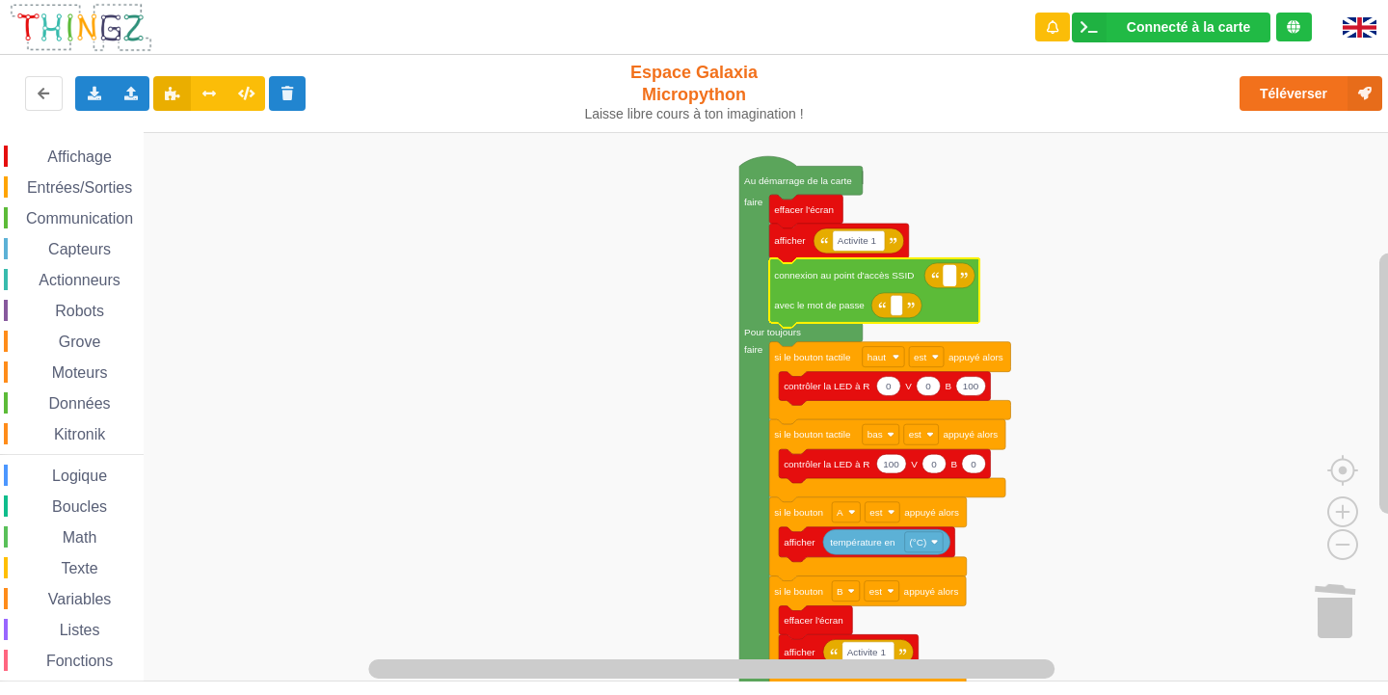
click at [951, 284] on rect "Espace de travail de Blocky" at bounding box center [949, 275] width 13 height 20
type input "NETGEAR38"
click at [894, 308] on rect "Espace de travail de Blocky" at bounding box center [896, 305] width 13 height 20
type input "joyoustuba995"
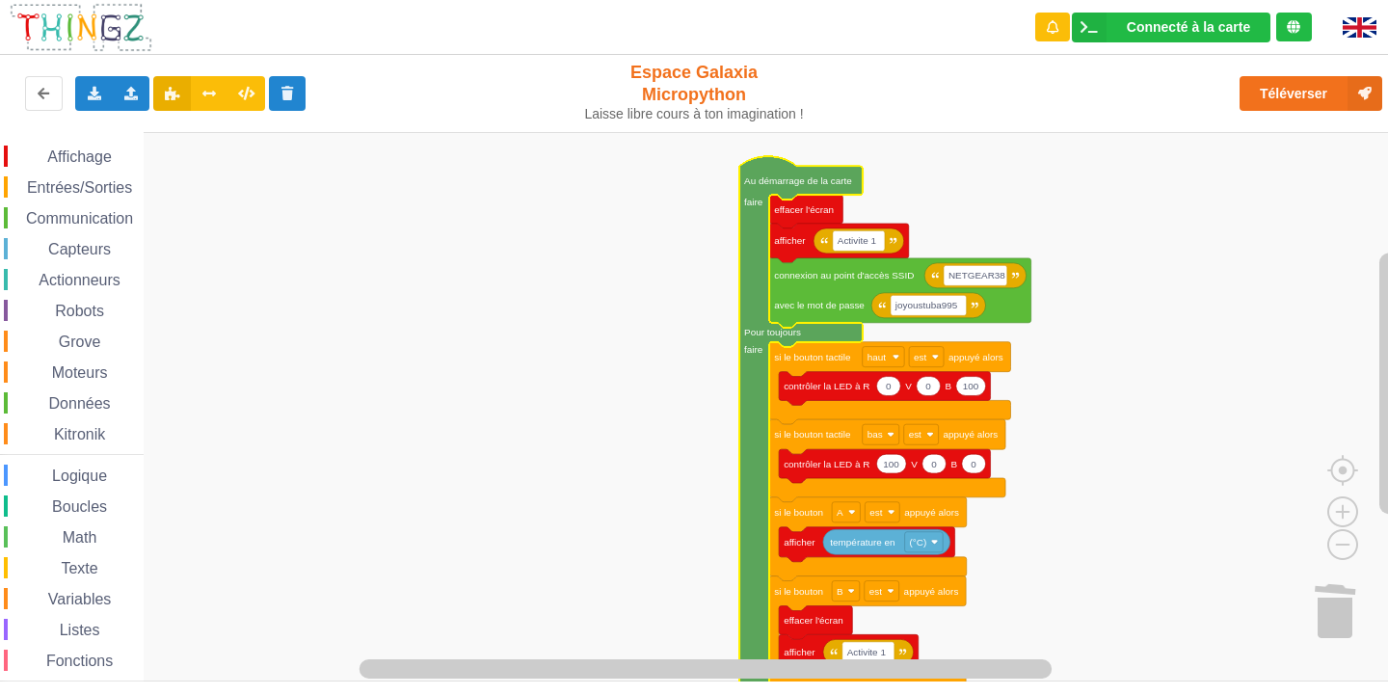
click at [661, 167] on rect "Espace de travail de Blocky" at bounding box center [700, 406] width 1401 height 549
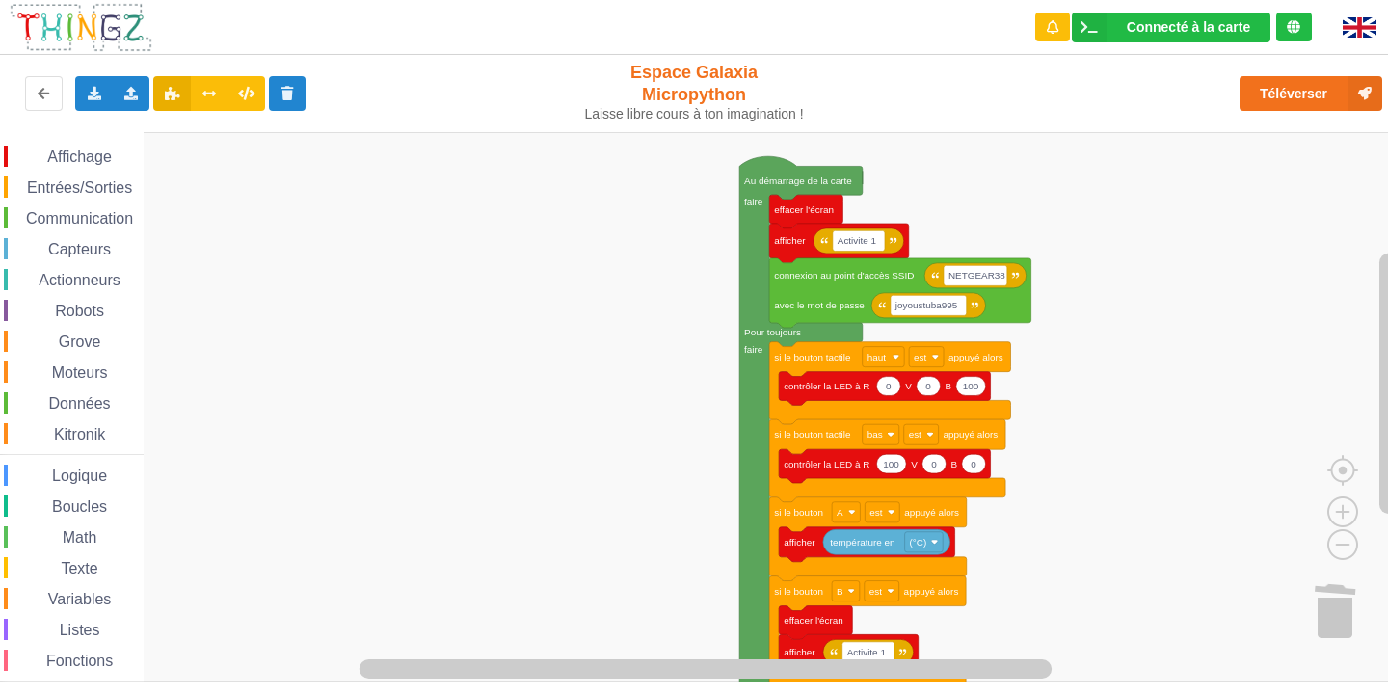
click at [60, 213] on span "Communication" at bounding box center [79, 218] width 113 height 16
click at [1115, 210] on rect "Espace de travail de Blocky" at bounding box center [700, 406] width 1401 height 549
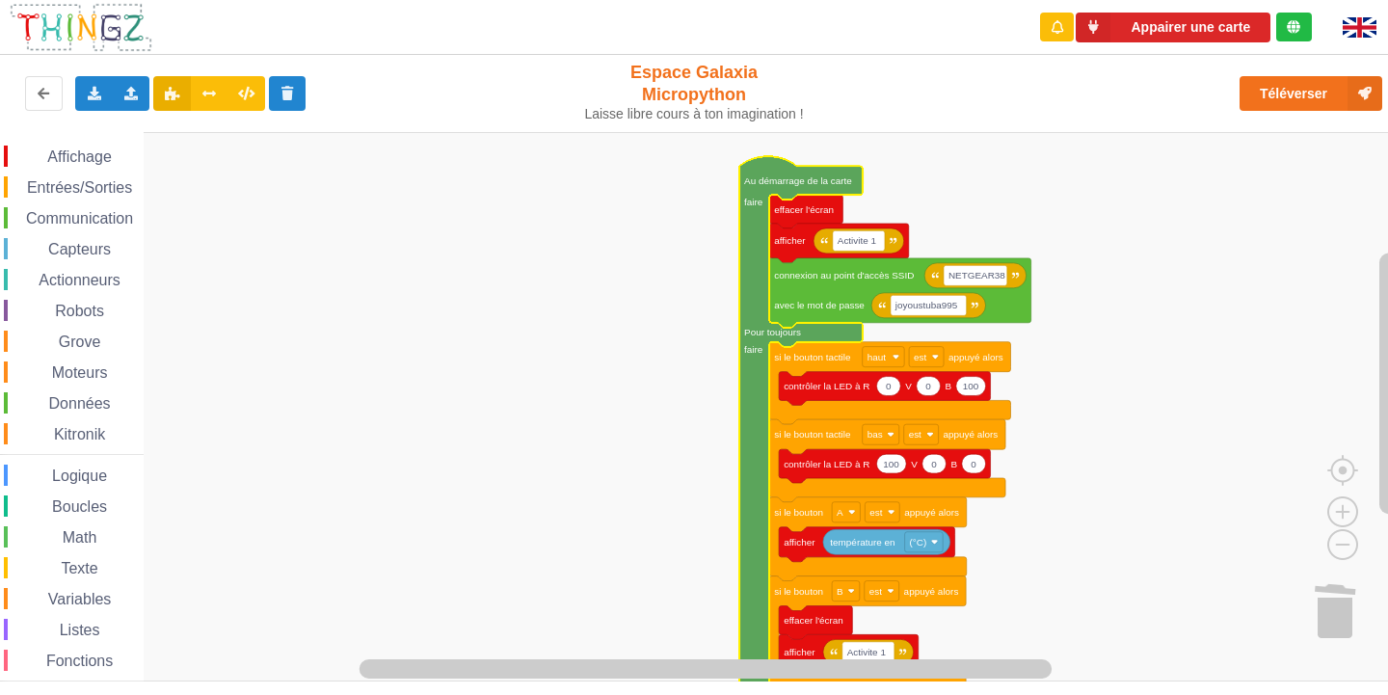
click at [1050, 179] on rect "Espace de travail de Blocky" at bounding box center [700, 406] width 1401 height 549
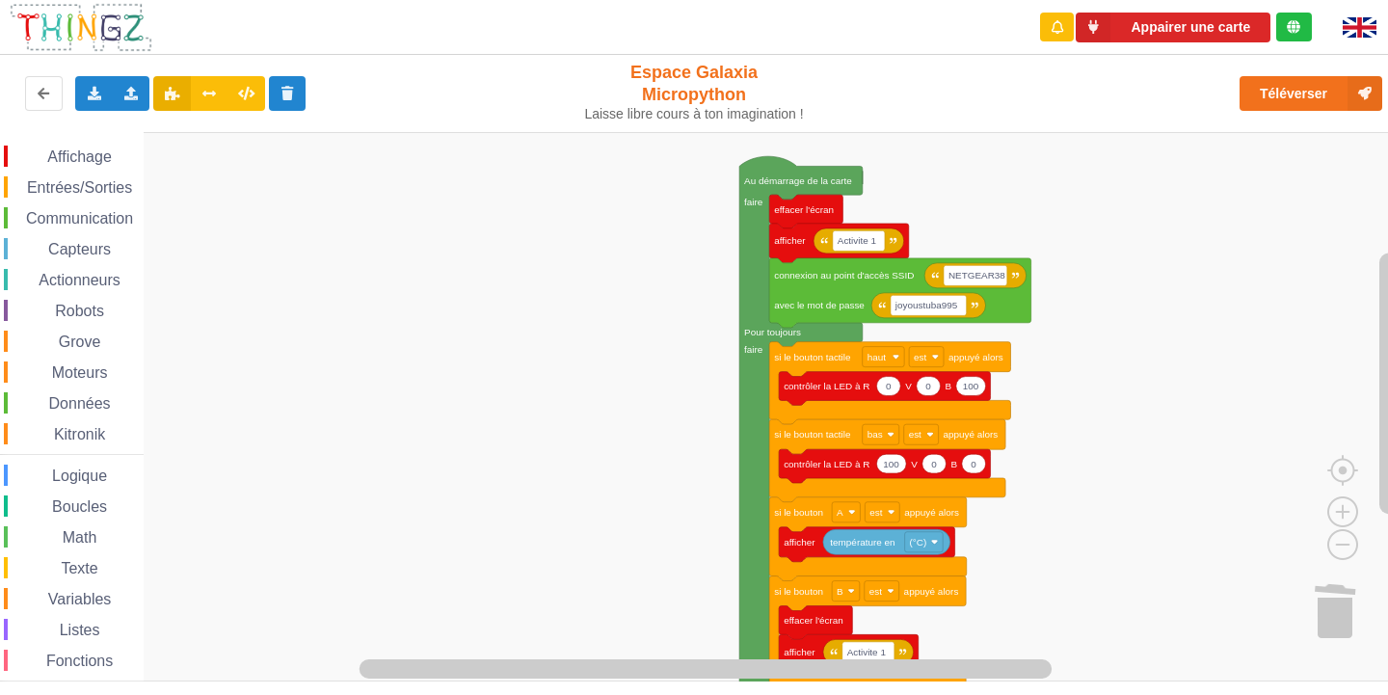
click at [63, 153] on span "Affichage" at bounding box center [78, 156] width 69 height 16
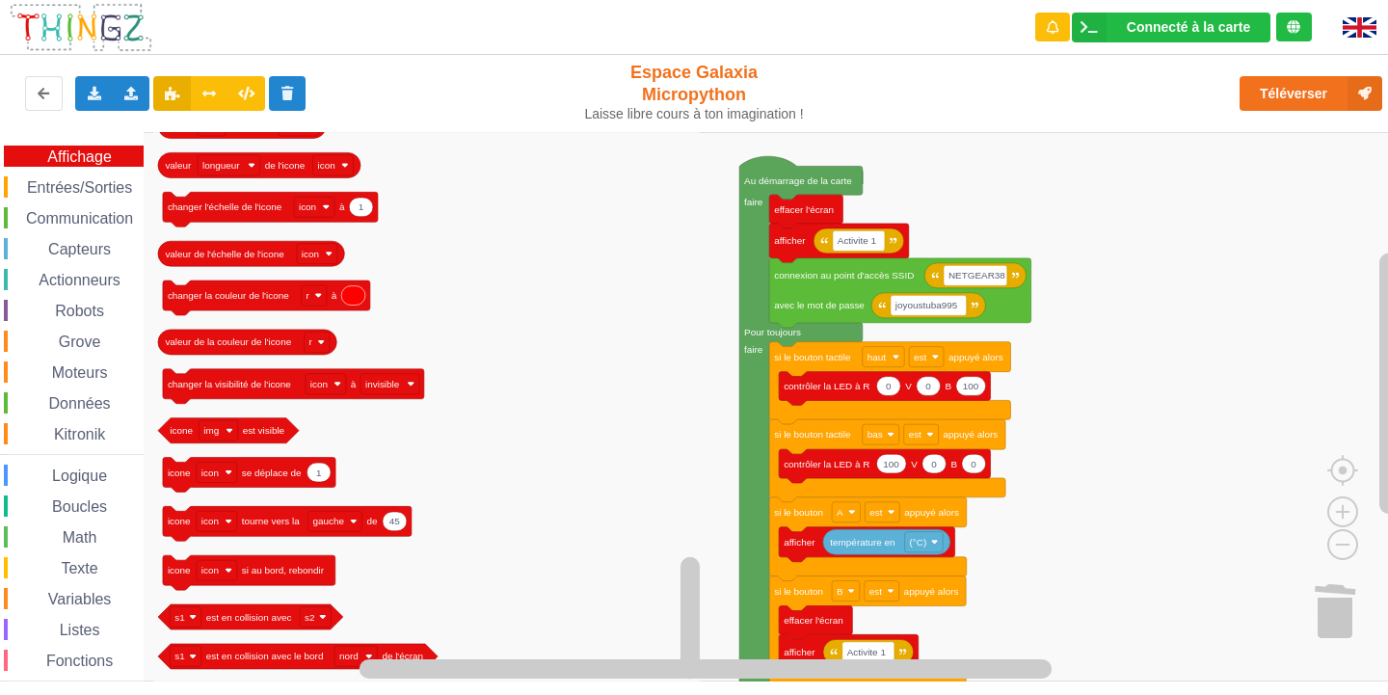
click at [43, 193] on span "Entrées/Sorties" at bounding box center [79, 187] width 111 height 16
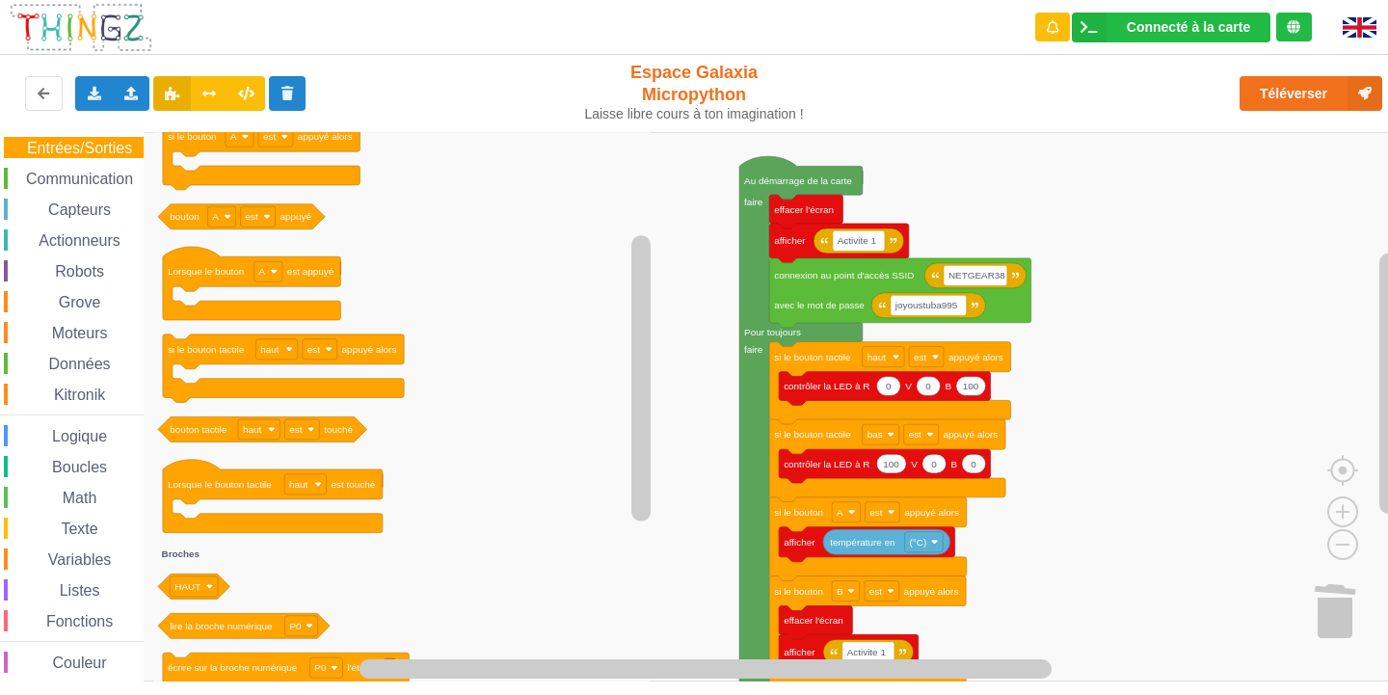
scroll to position [50, 0]
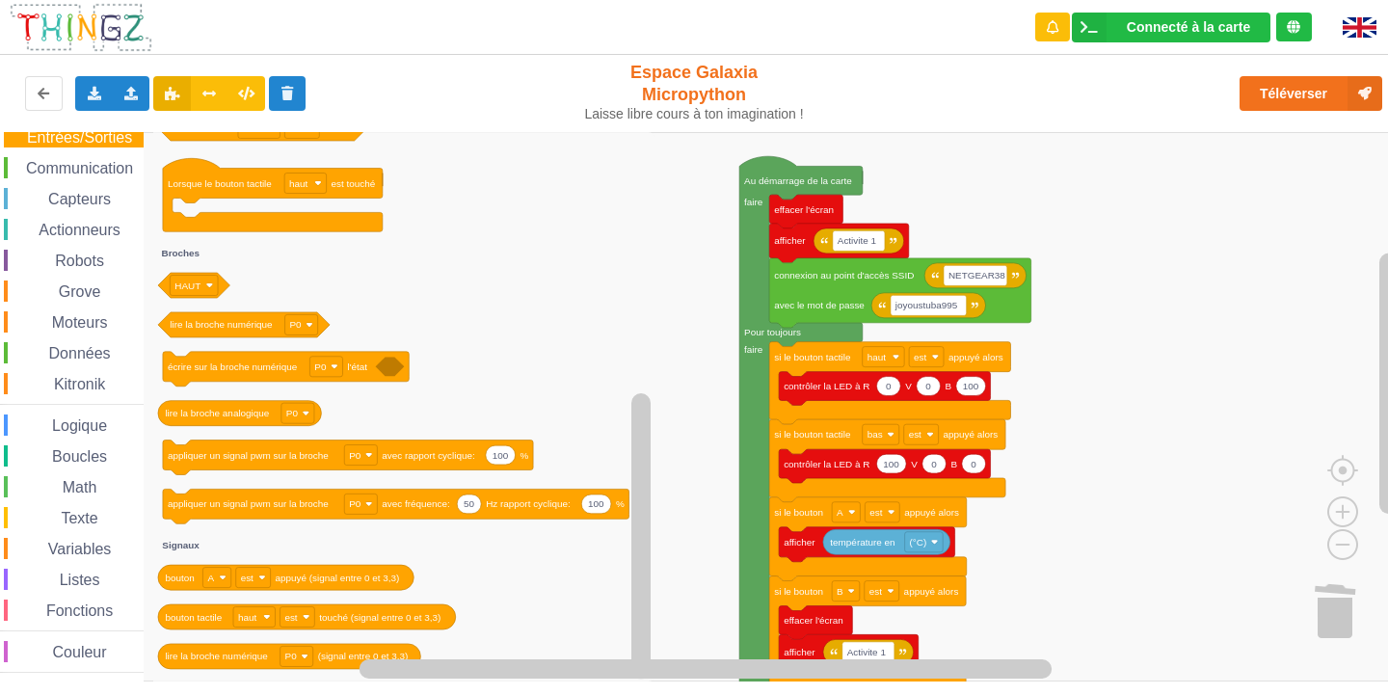
click at [30, 230] on span "Espace de travail de Blocky" at bounding box center [27, 230] width 15 height 15
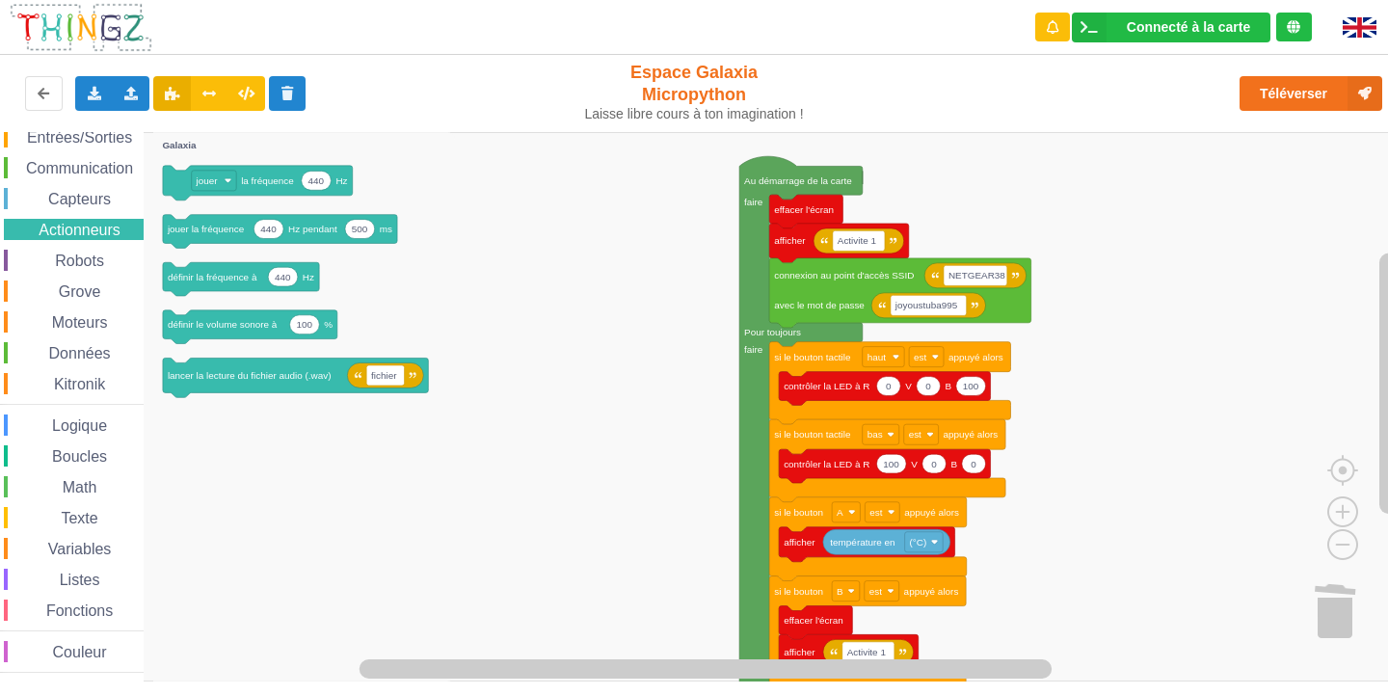
click at [65, 268] on span "Robots" at bounding box center [79, 260] width 55 height 16
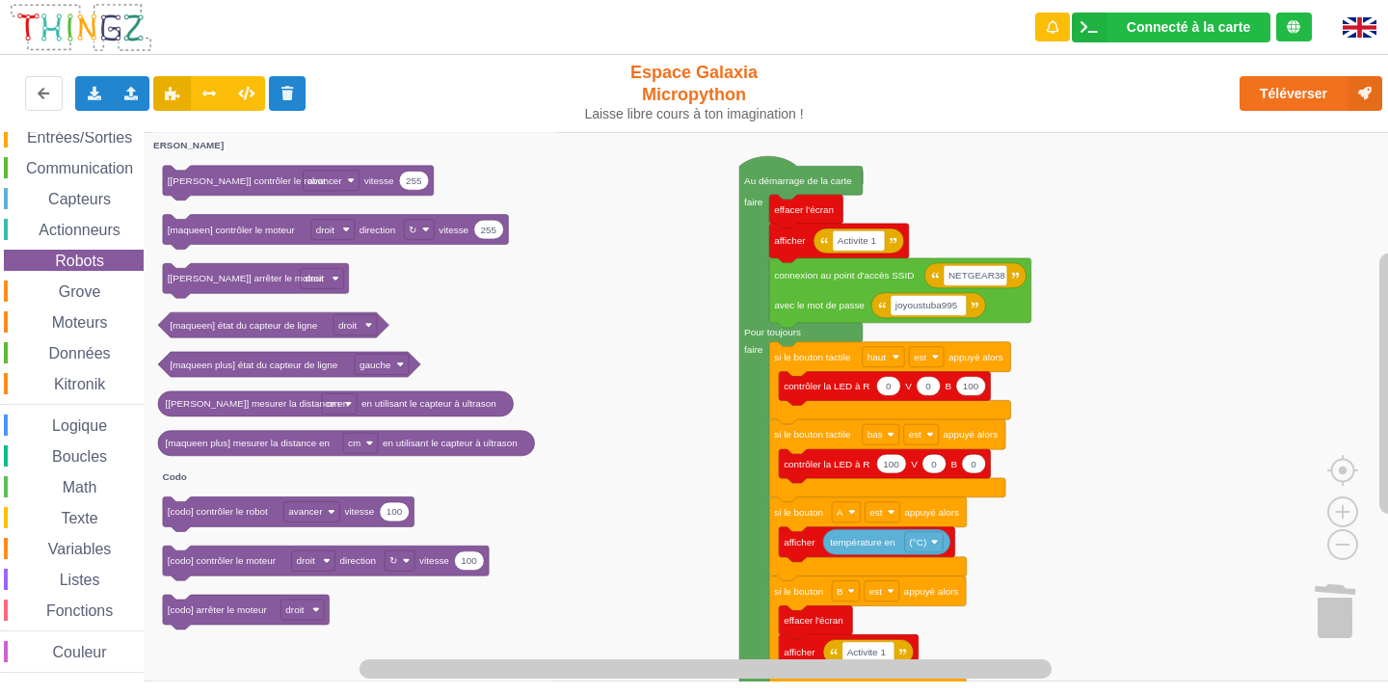
click at [96, 287] on span "Grove" at bounding box center [80, 291] width 48 height 16
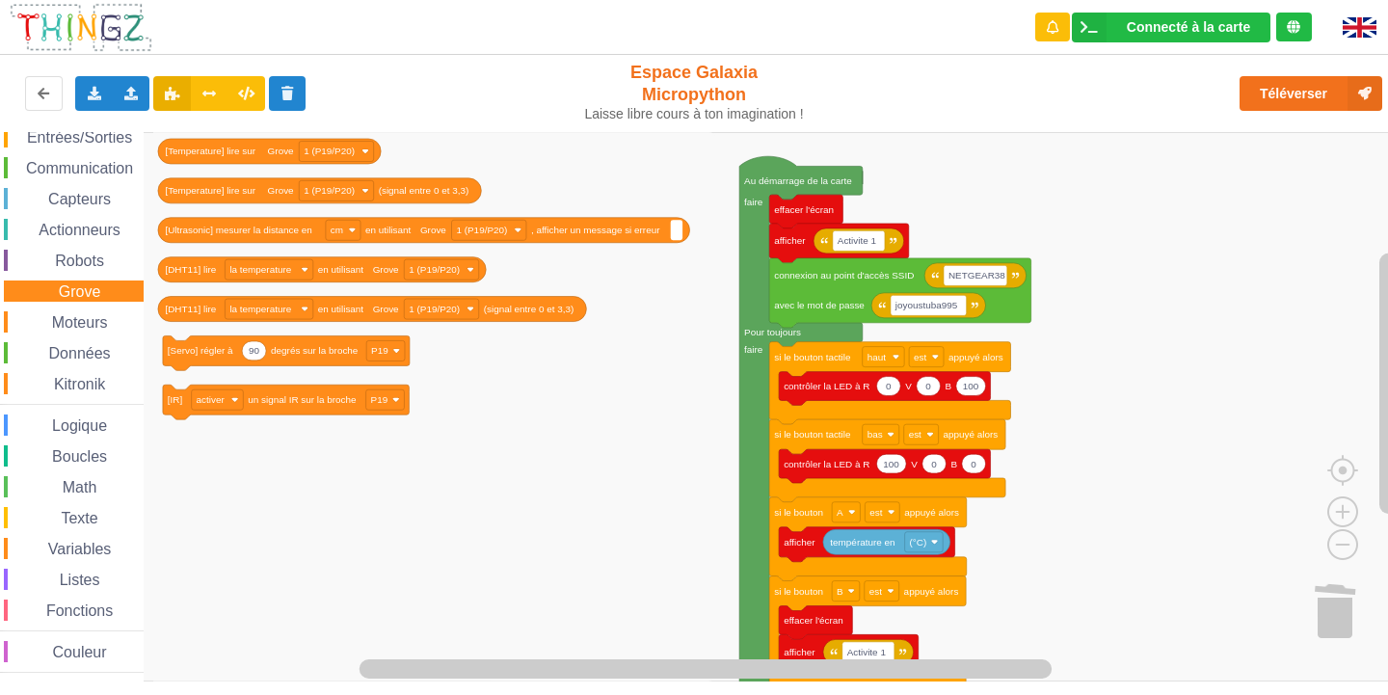
click at [49, 308] on div "Affichage Entrées/Sorties Communication Capteurs Actionneurs Robots Grove Moteu…" at bounding box center [72, 383] width 144 height 577
click at [20, 322] on div "Moteurs" at bounding box center [74, 321] width 140 height 21
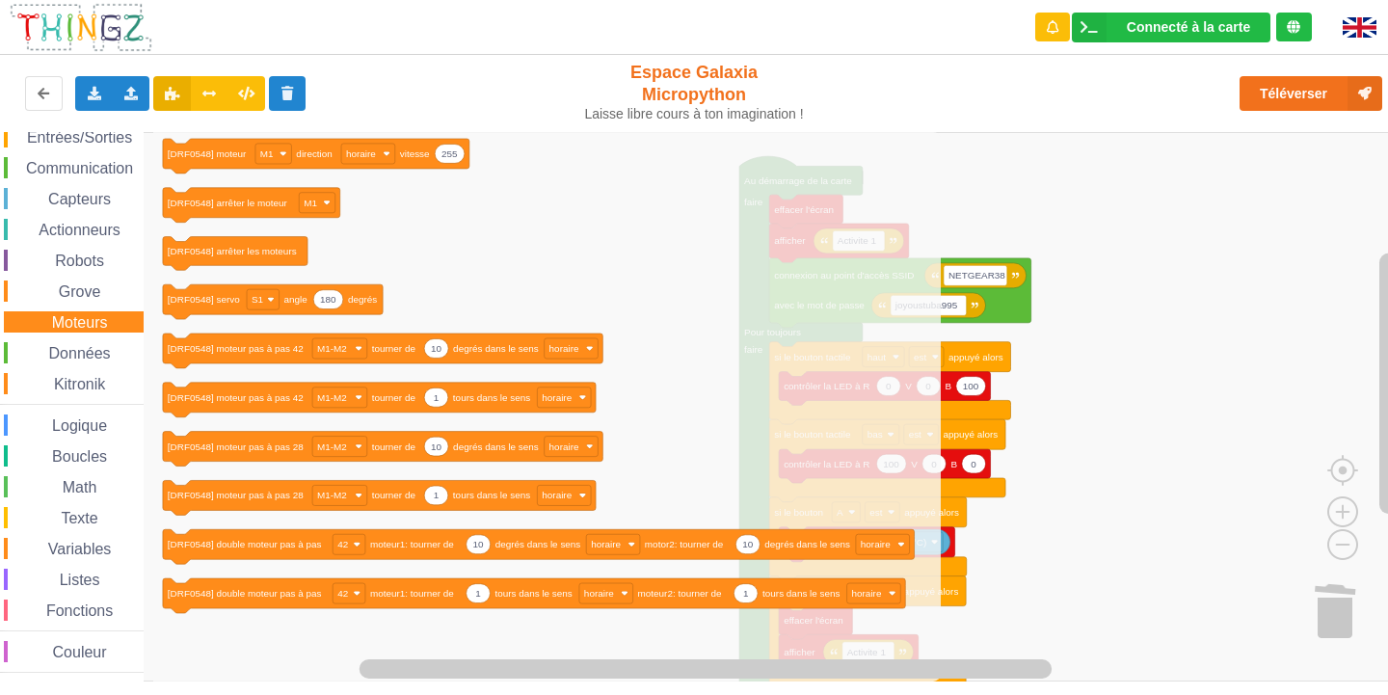
click at [105, 345] on span "Données" at bounding box center [79, 353] width 67 height 16
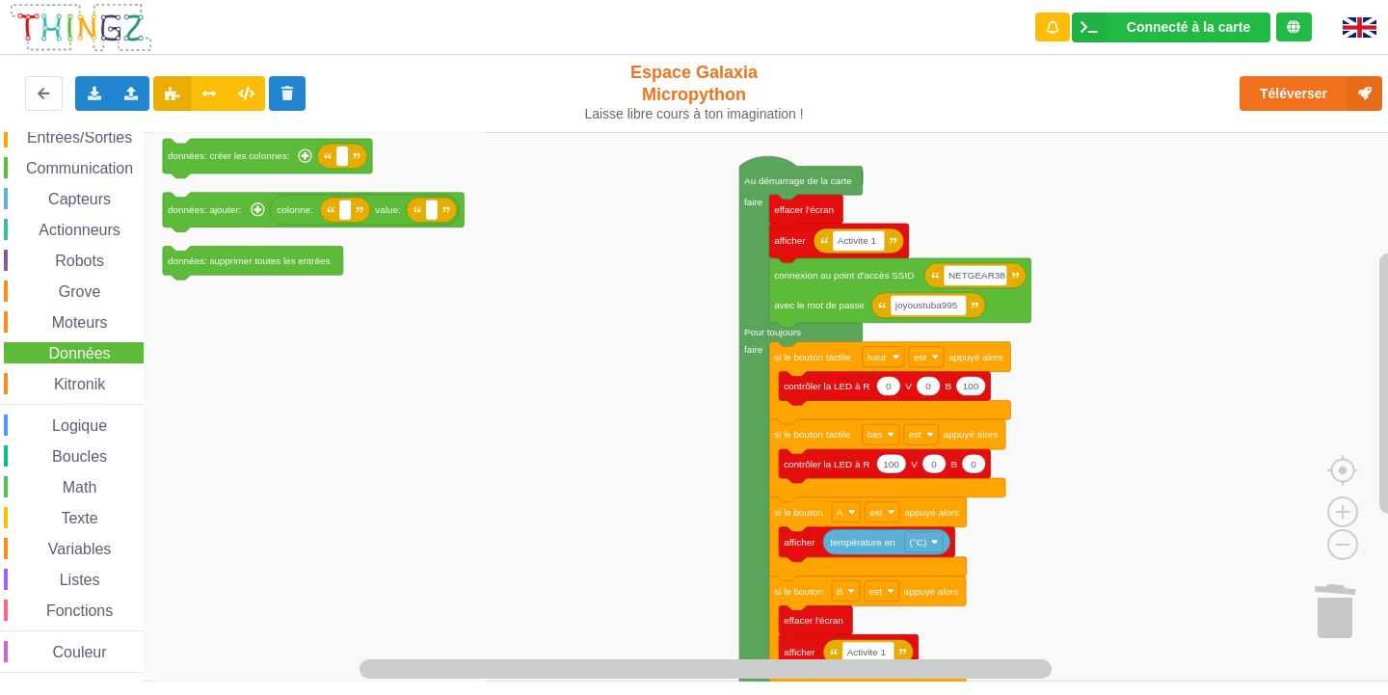
click at [75, 381] on span "Kitronik" at bounding box center [79, 384] width 57 height 16
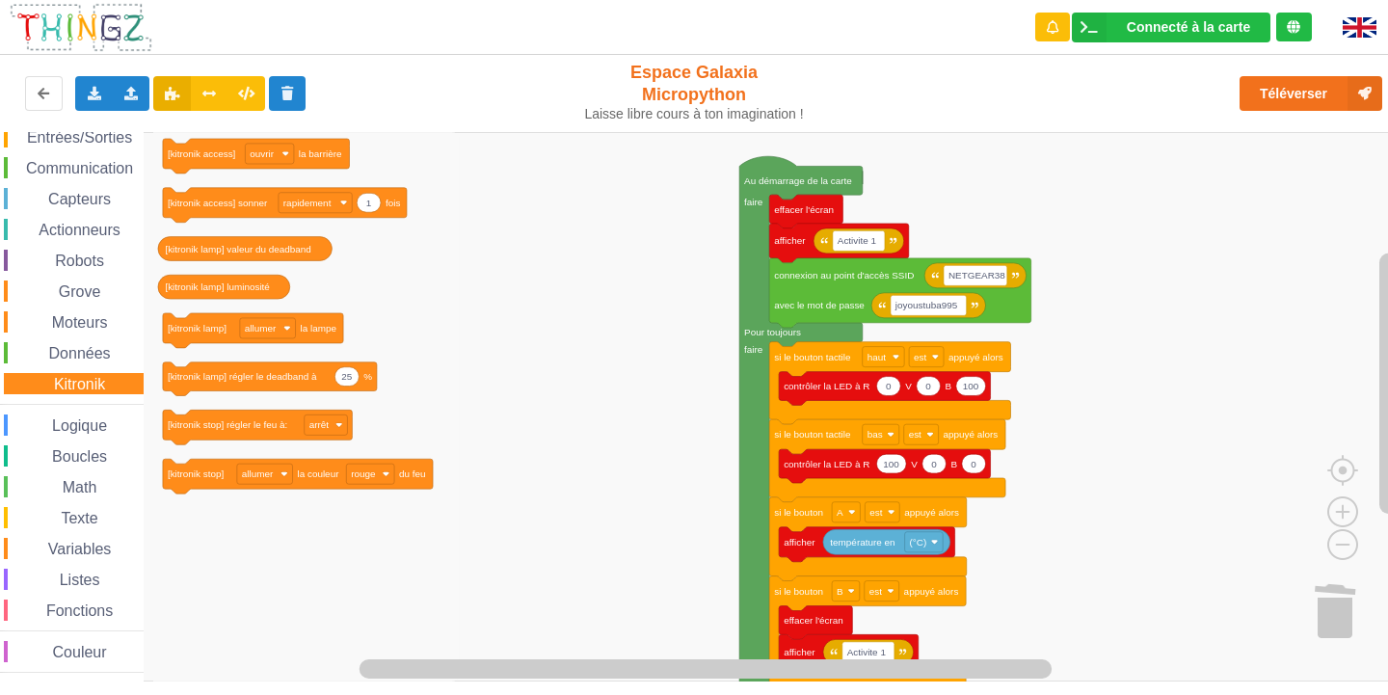
click at [78, 406] on div "Affichage Entrées/Sorties Communication Capteurs Actionneurs Robots Grove Moteu…" at bounding box center [72, 383] width 144 height 577
click at [69, 412] on div "Affichage Entrées/Sorties Communication Capteurs Actionneurs Robots Grove Moteu…" at bounding box center [72, 383] width 144 height 577
click at [61, 426] on span "Logique" at bounding box center [79, 425] width 61 height 16
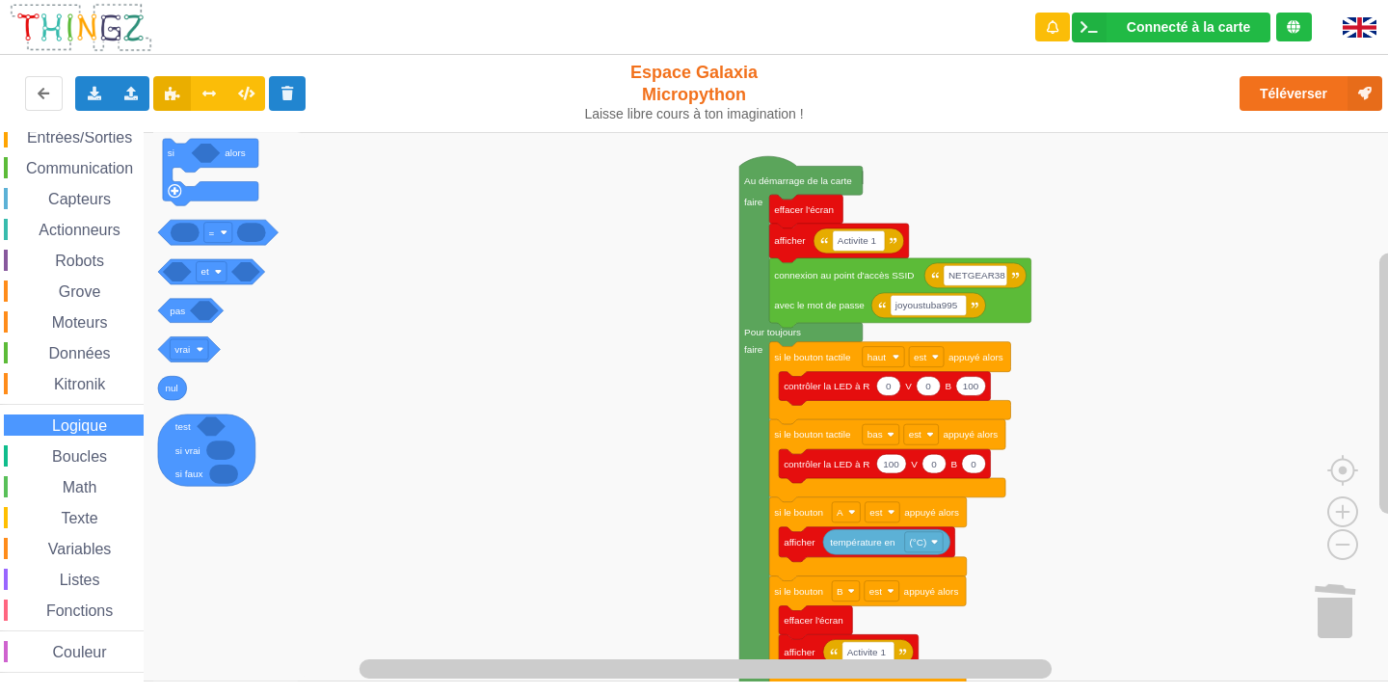
click at [54, 457] on span "Boucles" at bounding box center [79, 456] width 61 height 16
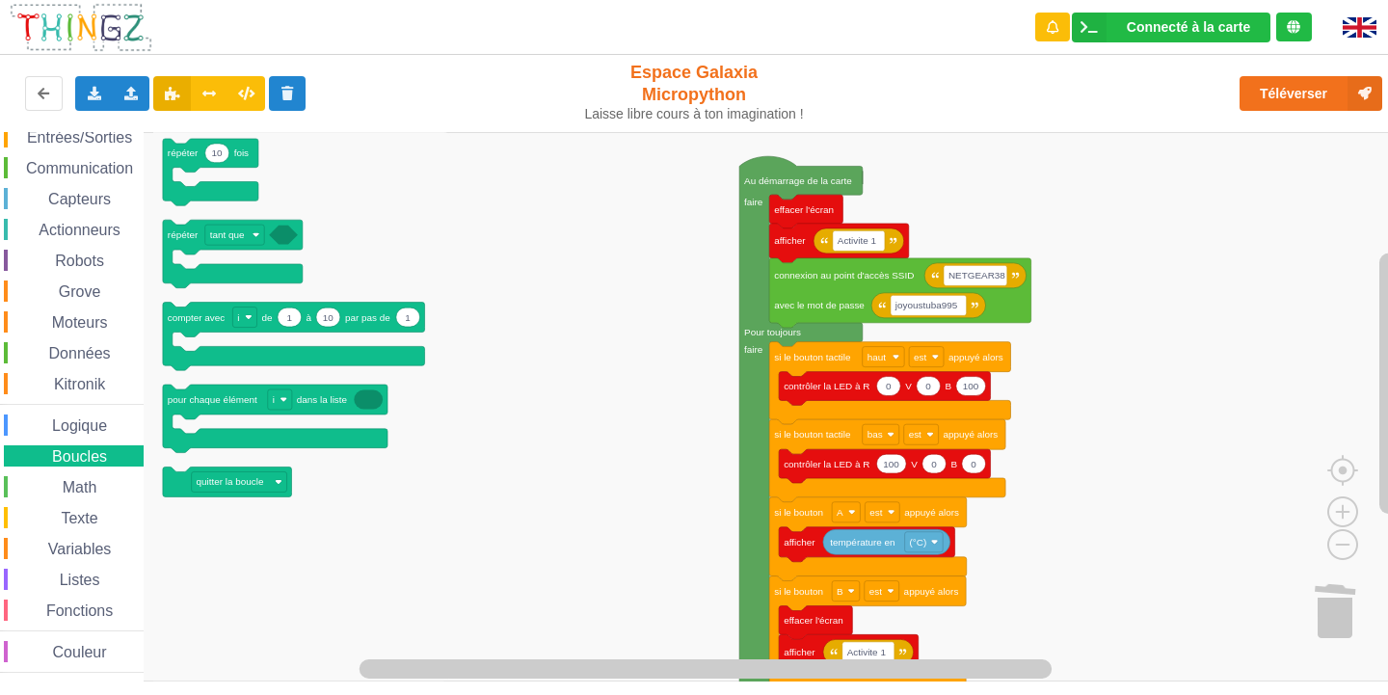
click at [51, 492] on span "Espace de travail de Blocky" at bounding box center [51, 487] width 15 height 15
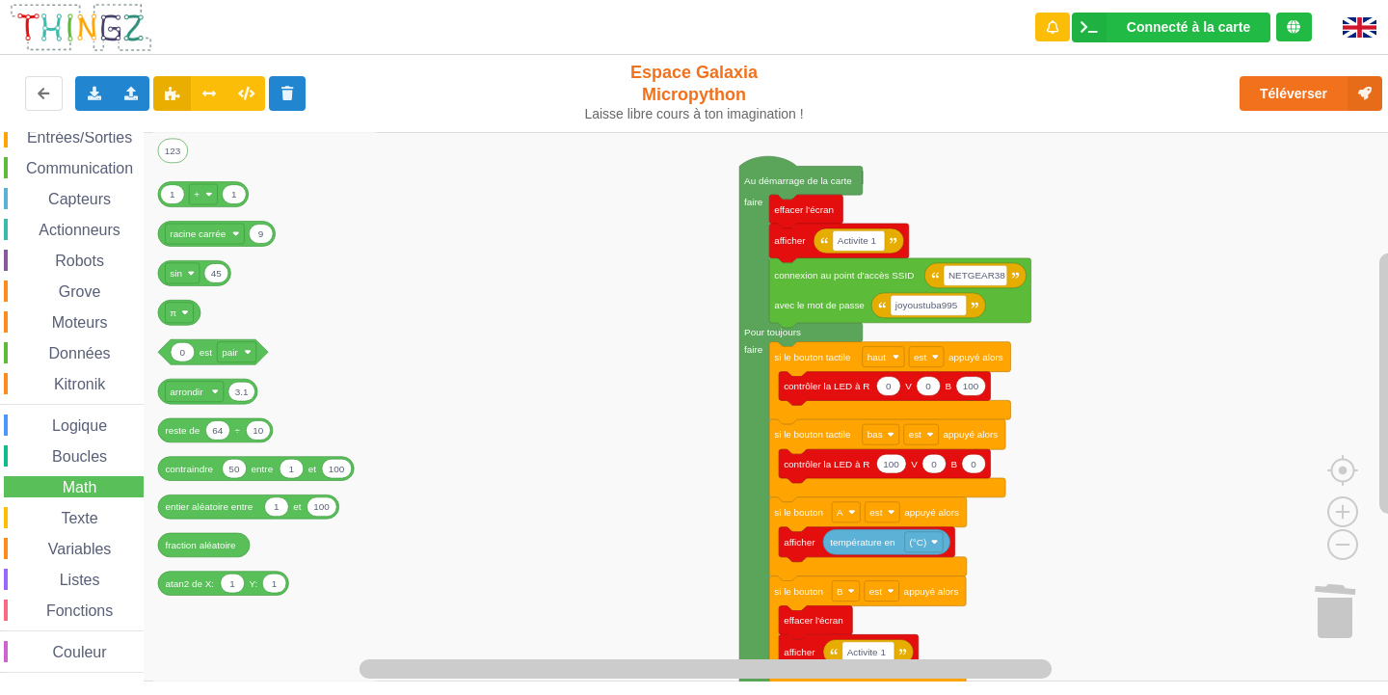
click at [51, 528] on div "Texte" at bounding box center [74, 517] width 140 height 21
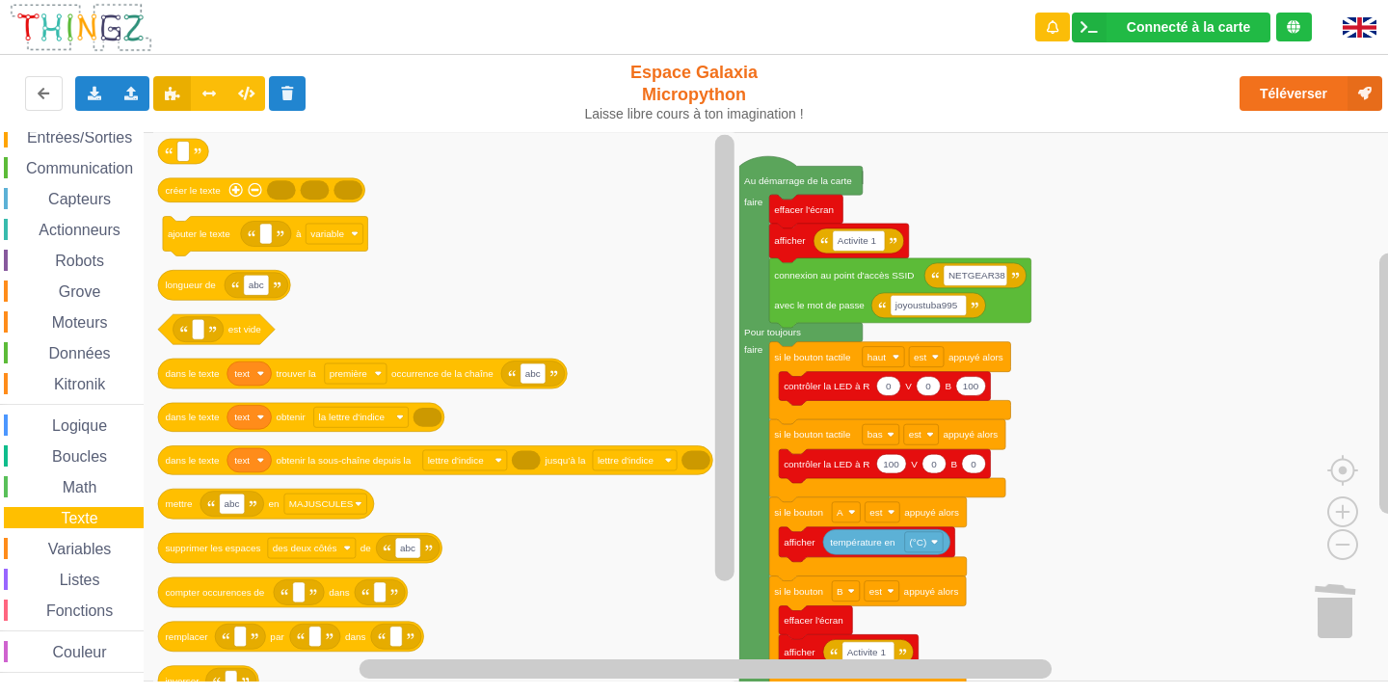
click at [50, 547] on span "Variables" at bounding box center [79, 549] width 69 height 16
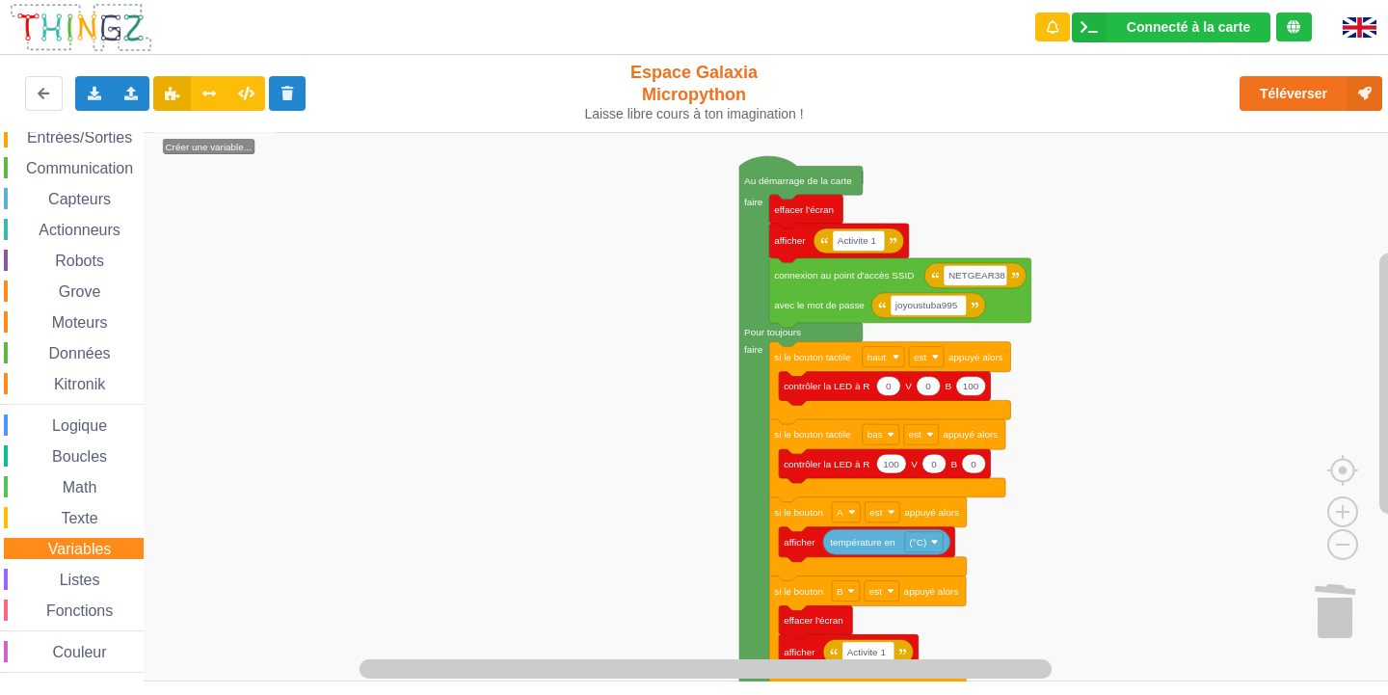
click at [50, 577] on span "Espace de travail de Blocky" at bounding box center [48, 579] width 15 height 15
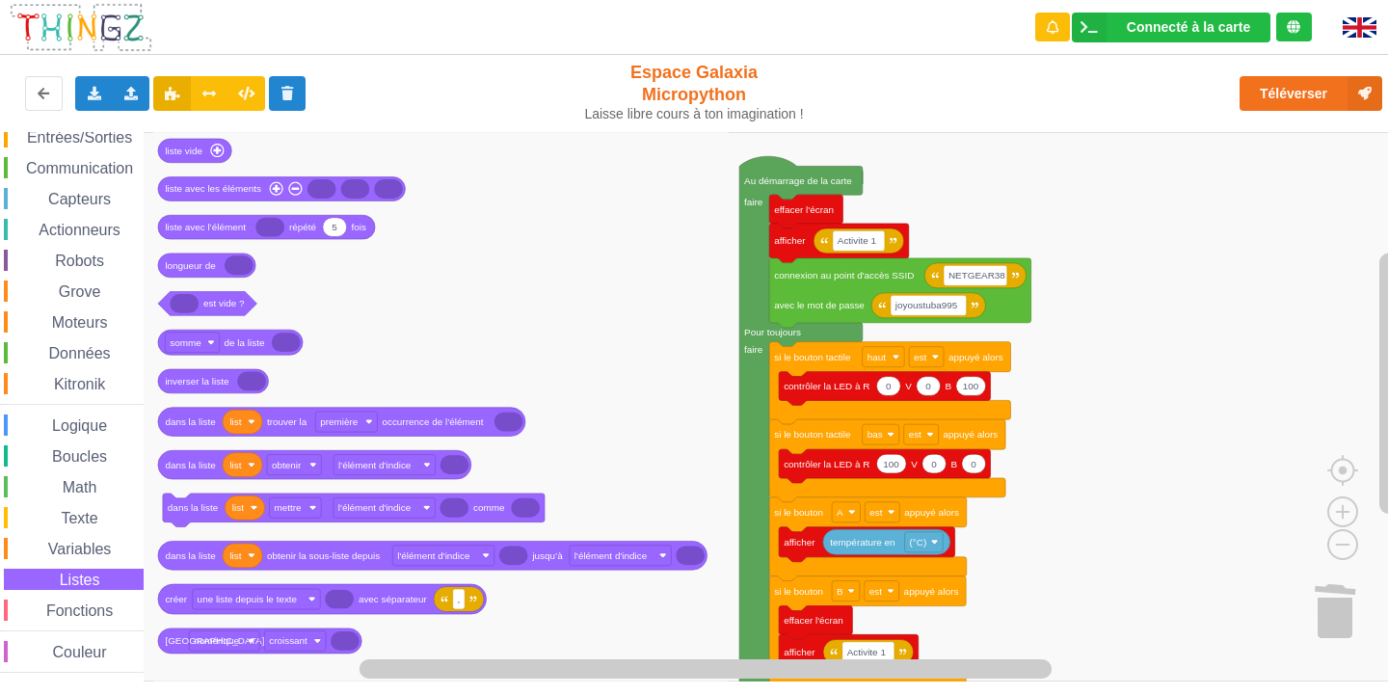
click at [43, 624] on div "Affichage Entrées/Sorties Communication Capteurs Actionneurs Robots Grove Moteu…" at bounding box center [72, 383] width 144 height 577
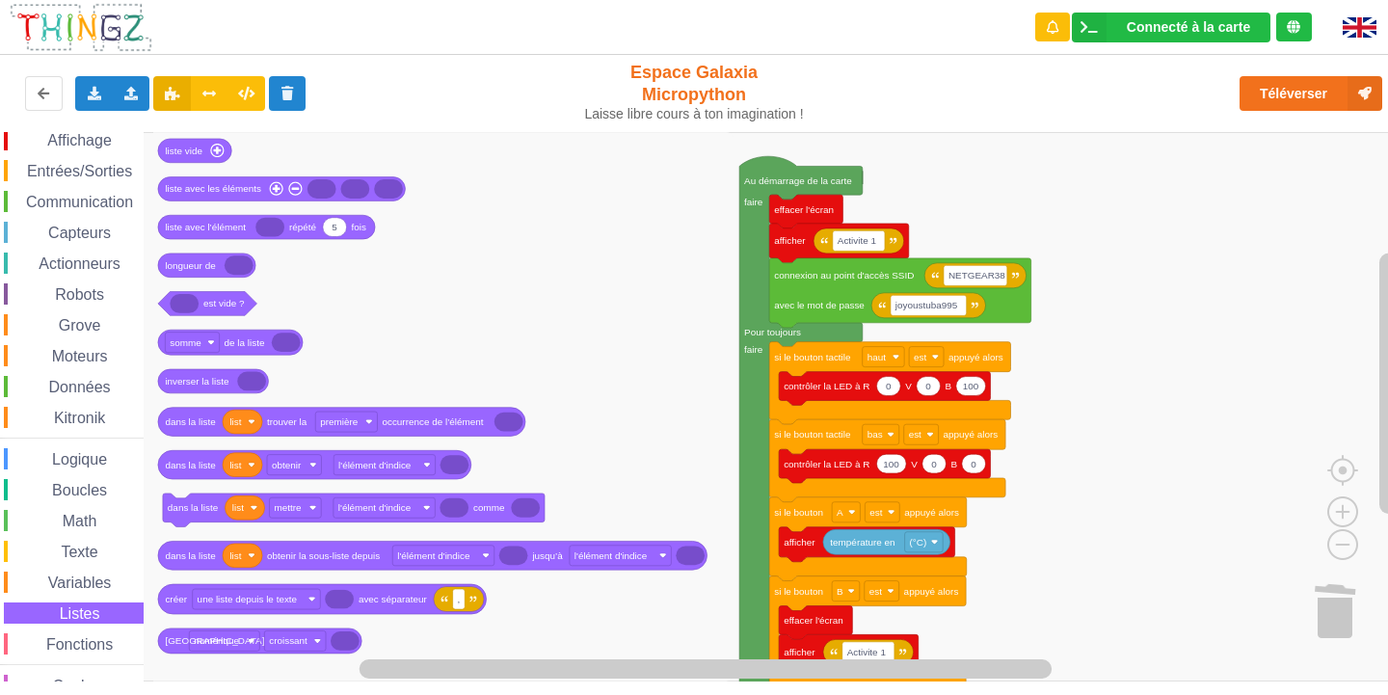
scroll to position [0, 0]
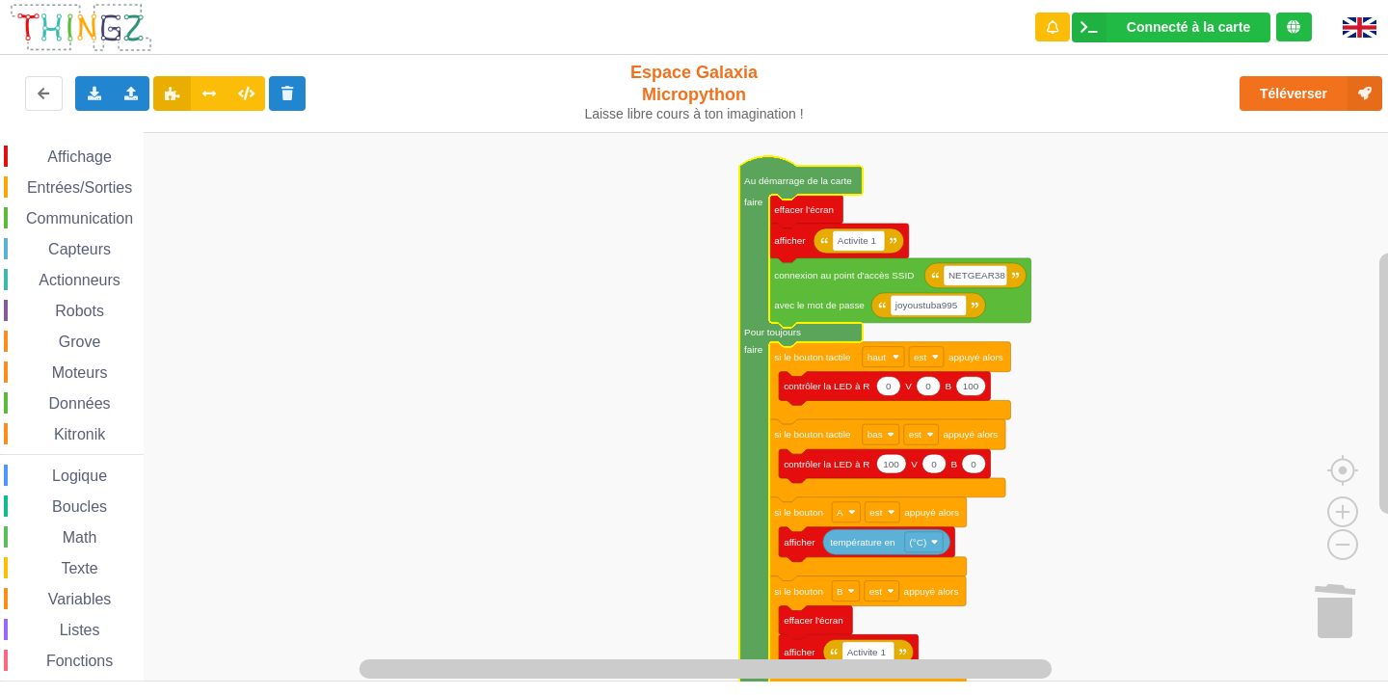
click at [639, 283] on rect "Espace de travail de Blocky" at bounding box center [700, 406] width 1401 height 549
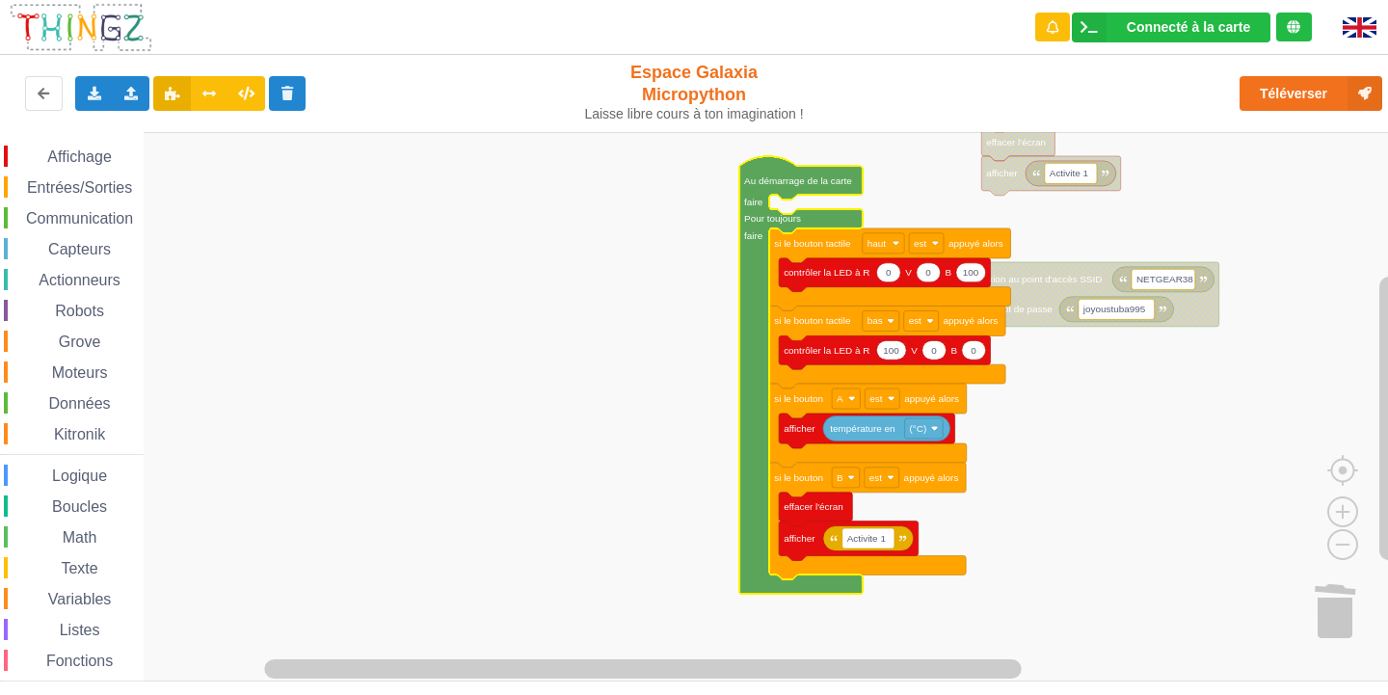
click at [902, 168] on rect "Espace de travail de Blocky" at bounding box center [700, 406] width 1401 height 549
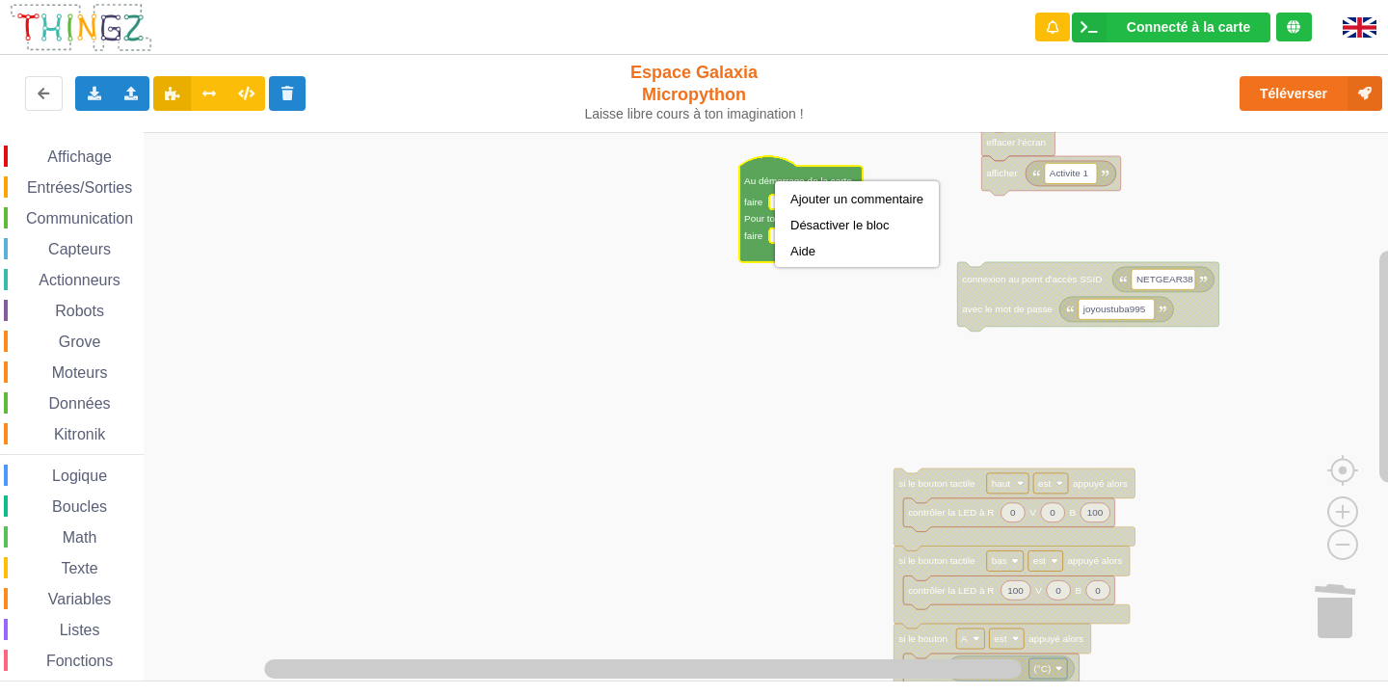
click at [677, 268] on rect "Espace de travail de Blocky" at bounding box center [700, 406] width 1401 height 549
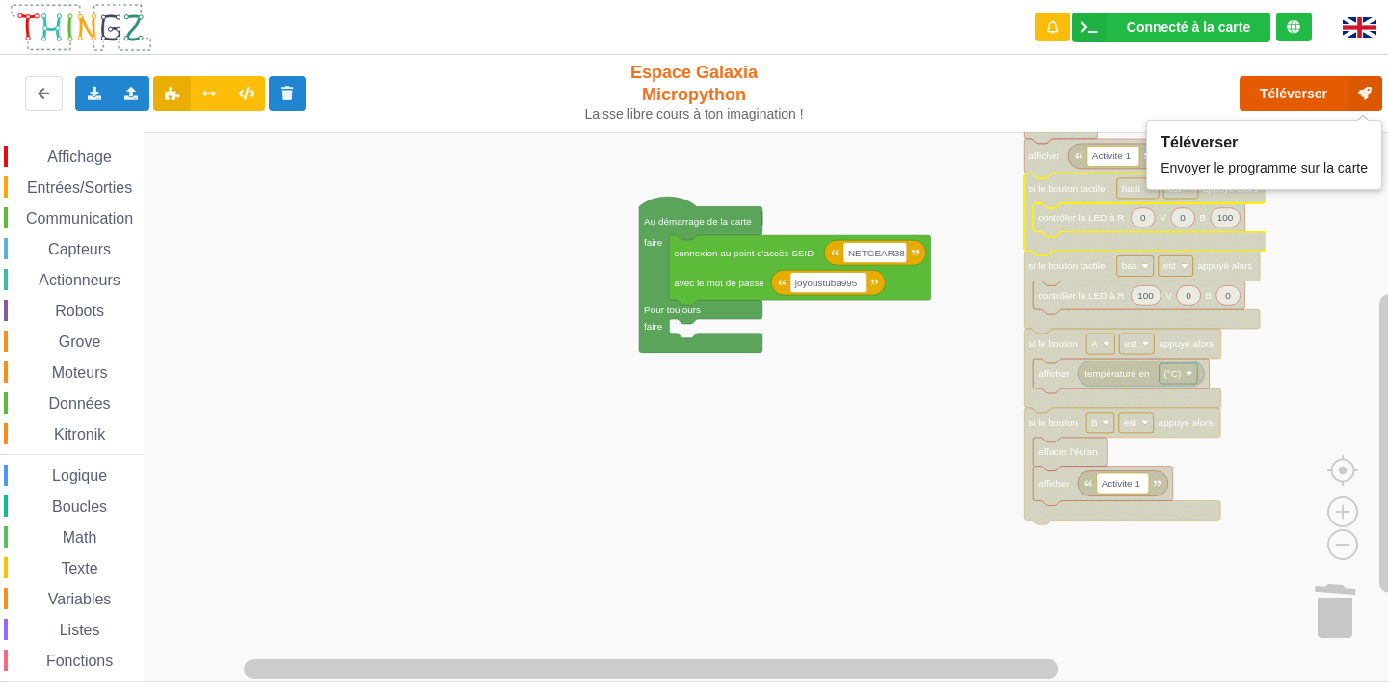
click at [1247, 86] on button "Téléverser" at bounding box center [1310, 93] width 143 height 35
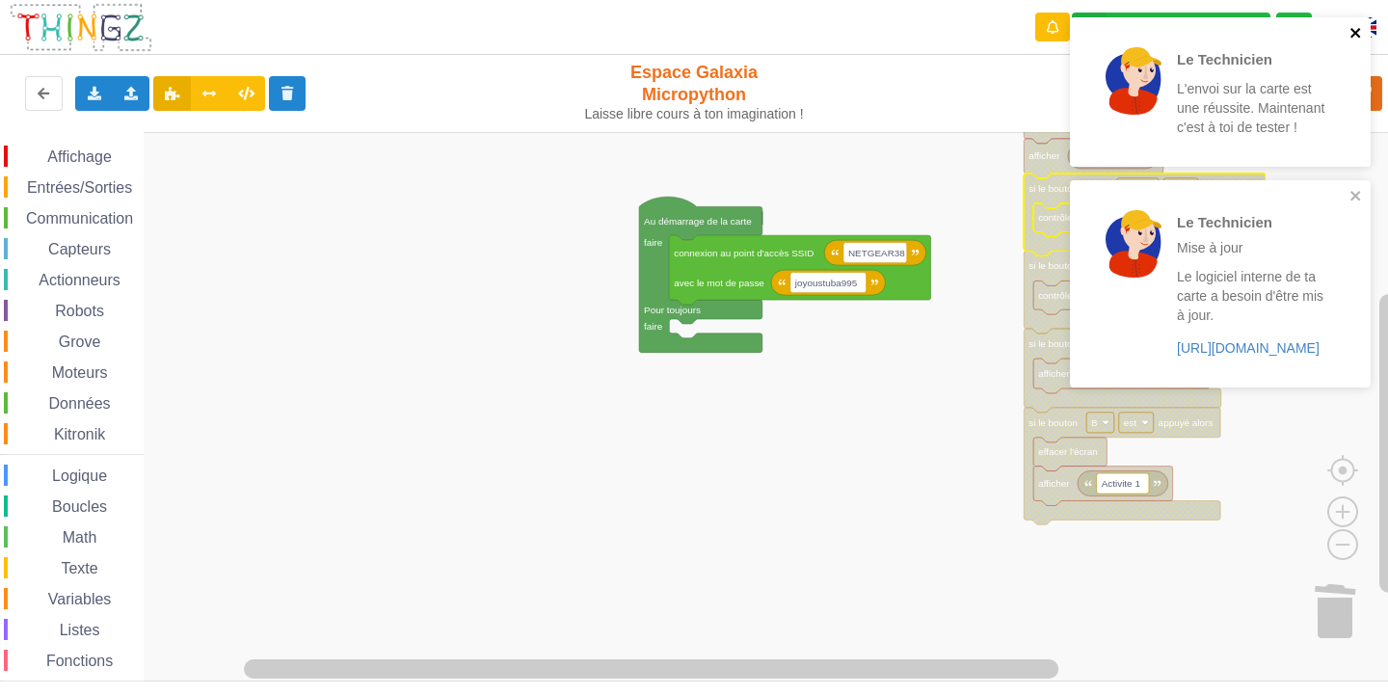
click at [1357, 34] on icon "close" at bounding box center [1355, 33] width 10 height 10
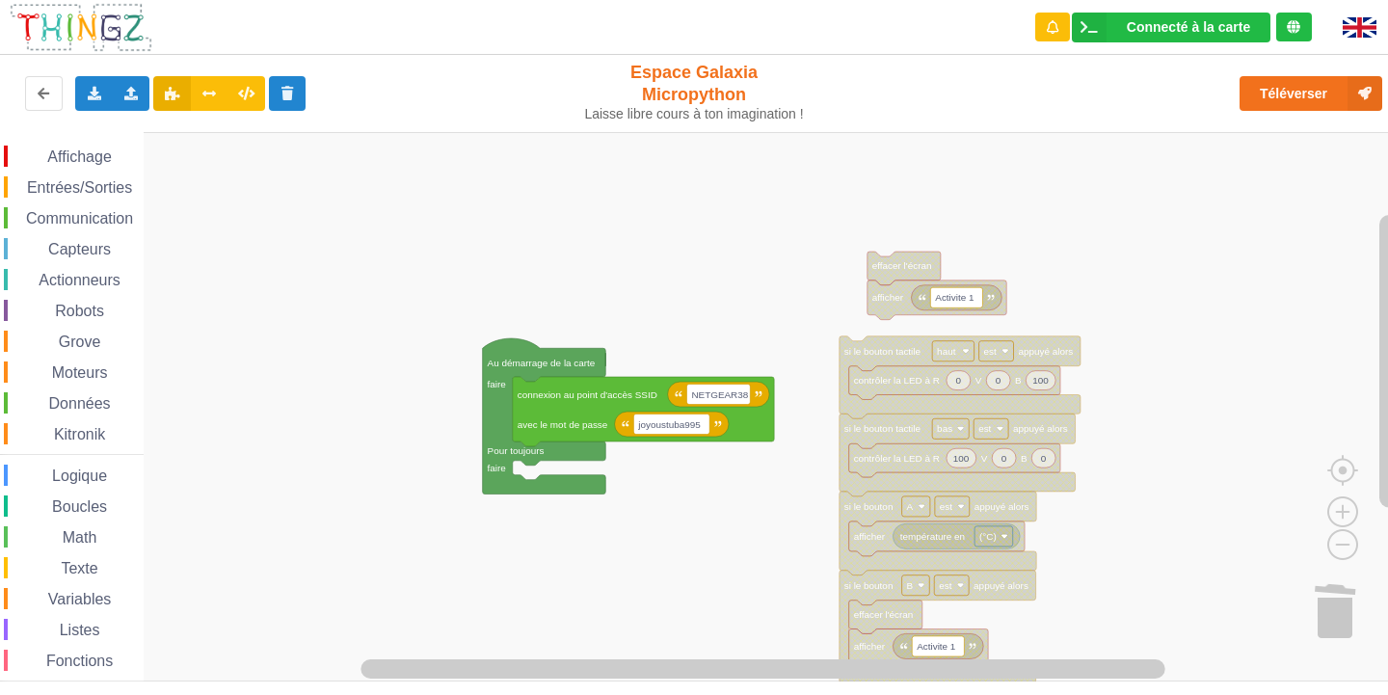
click at [209, 485] on div "Affichage Entrées/Sorties Communication Capteurs Actionneurs Robots Grove Moteu…" at bounding box center [700, 406] width 1401 height 549
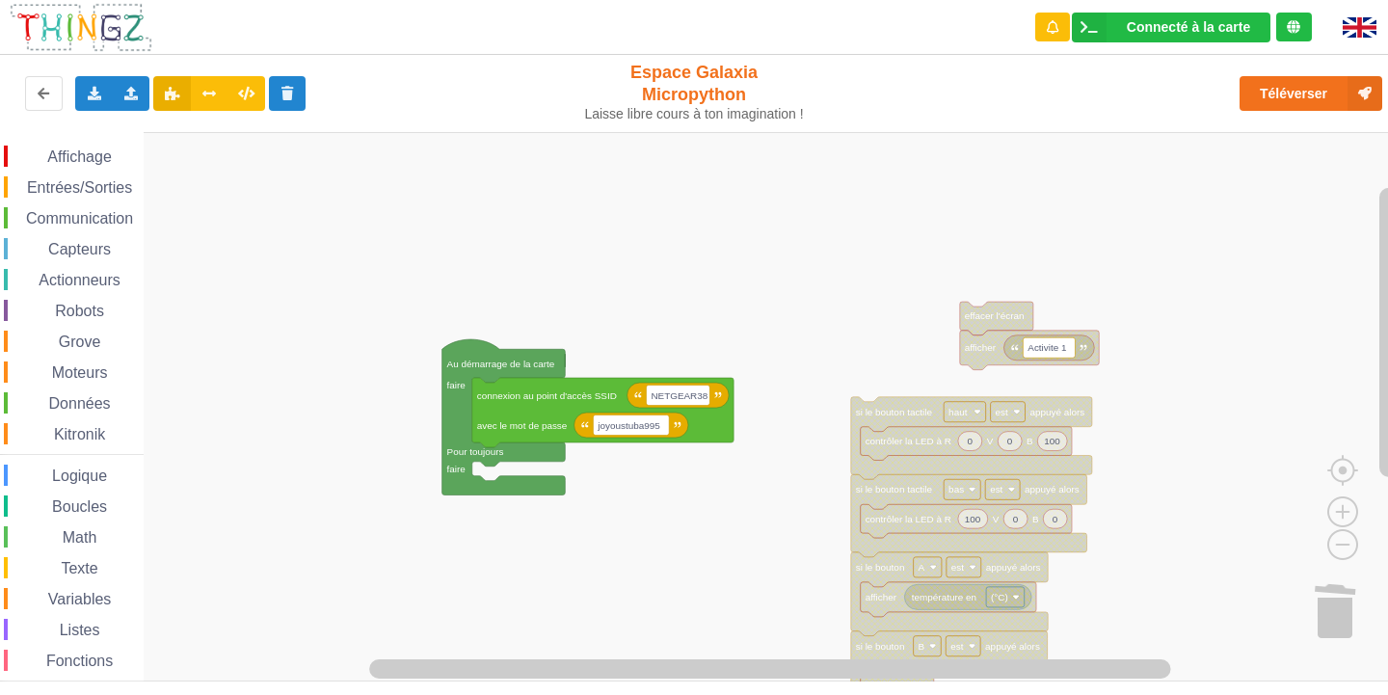
click at [682, 577] on div "Affichage Entrées/Sorties Communication Capteurs Actionneurs Robots Grove Moteu…" at bounding box center [700, 406] width 1401 height 549
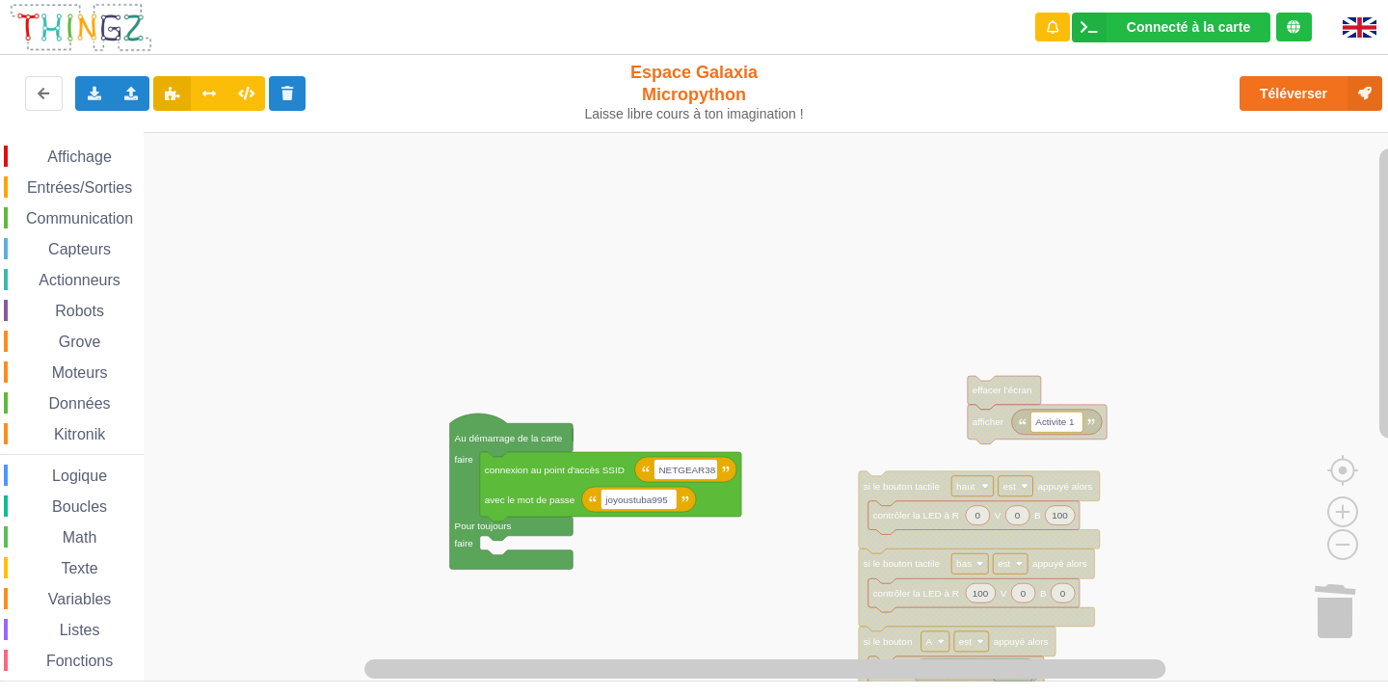
click at [726, 554] on div "Affichage Entrées/Sorties Communication Capteurs Actionneurs Robots Grove Moteu…" at bounding box center [700, 406] width 1401 height 549
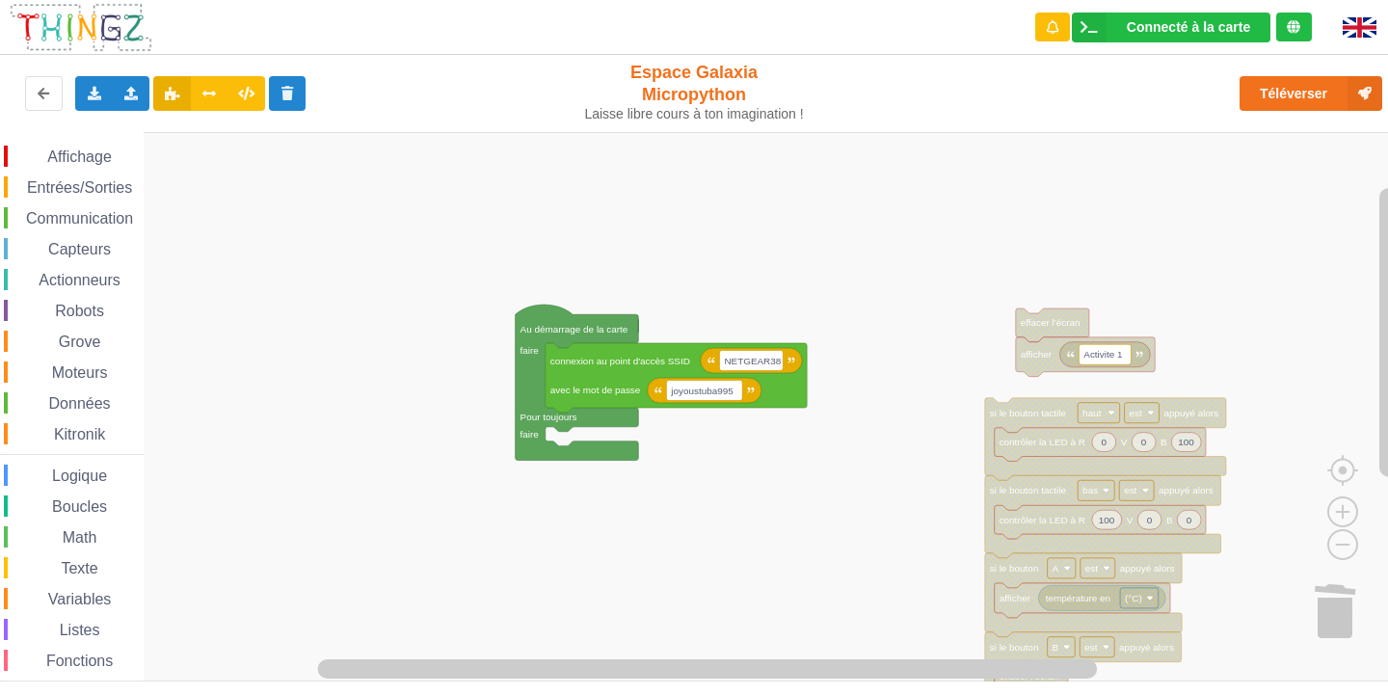
click at [900, 586] on div "Affichage Entrées/Sorties Communication Capteurs Actionneurs Robots Grove Moteu…" at bounding box center [700, 406] width 1401 height 549
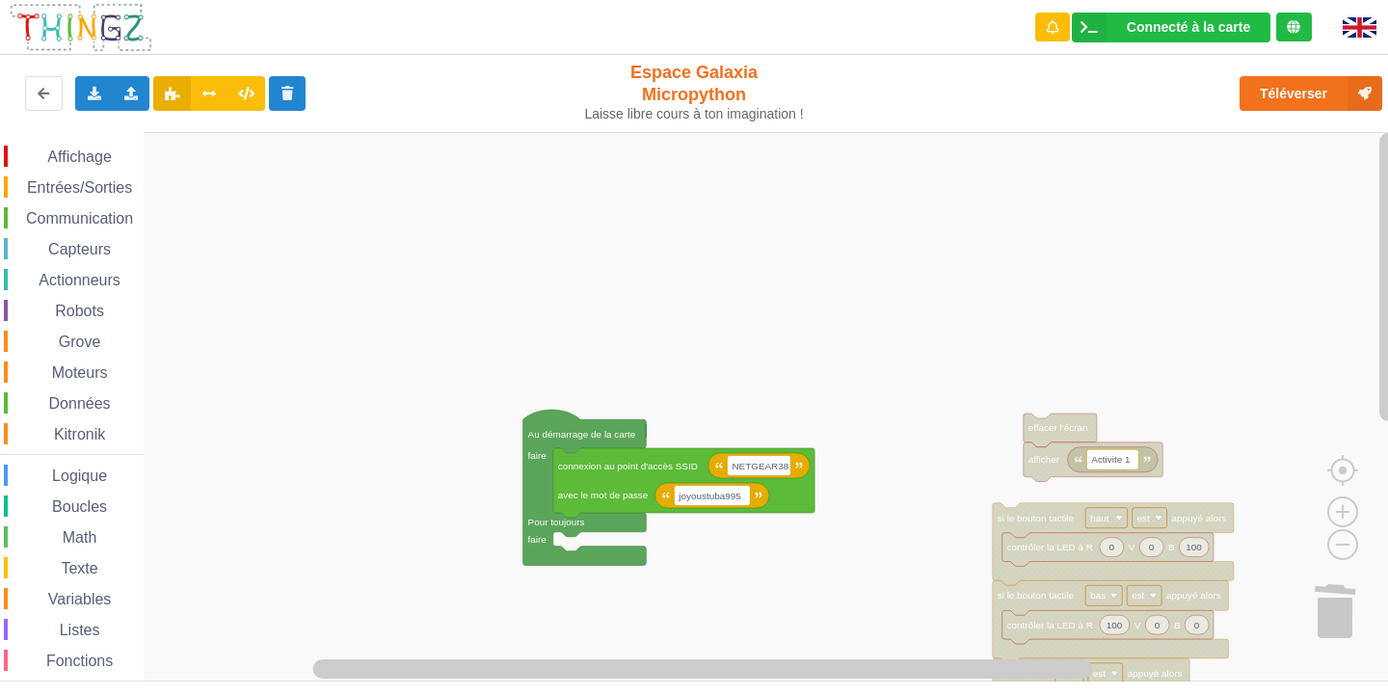
click at [894, 567] on rect "Espace de travail de Blocky" at bounding box center [700, 406] width 1401 height 549
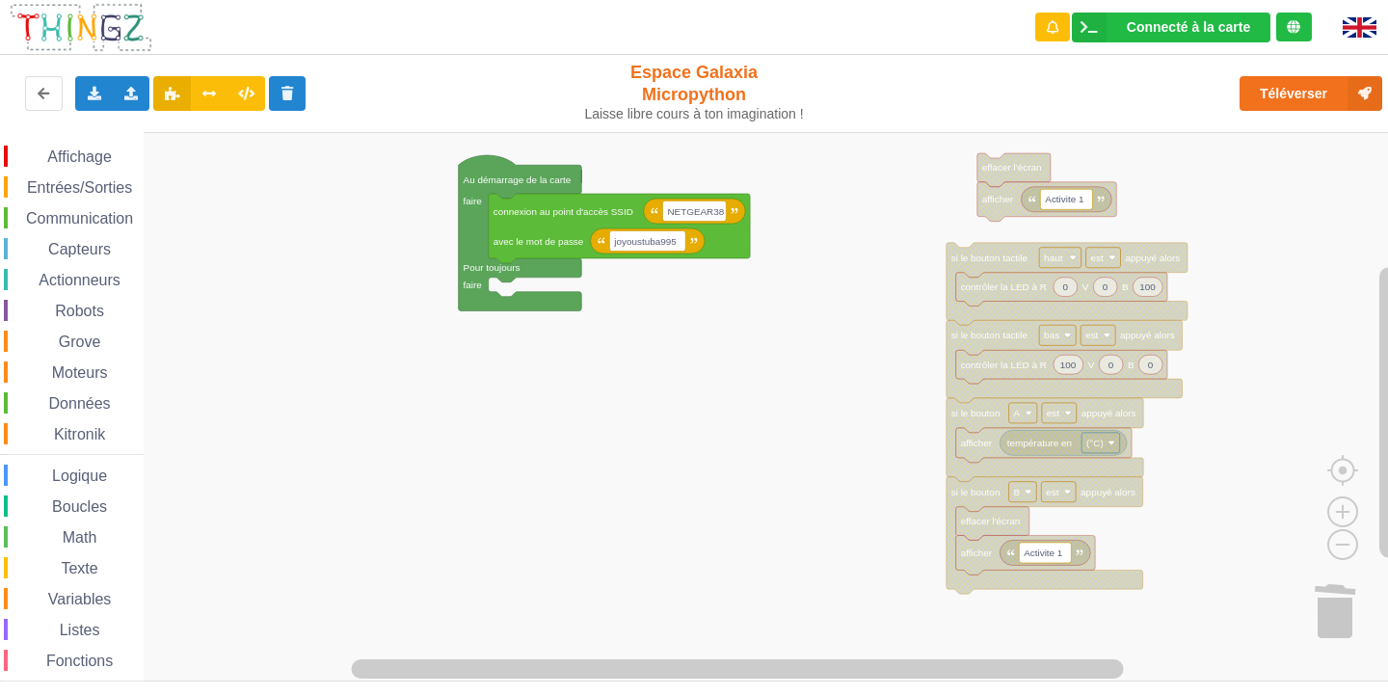
click at [874, 277] on rect "Espace de travail de Blocky" at bounding box center [700, 406] width 1401 height 549
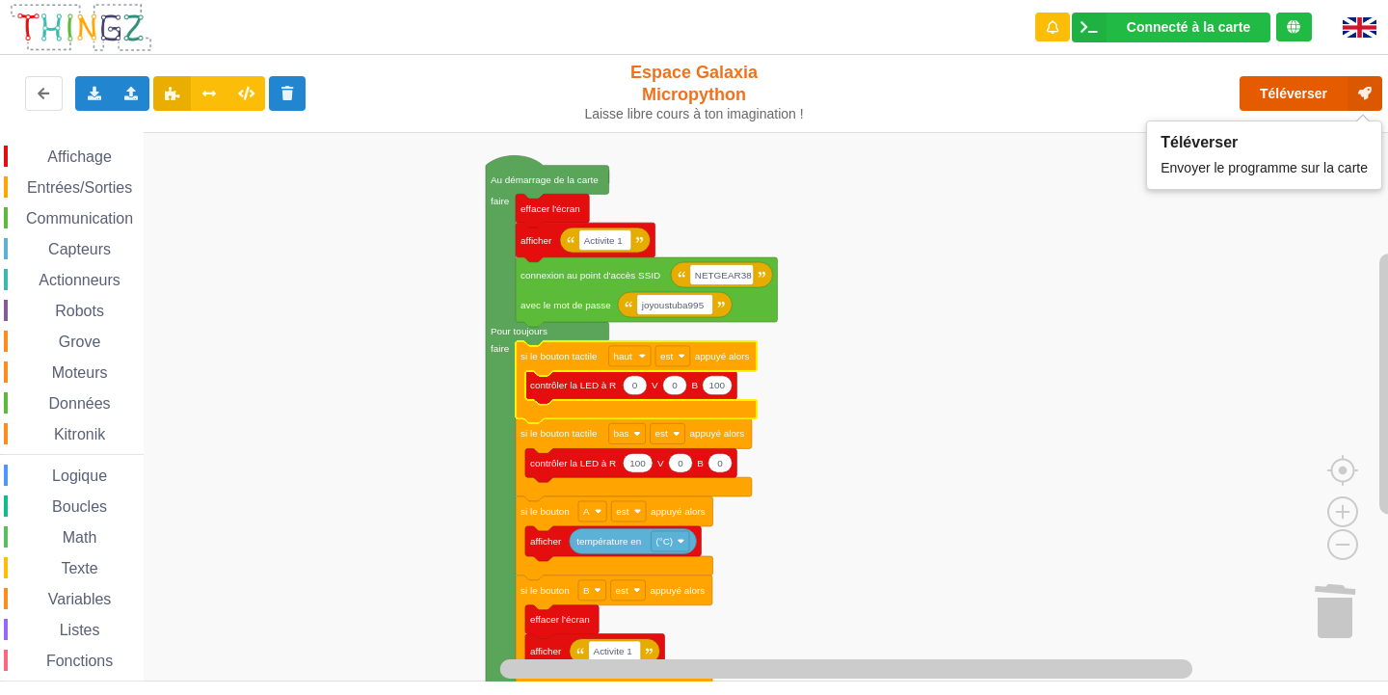
click at [1278, 96] on button "Téléverser" at bounding box center [1310, 93] width 143 height 35
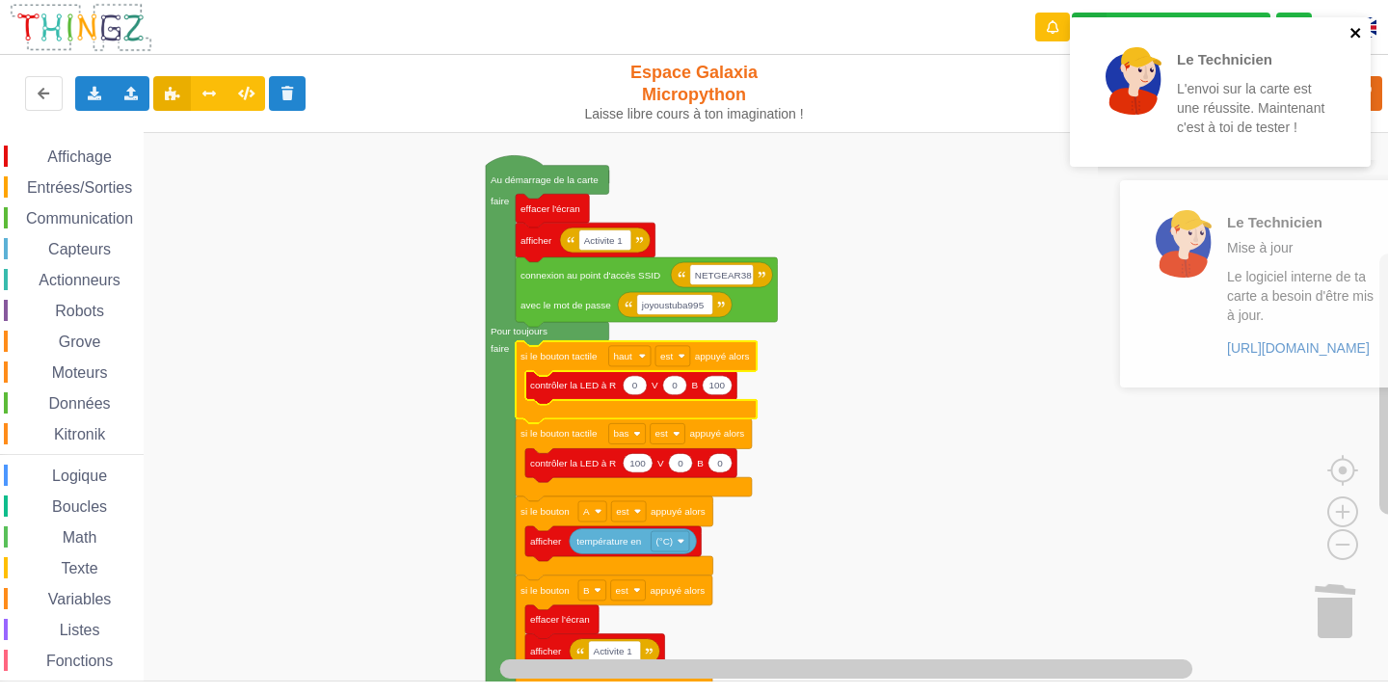
click at [1363, 27] on icon "close" at bounding box center [1355, 32] width 13 height 15
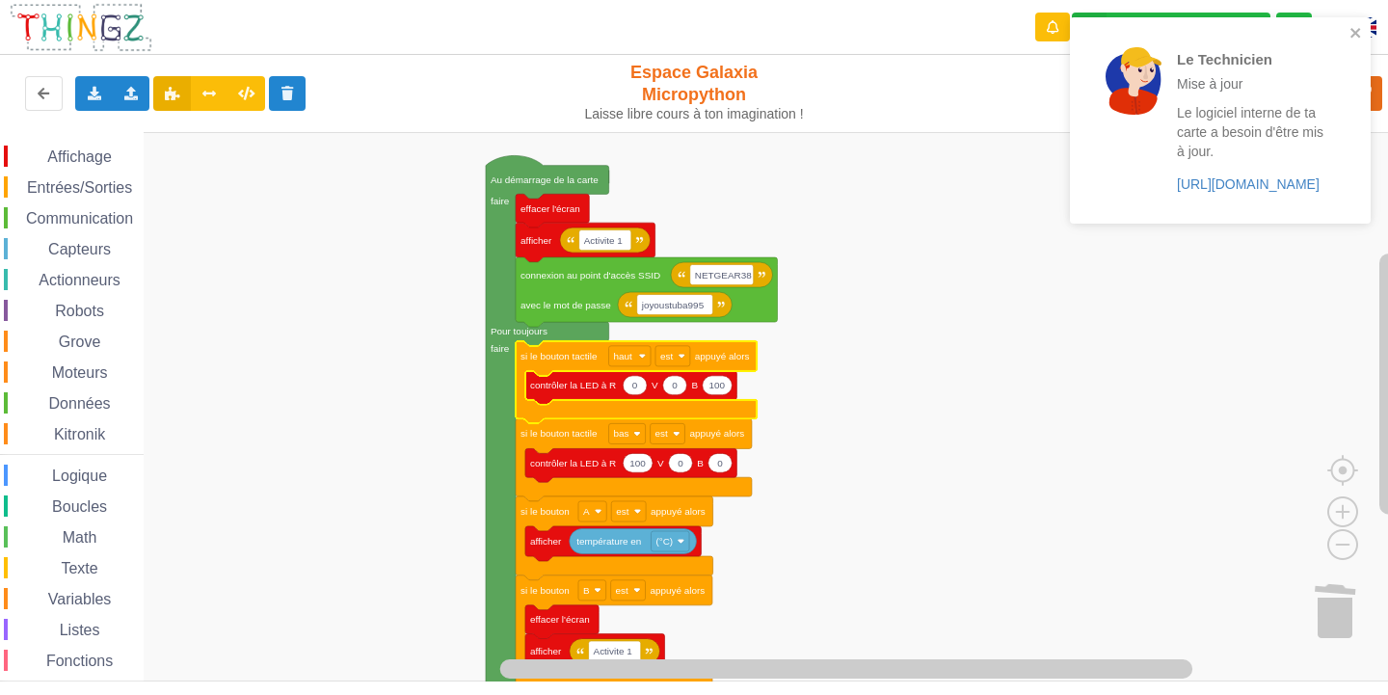
click at [969, 261] on rect "Espace de travail de Blocky" at bounding box center [700, 406] width 1401 height 549
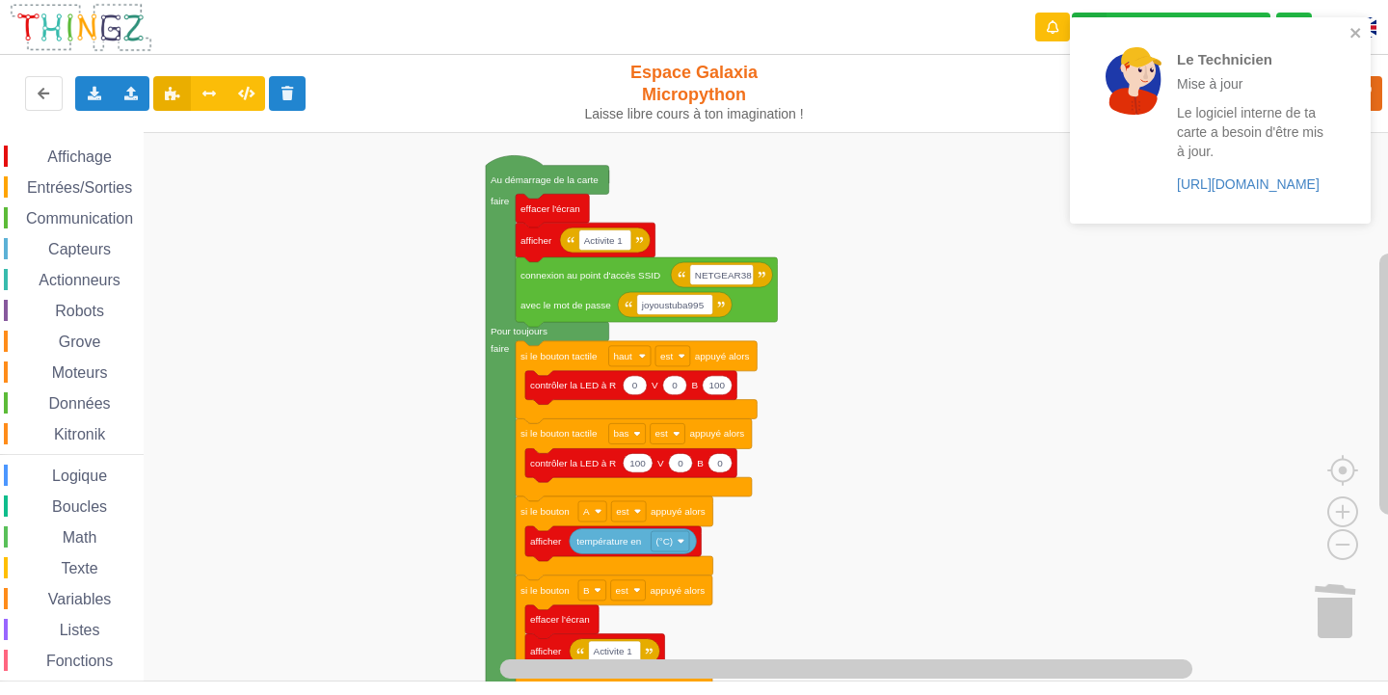
click at [1345, 28] on div "Le Technicien Mise à jour Le logiciel interne de ta carte a besoin d'être mis à…" at bounding box center [1213, 120] width 272 height 191
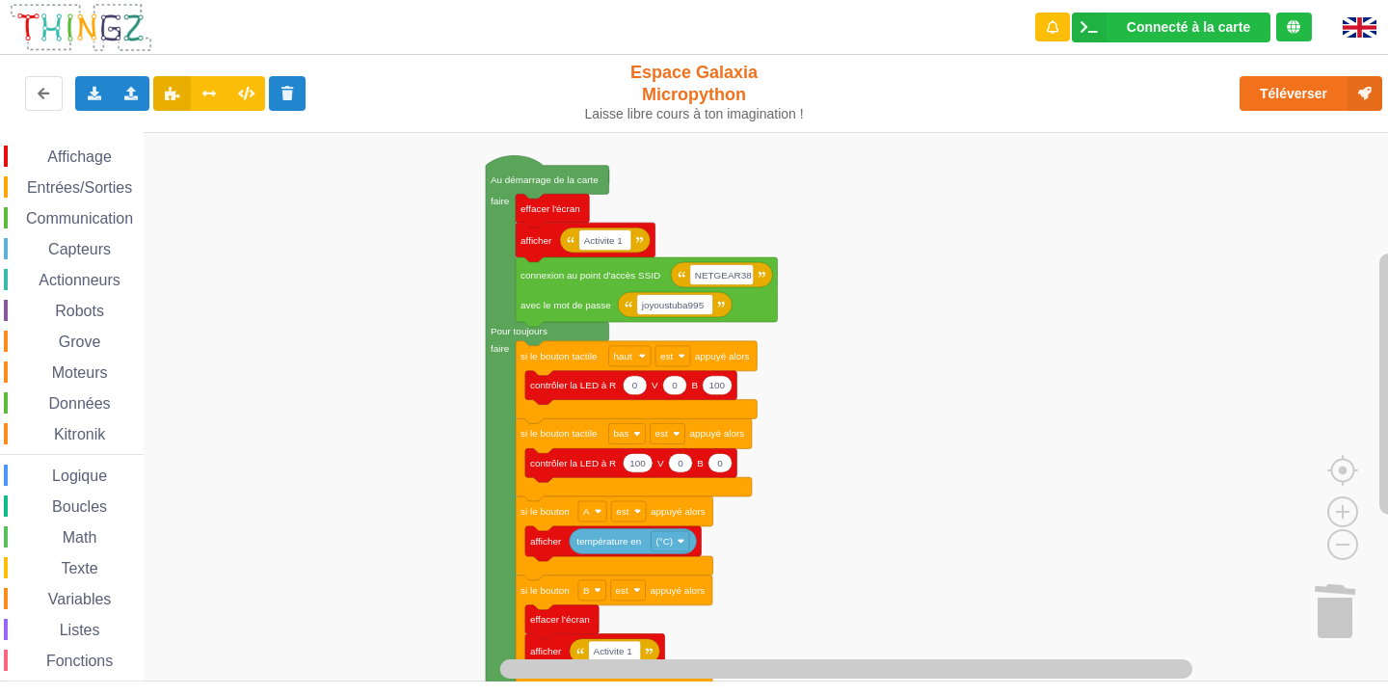
click at [106, 341] on div "Grove" at bounding box center [74, 341] width 140 height 21
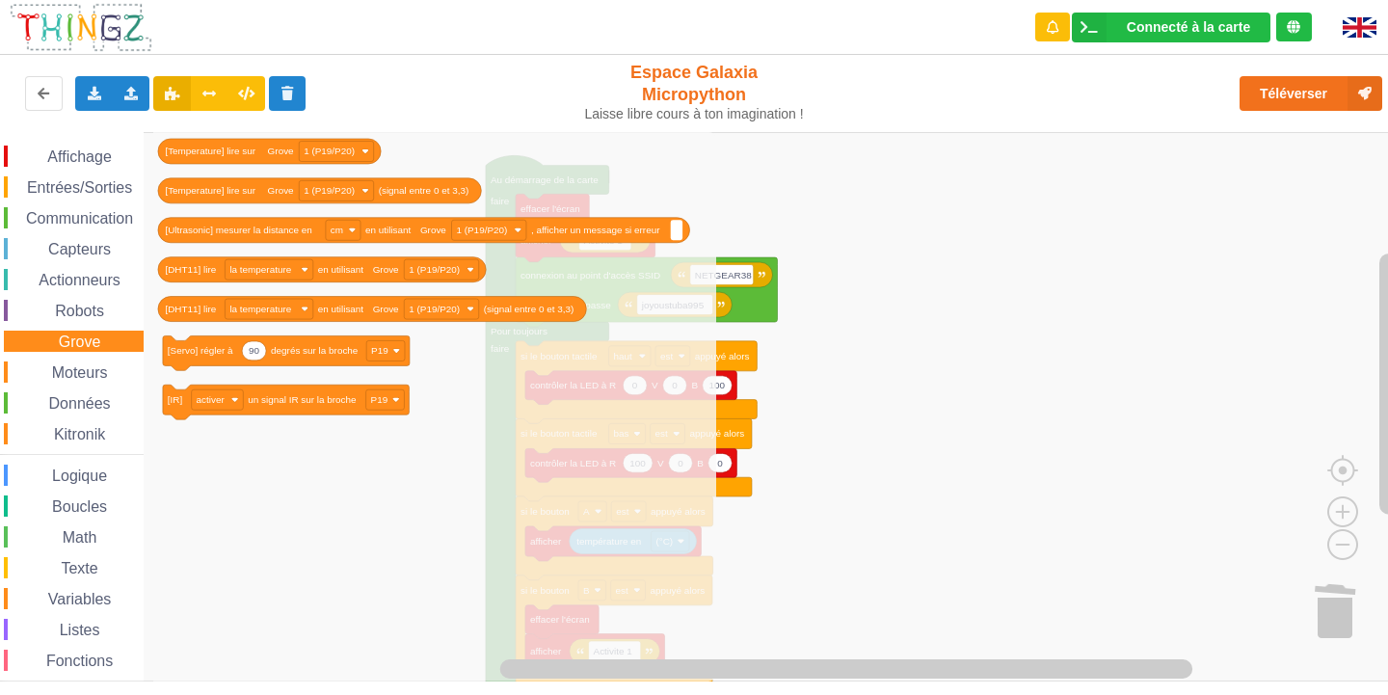
click at [1013, 304] on rect "Espace de travail de Blocky" at bounding box center [700, 406] width 1401 height 549
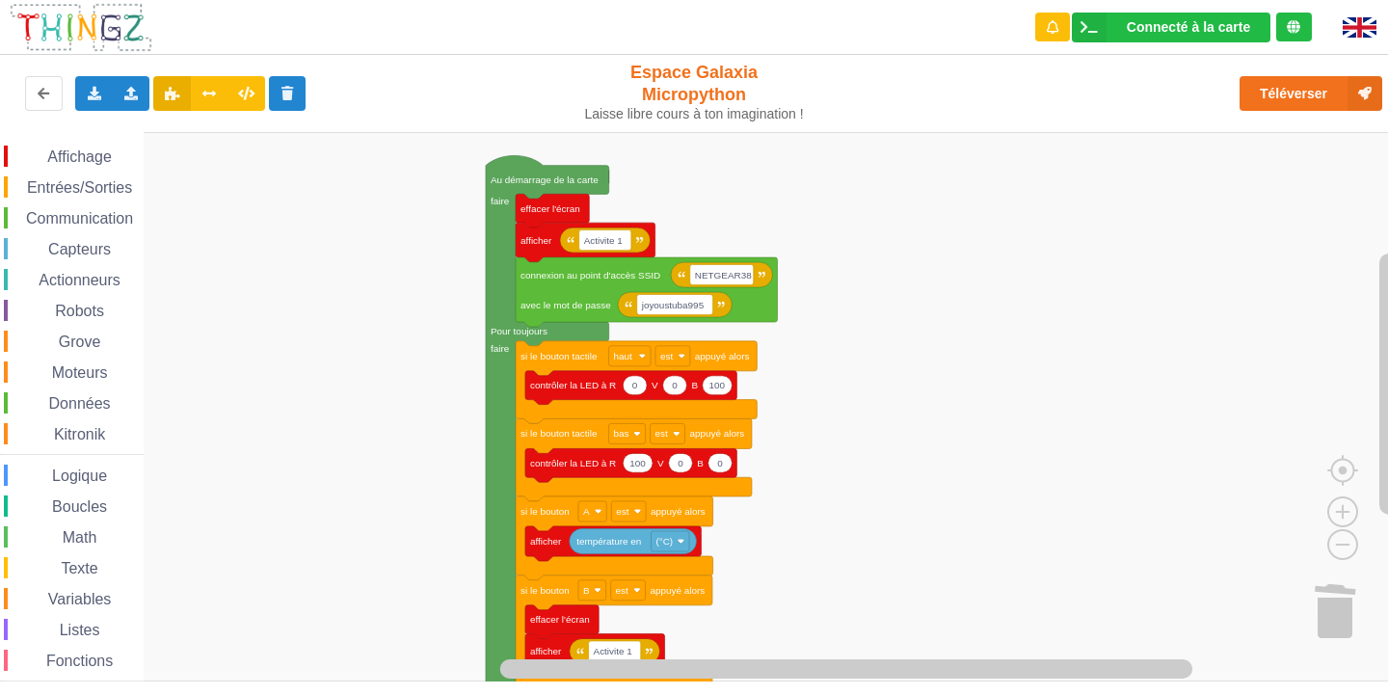
click at [65, 158] on span "Affichage" at bounding box center [78, 156] width 69 height 16
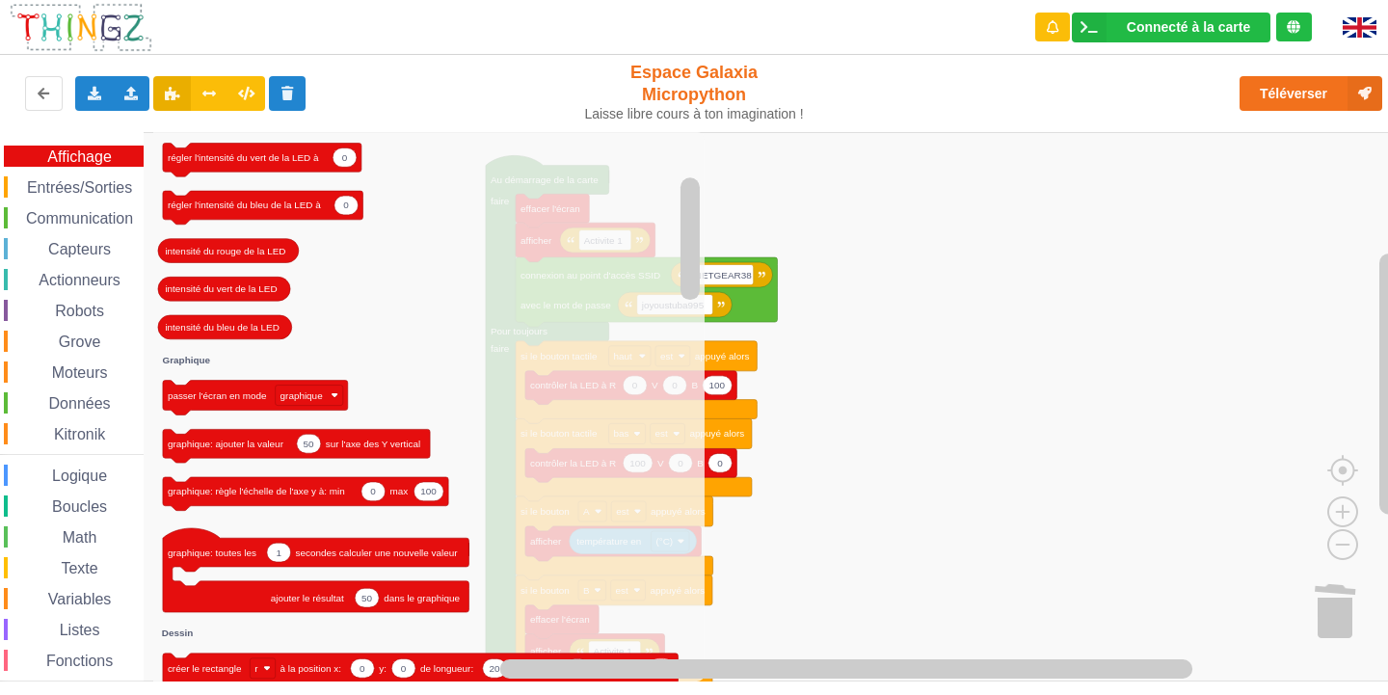
click at [72, 185] on span "Entrées/Sorties" at bounding box center [79, 187] width 111 height 16
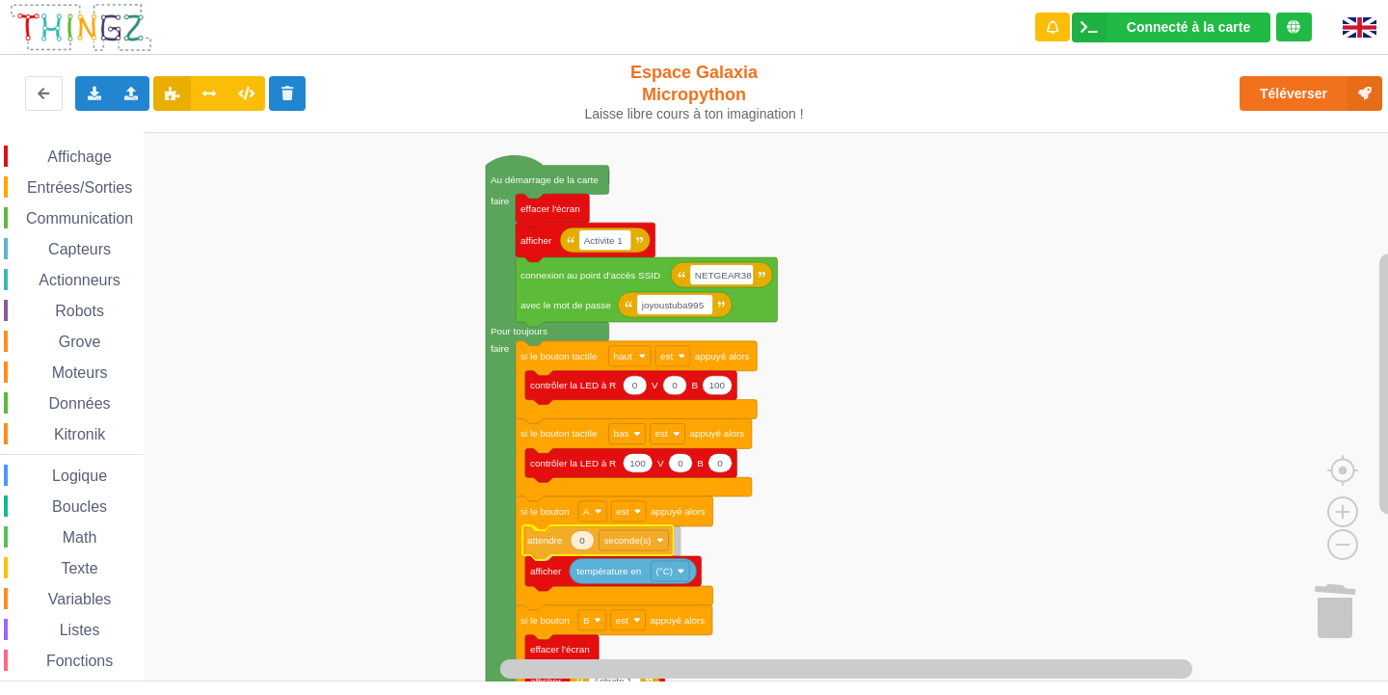
click at [580, 545] on div "Affichage Entrées/Sorties Communication Capteurs Actionneurs Robots Grove Moteu…" at bounding box center [700, 406] width 1401 height 549
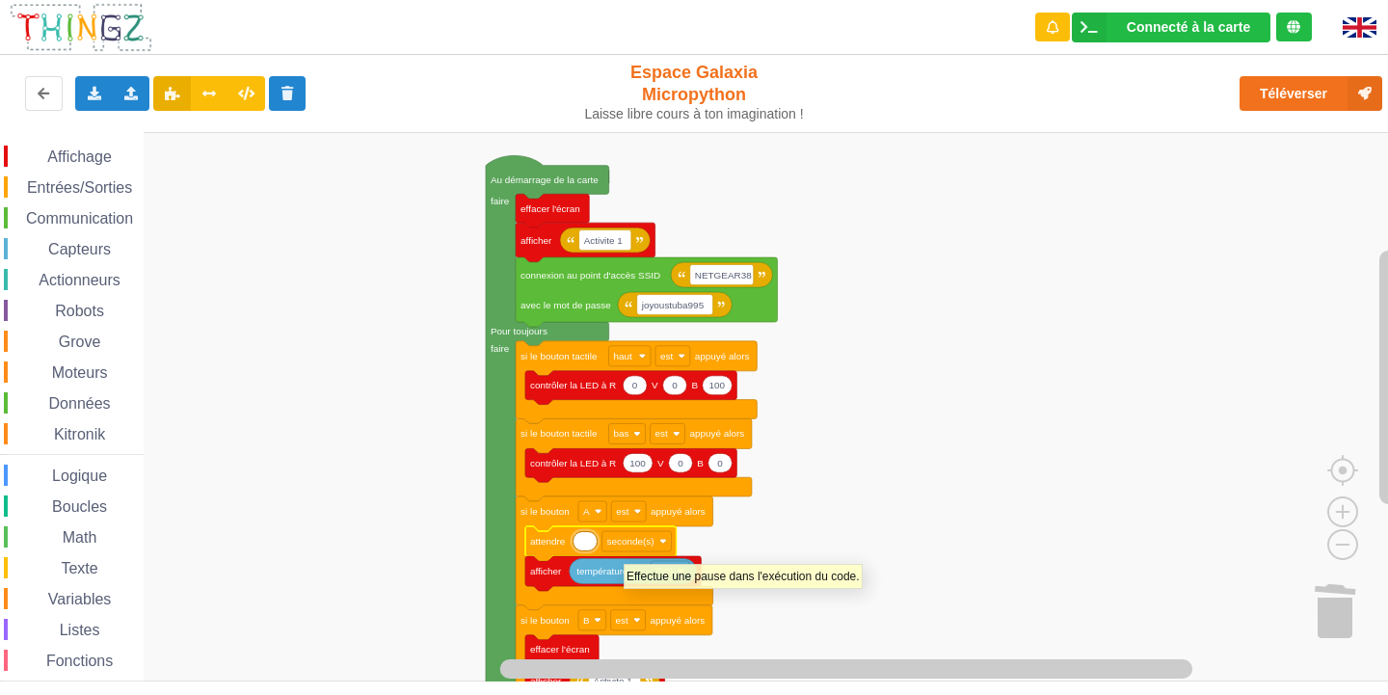
type input "2"
click at [764, 556] on rect "Espace de travail de Blocky" at bounding box center [700, 406] width 1401 height 549
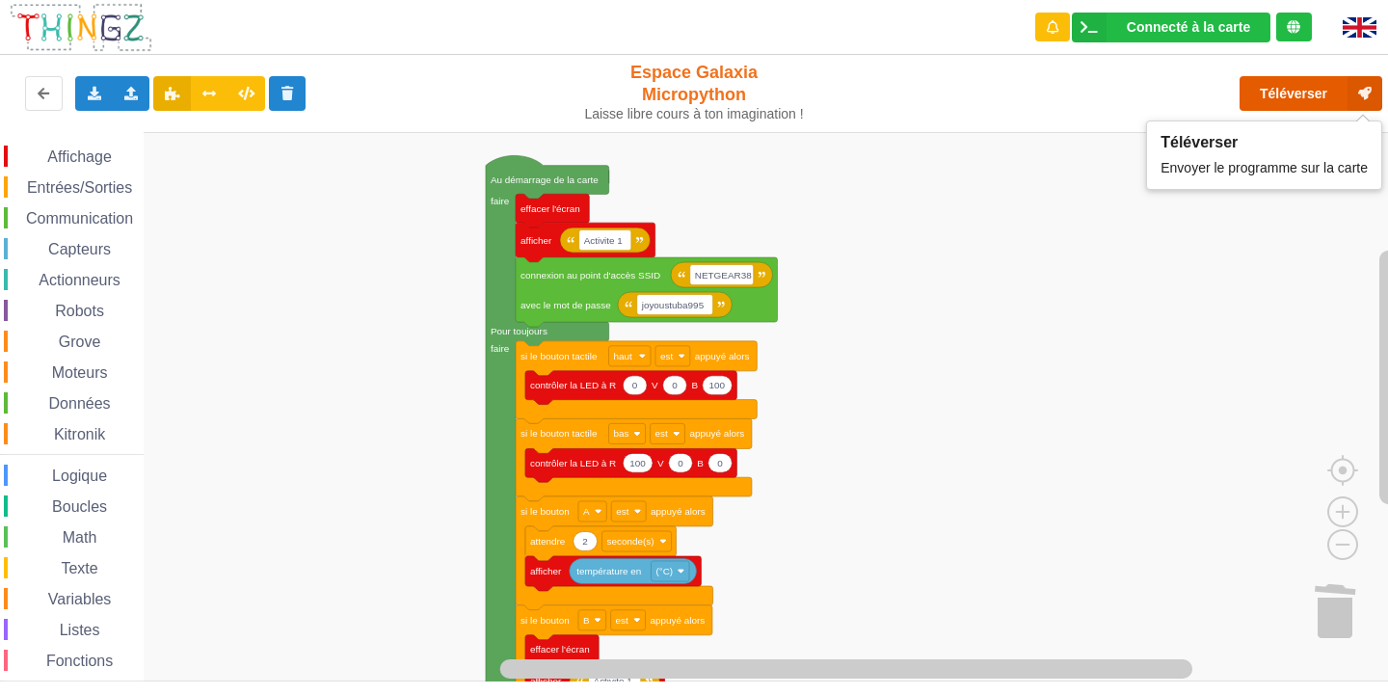
click at [1320, 81] on button "Téléverser" at bounding box center [1310, 93] width 143 height 35
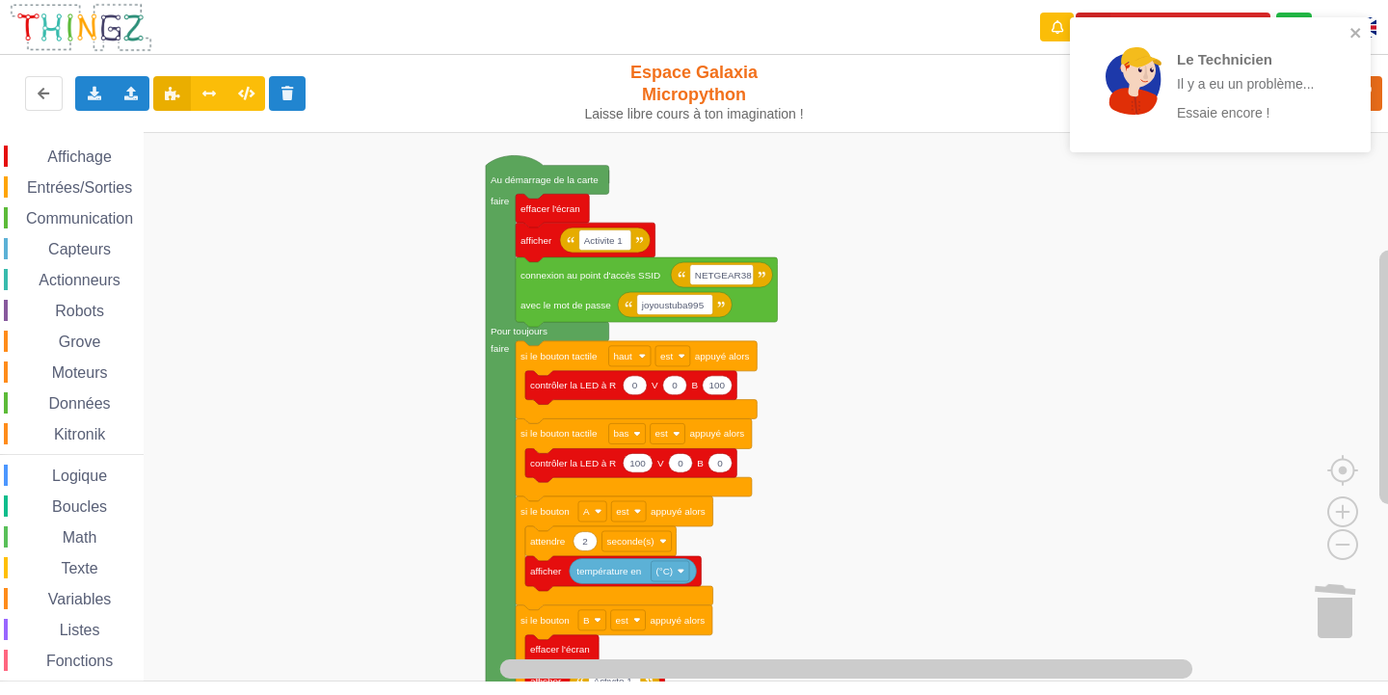
click at [1348, 34] on div "Le Technicien Il y a eu un problème... Essaie encore !" at bounding box center [1213, 84] width 272 height 119
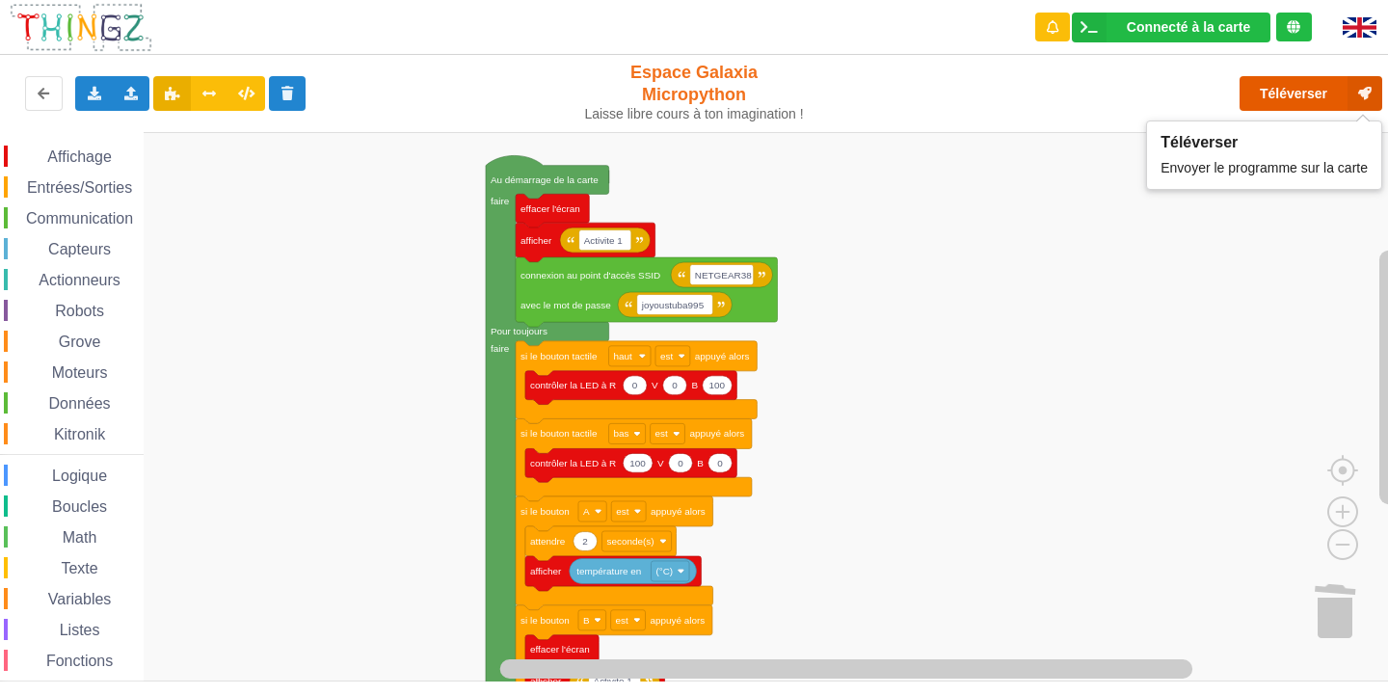
click at [1313, 90] on button "Téléverser" at bounding box center [1310, 93] width 143 height 35
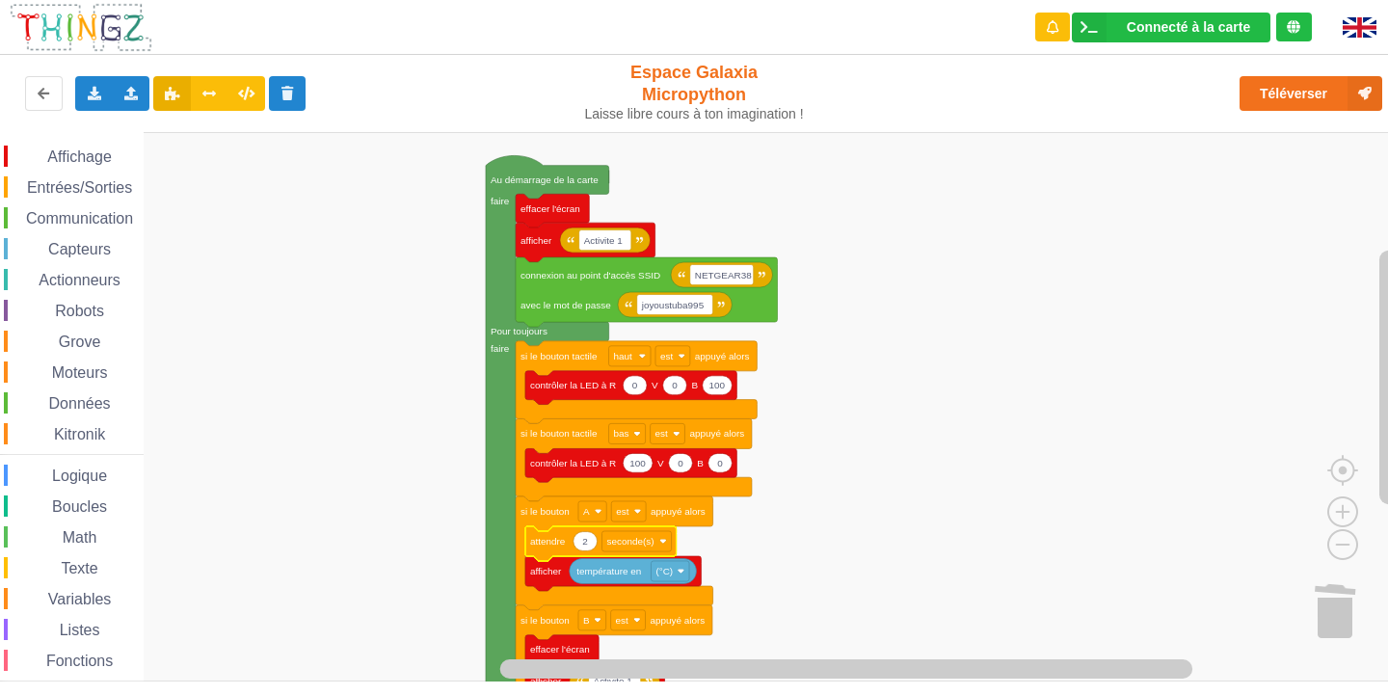
click at [584, 545] on text "2" at bounding box center [585, 541] width 6 height 11
type input "1"
click at [1303, 89] on button "Téléverser" at bounding box center [1310, 93] width 143 height 35
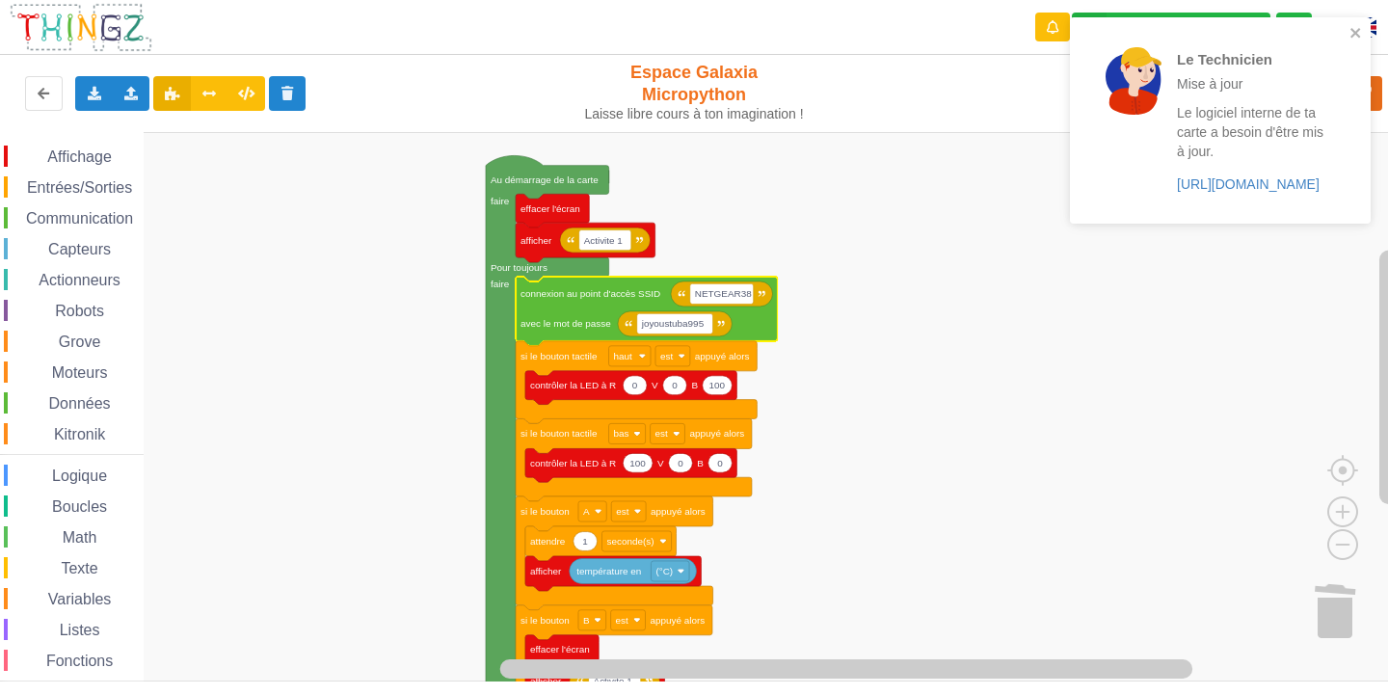
click at [1361, 23] on div "Le Technicien Mise à jour Le logiciel interne de ta carte a besoin d'être mis à…" at bounding box center [1220, 120] width 301 height 206
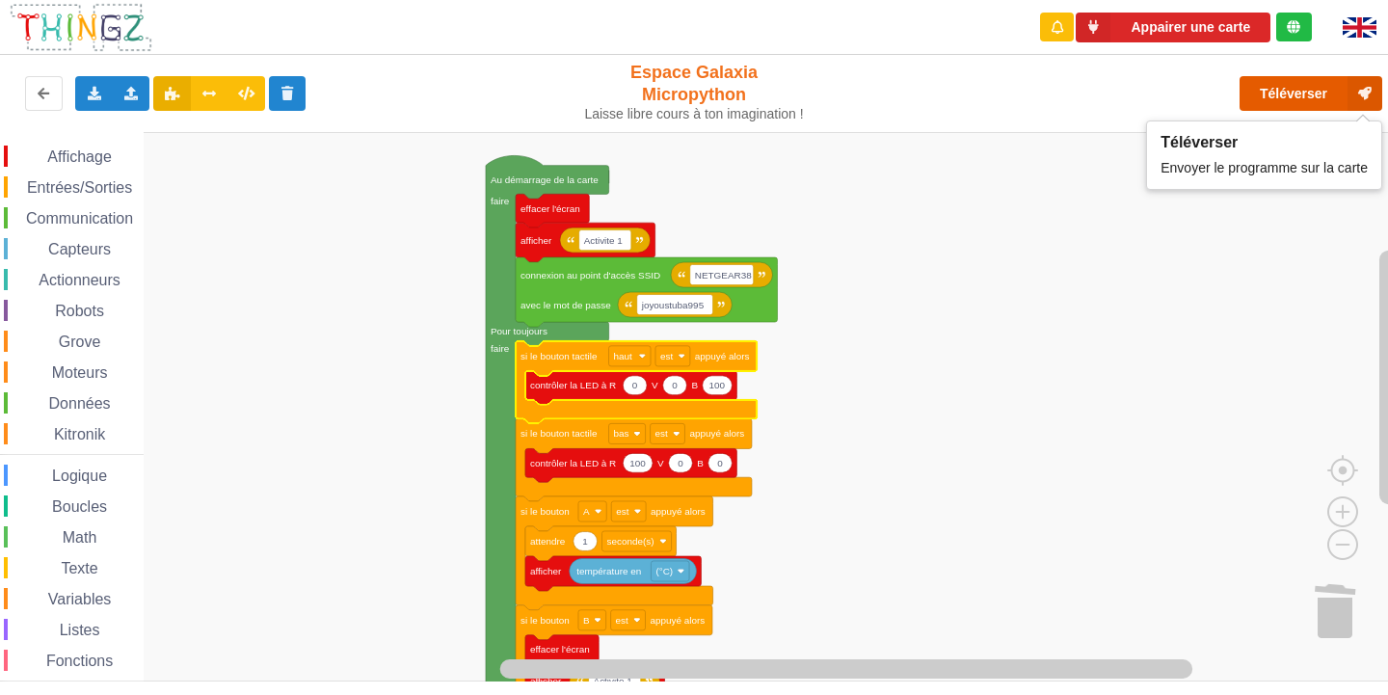
click at [1287, 93] on button "Téléverser" at bounding box center [1310, 93] width 143 height 35
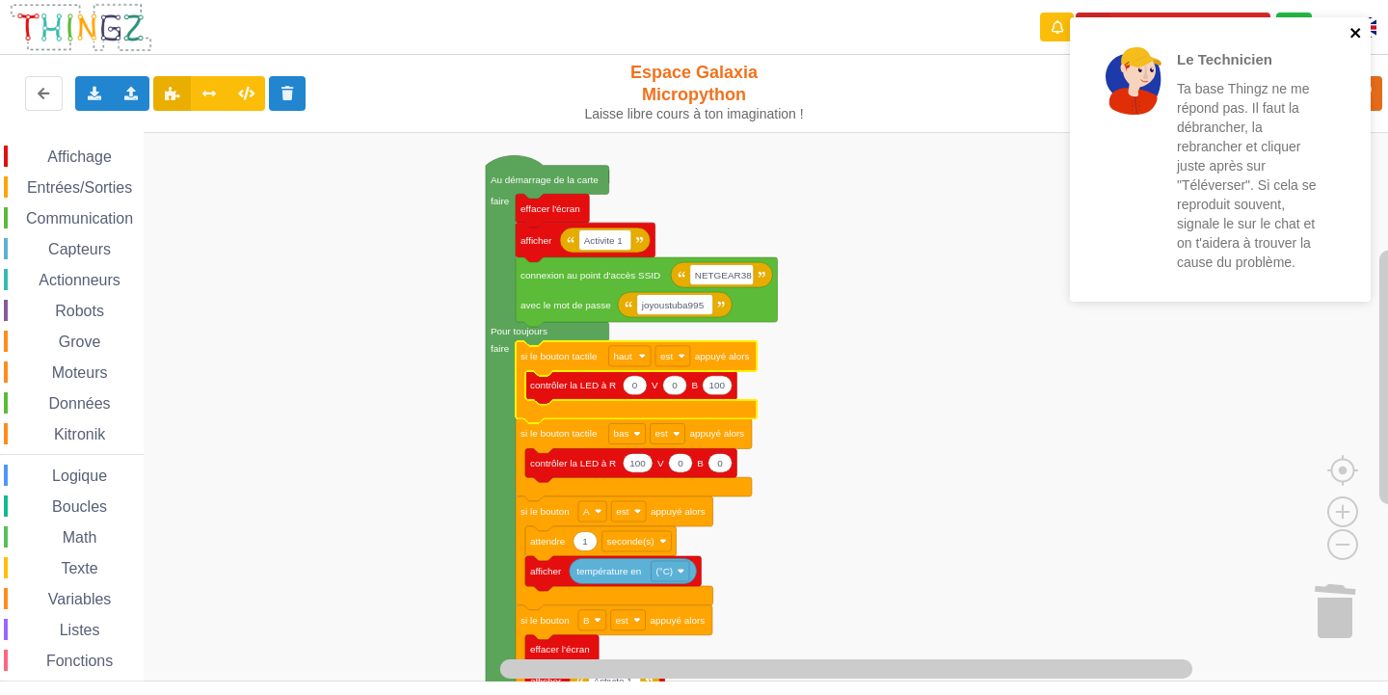
click at [1358, 29] on icon "close" at bounding box center [1355, 33] width 10 height 10
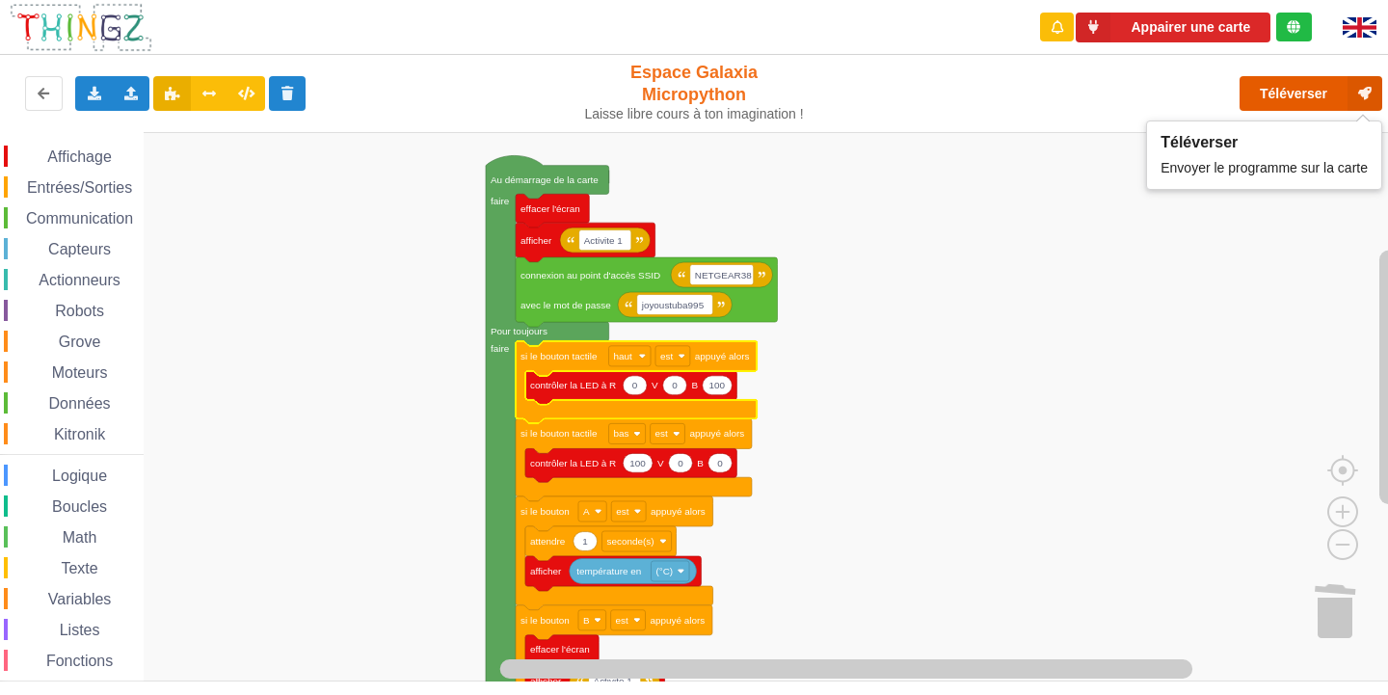
click at [1268, 103] on button "Téléverser" at bounding box center [1310, 93] width 143 height 35
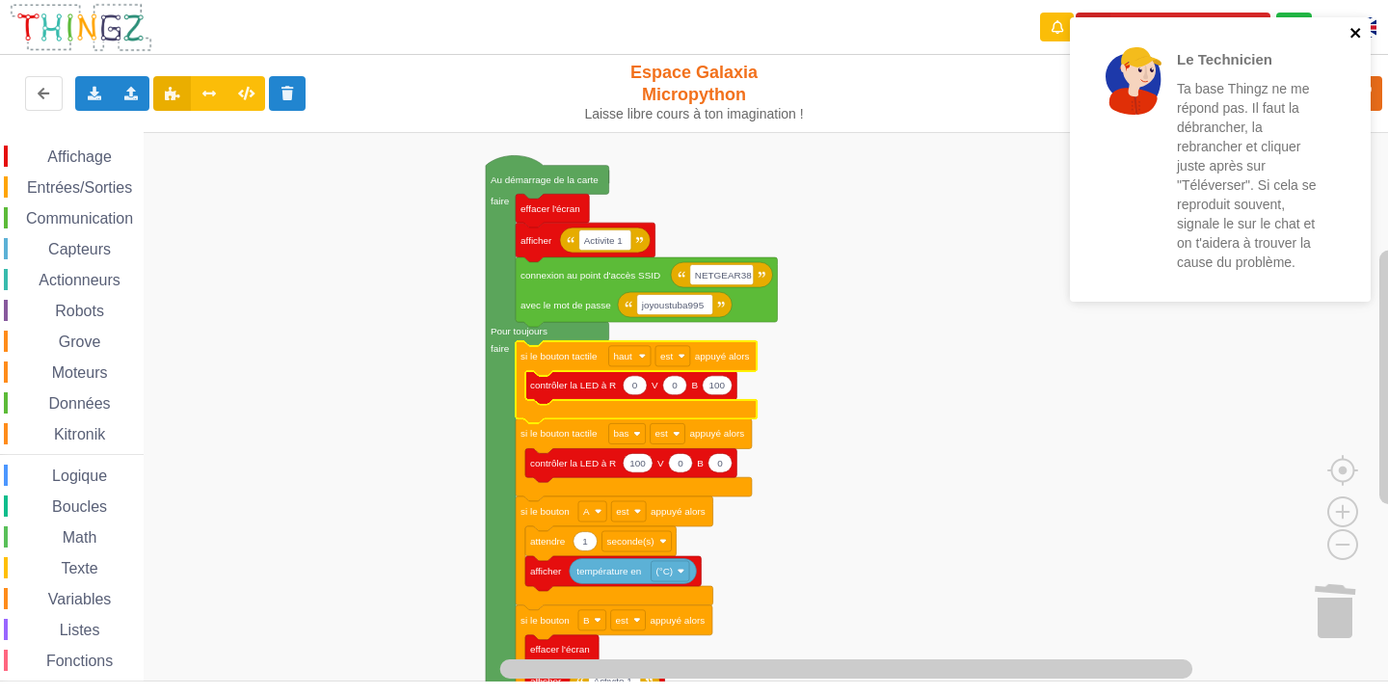
click at [1359, 33] on icon "close" at bounding box center [1355, 32] width 13 height 15
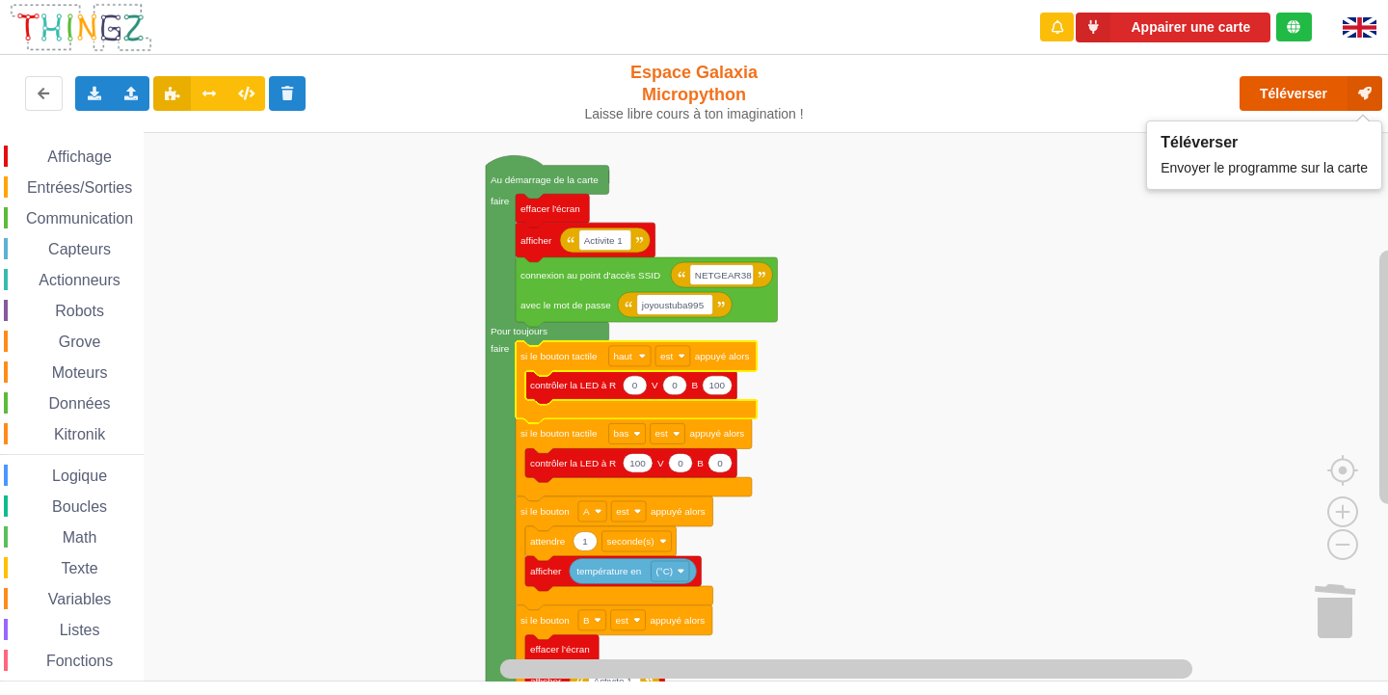
click at [1268, 95] on button "Téléverser" at bounding box center [1310, 93] width 143 height 35
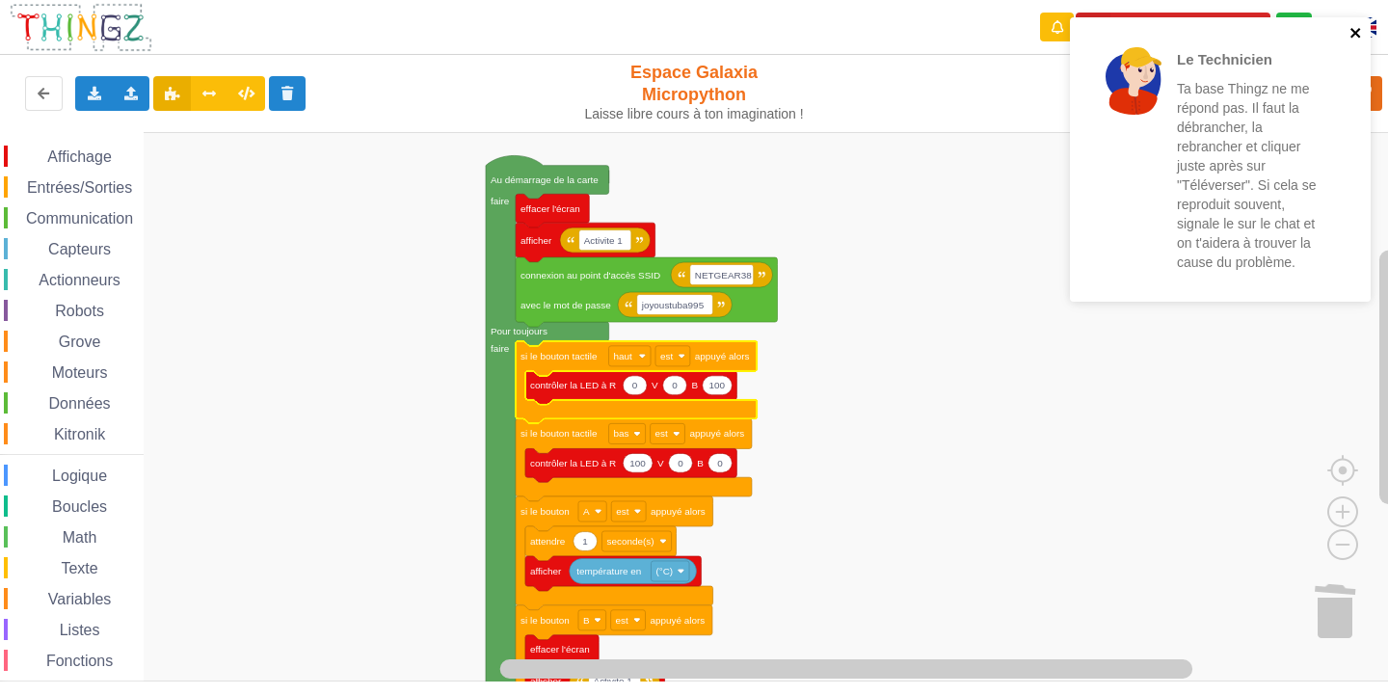
click at [1349, 36] on icon "close" at bounding box center [1355, 32] width 13 height 15
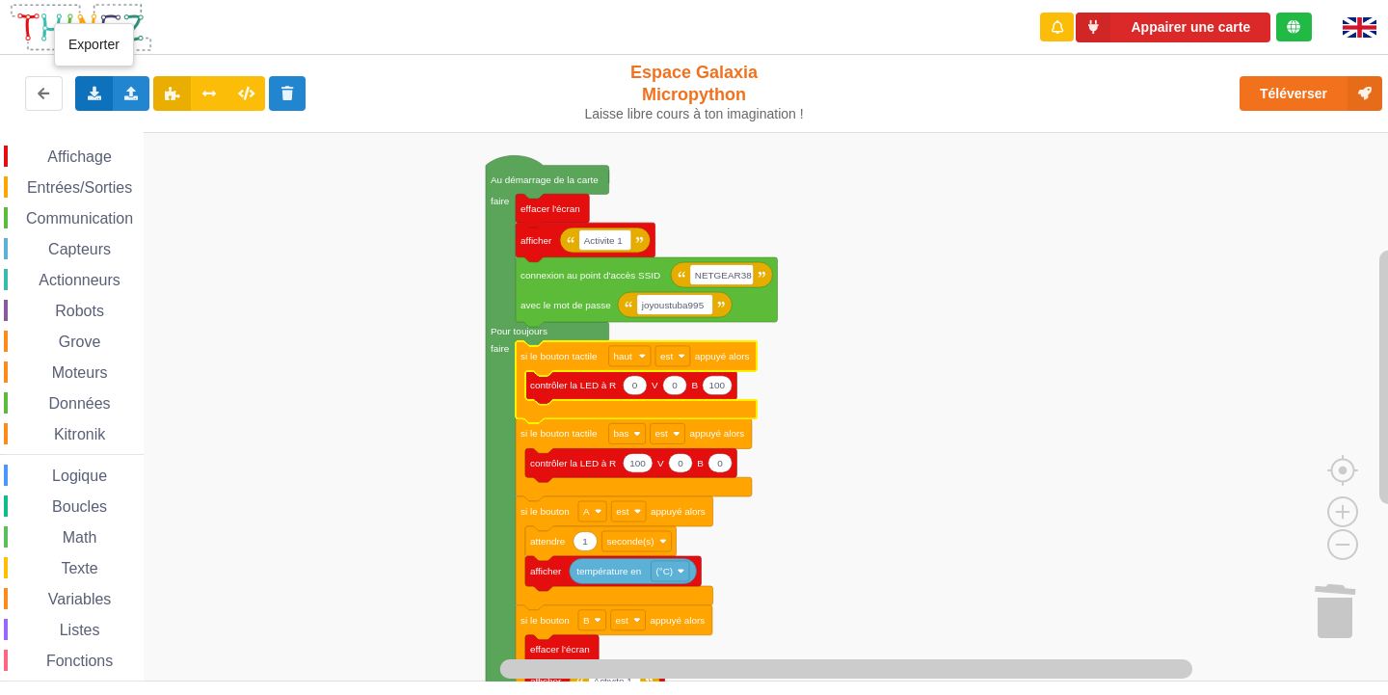
click at [94, 103] on div "Exporter l'assemblage de blocs Exporter l'assemblage de blocs au format Python" at bounding box center [94, 93] width 38 height 35
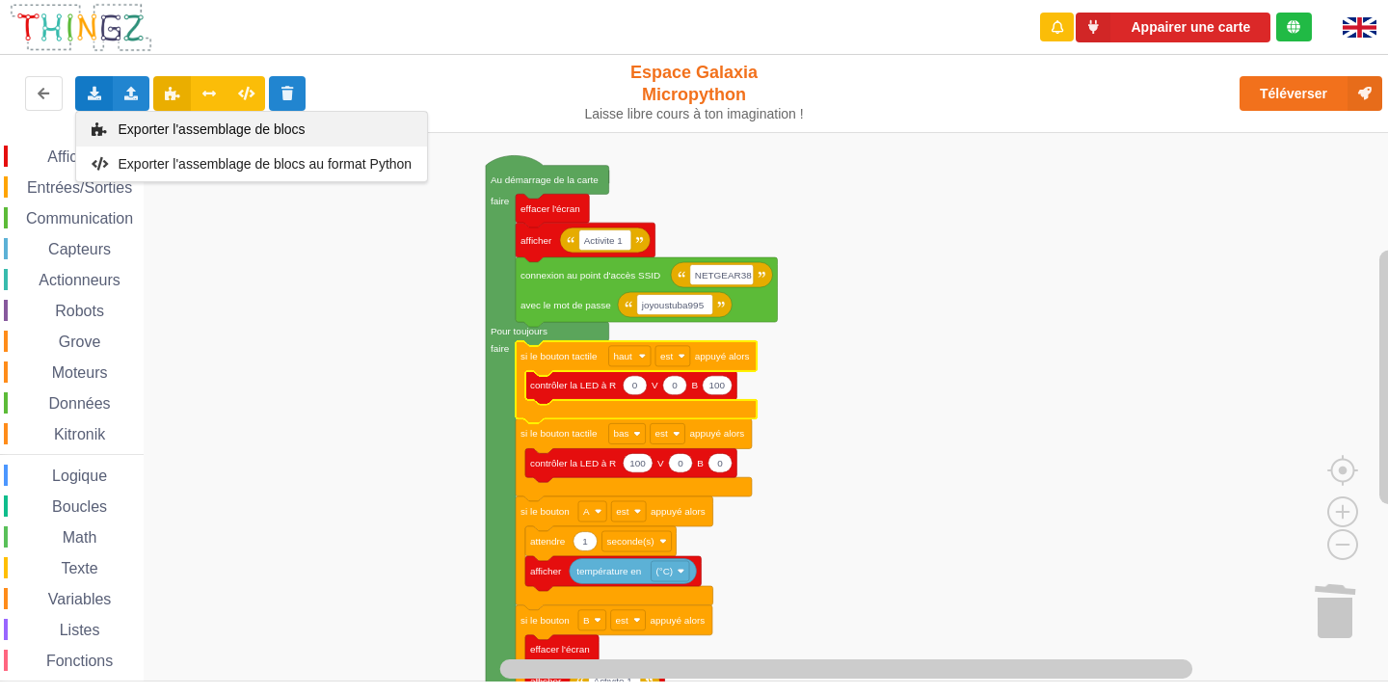
click at [126, 134] on span "Exporter l'assemblage de blocs" at bounding box center [212, 128] width 187 height 15
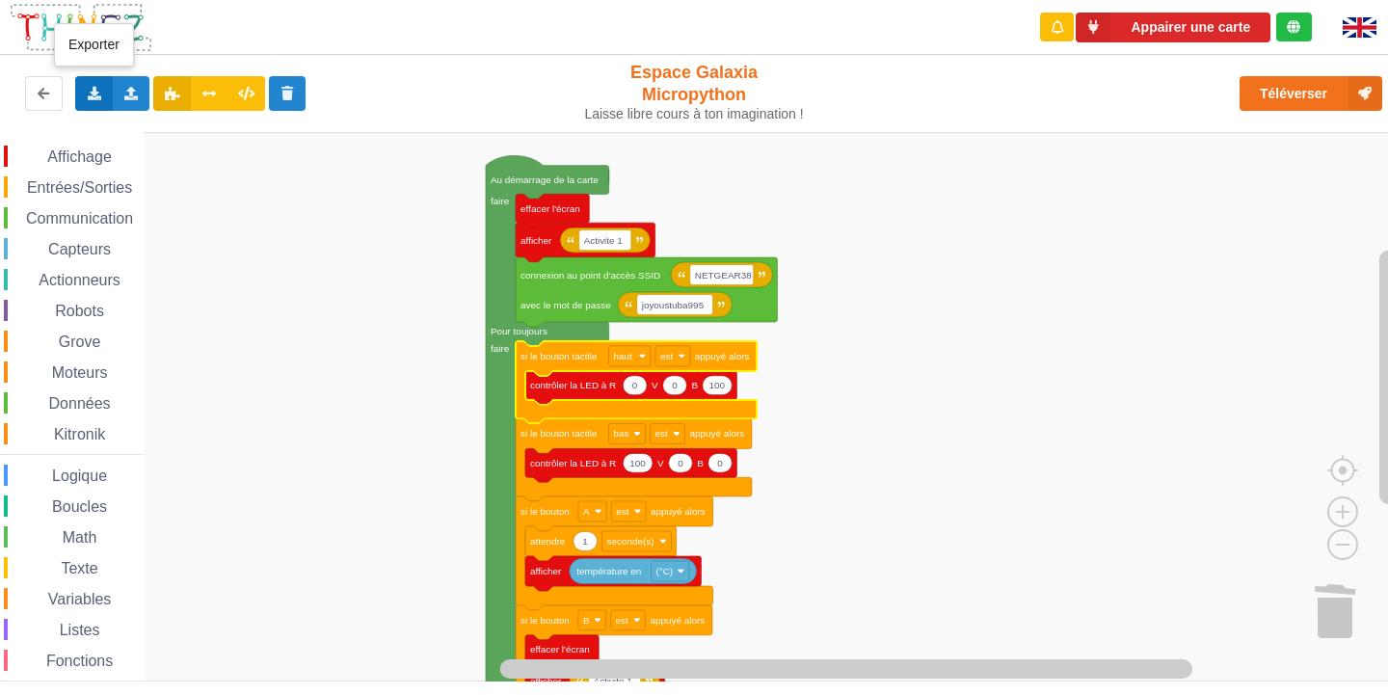
click at [89, 90] on icon at bounding box center [94, 93] width 16 height 12
click at [153, 116] on div "Exporter l'assemblage de blocs" at bounding box center [251, 129] width 351 height 35
click at [87, 84] on div "Exporter l'assemblage de blocs Exporter l'assemblage de blocs au format Python" at bounding box center [94, 93] width 38 height 35
click at [299, 121] on div "Exporter l'assemblage de blocs" at bounding box center [251, 129] width 351 height 35
click at [91, 101] on div "Exporter l'assemblage de blocs Exporter l'assemblage de blocs au format Python" at bounding box center [94, 93] width 38 height 35
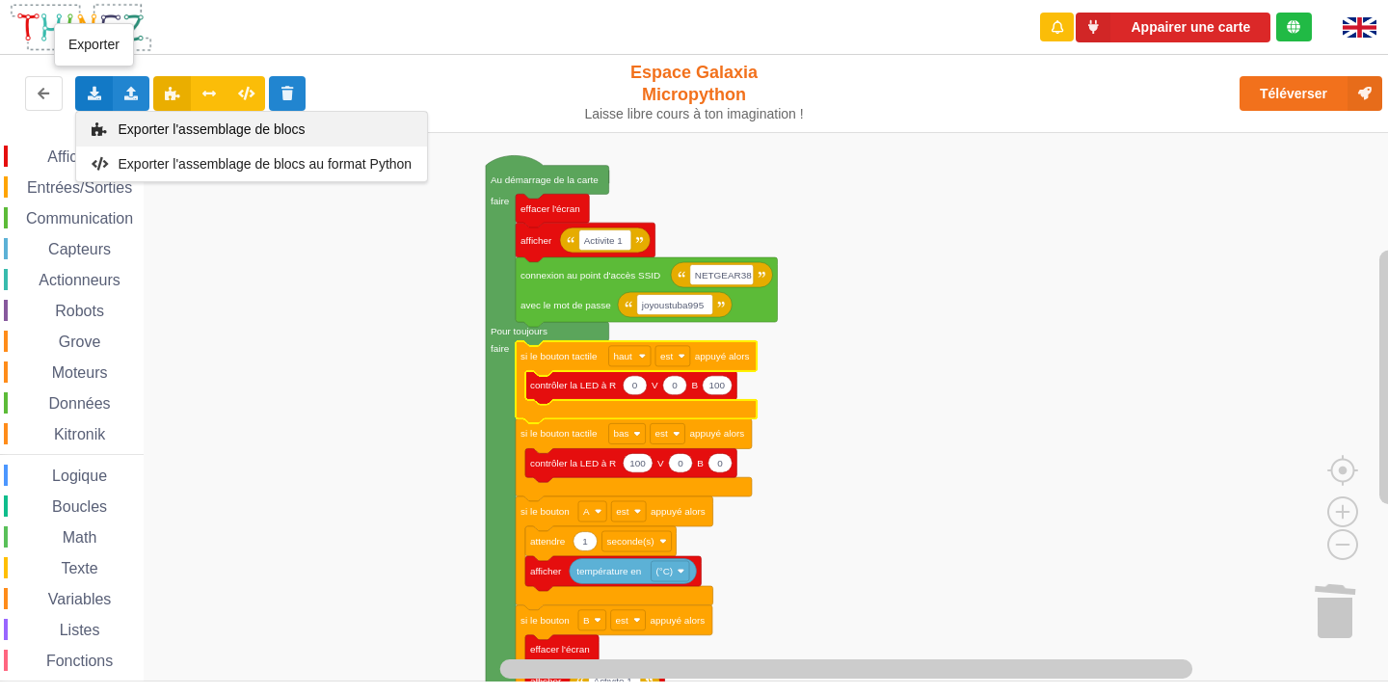
click at [155, 144] on div "Exporter l'assemblage de blocs" at bounding box center [251, 129] width 351 height 35
click at [94, 92] on icon at bounding box center [94, 93] width 16 height 12
click at [298, 121] on span "Exporter l'assemblage de blocs" at bounding box center [212, 128] width 187 height 15
